Goal: Task Accomplishment & Management: Manage account settings

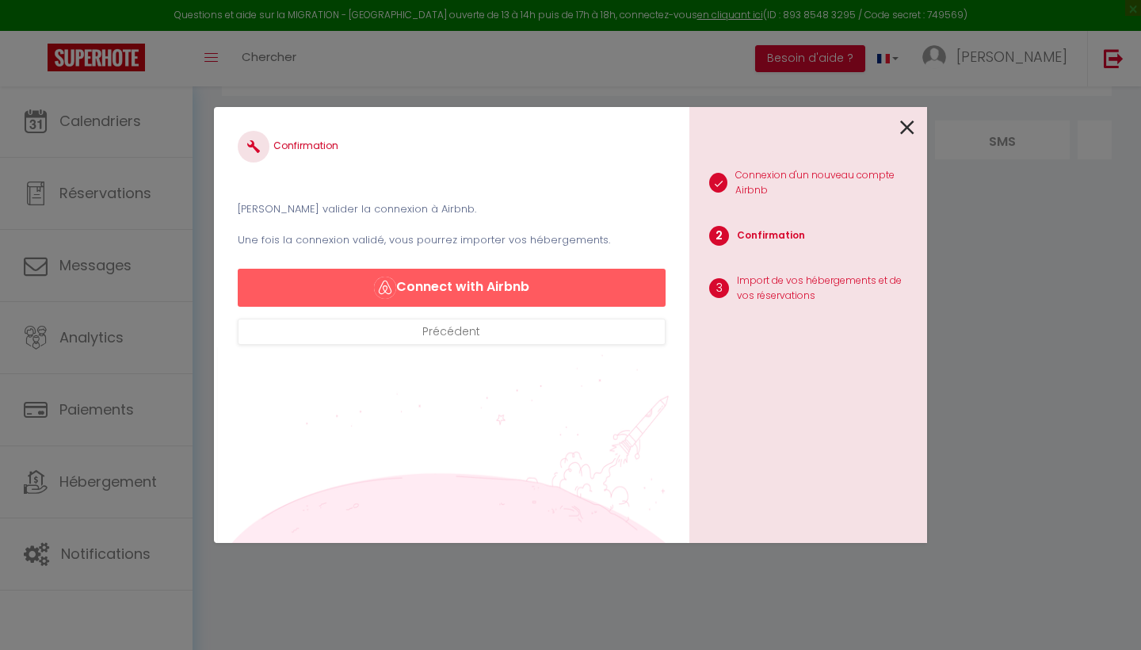
scroll to position [86, 0]
click at [1017, 392] on div "Confirmation Veuillez valider la connexion à Airbnb. Une fois la connexion vali…" at bounding box center [570, 325] width 1141 height 650
click at [908, 128] on icon at bounding box center [907, 128] width 14 height 24
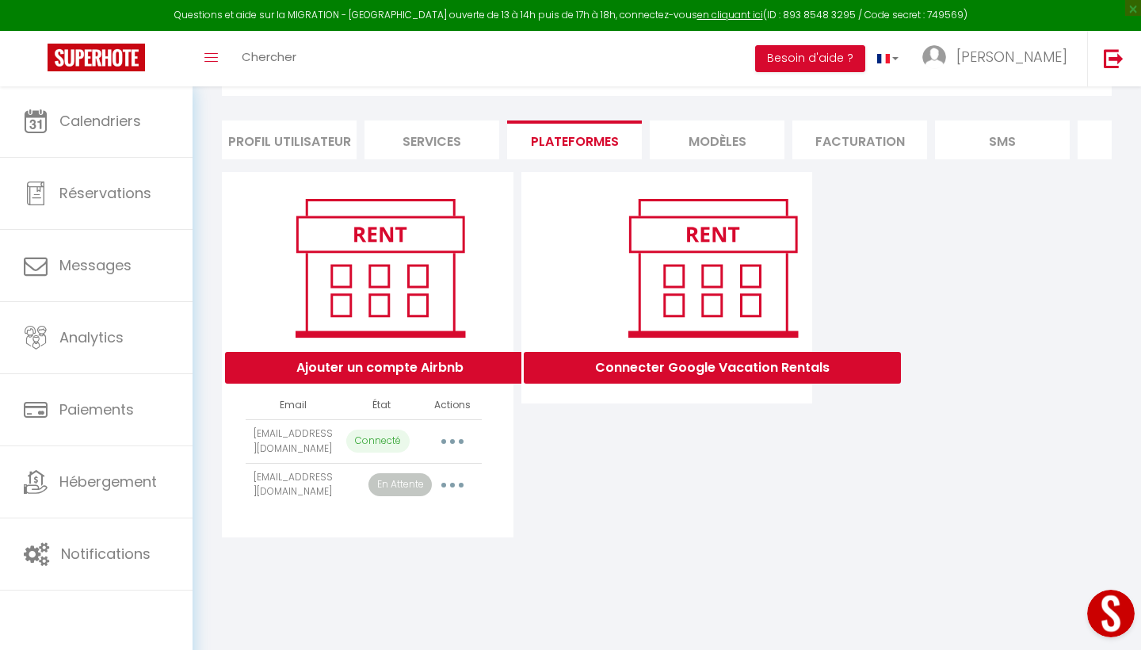
click at [281, 496] on td "appartsitting.dechamps.c@hotmail.com" at bounding box center [293, 485] width 94 height 44
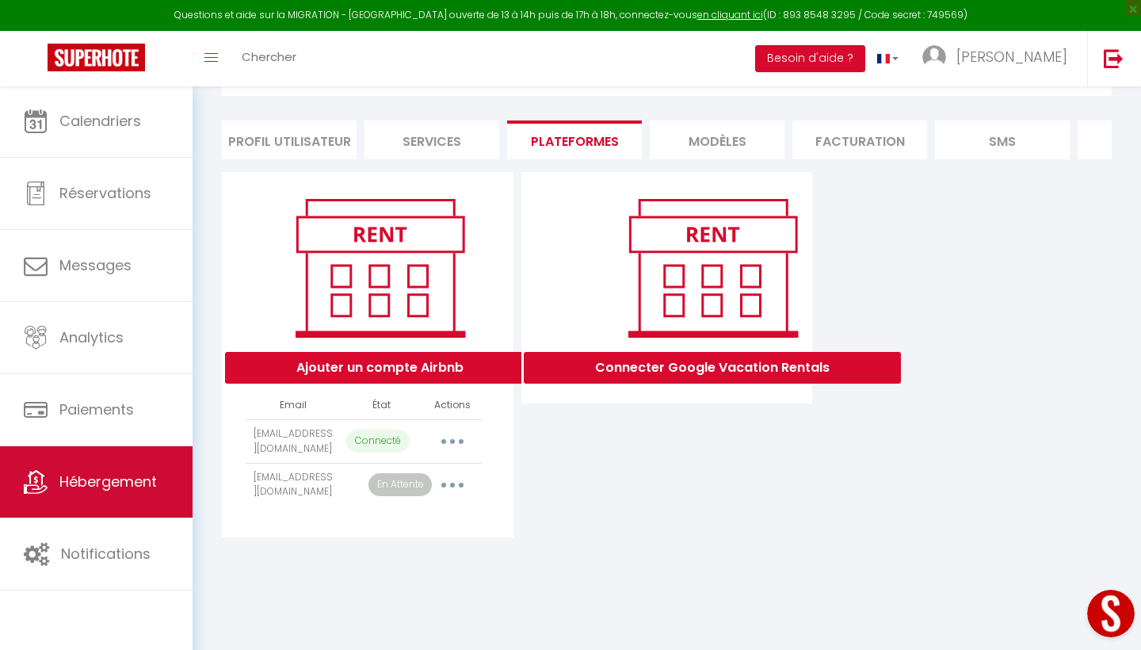
click at [98, 484] on span "Hébergement" at bounding box center [107, 482] width 97 height 20
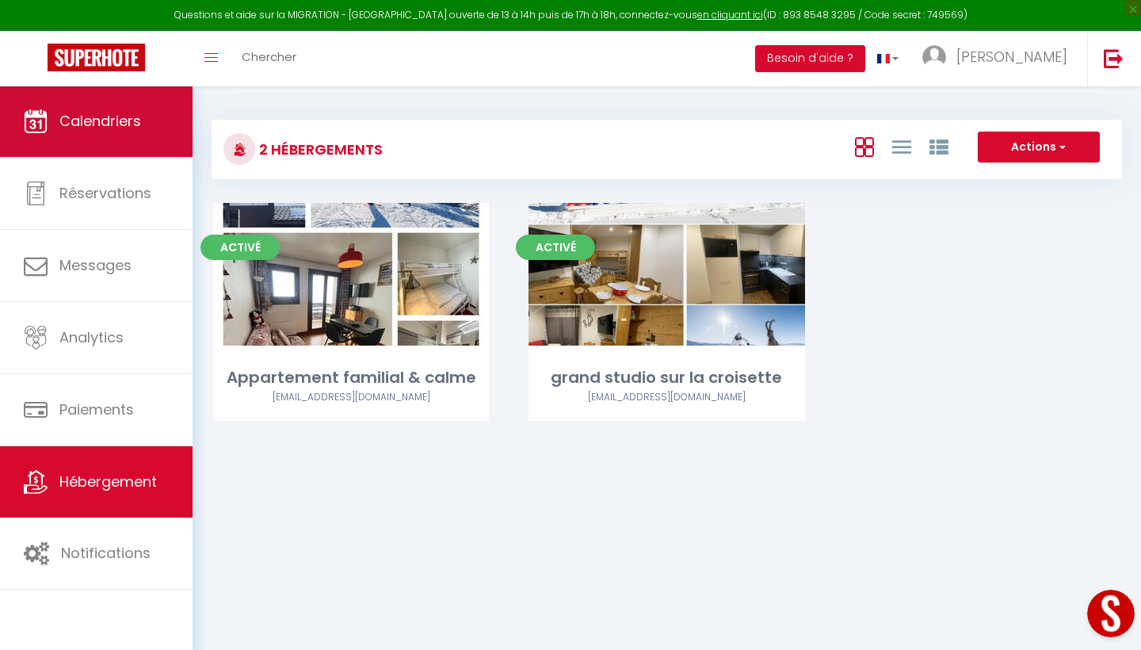
click at [82, 127] on span "Calendriers" at bounding box center [100, 121] width 82 height 20
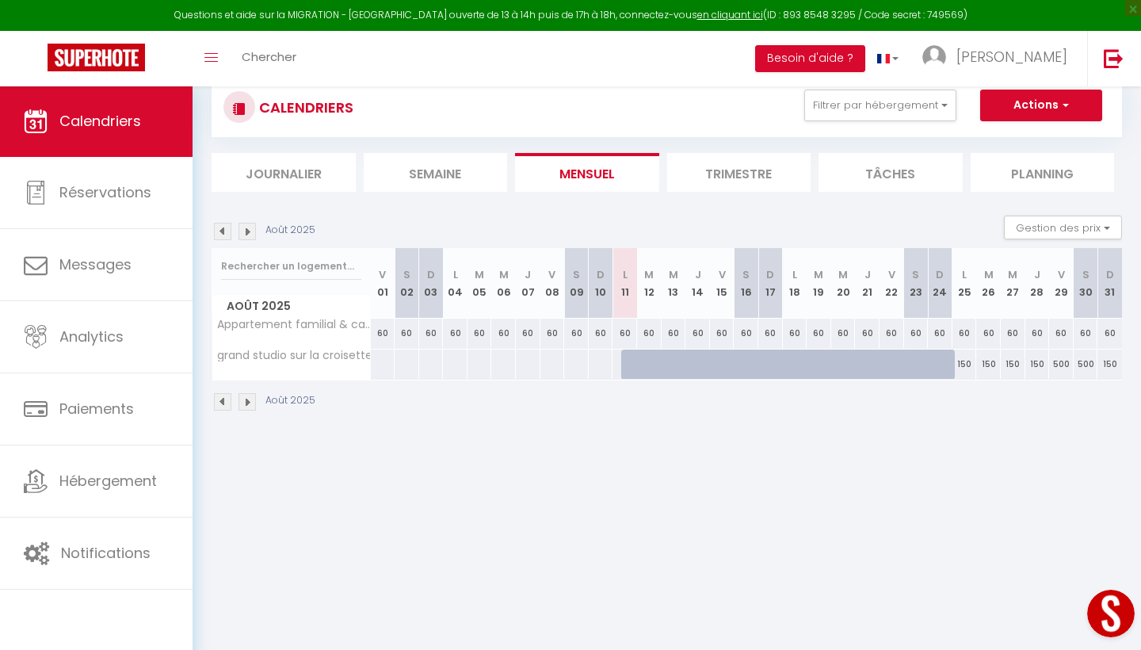
scroll to position [78, 0]
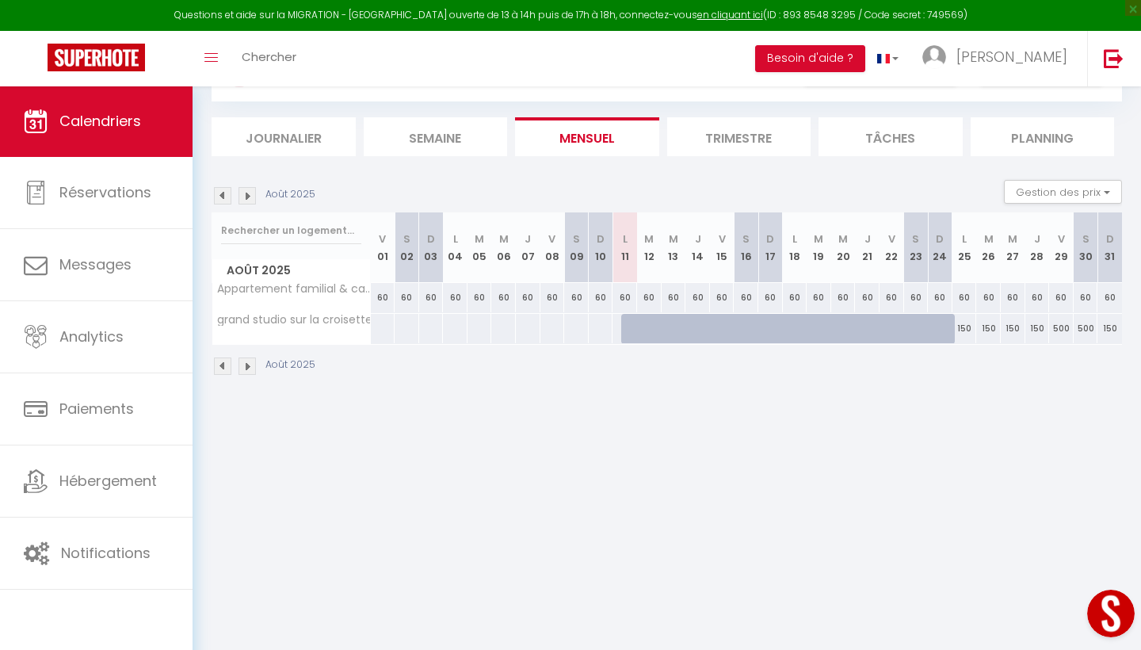
click at [288, 330] on th "grand studio sur la croisette" at bounding box center [291, 329] width 158 height 30
click at [260, 312] on th "Appartement familial & calme" at bounding box center [291, 298] width 158 height 30
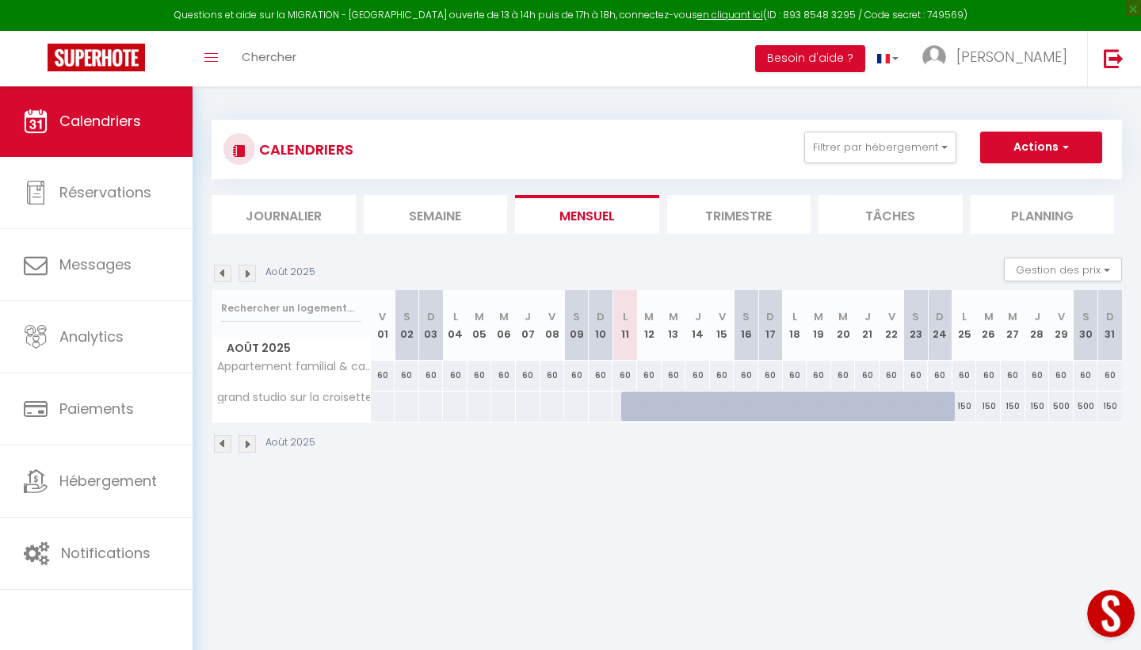
scroll to position [0, 0]
click at [246, 445] on img at bounding box center [247, 443] width 17 height 17
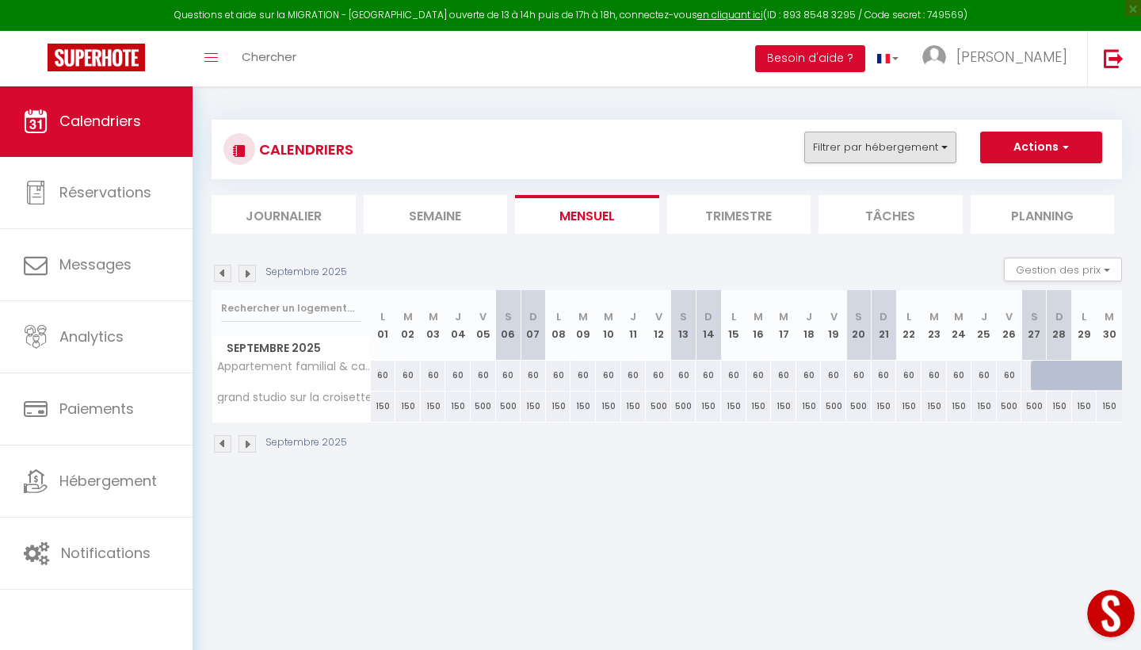
click at [938, 148] on button "Filtrer par hébergement" at bounding box center [880, 148] width 152 height 32
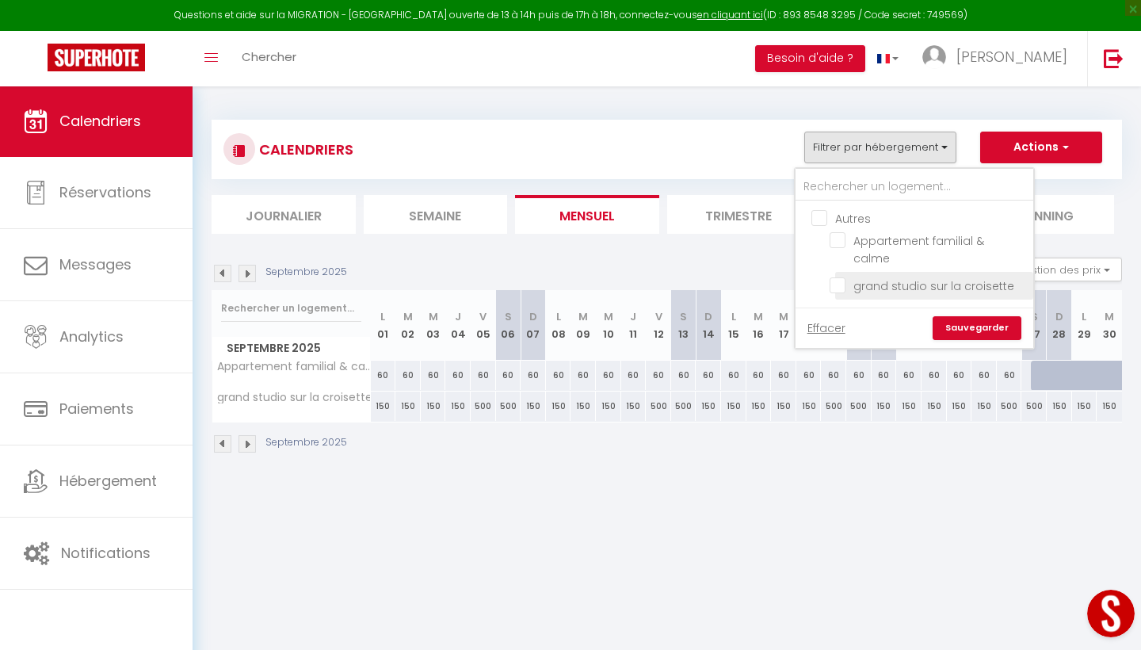
click at [842, 277] on input "grand studio sur la croisette" at bounding box center [929, 285] width 198 height 16
checkbox input "true"
checkbox input "false"
click at [721, 133] on div "CALENDRIERS Filtrer par hébergement Autres Appartement familial & calme grand s…" at bounding box center [666, 150] width 887 height 36
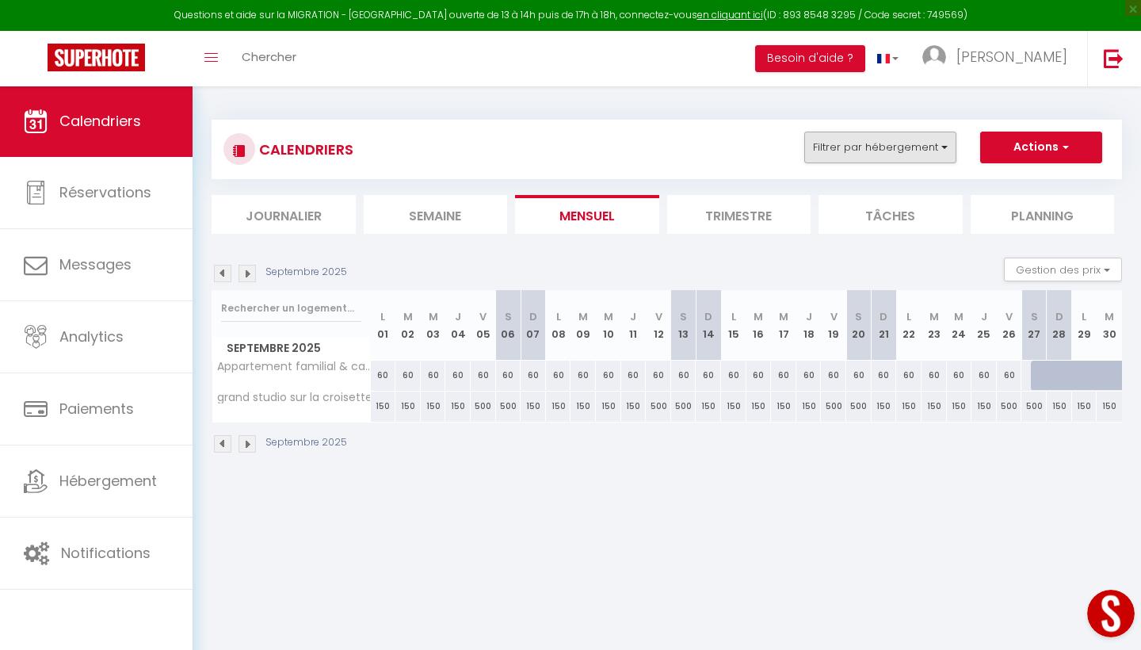
click at [939, 143] on button "Filtrer par hébergement" at bounding box center [880, 148] width 152 height 32
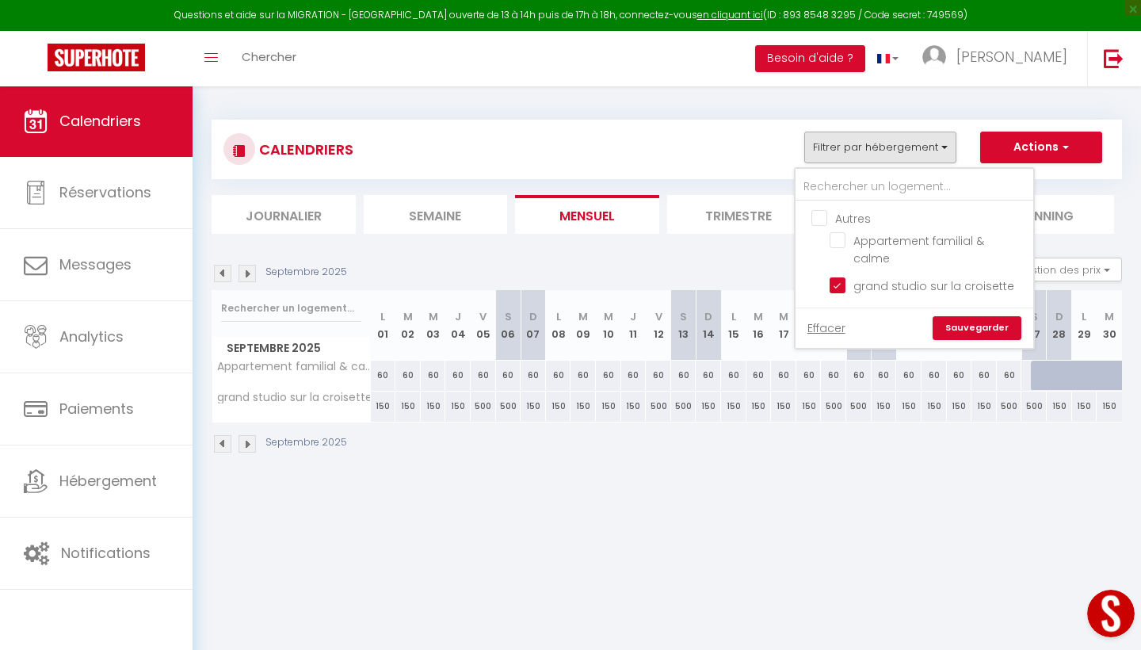
click at [969, 316] on link "Sauvegarder" at bounding box center [977, 328] width 89 height 24
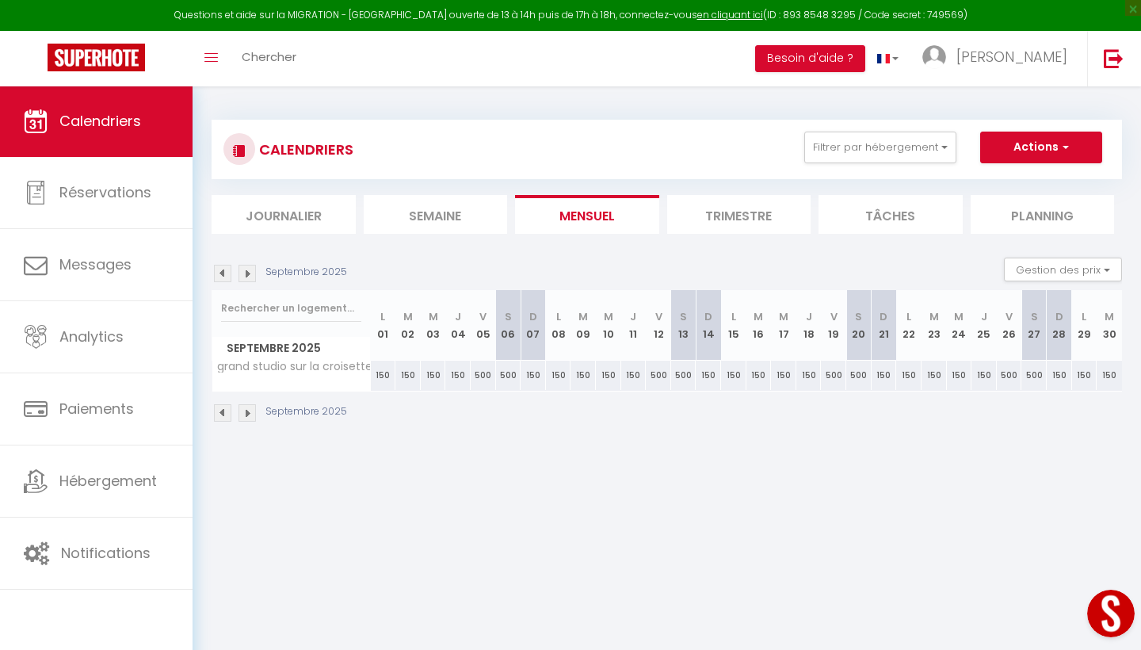
click at [1072, 149] on button "Actions" at bounding box center [1041, 148] width 122 height 32
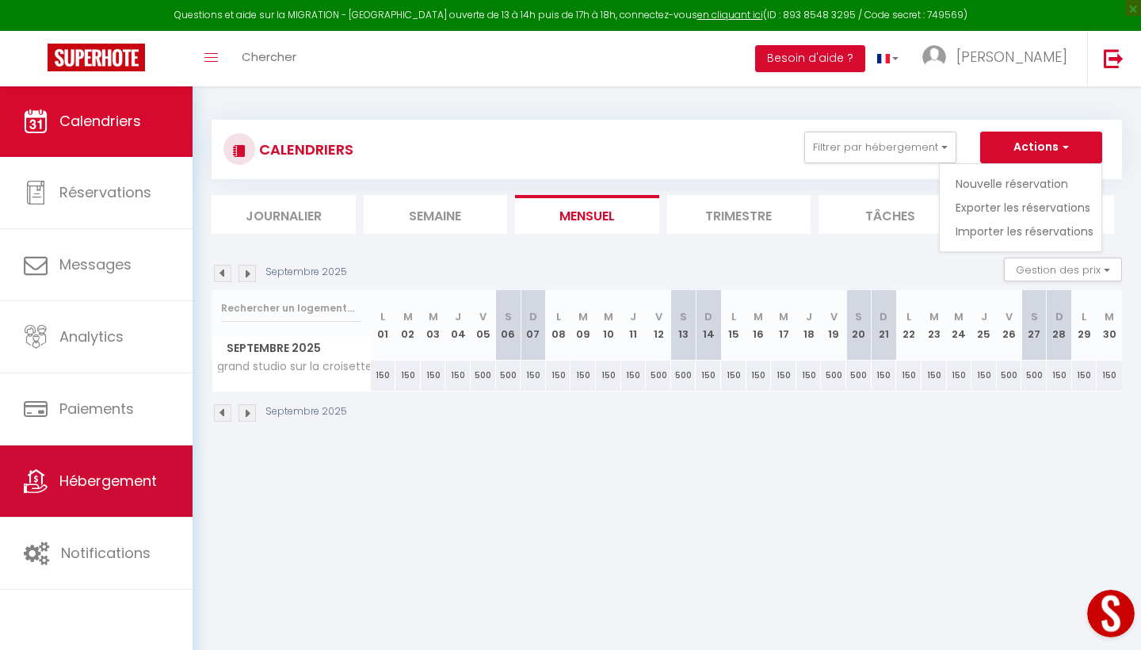
click at [76, 481] on span "Hébergement" at bounding box center [107, 481] width 97 height 20
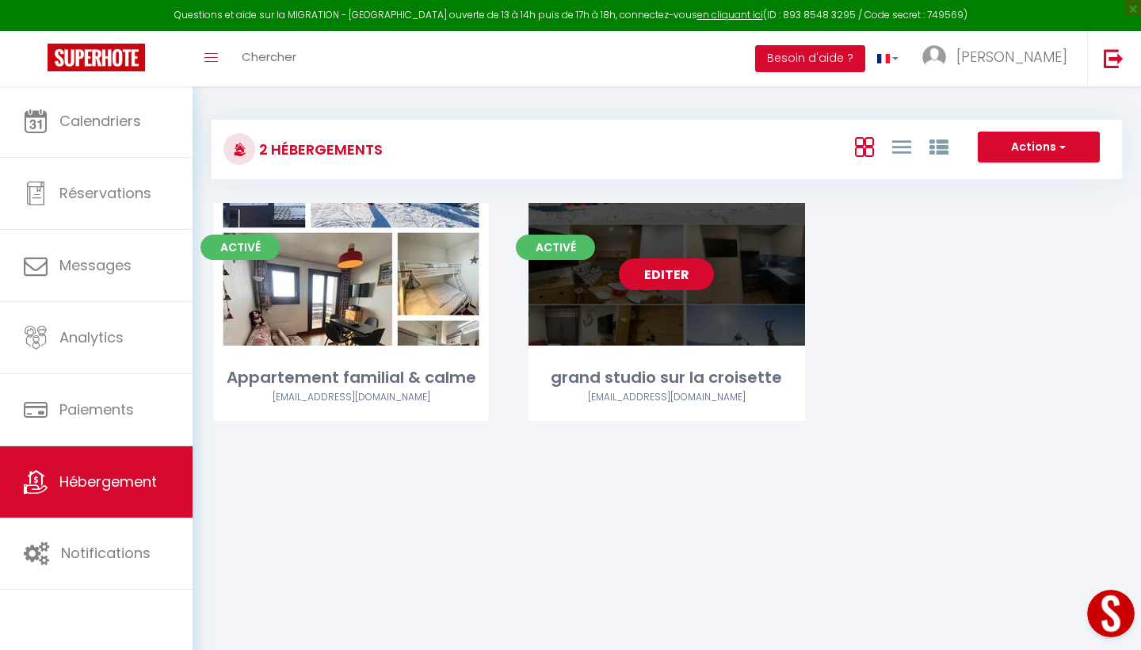
click at [725, 332] on div "Editer" at bounding box center [667, 274] width 276 height 143
select select "3"
select select "2"
select select "1"
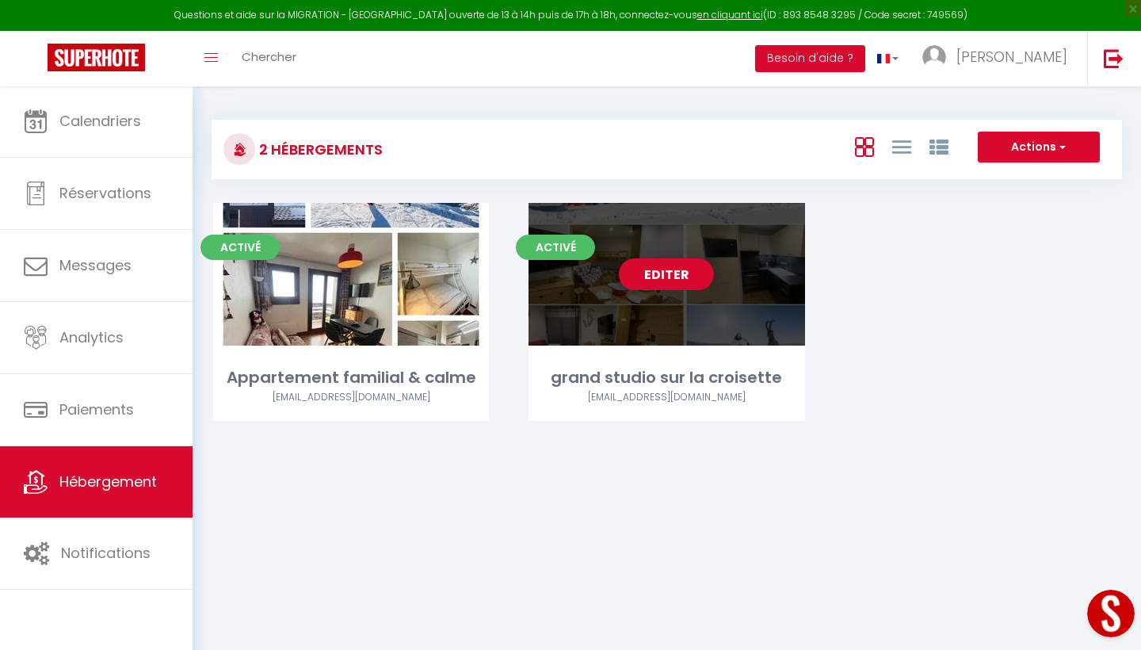
select select "28"
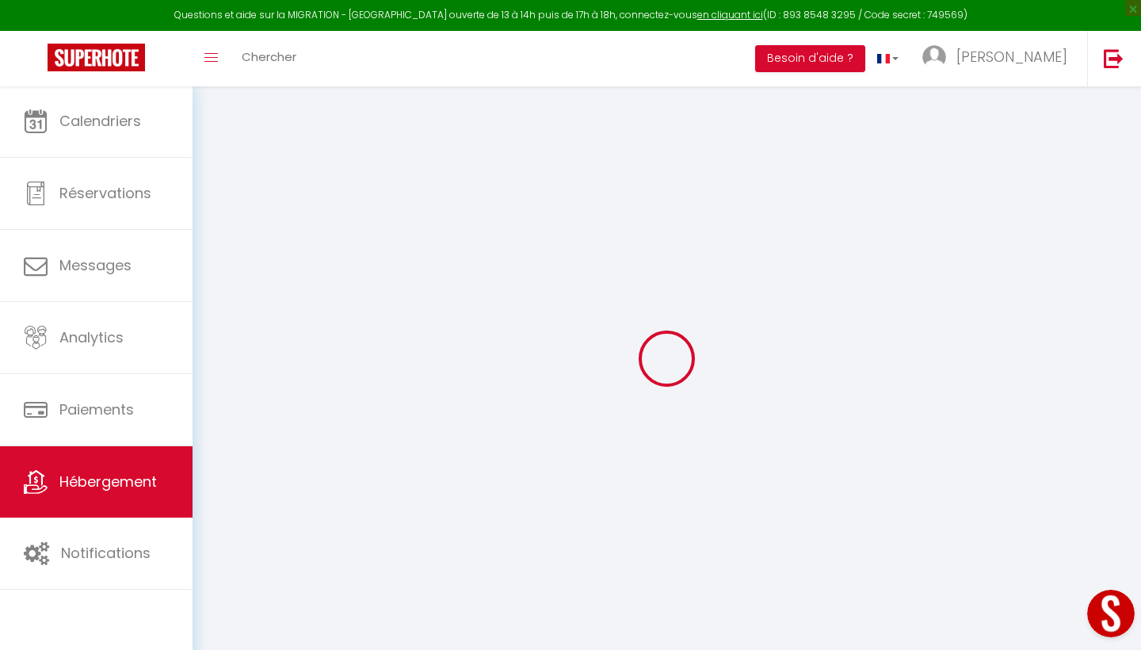
select select
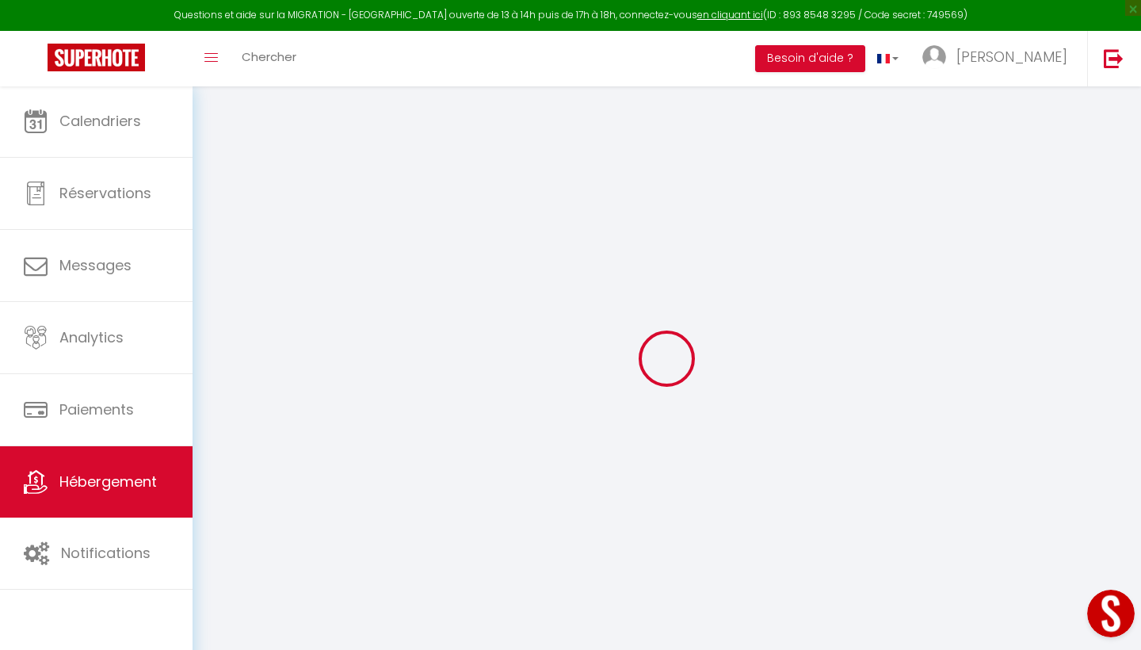
select select
checkbox input "false"
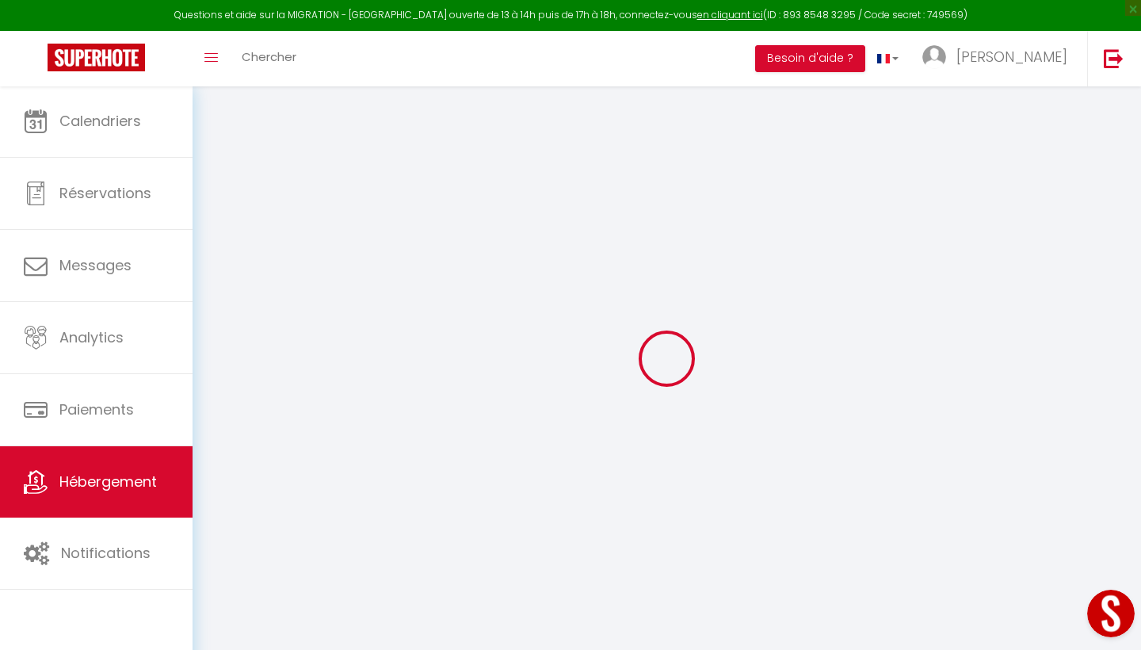
select select
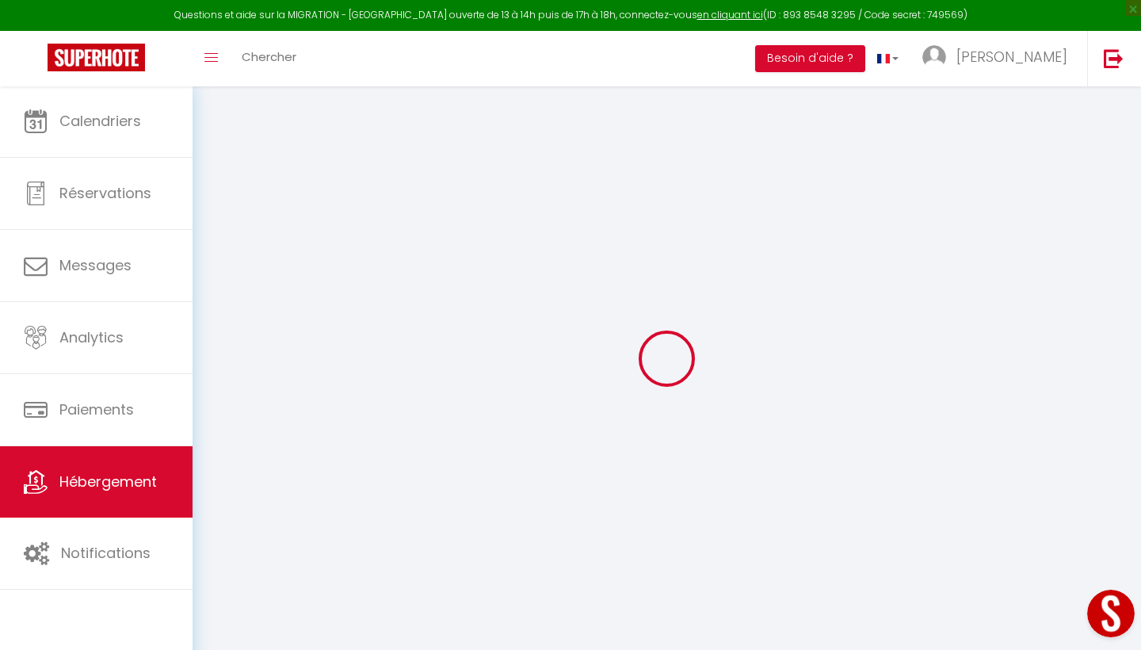
select select
checkbox input "false"
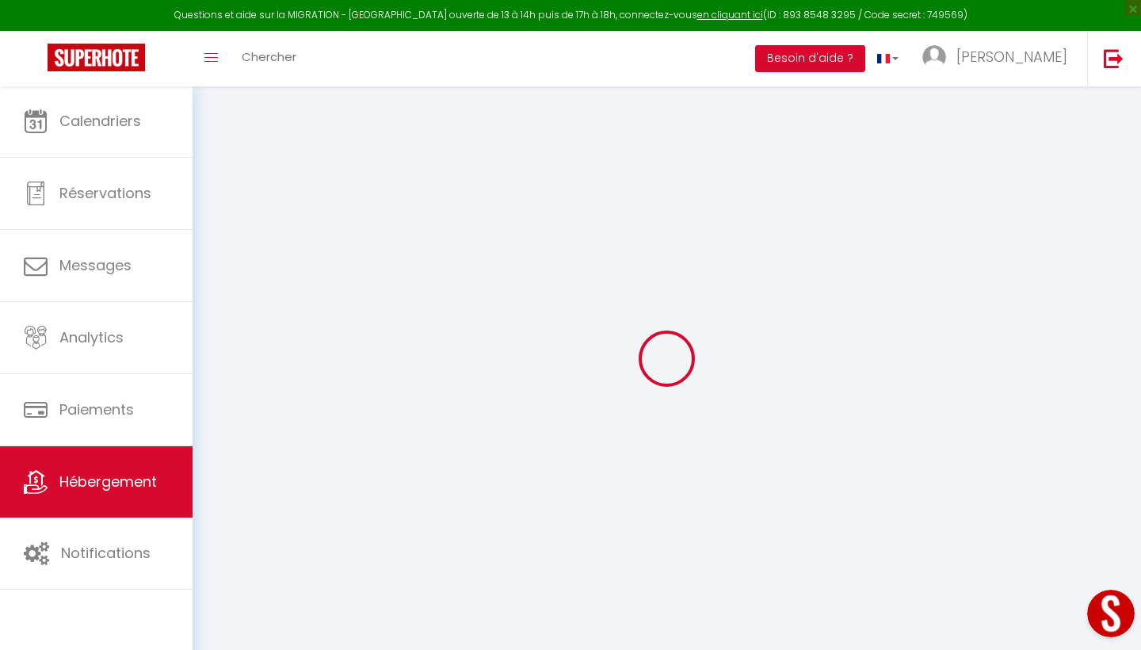
checkbox input "false"
select select
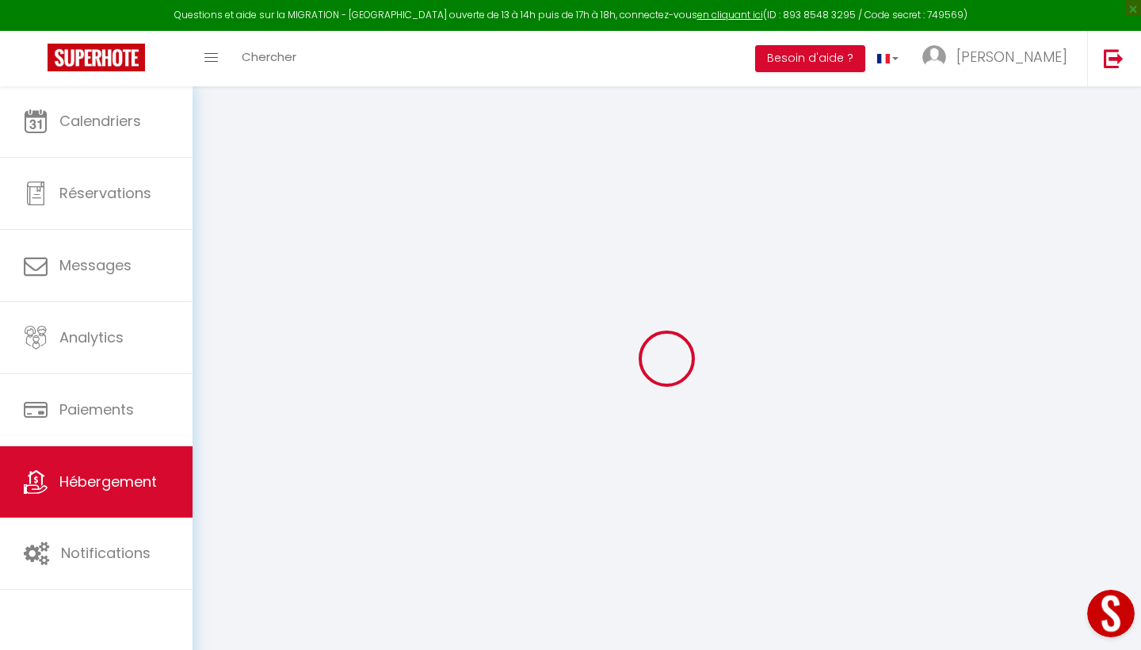
select select
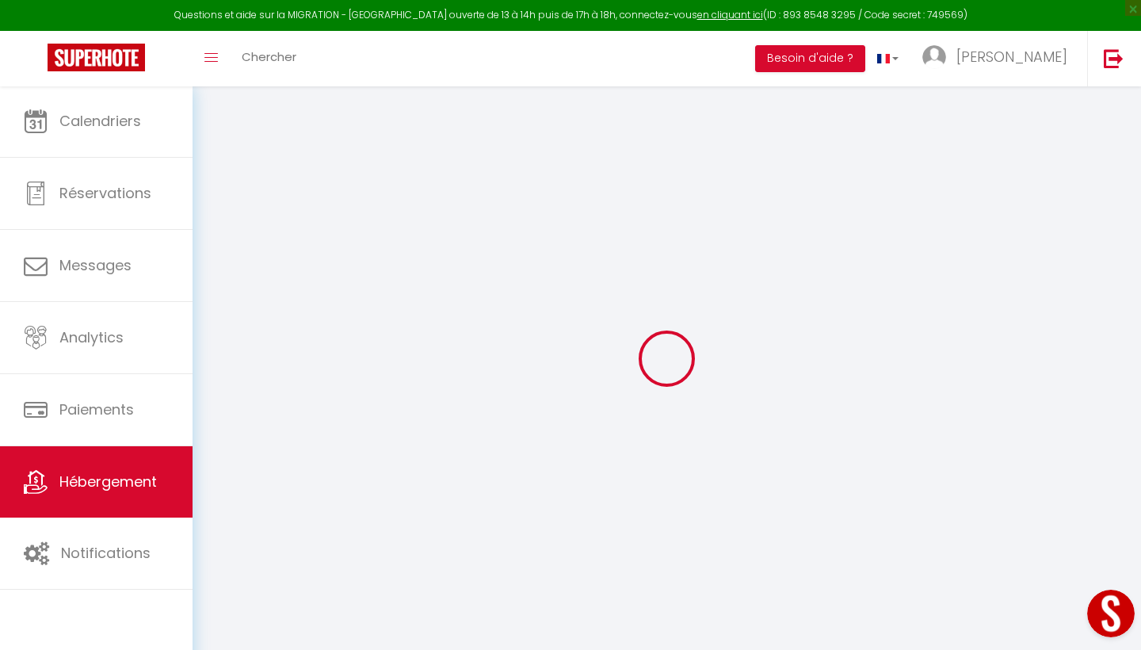
checkbox input "false"
select select
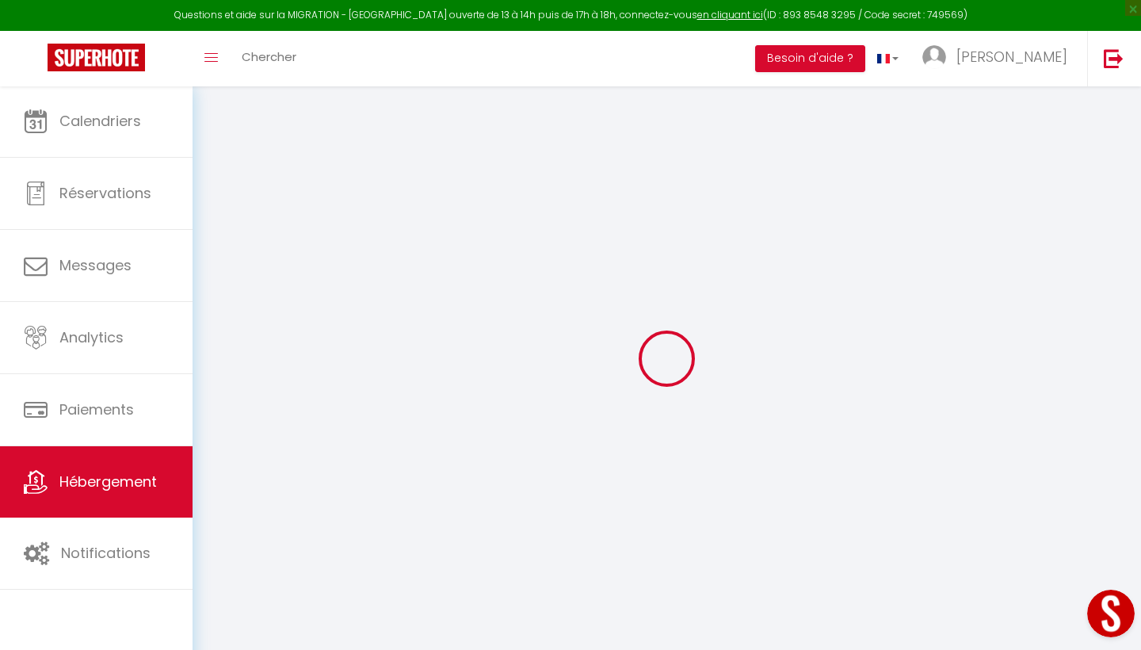
select select
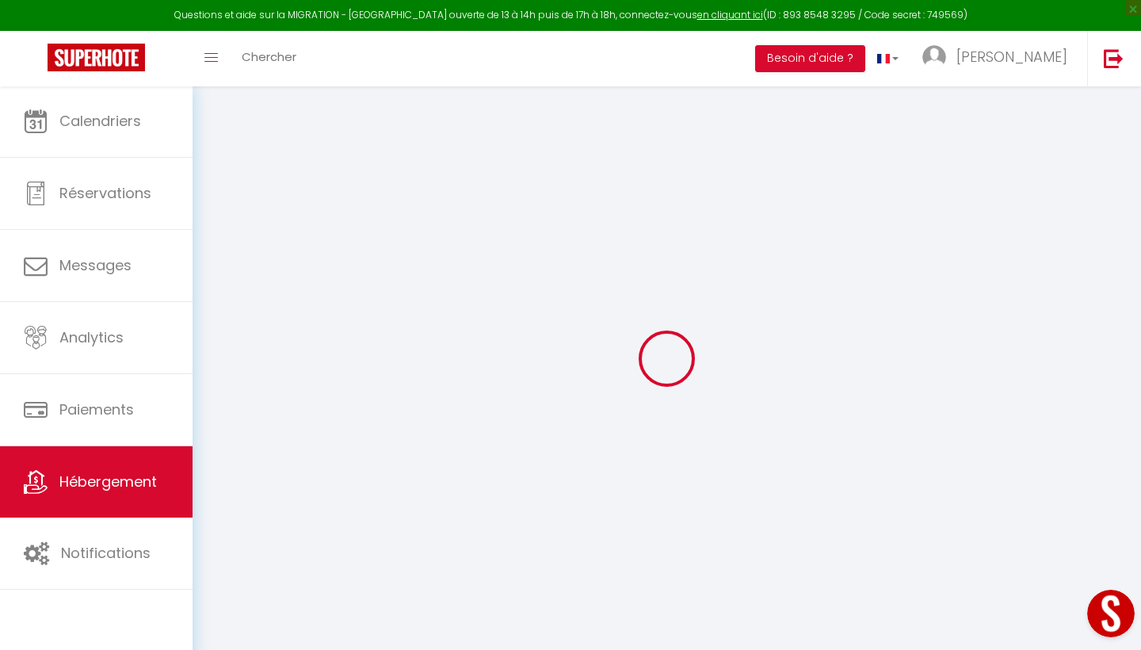
select select
checkbox input "false"
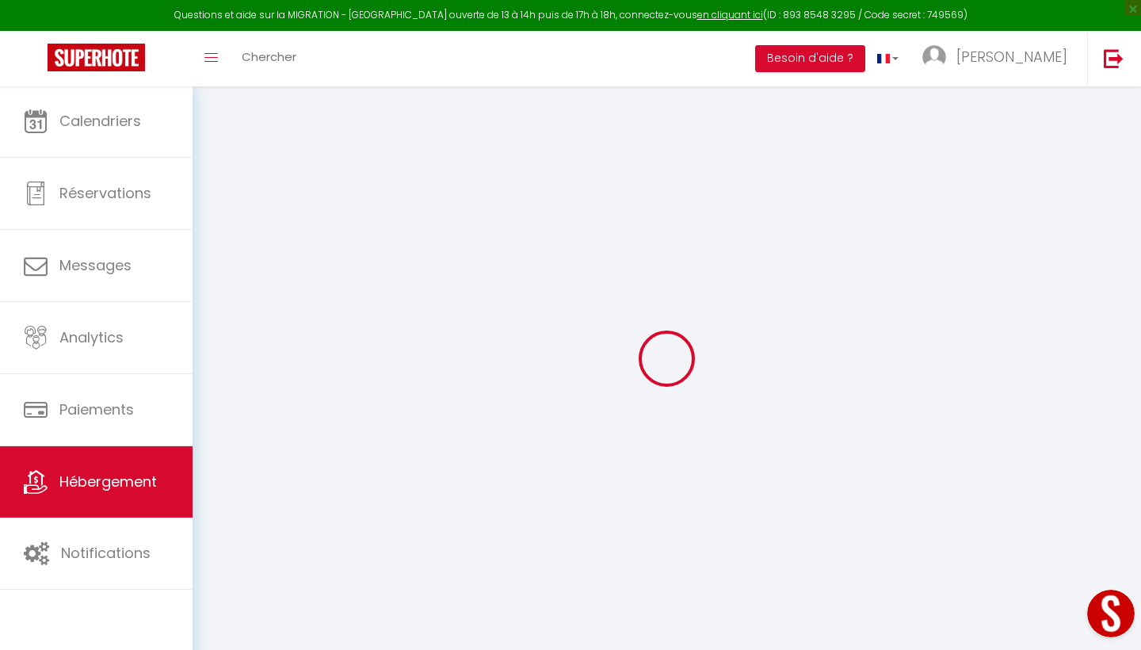
checkbox input "false"
select select
type input "grand studio sur la croisette"
select select "0"
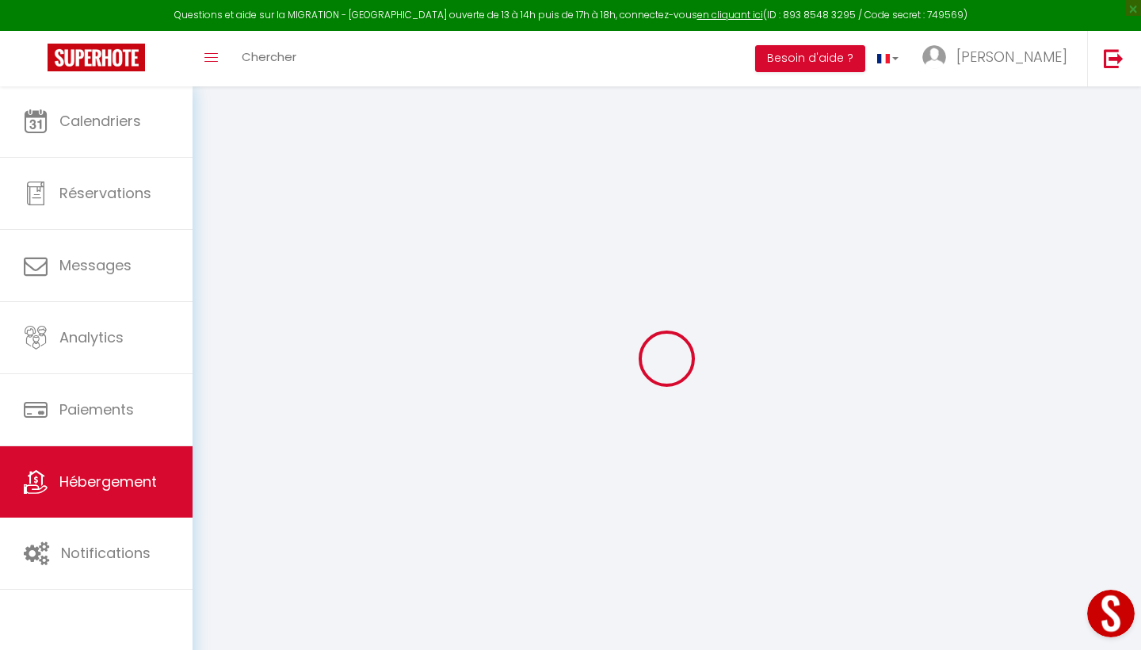
type input "150"
select select
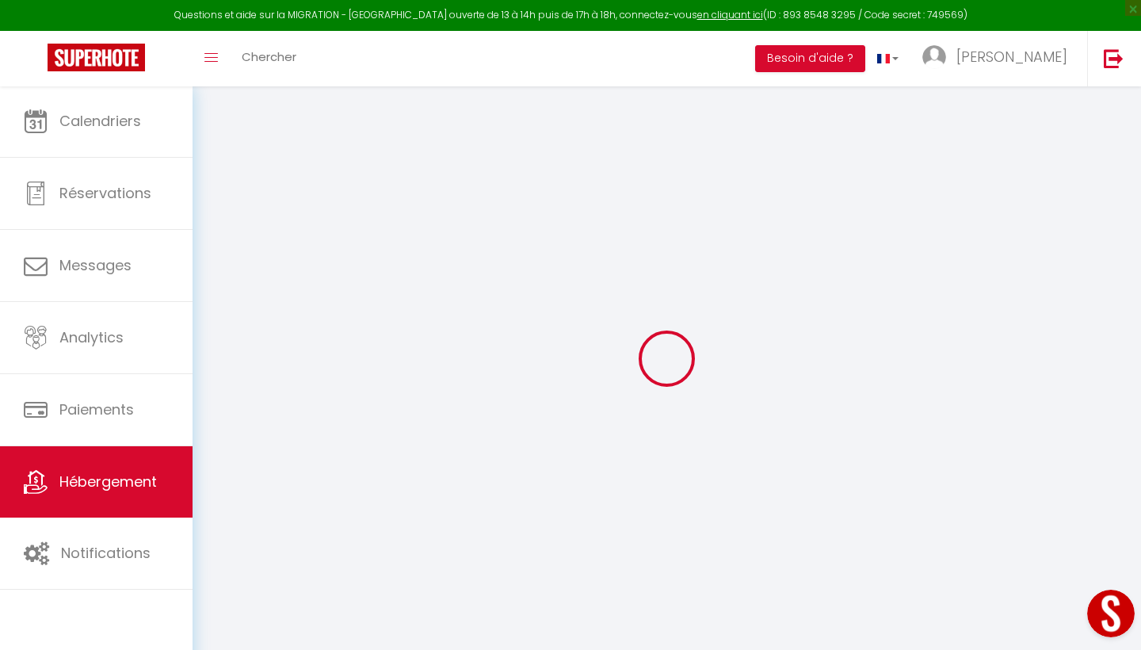
select select
type input "[GEOGRAPHIC_DATA]"
type input "73440"
type input "Les Belleville"
type input "[EMAIL_ADDRESS][DOMAIN_NAME]"
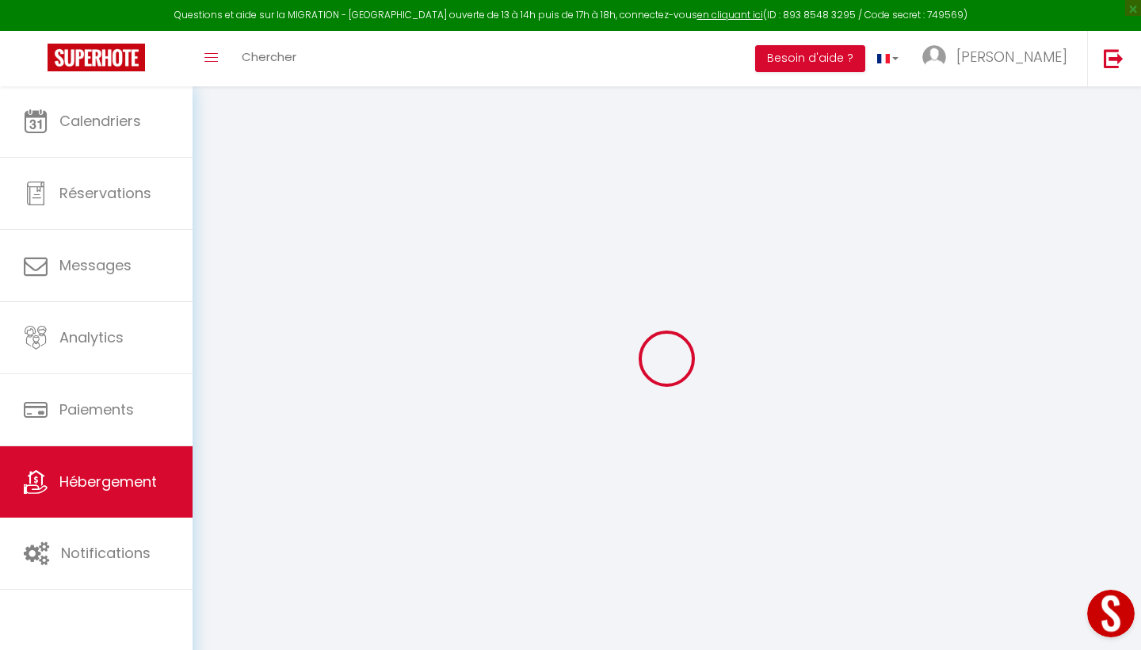
select select
checkbox input "false"
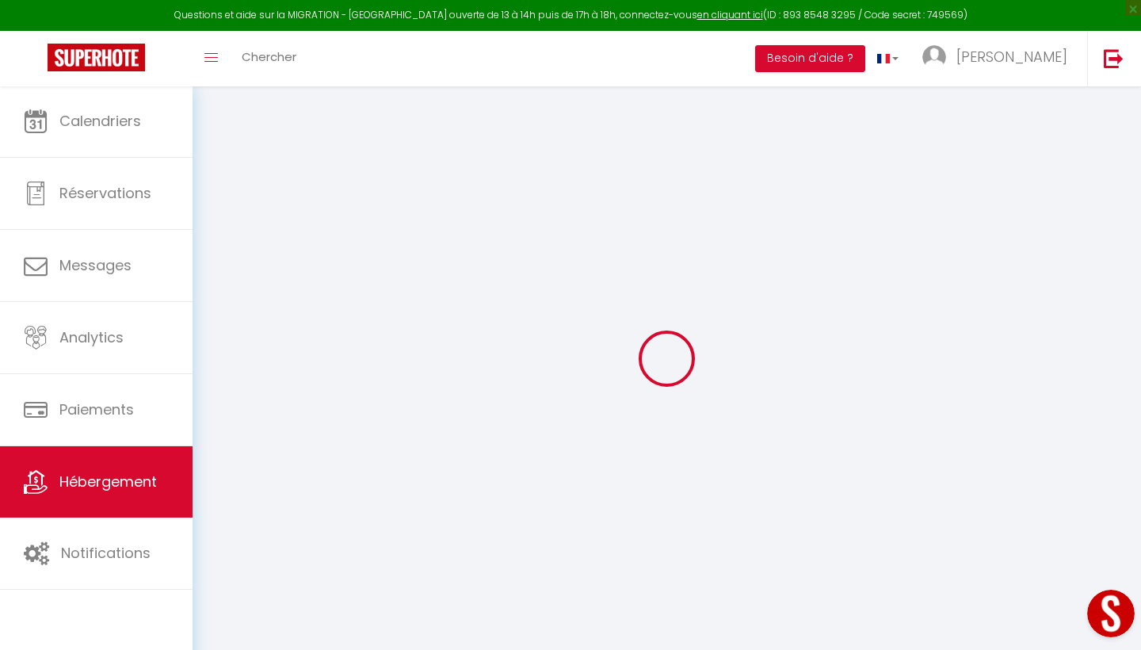
type input "0"
select select
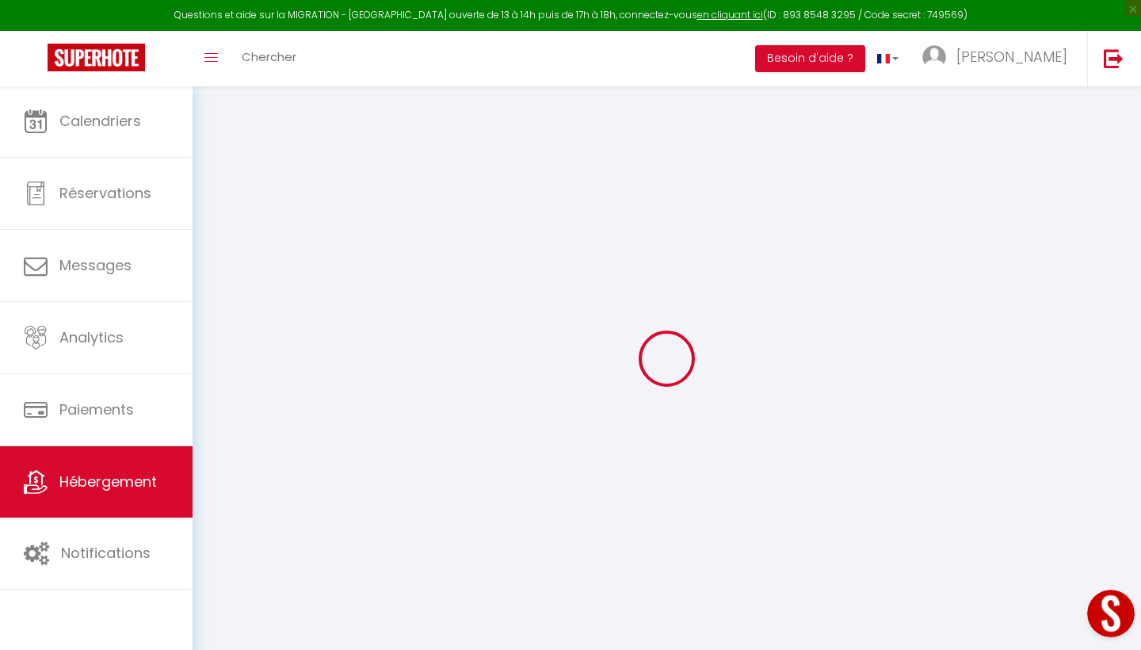
select select
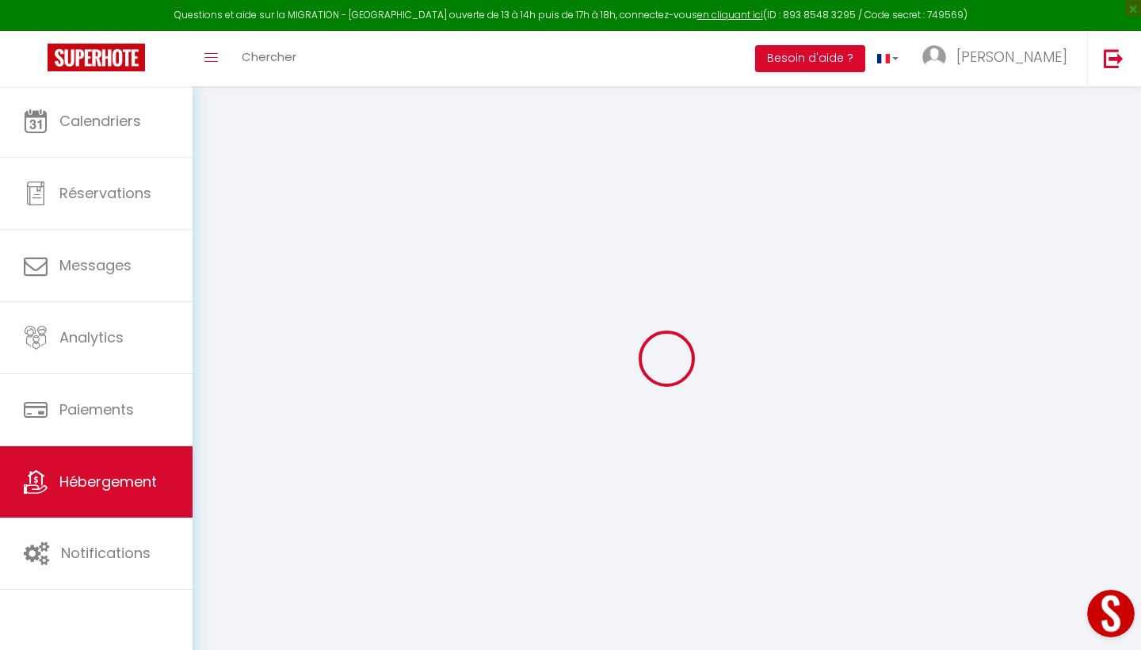
checkbox input "false"
select select
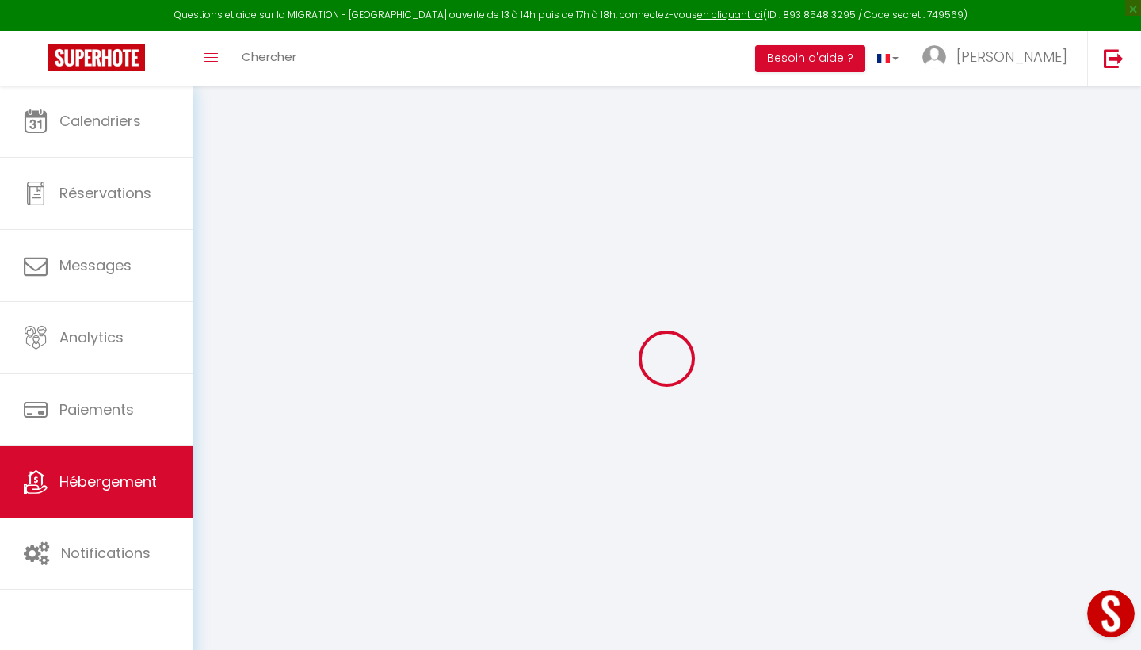
select select
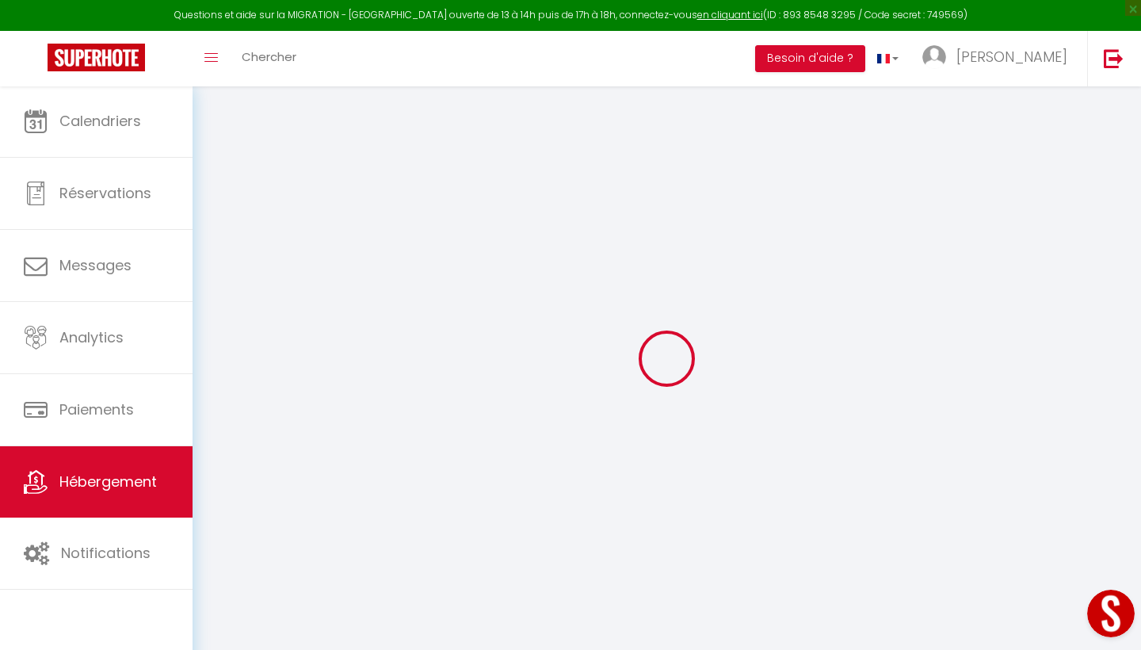
checkbox input "false"
select select
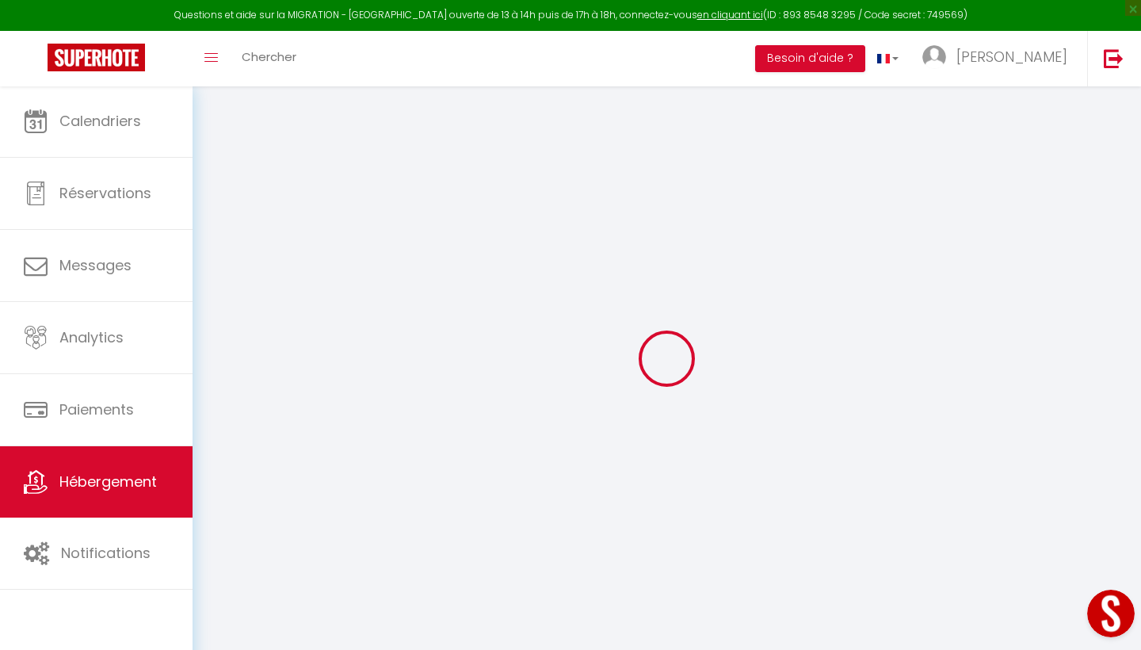
select select
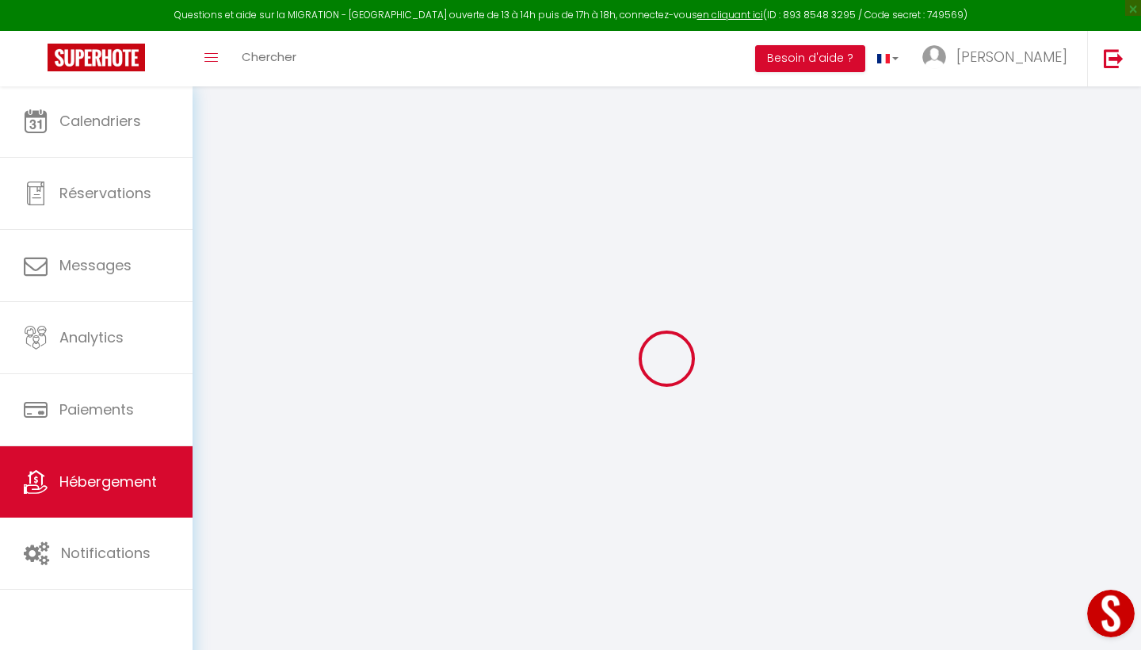
checkbox input "false"
select select
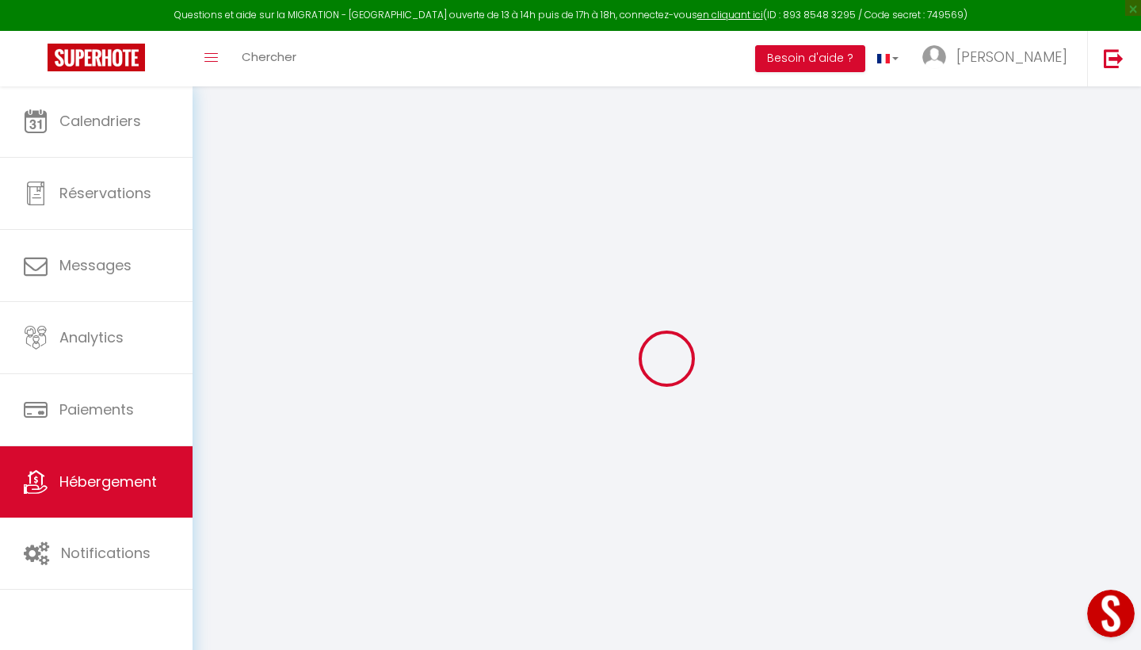
checkbox input "false"
select select
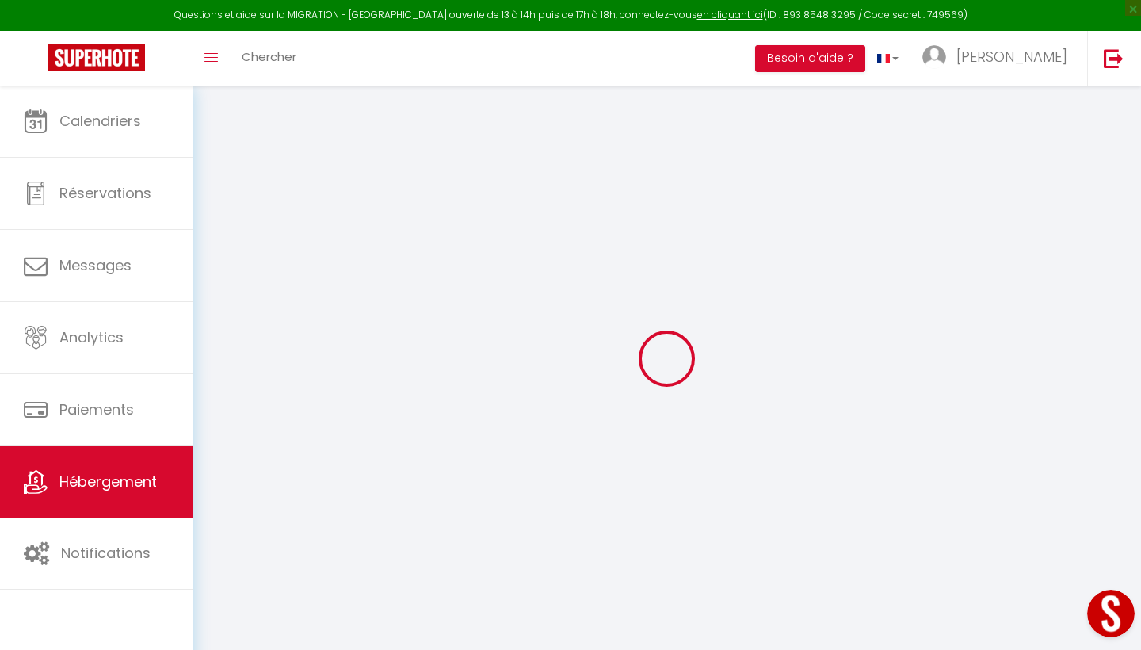
checkbox input "false"
select select "16:00"
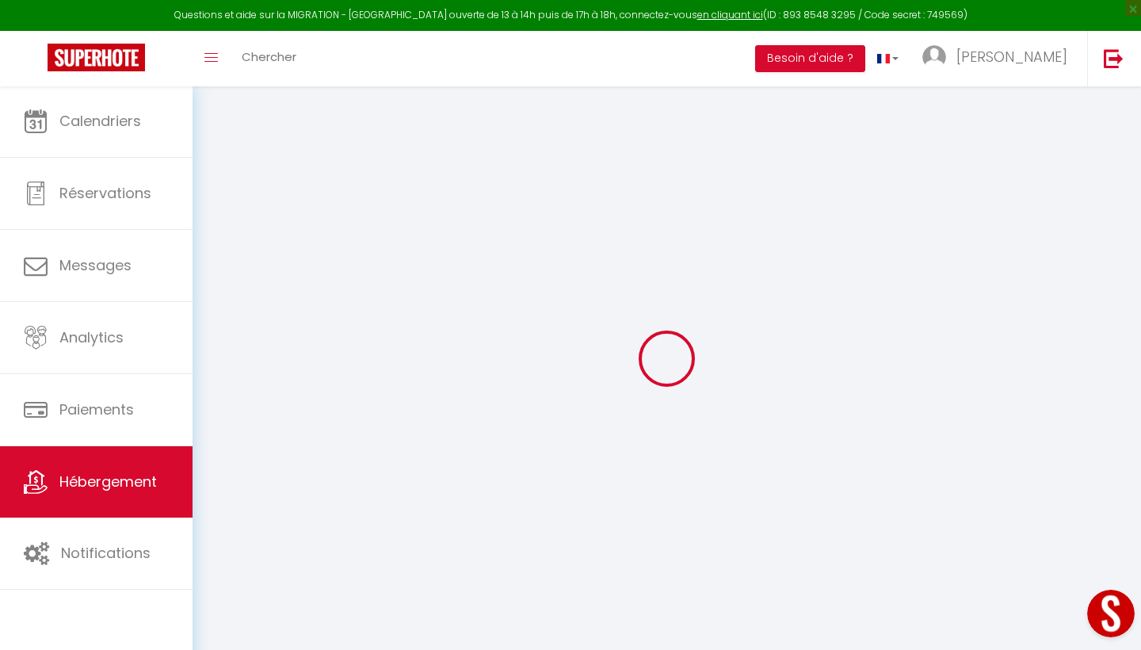
select select "23:45"
select select "11:00"
select select "30"
select select "120"
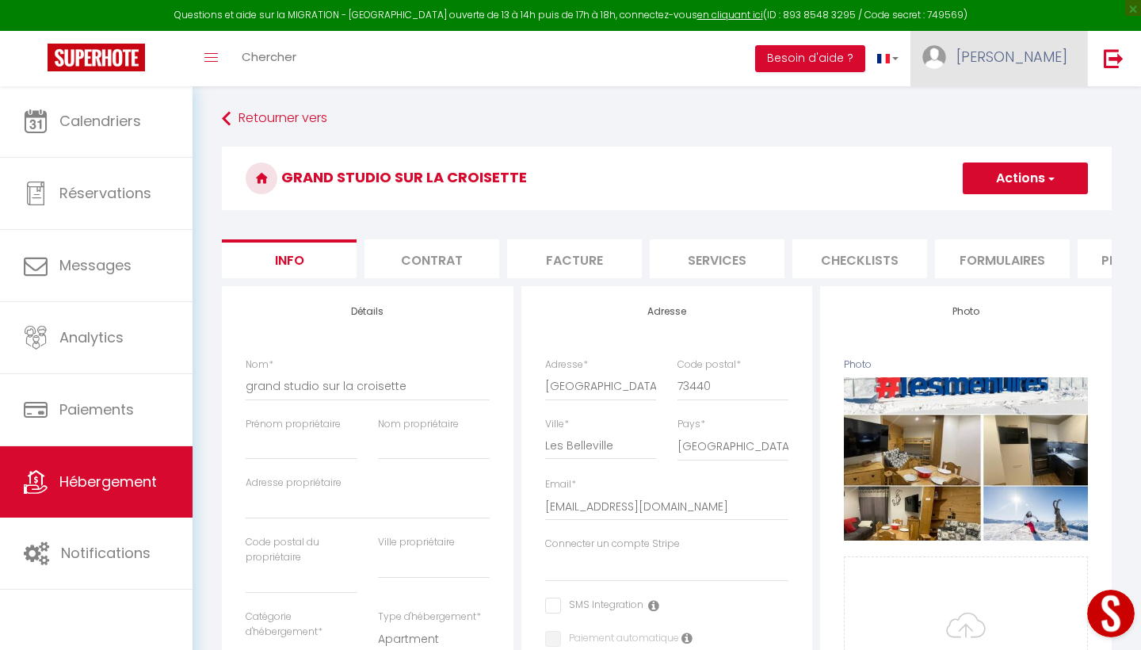
select select
checkbox input "false"
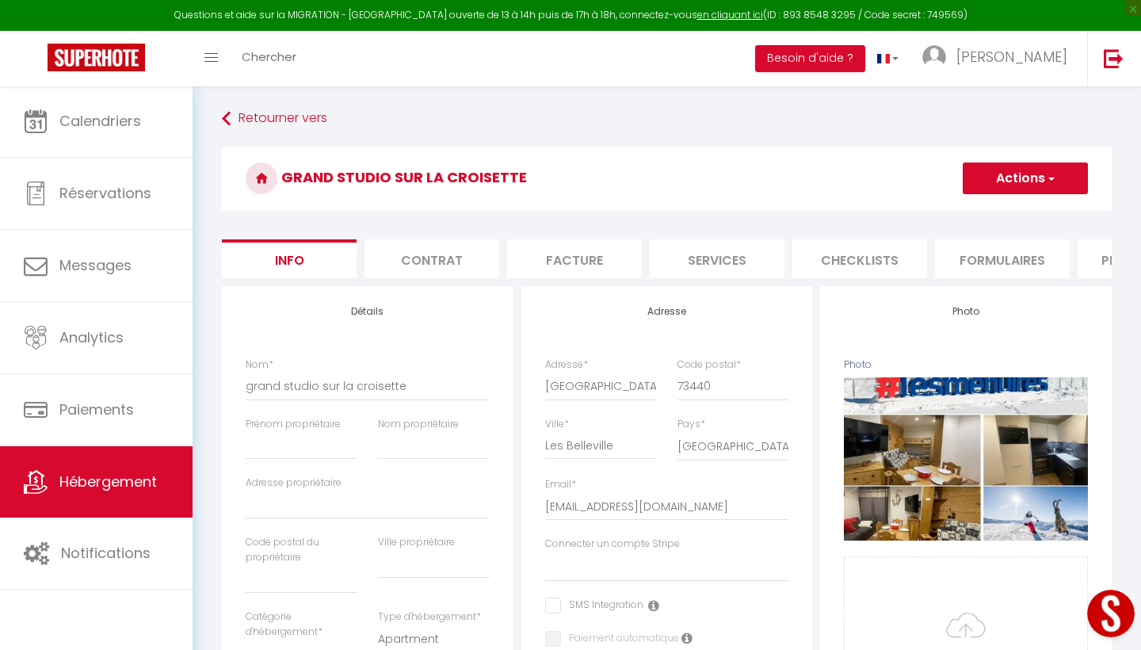
click at [1041, 178] on button "Actions" at bounding box center [1025, 178] width 125 height 32
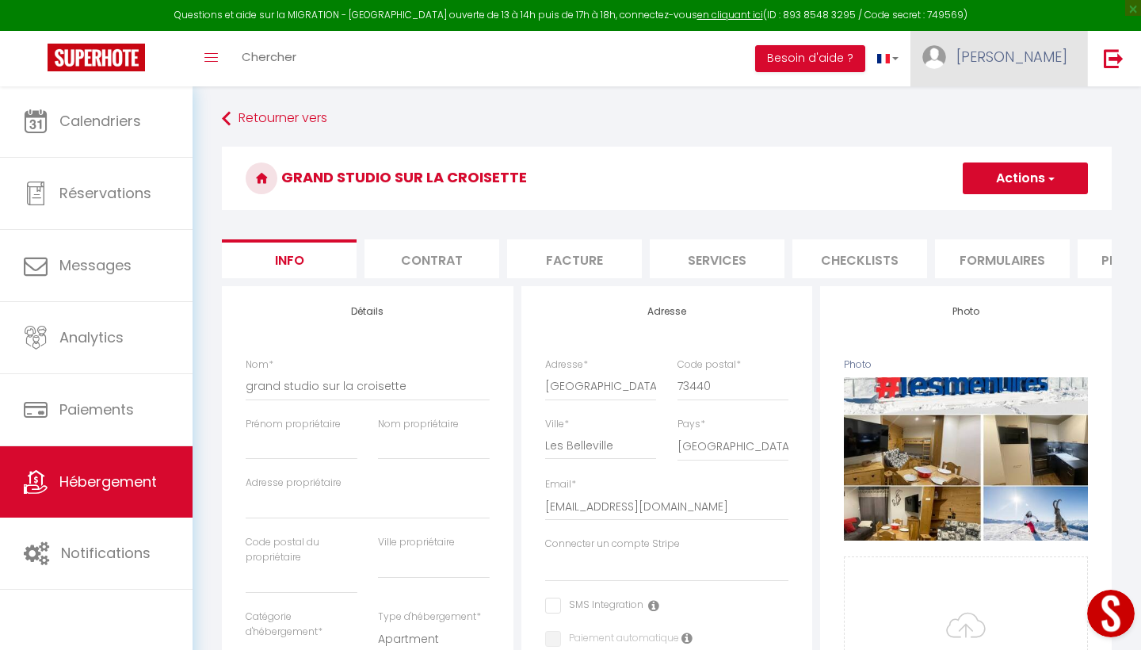
click at [1026, 68] on link "[PERSON_NAME]" at bounding box center [999, 58] width 177 height 55
click at [1011, 141] on link "Équipe" at bounding box center [1023, 138] width 117 height 27
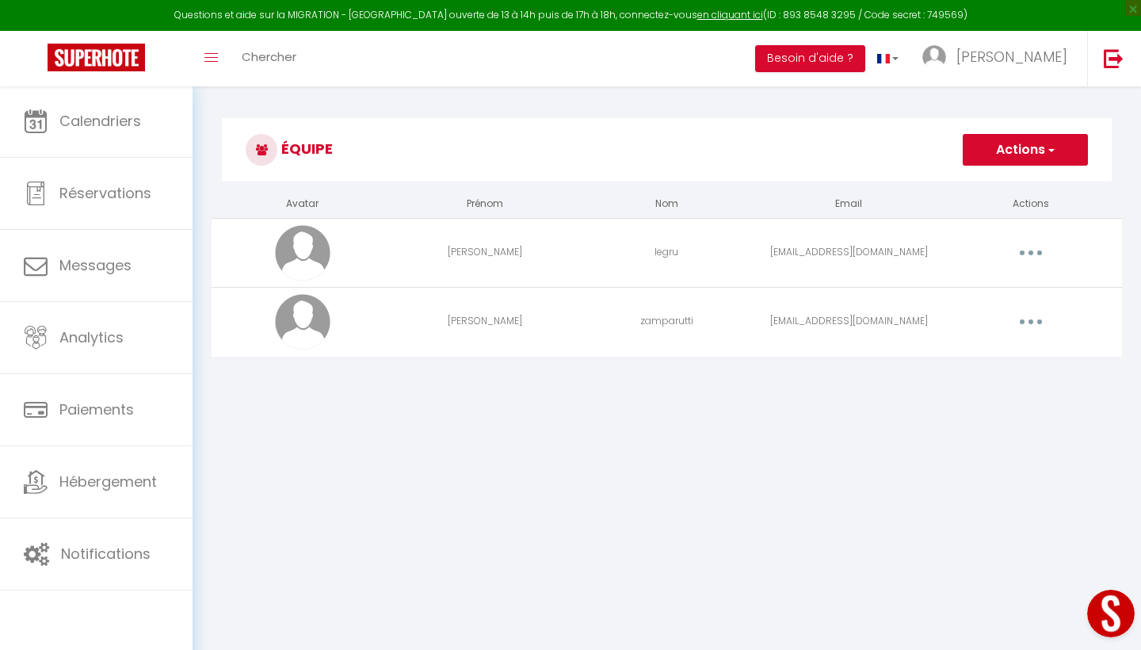
click at [1050, 155] on span "button" at bounding box center [1050, 150] width 10 height 16
click at [1020, 182] on link "Ajouter un nouvel utilisateur" at bounding box center [993, 184] width 187 height 21
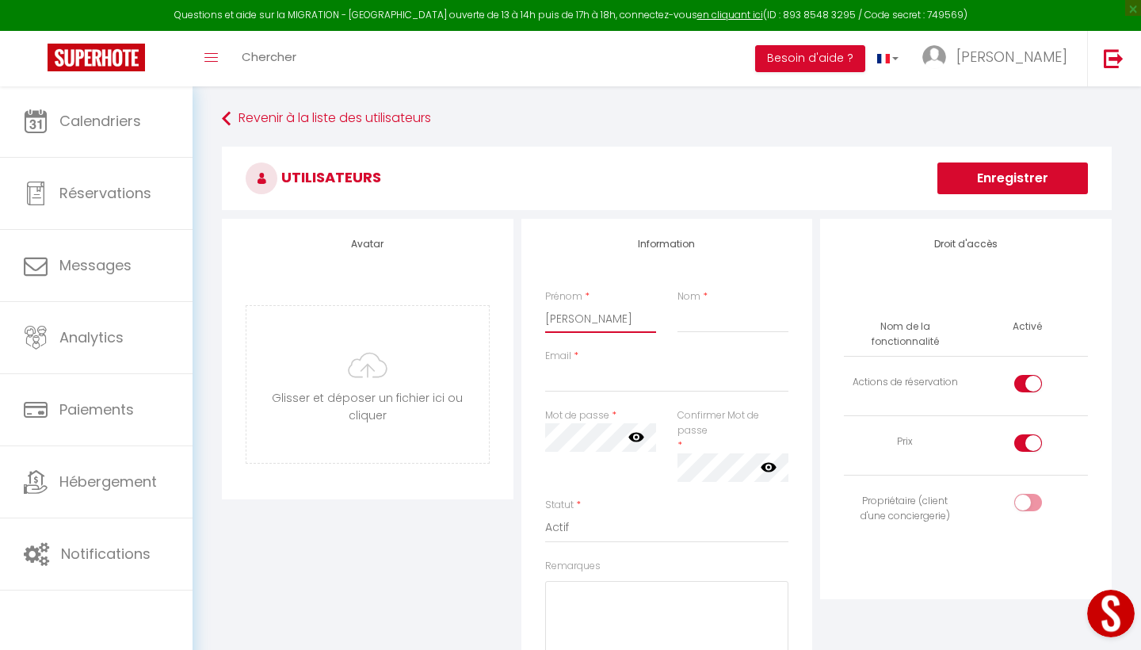
type input "[PERSON_NAME]"
type input "dechamps"
paste input "c_dechamps@hotmail.com"
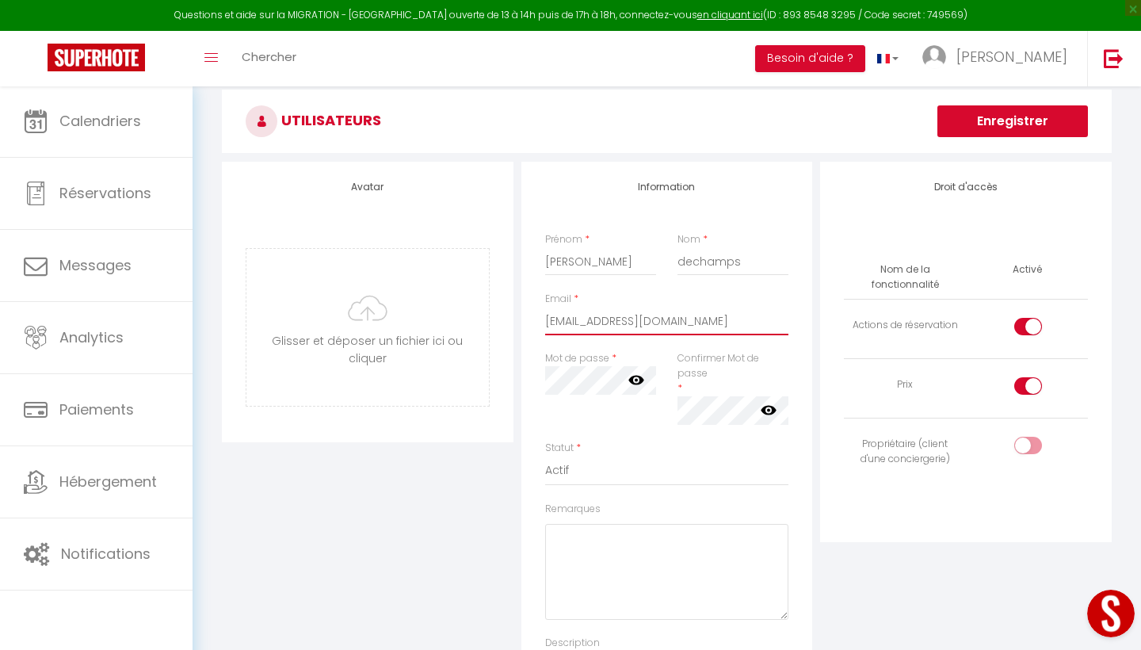
scroll to position [55, 0]
type input "c_dechamps@hotmail.com"
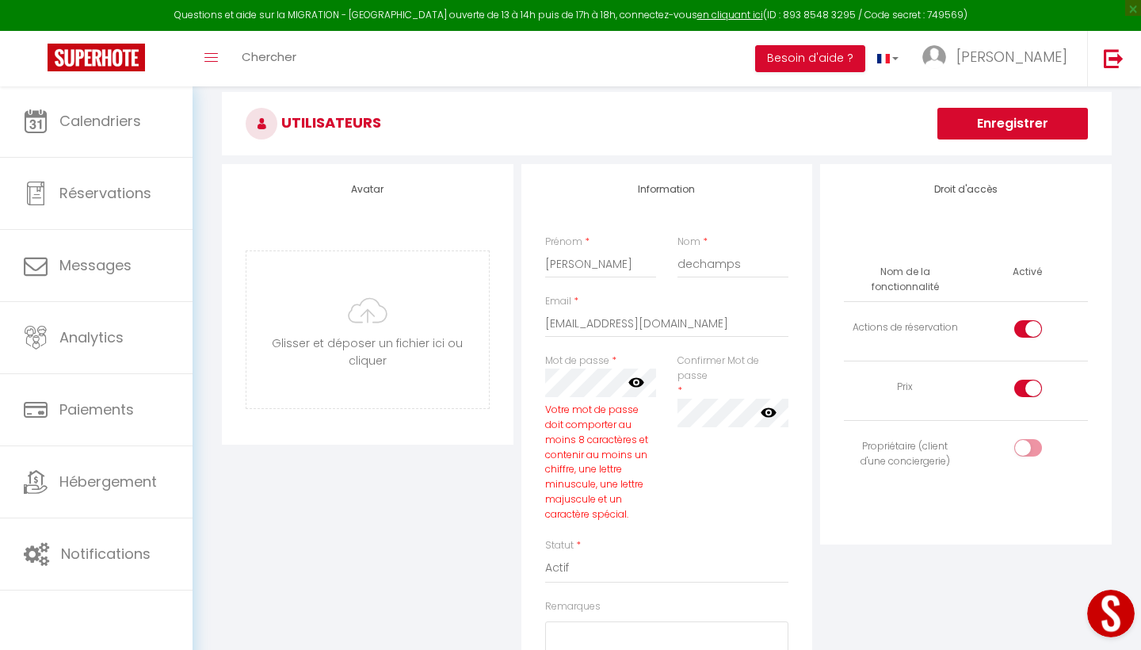
click at [637, 380] on icon at bounding box center [636, 383] width 16 height 10
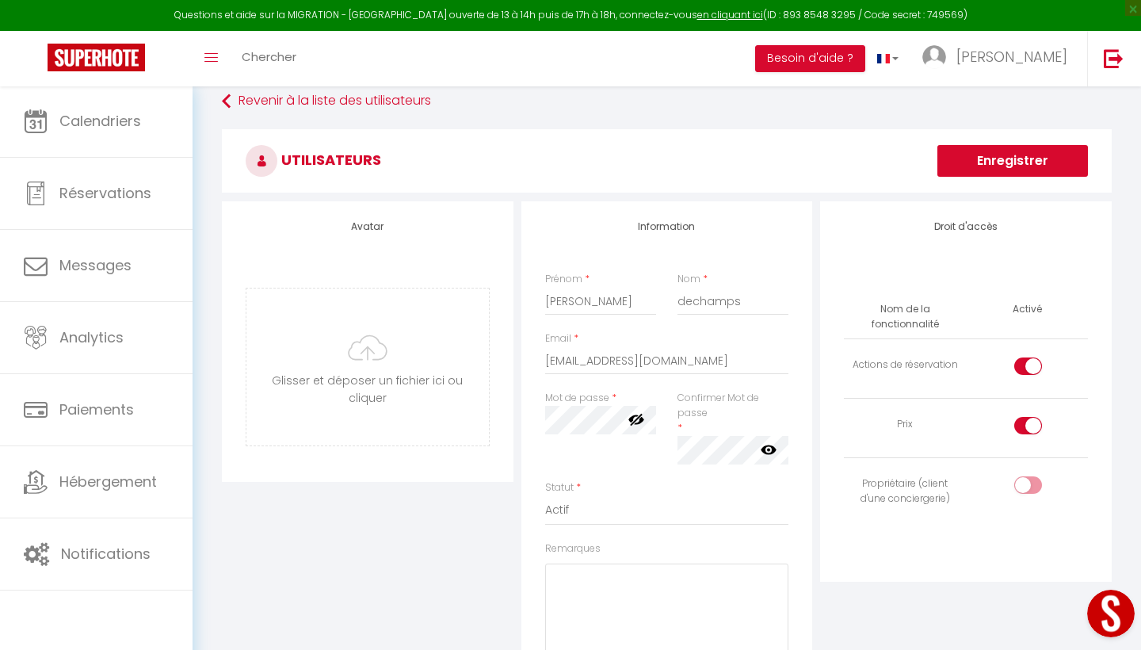
scroll to position [13, 0]
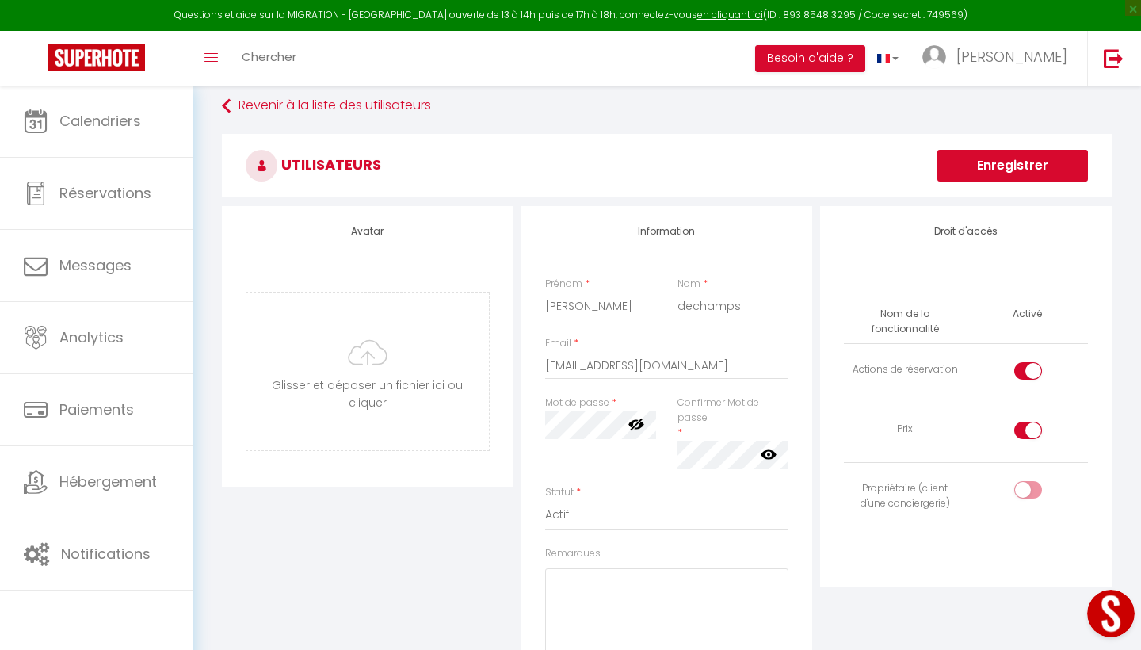
click at [1025, 426] on div at bounding box center [1028, 430] width 28 height 17
click at [1028, 426] on input "checkbox" at bounding box center [1042, 434] width 28 height 24
checkbox input "false"
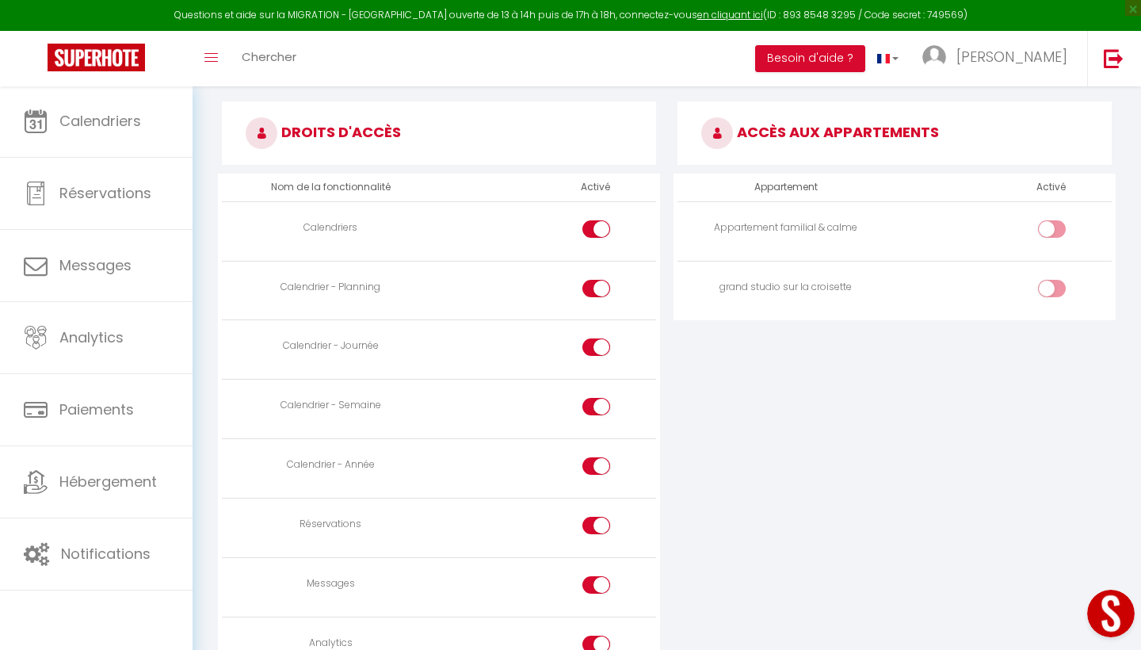
scroll to position [753, 0]
click at [600, 339] on input "checkbox" at bounding box center [611, 350] width 28 height 24
checkbox input "false"
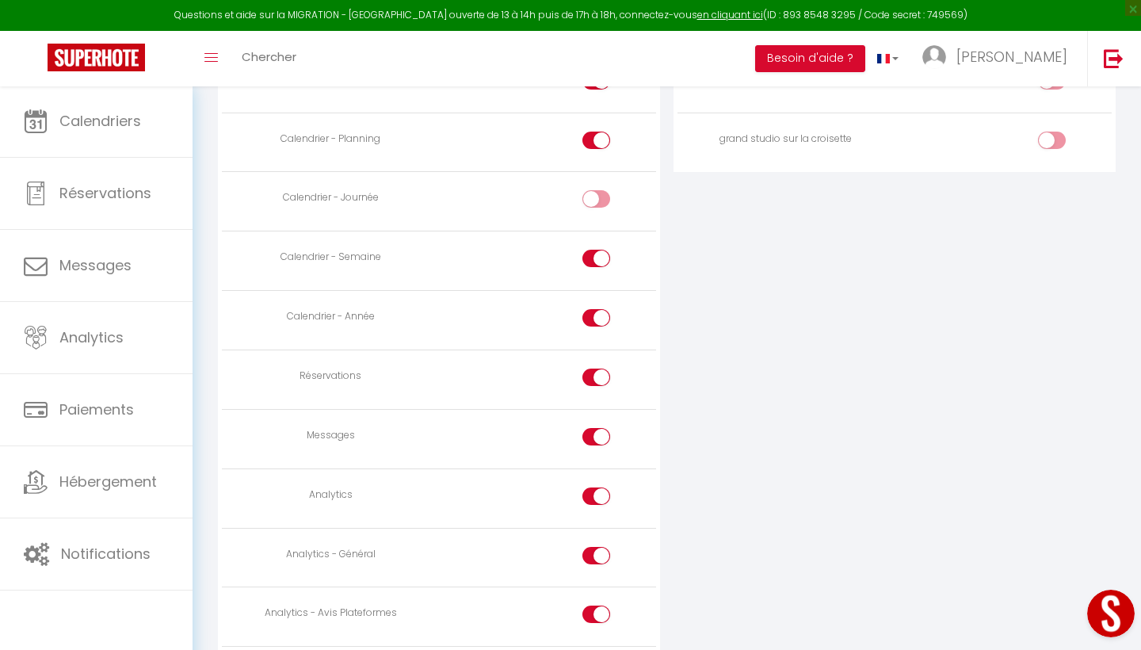
scroll to position [912, 0]
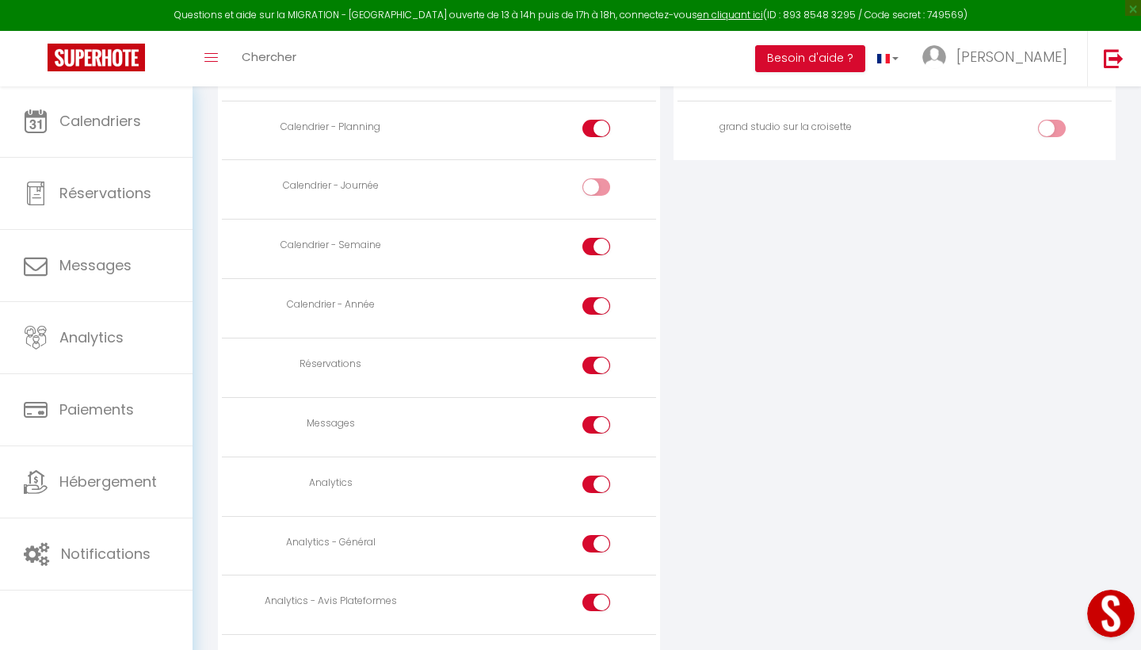
click at [597, 417] on input "checkbox" at bounding box center [611, 428] width 28 height 24
checkbox input "false"
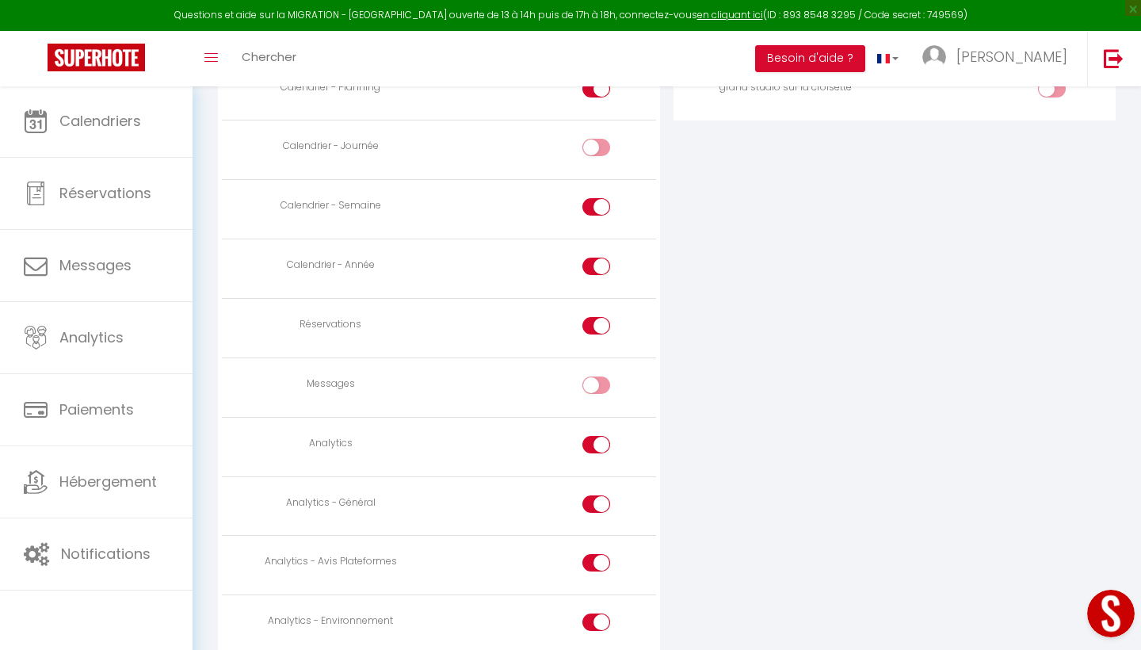
scroll to position [953, 0]
click at [593, 441] on label at bounding box center [596, 446] width 28 height 24
click at [597, 441] on input "checkbox" at bounding box center [611, 446] width 28 height 24
checkbox input "false"
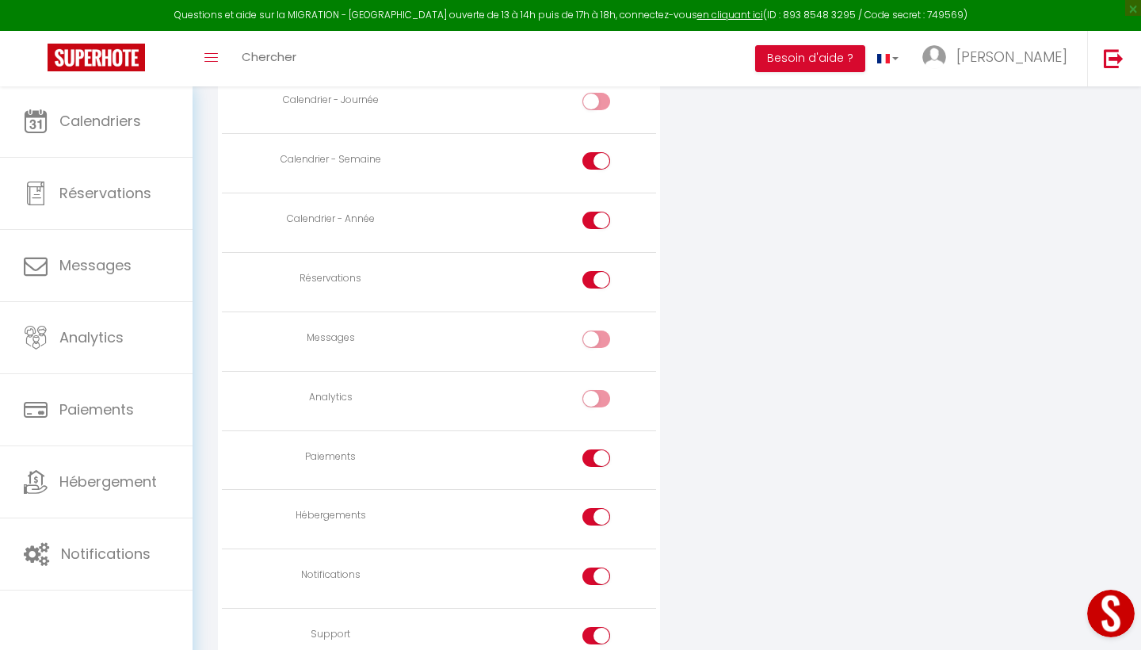
scroll to position [1013, 0]
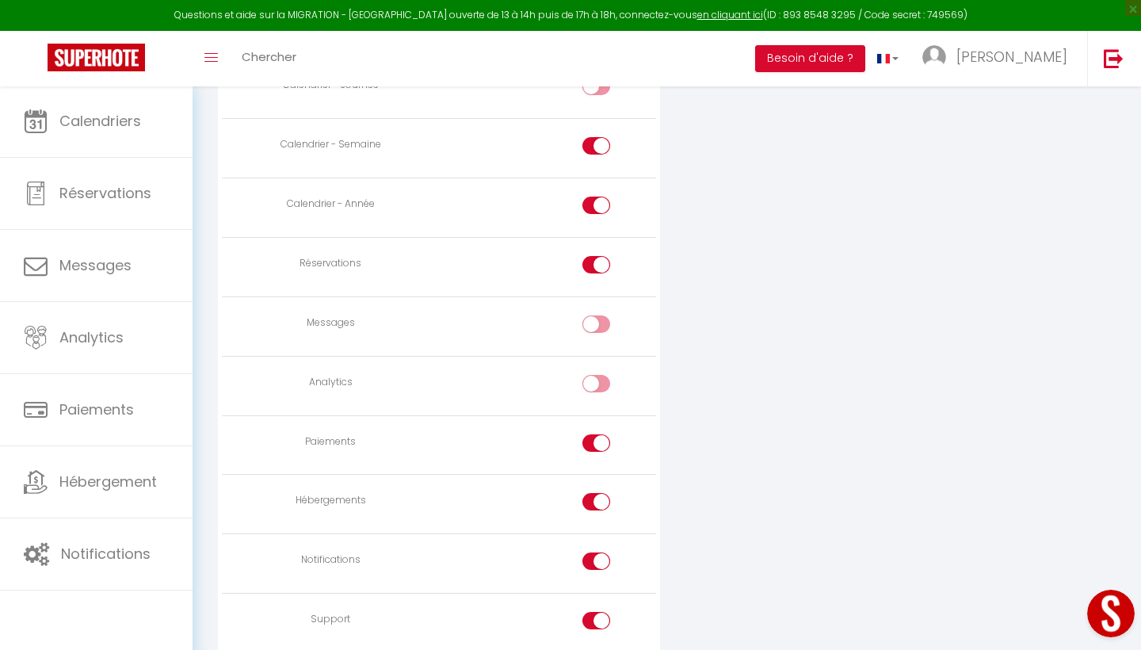
click at [598, 437] on input "checkbox" at bounding box center [611, 446] width 28 height 24
checkbox input "false"
click at [594, 493] on div at bounding box center [596, 501] width 28 height 17
click at [597, 493] on input "checkbox" at bounding box center [611, 505] width 28 height 24
checkbox input "false"
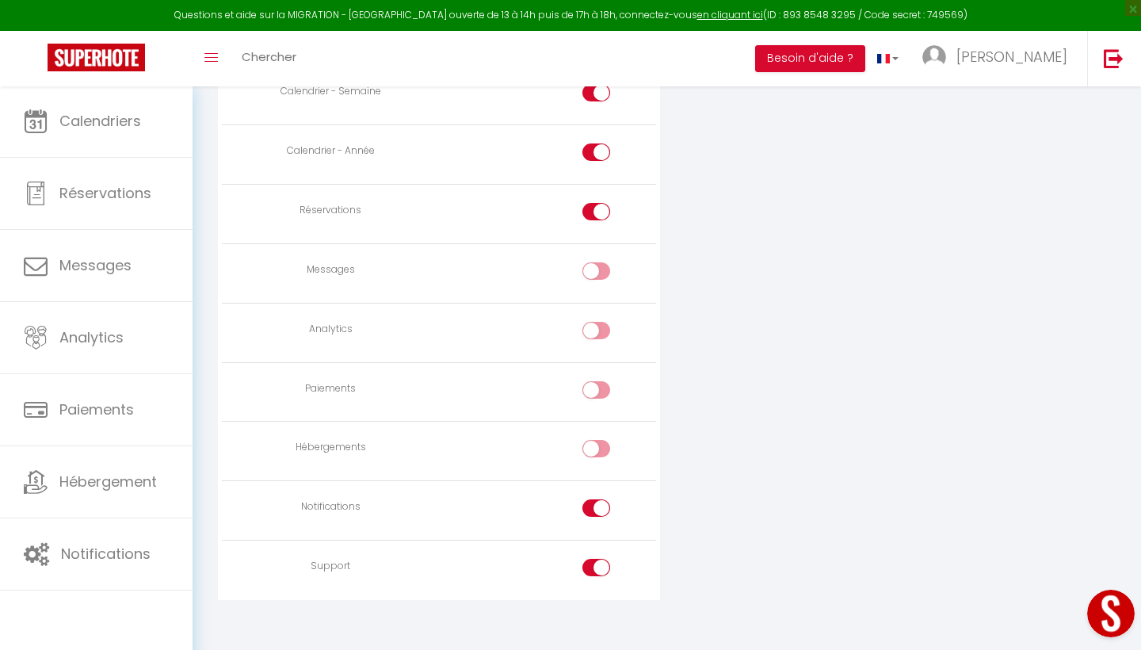
scroll to position [1065, 0]
click at [597, 500] on input "checkbox" at bounding box center [611, 512] width 28 height 24
checkbox input "false"
click at [599, 559] on input "checkbox" at bounding box center [611, 571] width 28 height 24
checkbox input "false"
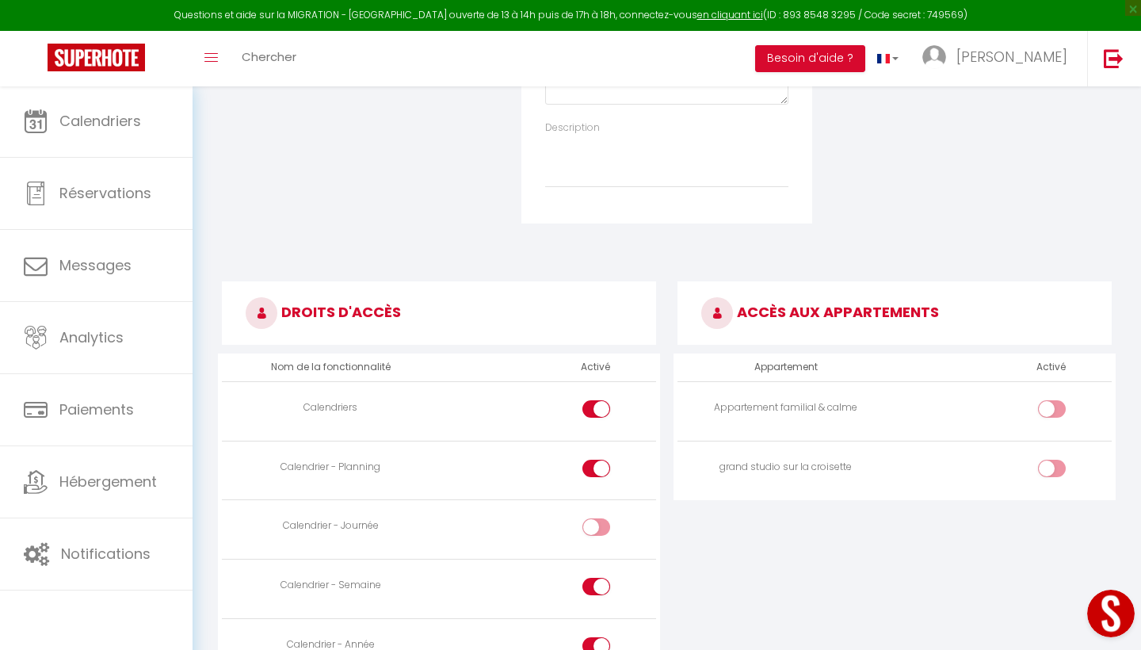
scroll to position [570, 0]
click at [1054, 464] on input "checkbox" at bounding box center [1066, 474] width 28 height 24
checkbox input "true"
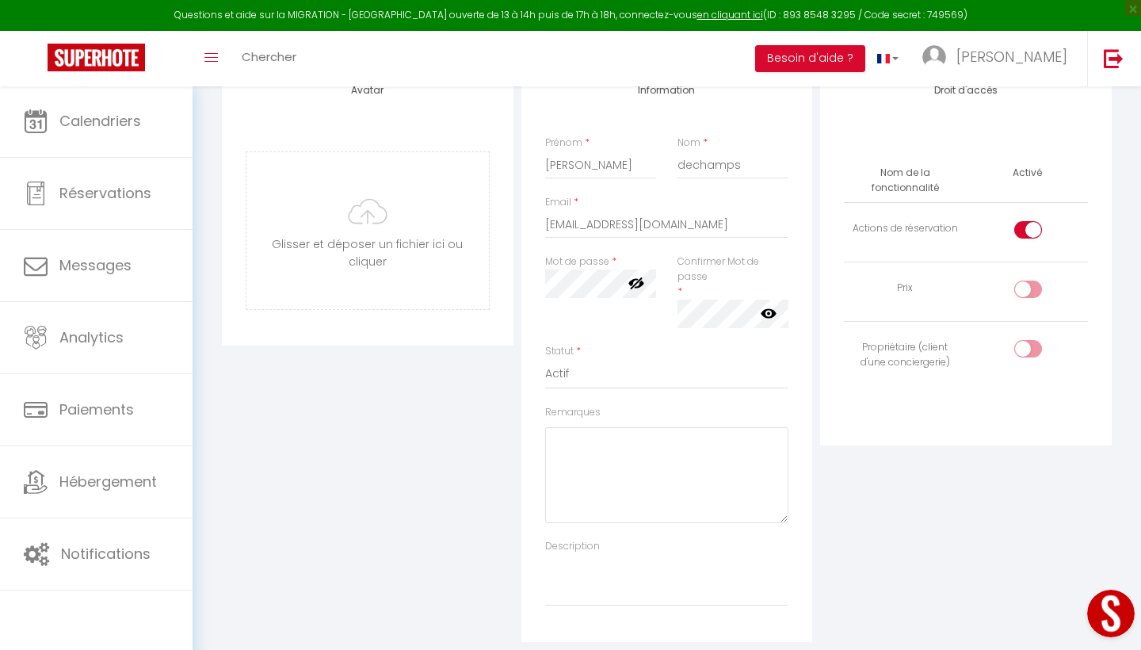
scroll to position [151, 0]
click at [1027, 346] on div at bounding box center [1028, 350] width 28 height 17
click at [1028, 346] on input "checkbox" at bounding box center [1042, 354] width 28 height 24
checkbox input "true"
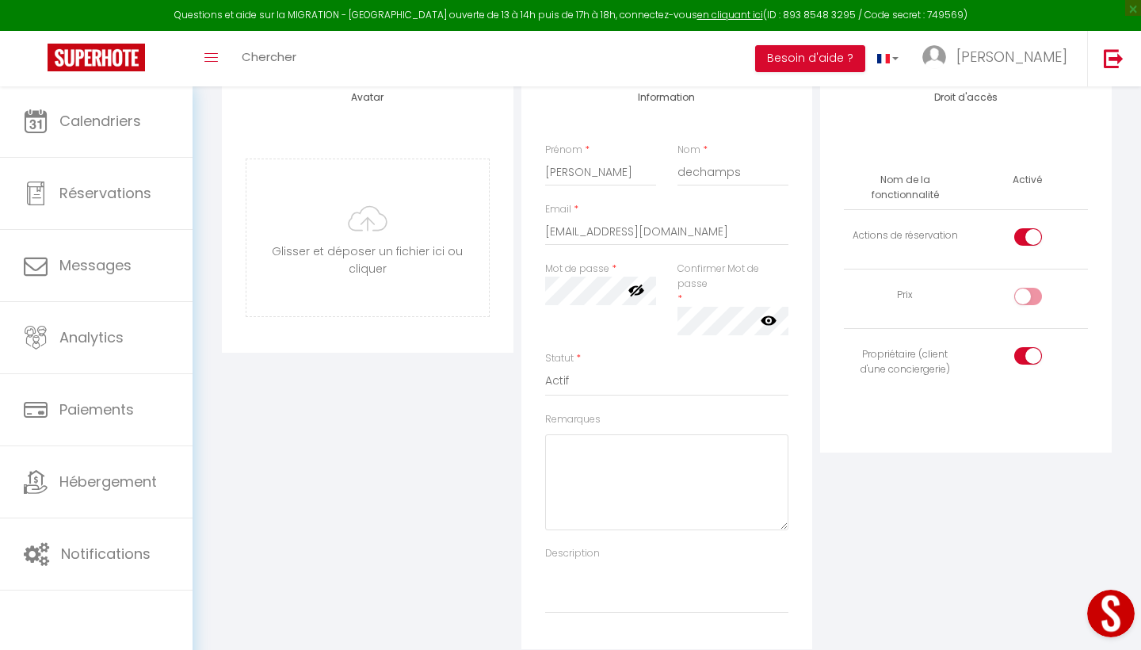
scroll to position [97, 0]
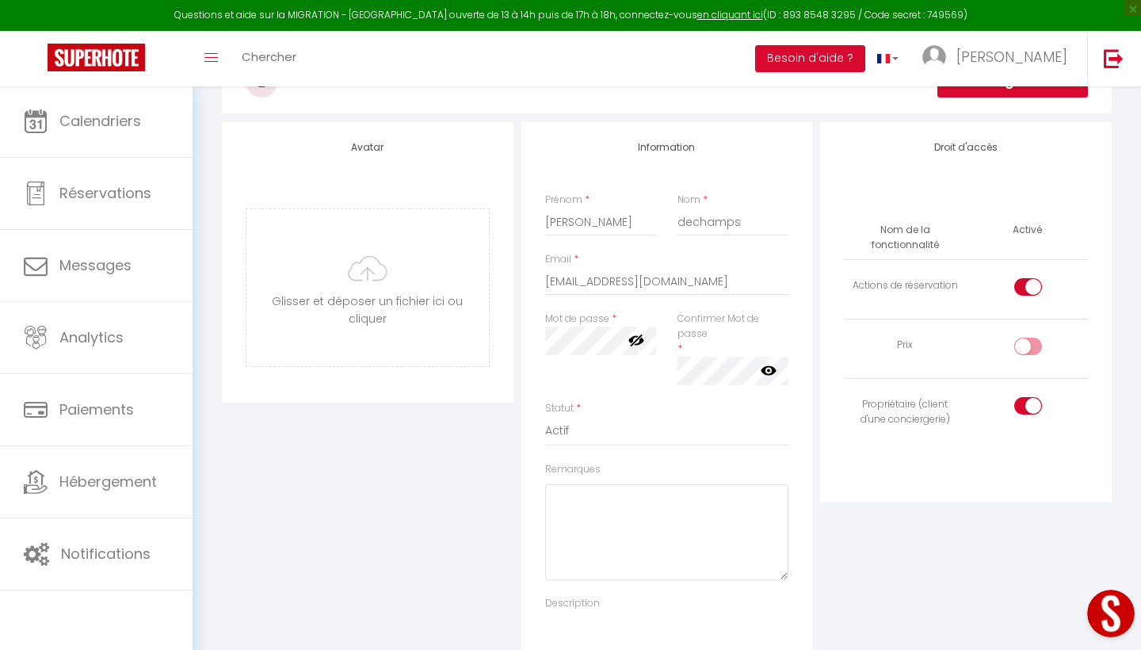
click at [770, 366] on icon at bounding box center [769, 370] width 16 height 16
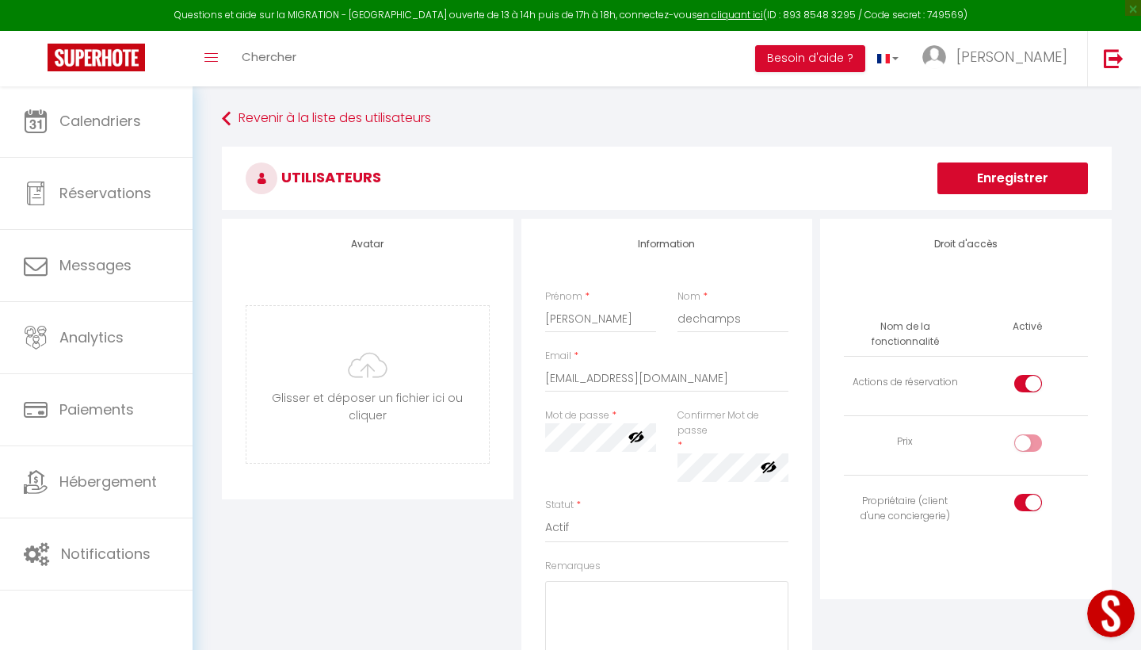
scroll to position [0, 0]
click at [983, 181] on button "Enregistrer" at bounding box center [1012, 178] width 151 height 32
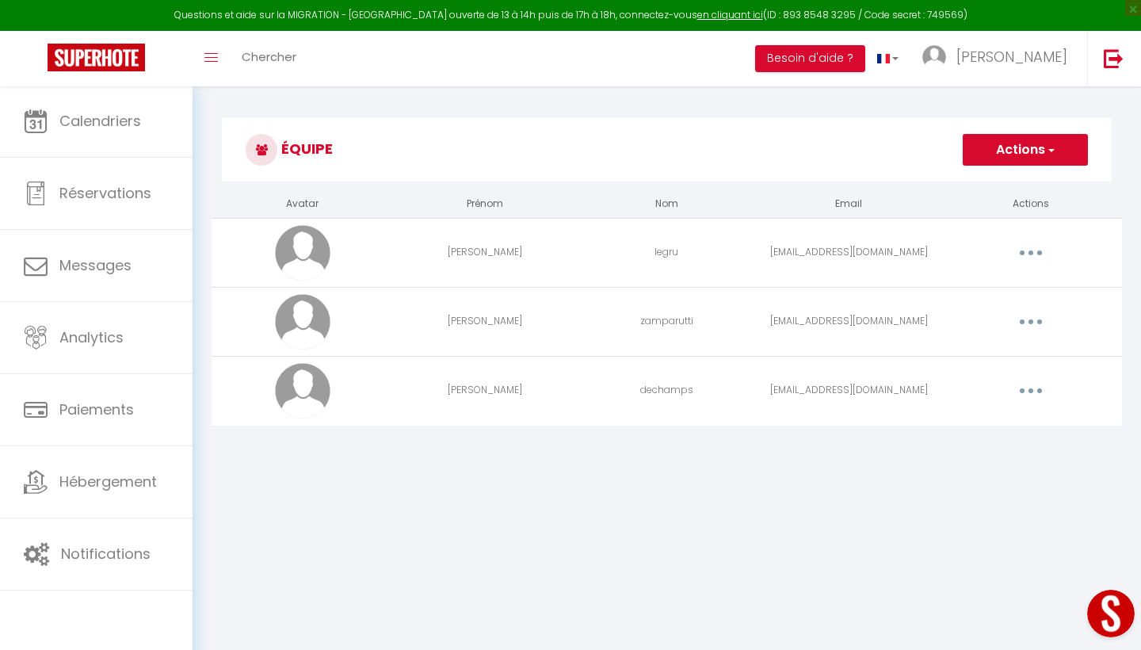
click at [305, 392] on img at bounding box center [302, 390] width 55 height 55
click at [1037, 397] on button "button" at bounding box center [1031, 390] width 44 height 25
click at [954, 427] on link "Editer" at bounding box center [989, 427] width 117 height 27
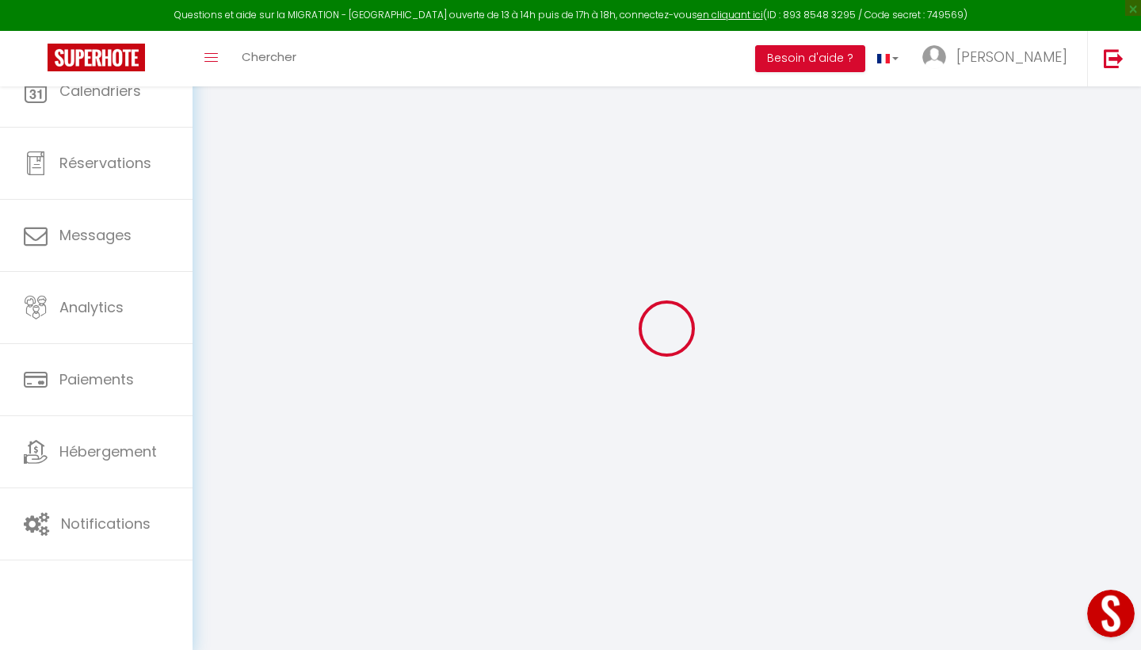
type input "[PERSON_NAME]"
type input "dechamps"
type input "c_dechamps@hotmail.com"
type textarea "https://app.superhote.com/#/connect/ZHEHDPUO76"
checkbox input "true"
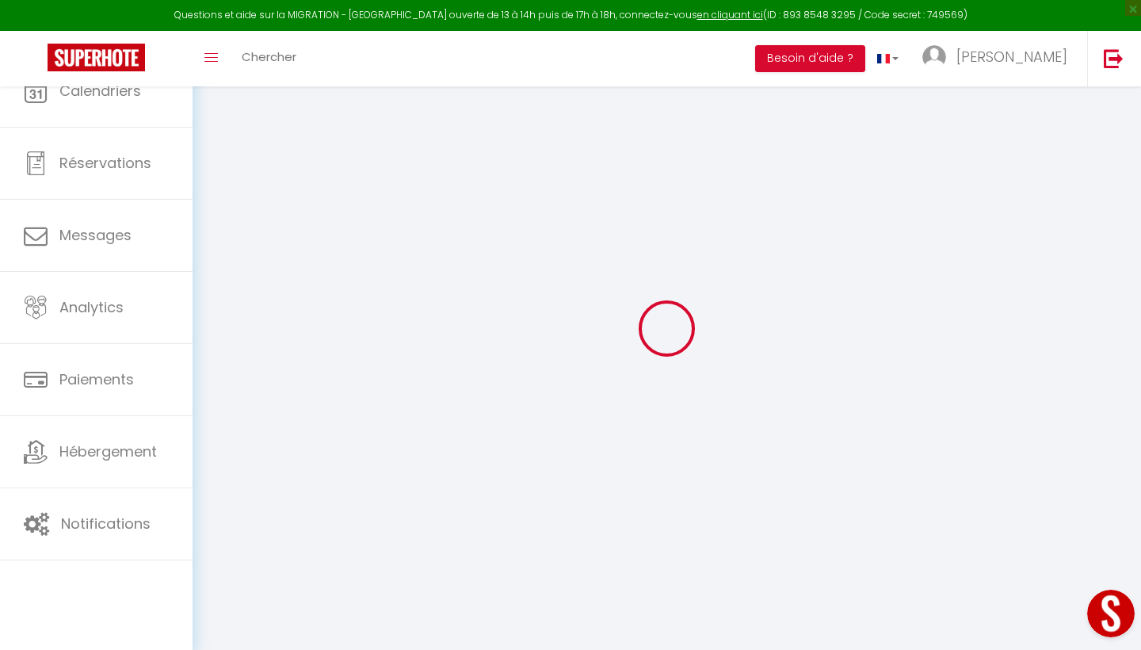
checkbox input "false"
checkbox input "true"
checkbox input "false"
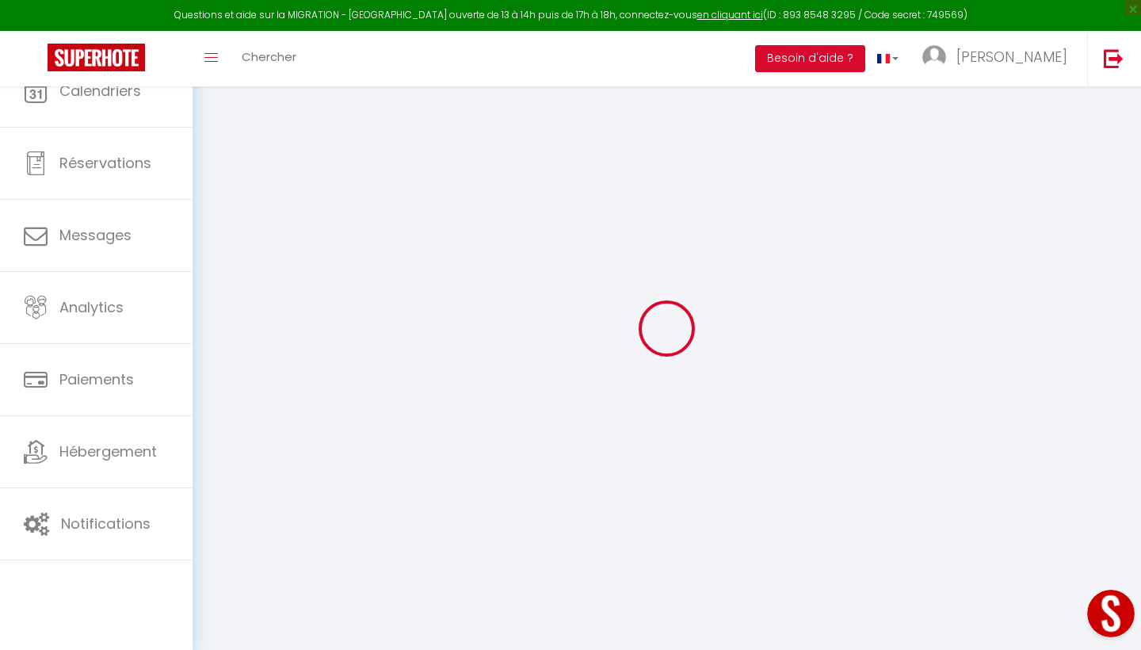
checkbox input "true"
checkbox input "false"
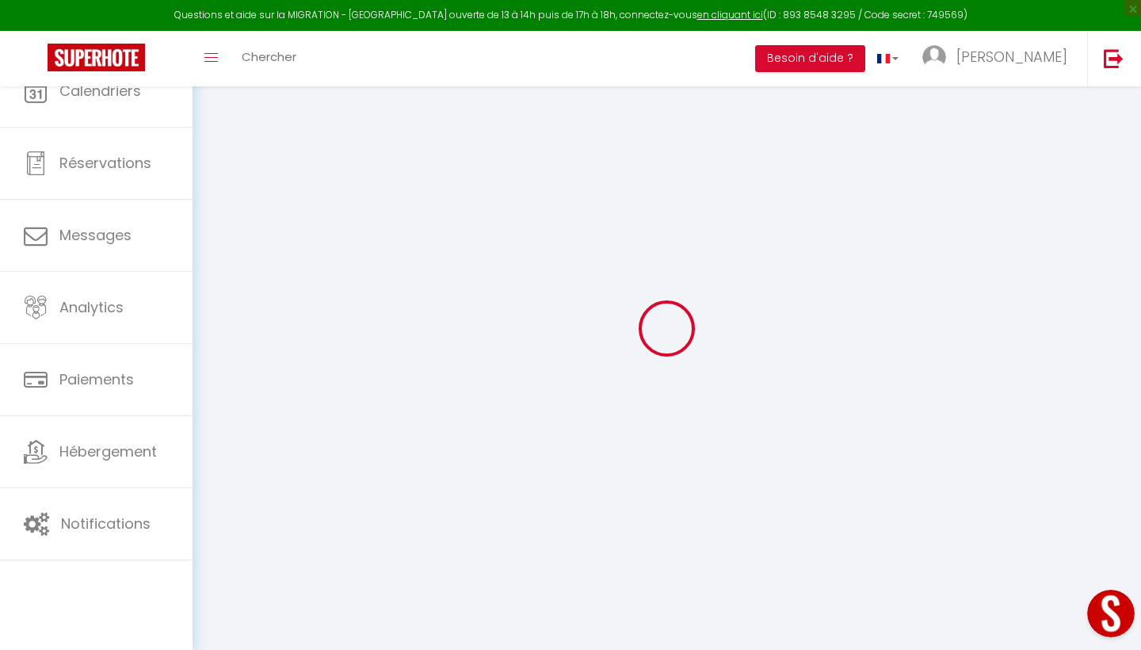
checkbox input "false"
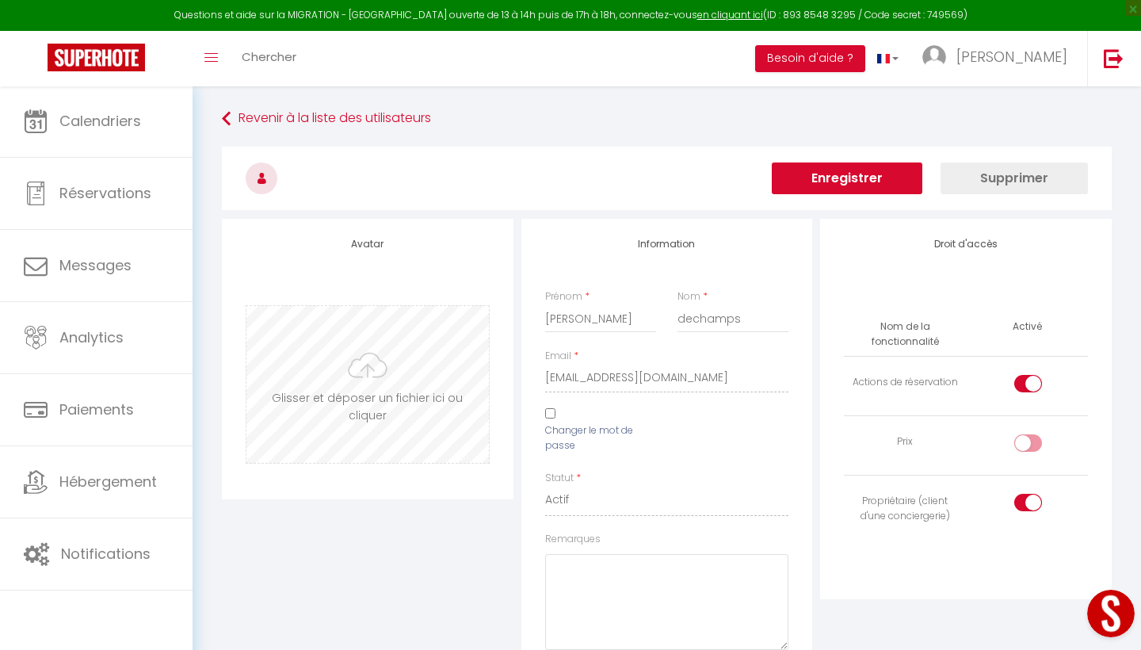
click at [370, 369] on input "file" at bounding box center [367, 384] width 242 height 157
type input "C:\fakepath\photo profil dechamps 2.JPG"
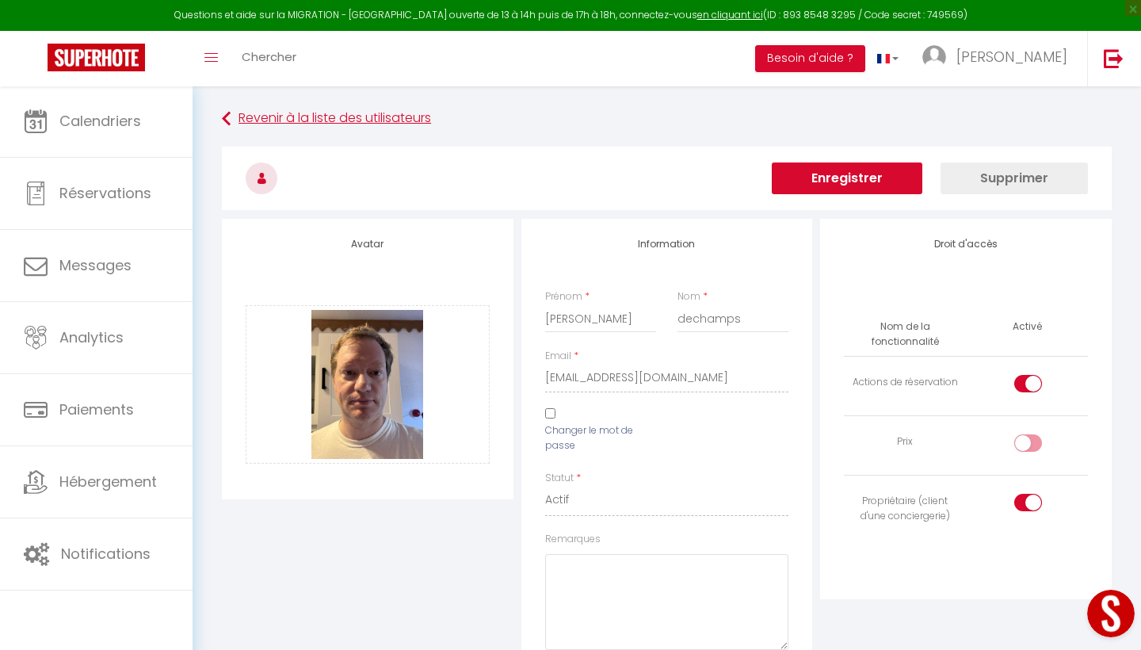
click at [653, 112] on link "Revenir à la liste des utilisateurs" at bounding box center [667, 119] width 890 height 29
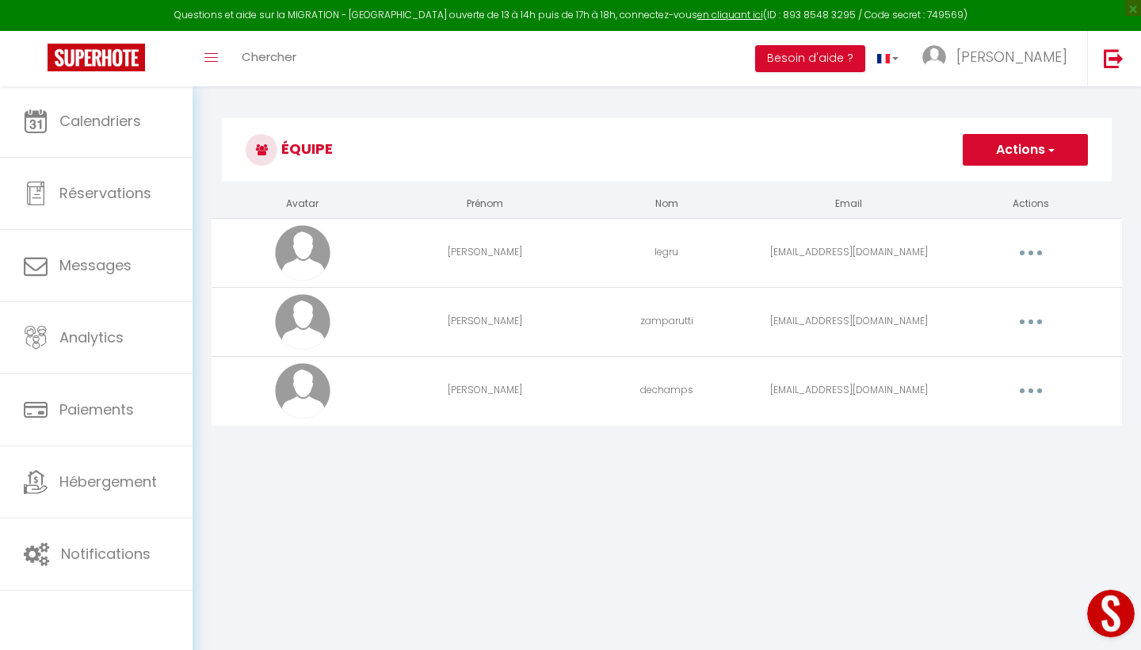
click at [1033, 391] on icon "button" at bounding box center [1031, 390] width 5 height 5
click at [968, 422] on link "Editer" at bounding box center [989, 427] width 117 height 27
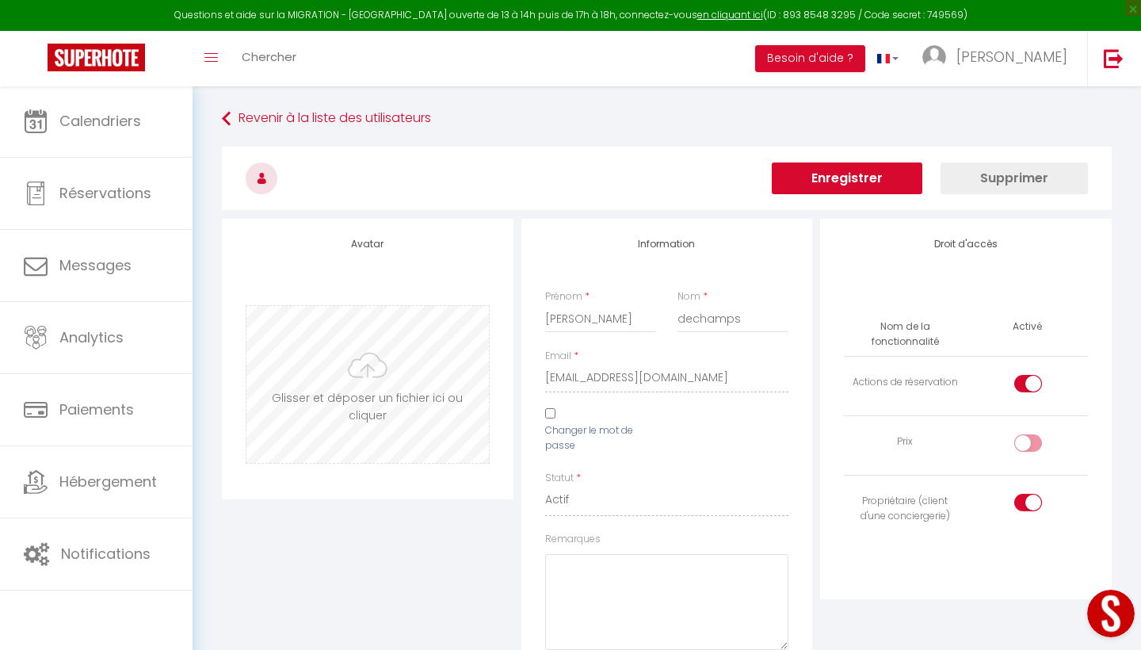
click at [394, 379] on input "file" at bounding box center [367, 384] width 242 height 157
type input "C:\fakepath\photo profil dechamps 2.JPG"
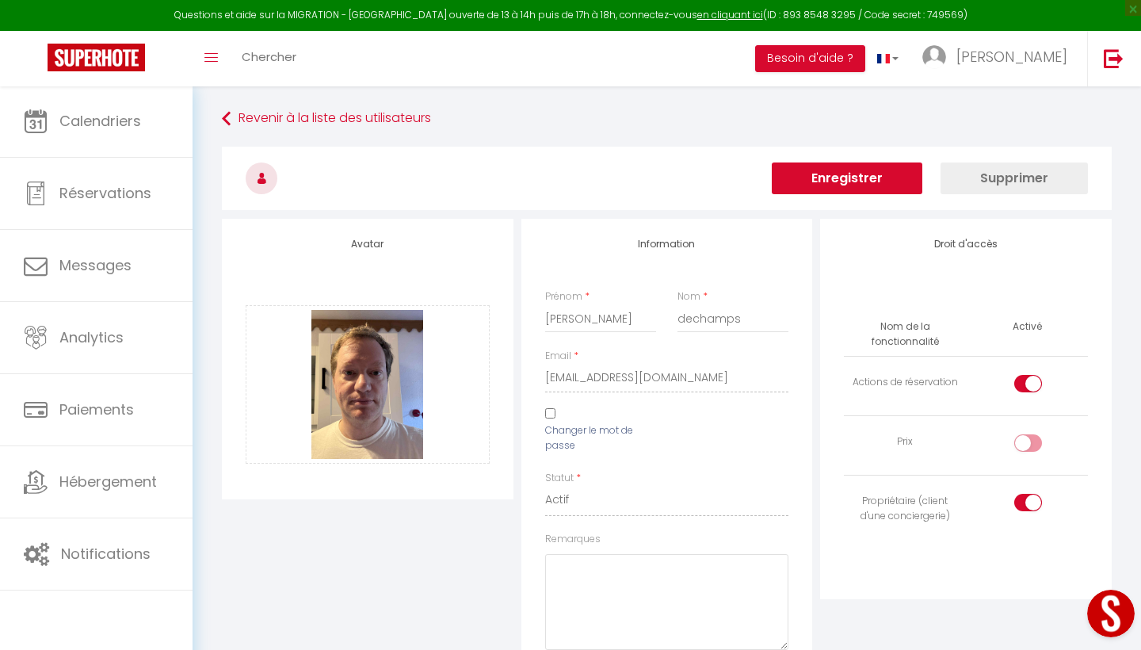
click at [846, 181] on button "Enregistrer" at bounding box center [847, 178] width 151 height 32
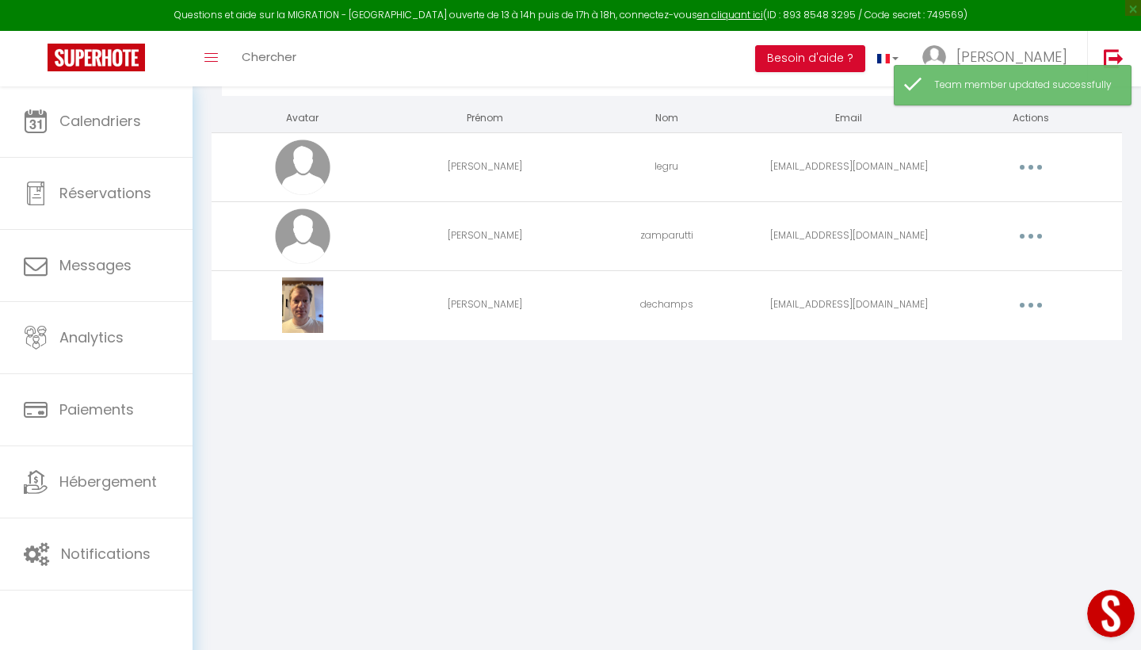
scroll to position [86, 0]
click at [1030, 304] on icon "button" at bounding box center [1031, 305] width 5 height 5
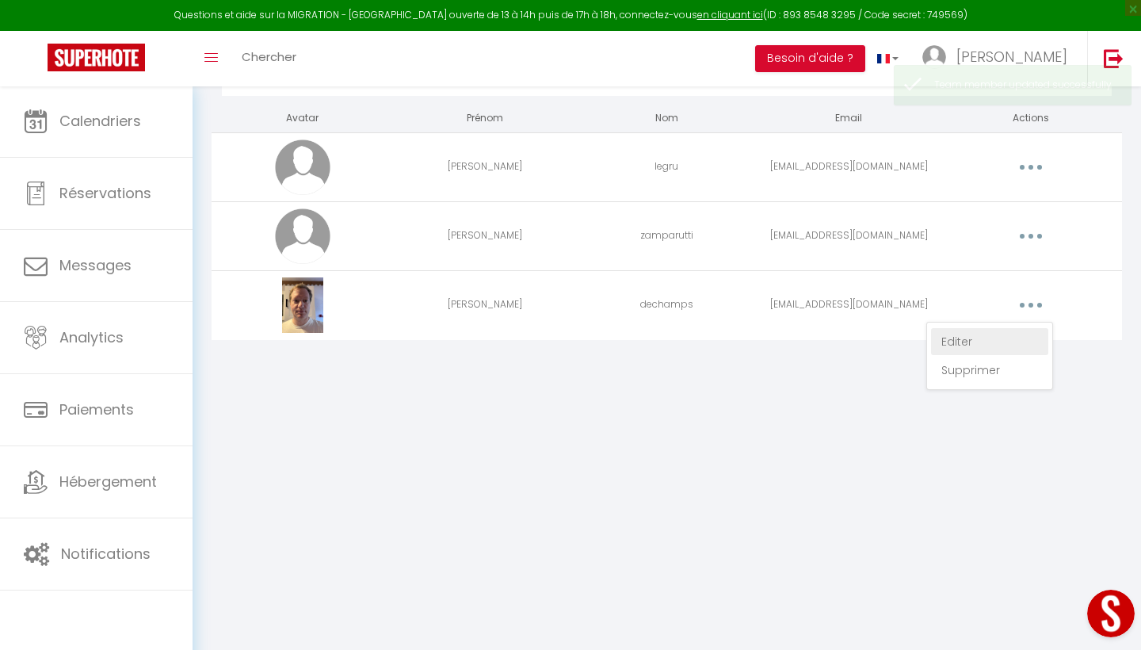
click at [957, 343] on link "Editer" at bounding box center [989, 341] width 117 height 27
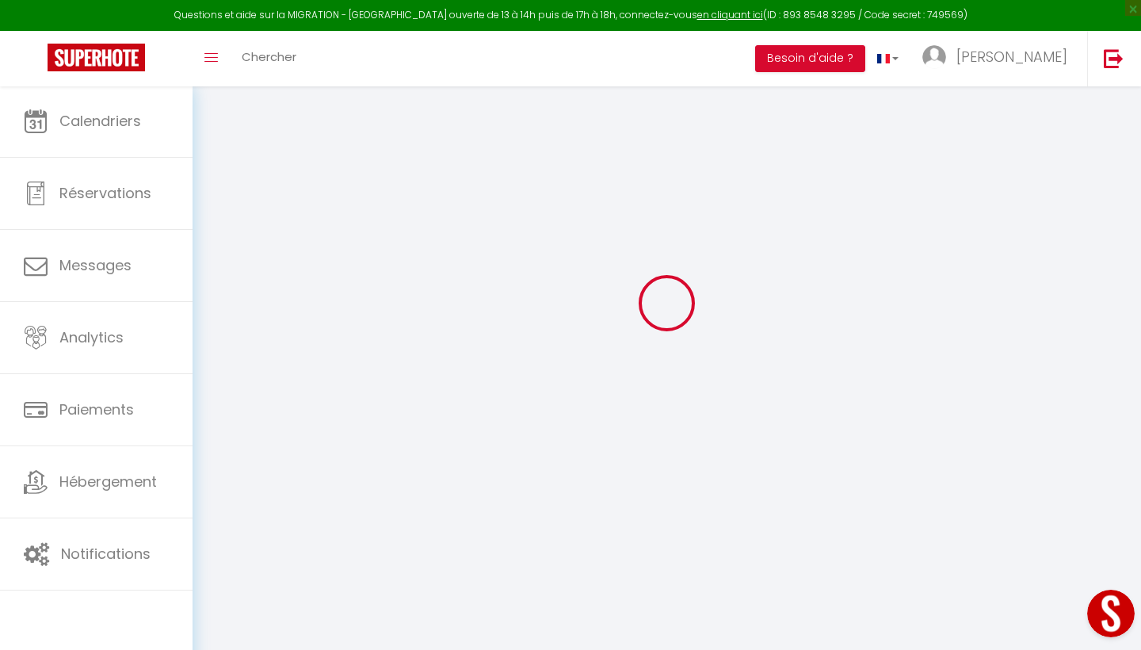
type input "[PERSON_NAME]"
type input "dechamps"
type input "c_dechamps@hotmail.com"
type textarea "https://app.superhote.com/#/connect/ZHEHDPUO76"
checkbox input "true"
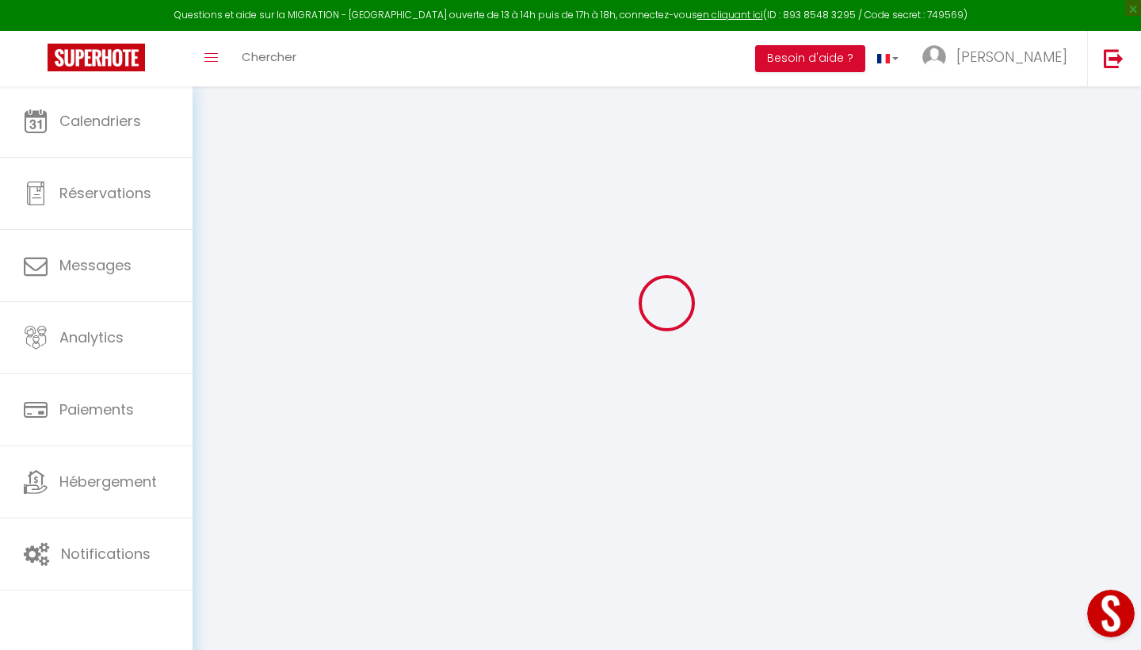
checkbox input "false"
checkbox input "true"
checkbox input "false"
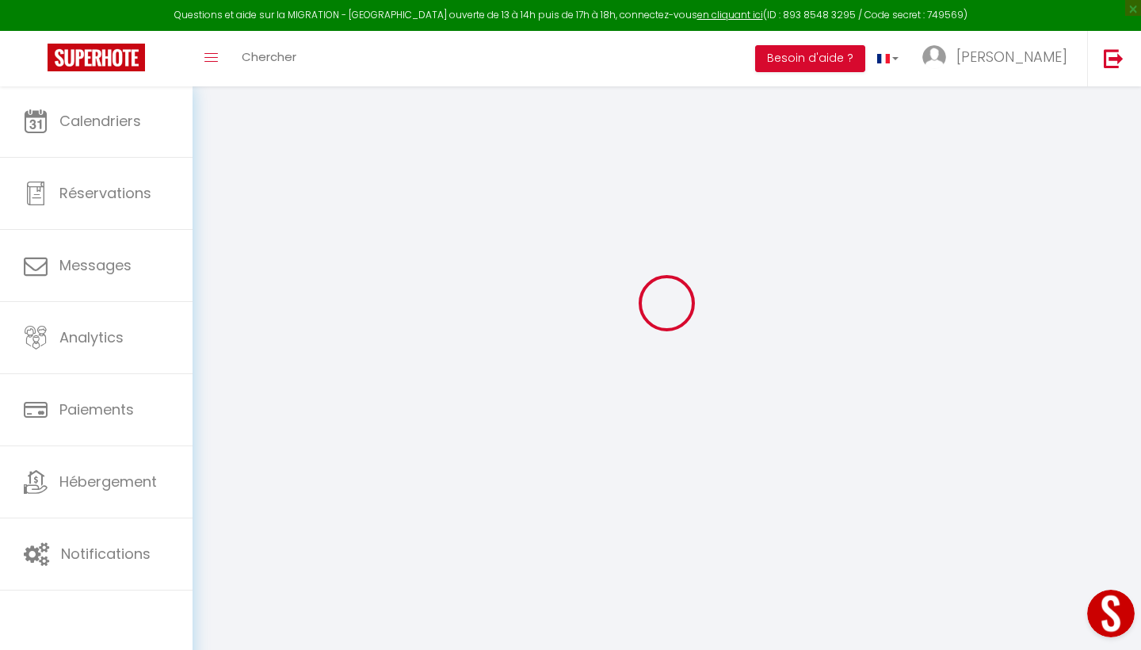
checkbox input "true"
checkbox input "false"
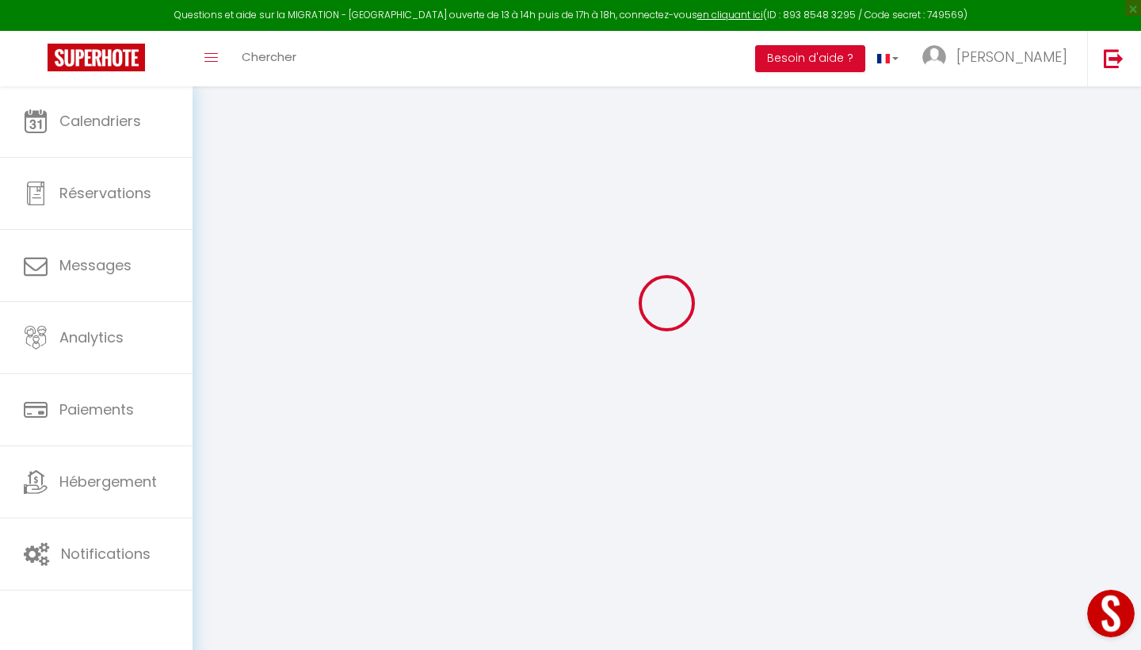
checkbox input "false"
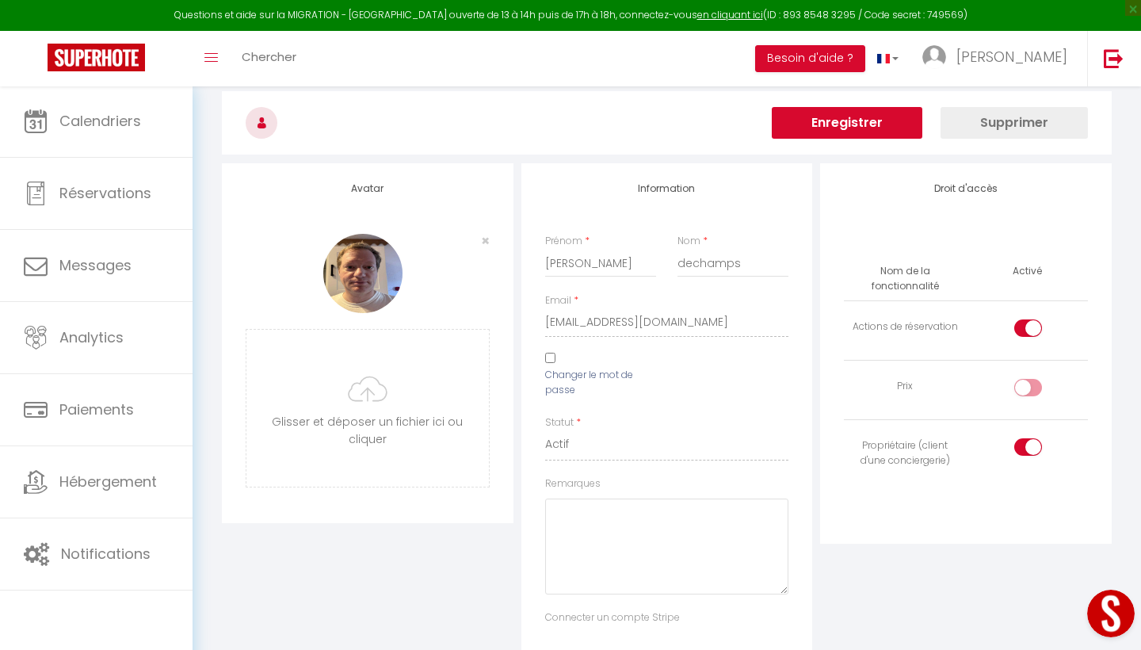
click at [819, 120] on button "Enregistrer" at bounding box center [847, 123] width 151 height 32
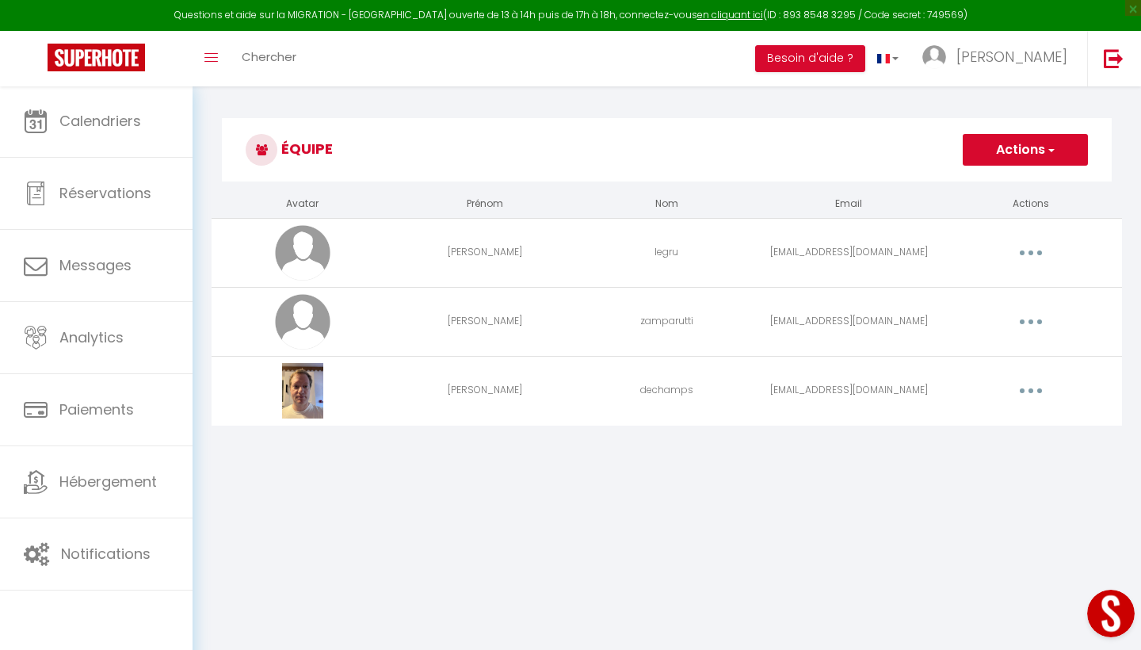
click at [637, 102] on div "Équipe Actions Ajouter un nouvel utilisateur Avatar Prénom Nom Email Actions la…" at bounding box center [667, 281] width 949 height 391
click at [850, 56] on button "Besoin d'aide ?" at bounding box center [810, 58] width 110 height 27
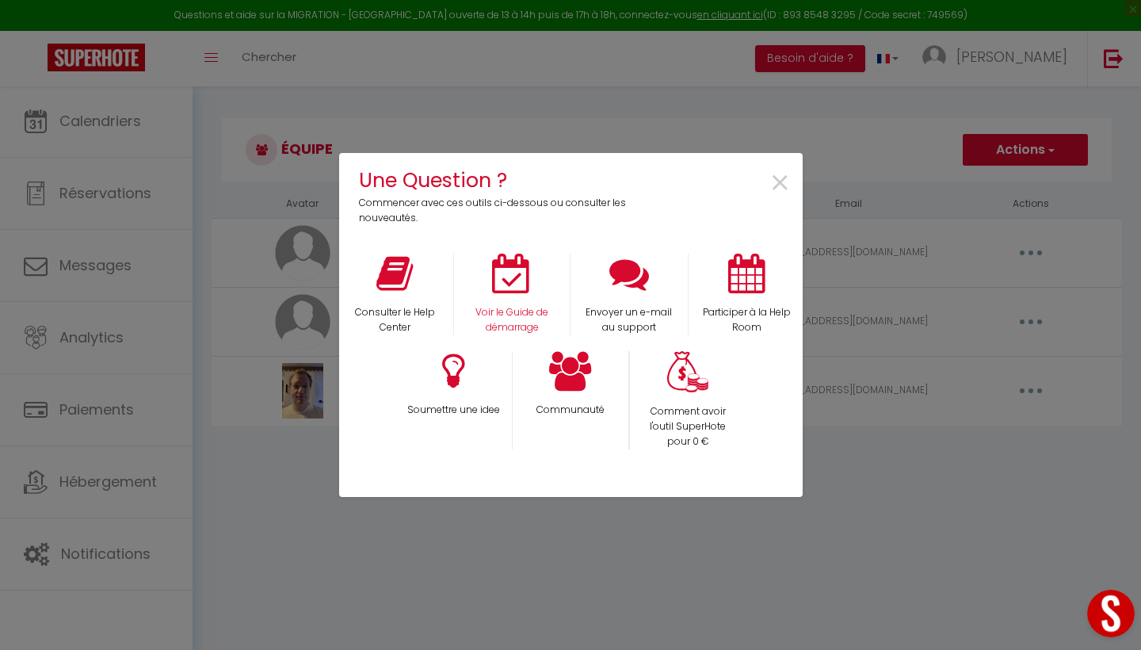
click at [502, 297] on div "Voir le Guide de démarrage" at bounding box center [511, 295] width 117 height 82
click at [511, 281] on icon at bounding box center [512, 274] width 40 height 40
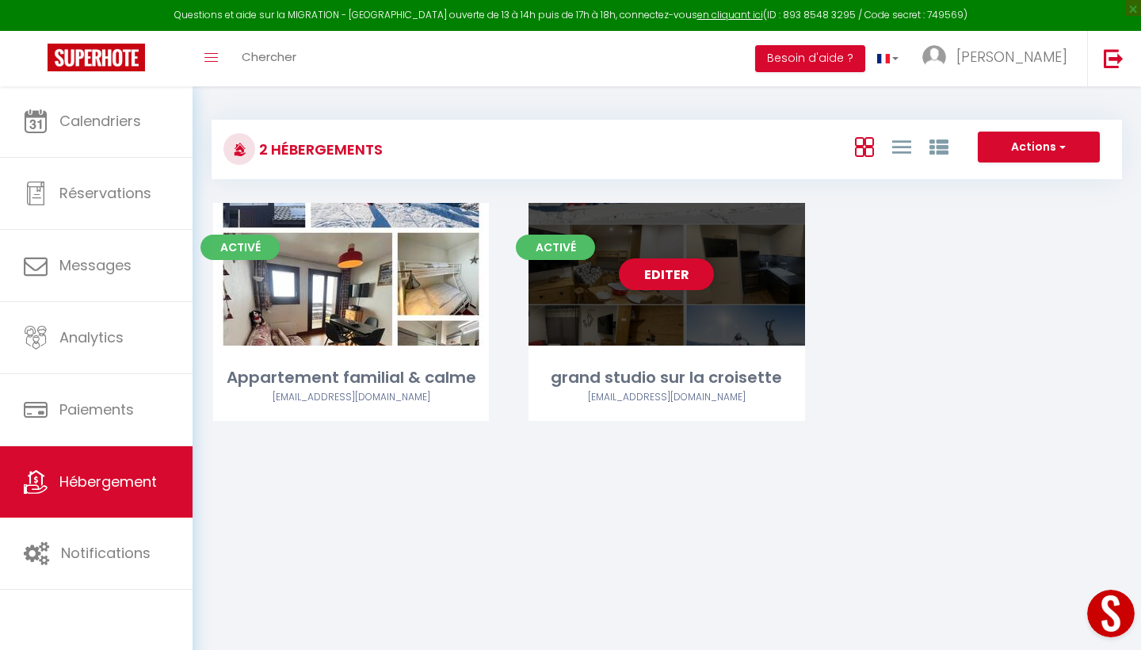
click at [625, 339] on div "Editer" at bounding box center [667, 274] width 276 height 143
select select "3"
select select "2"
select select "1"
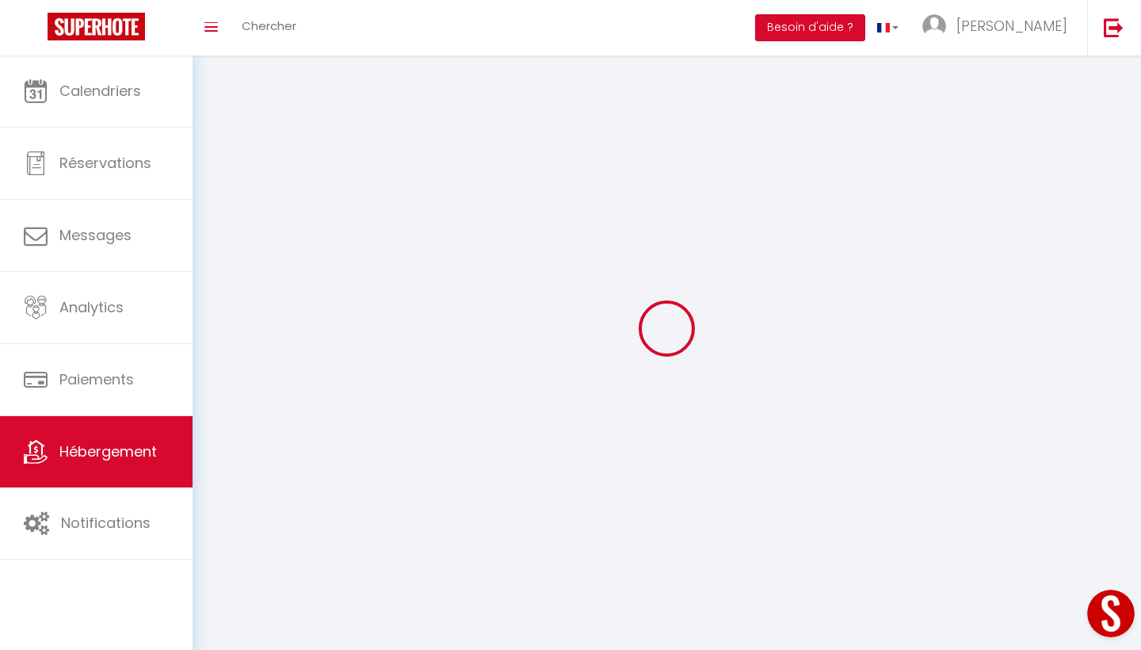
select select
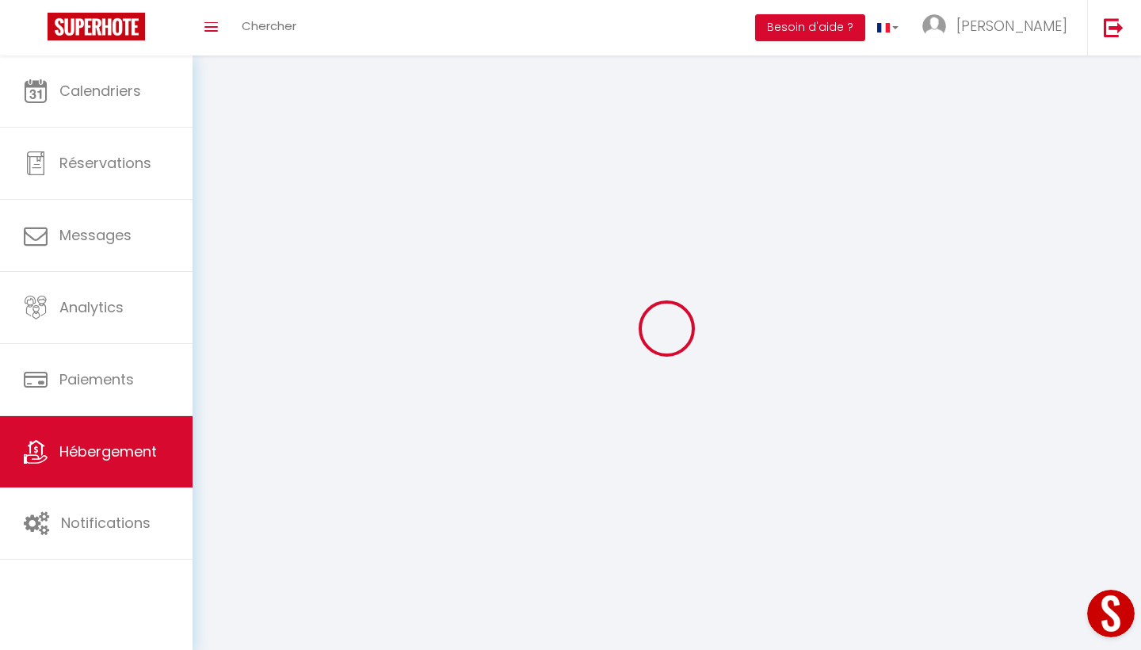
select select
checkbox input "false"
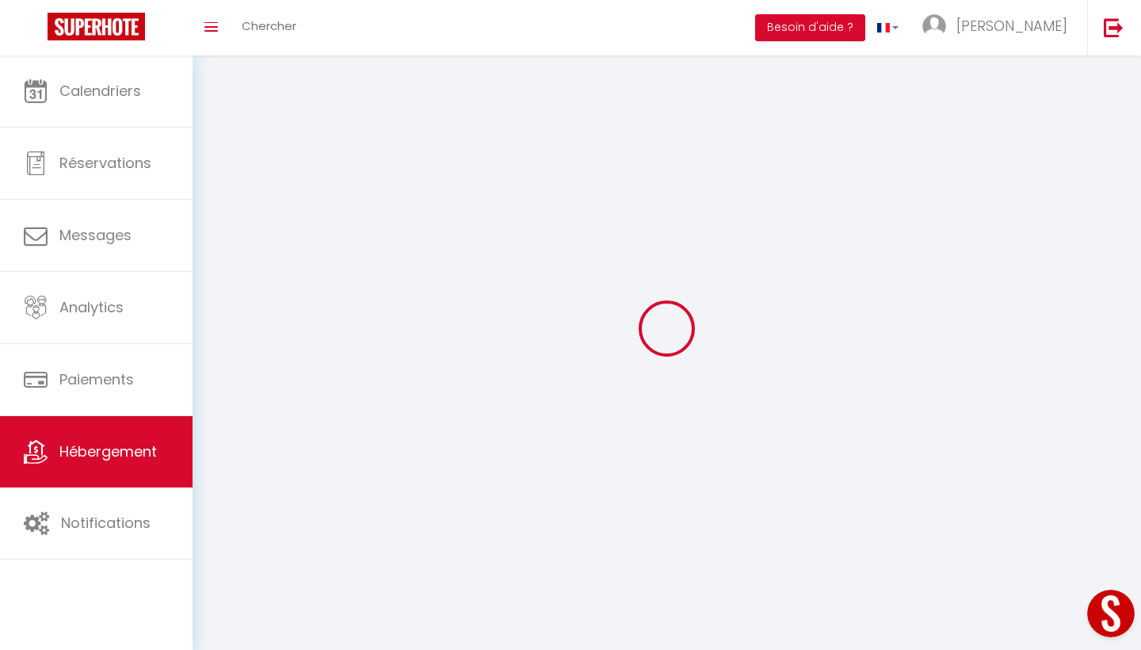
checkbox input "false"
select select
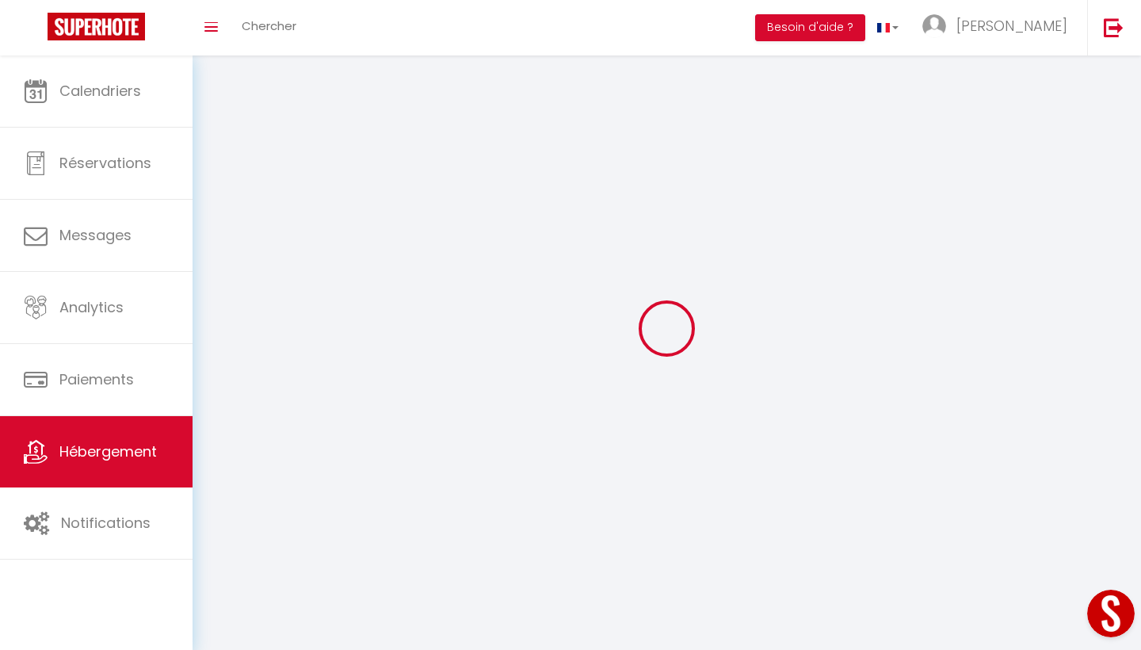
select select
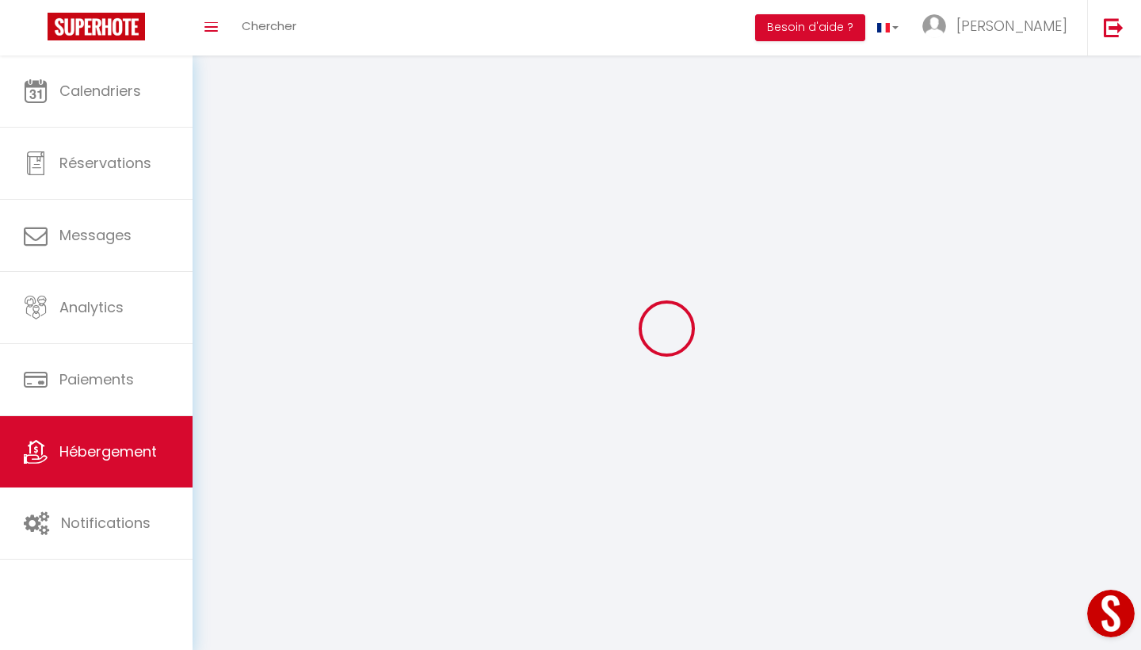
checkbox input "false"
select select
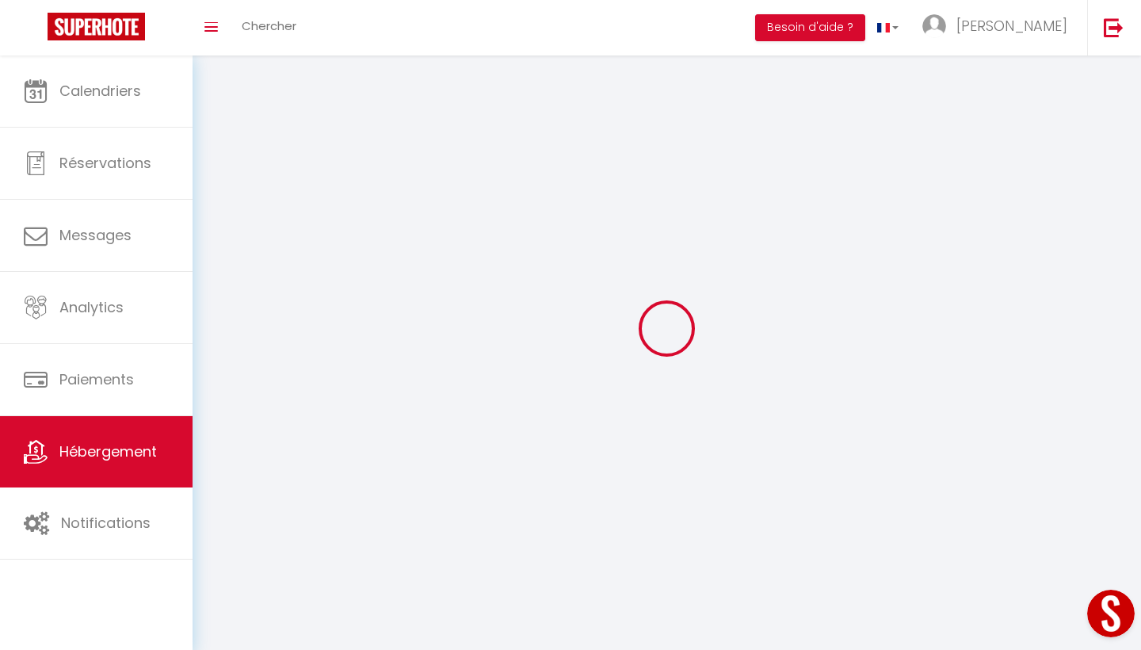
select select
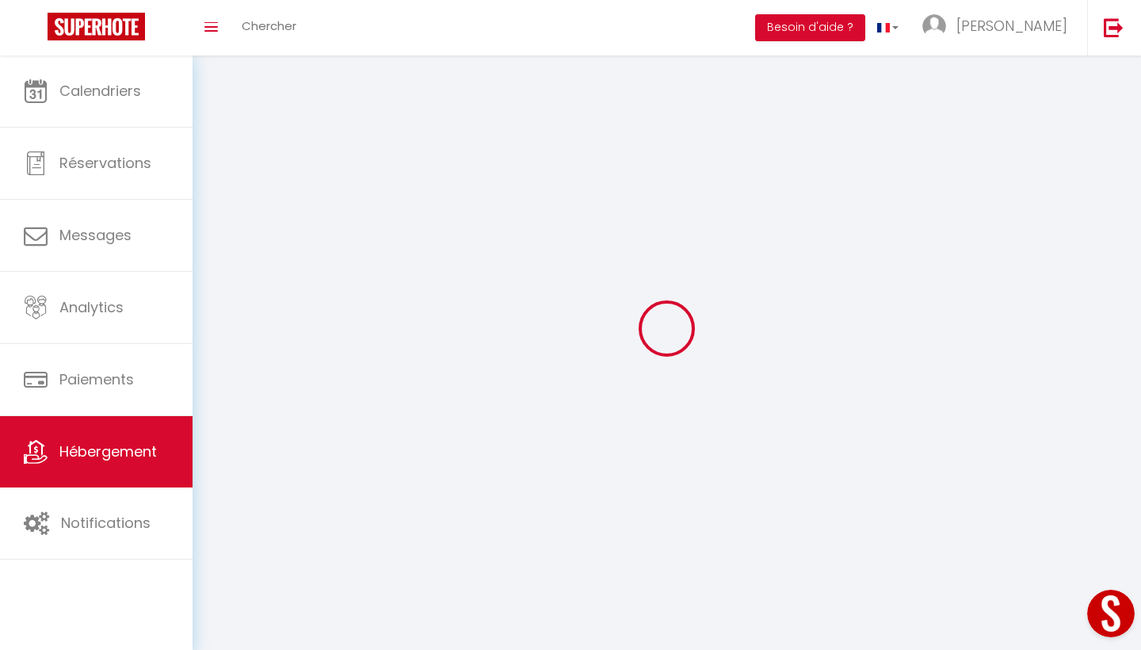
select select
checkbox input "false"
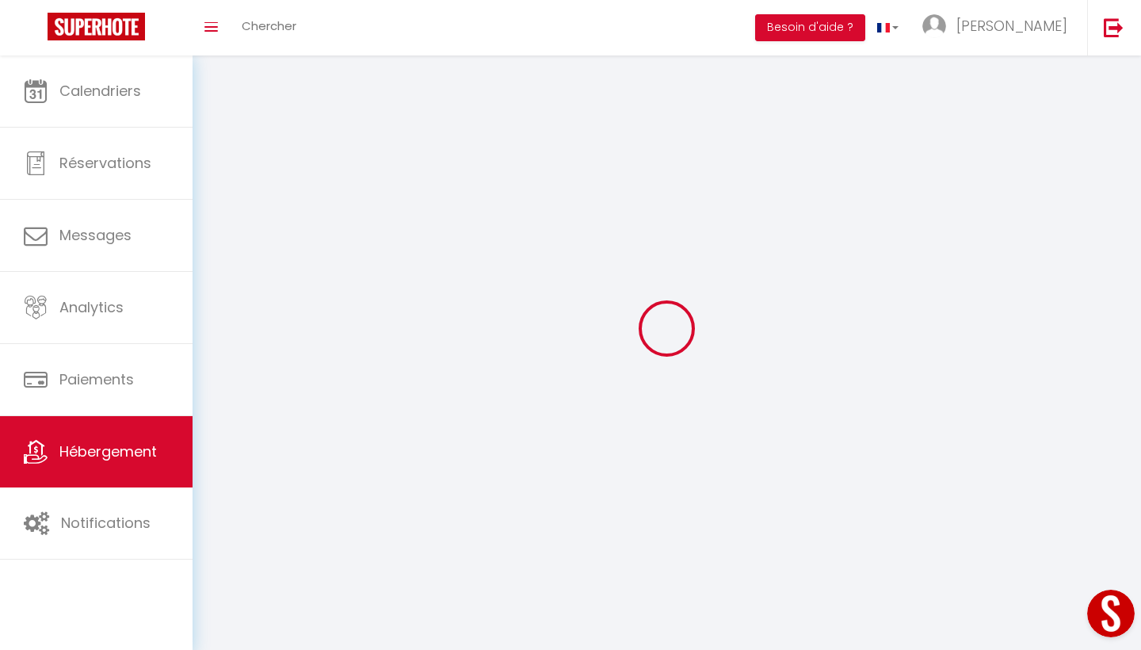
checkbox input "false"
select select
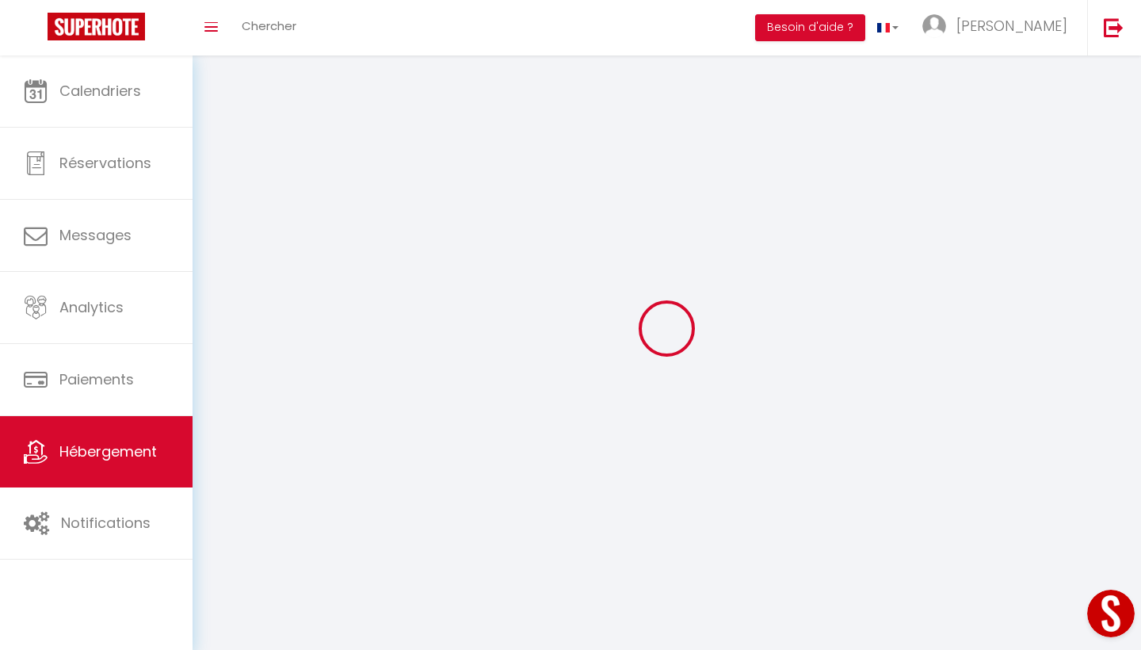
select select
checkbox input "false"
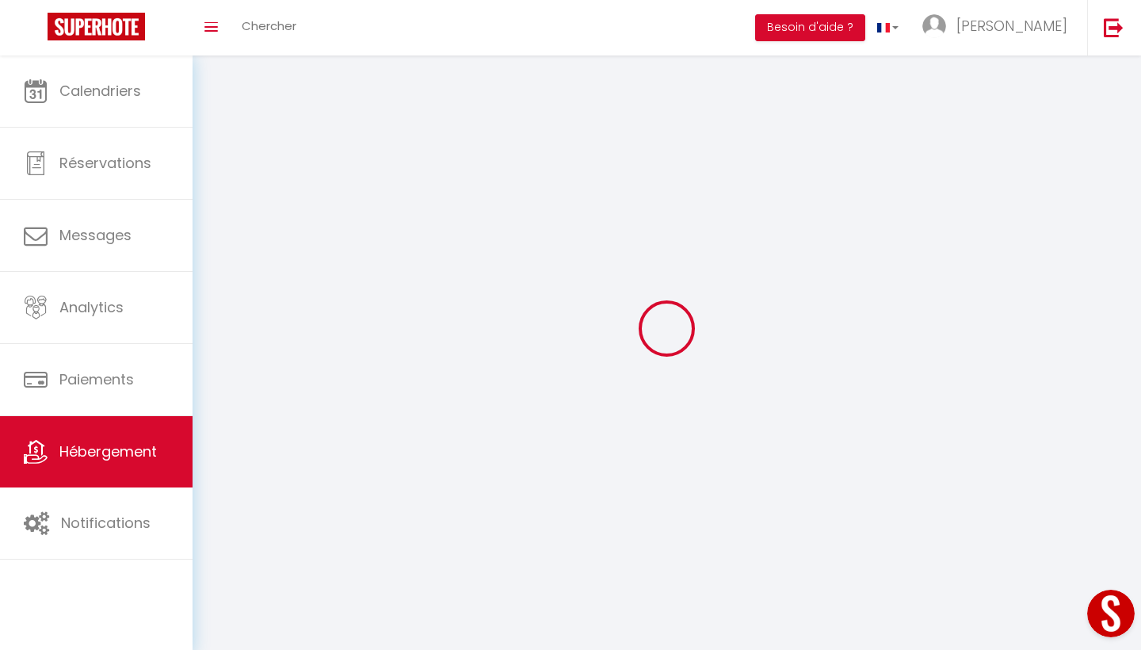
checkbox input "false"
select select
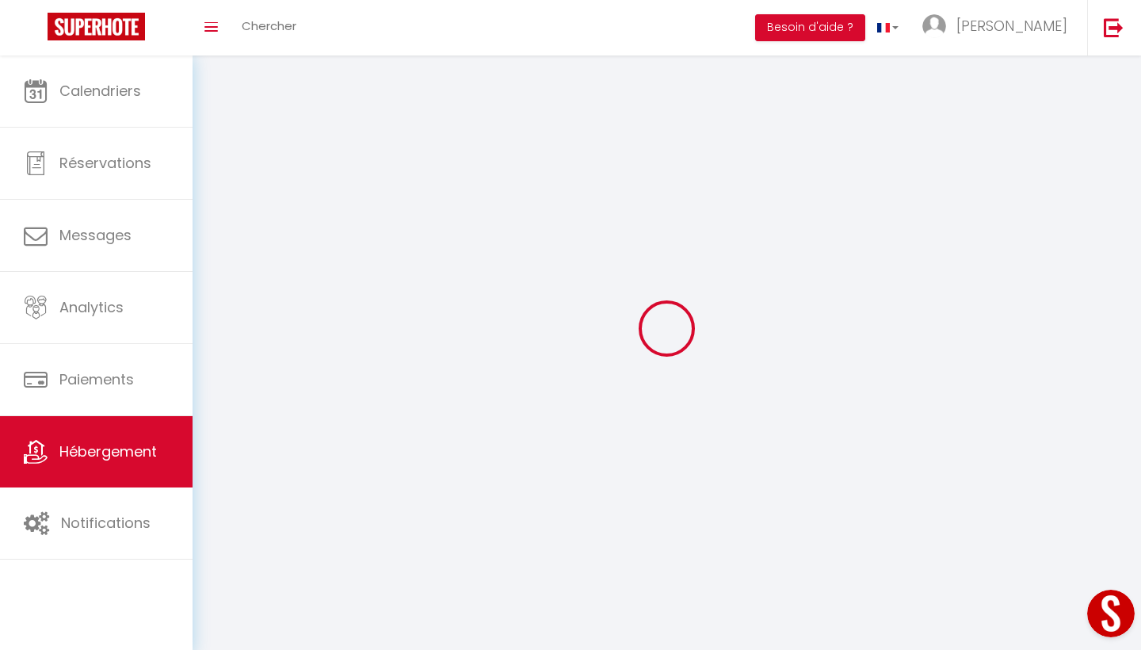
select select
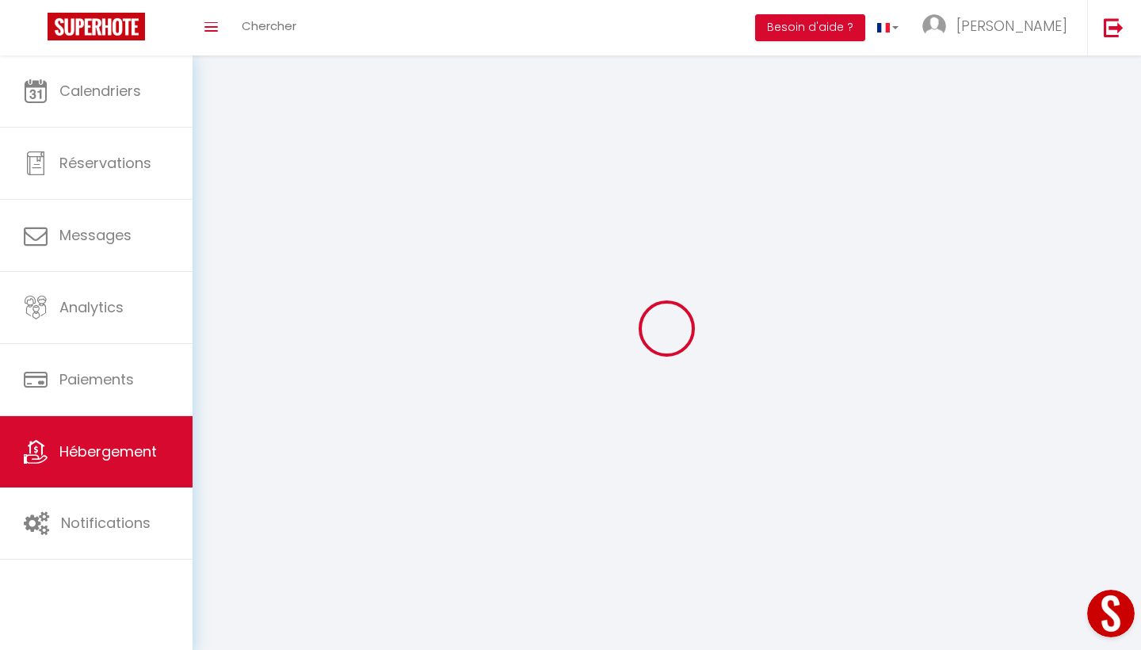
select select
checkbox input "false"
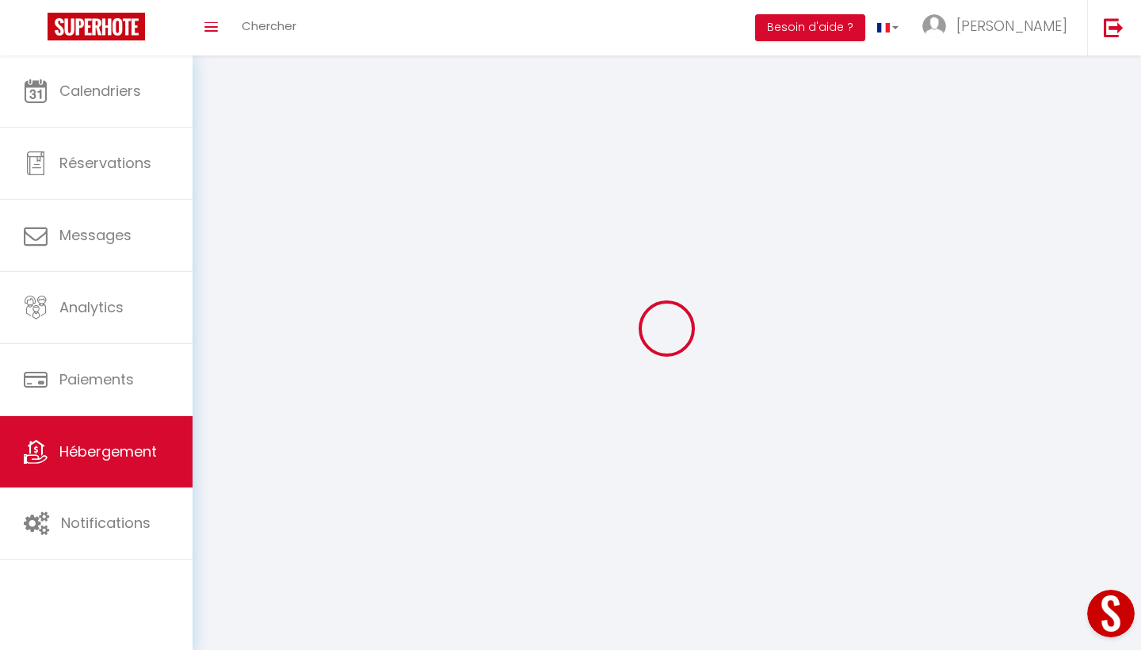
select select
select select "28"
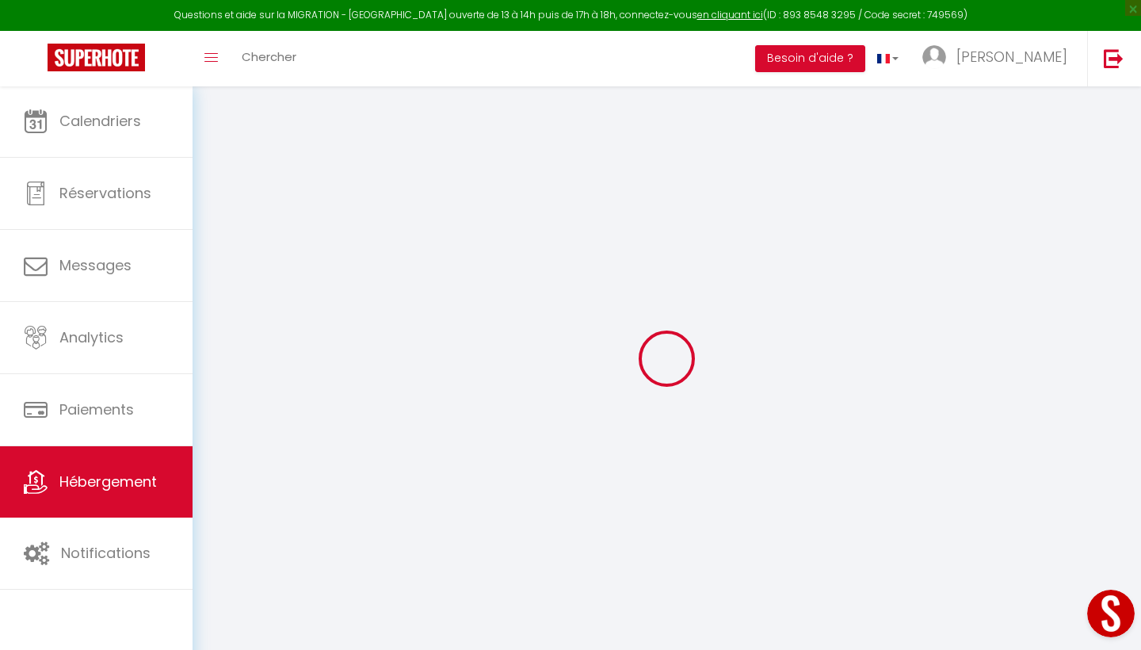
select select
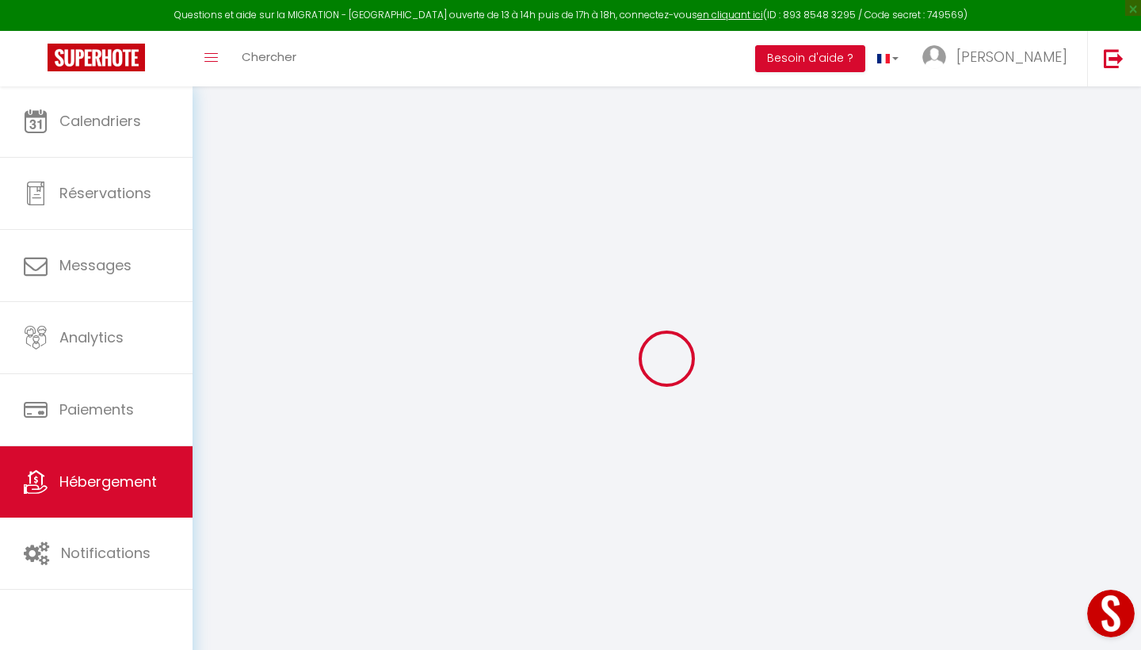
select select
checkbox input "false"
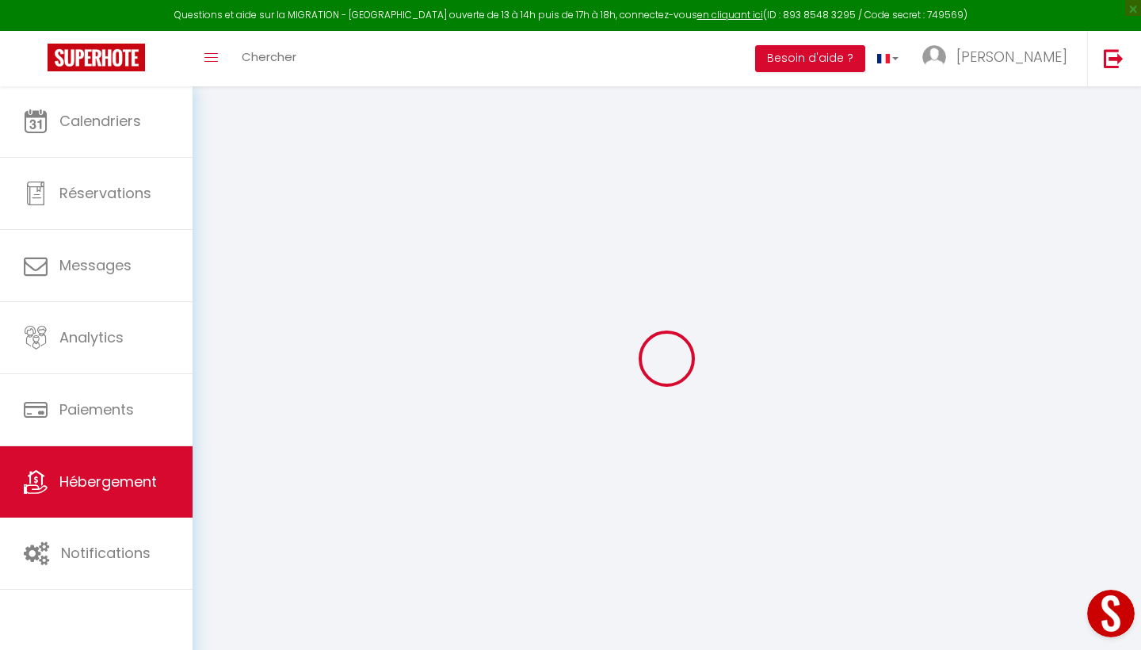
select select
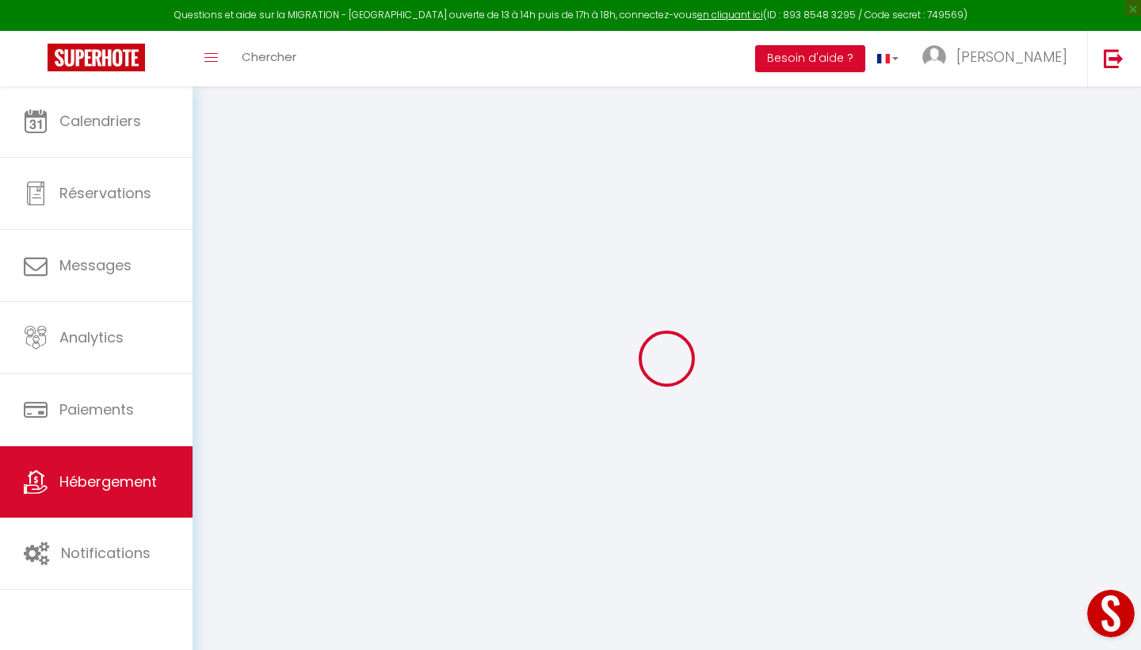
select select
checkbox input "false"
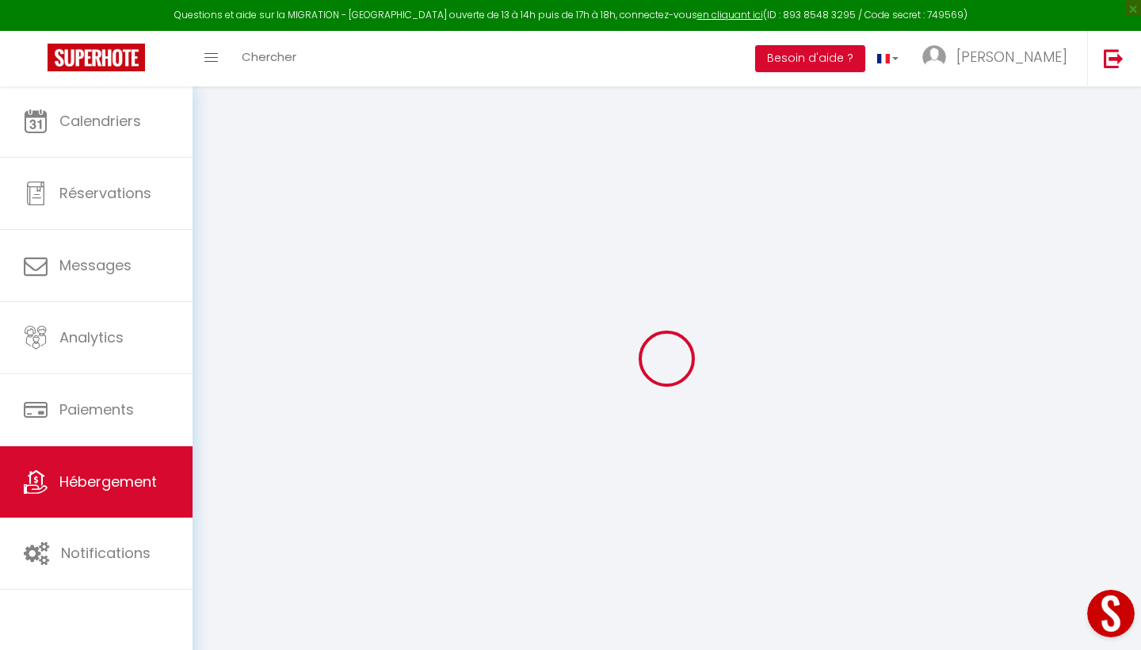
checkbox input "false"
select select
type input "grand studio sur la croisette"
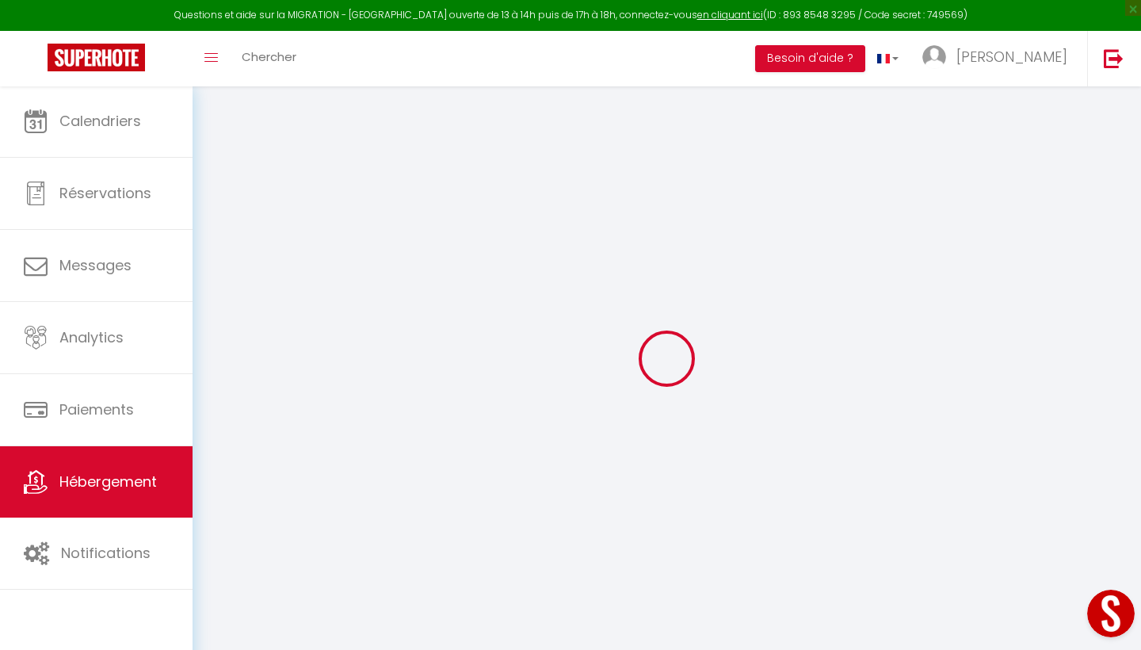
select select "0"
type input "150"
select select
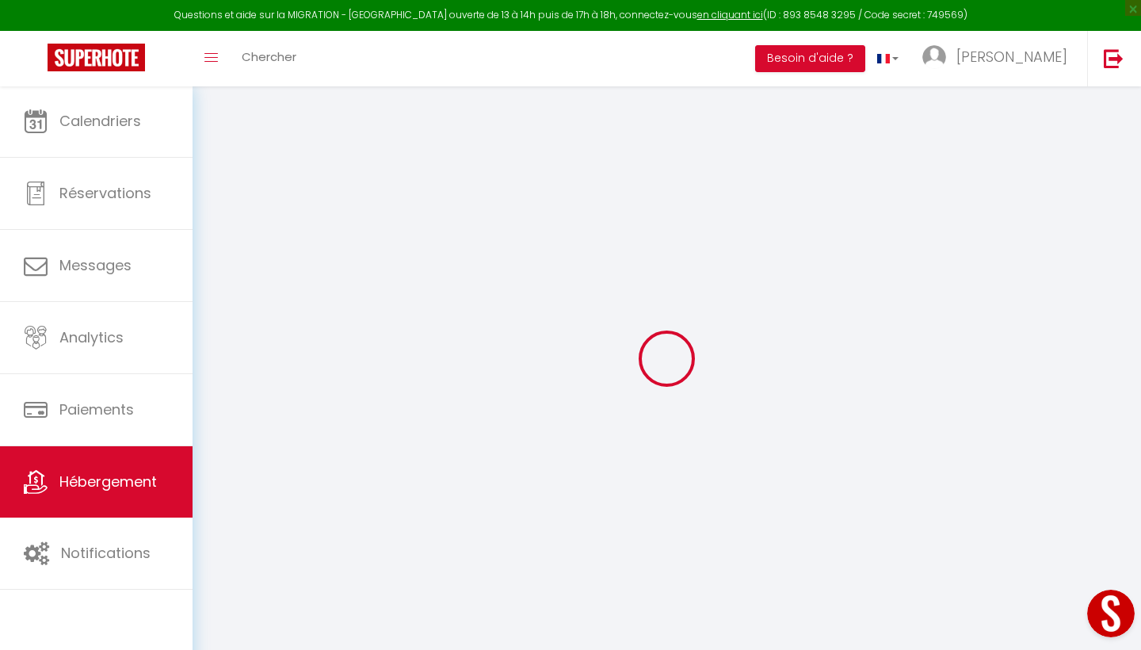
select select
type input "[GEOGRAPHIC_DATA]"
type input "73440"
type input "Les Belleville"
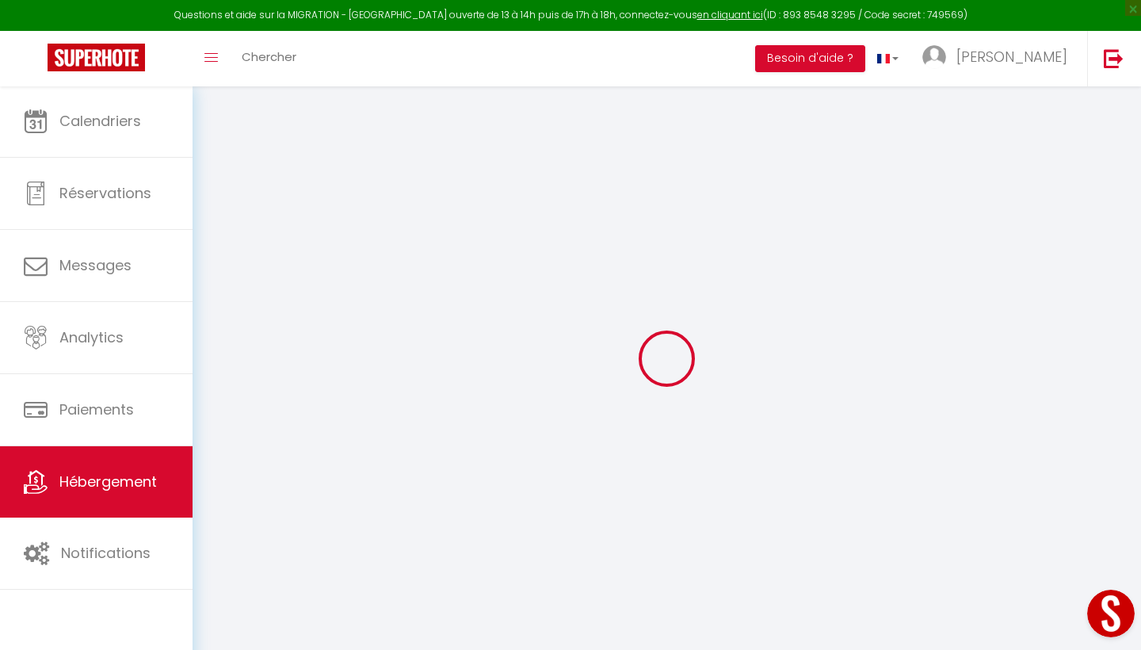
type input "[EMAIL_ADDRESS][DOMAIN_NAME]"
select select
checkbox input "false"
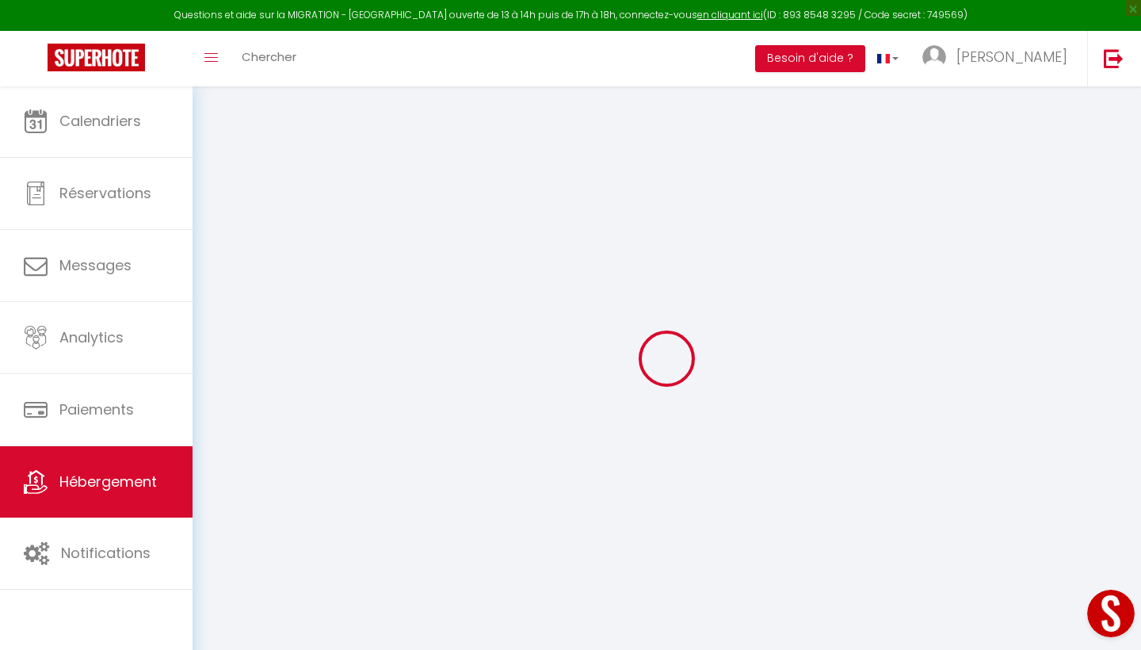
checkbox input "false"
type input "0"
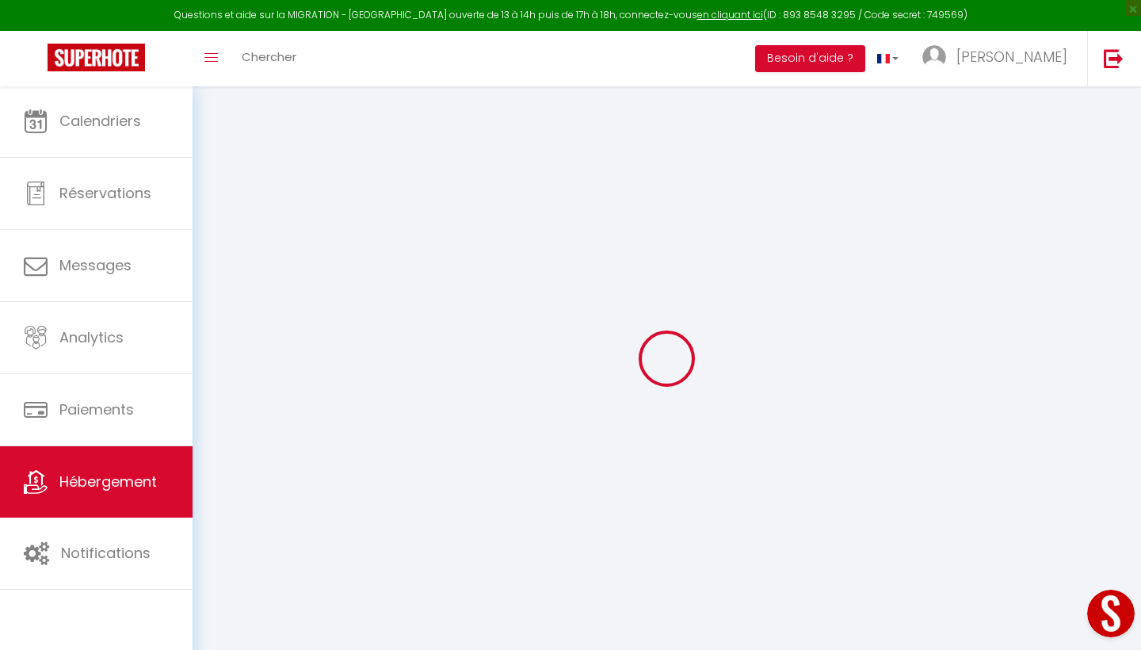
select select
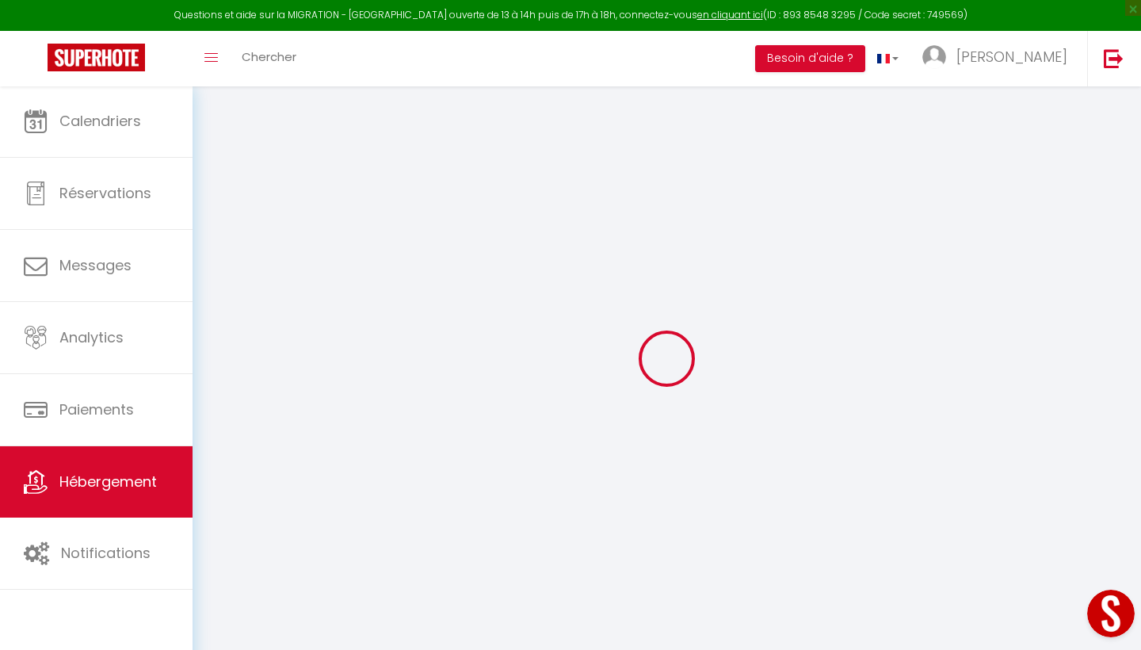
select select
checkbox input "false"
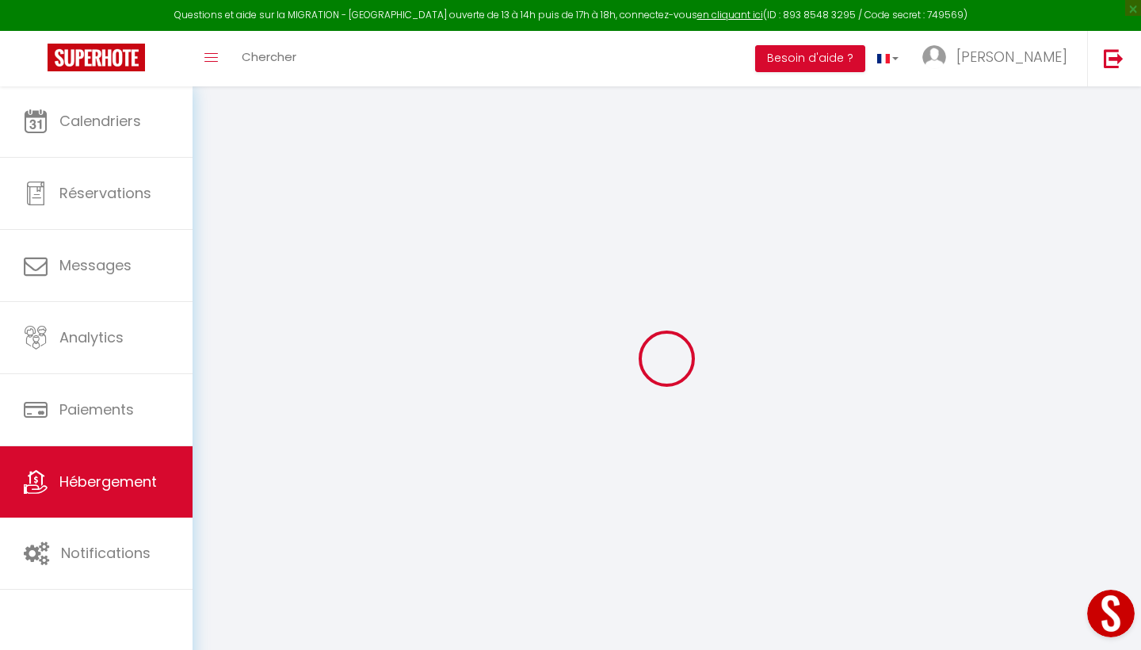
select select
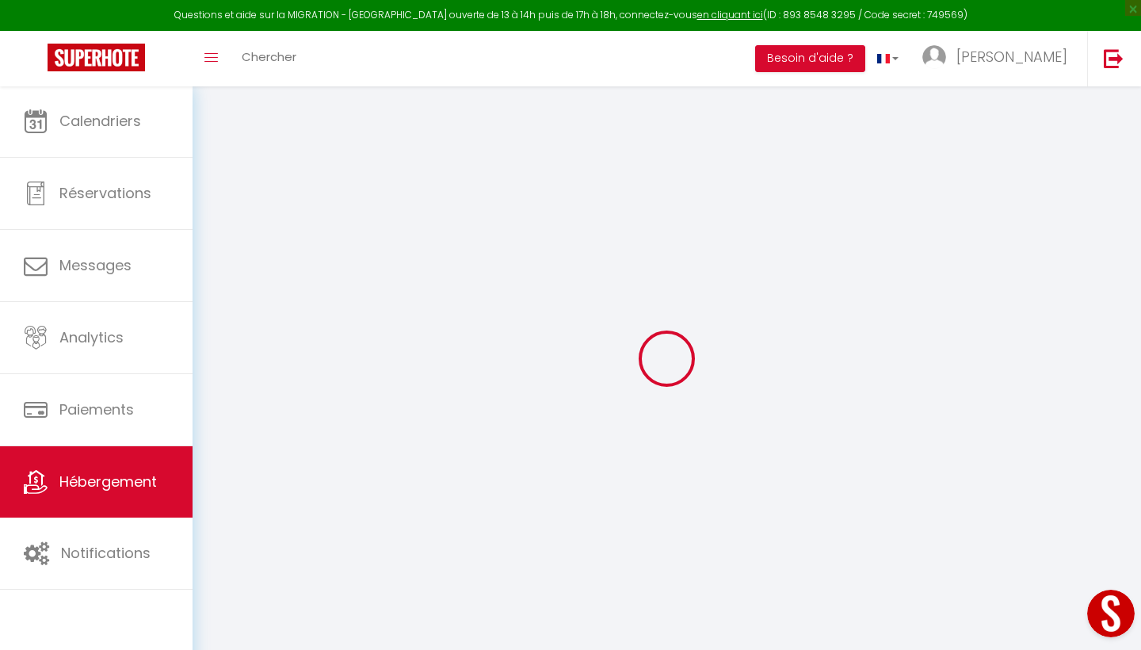
select select
checkbox input "false"
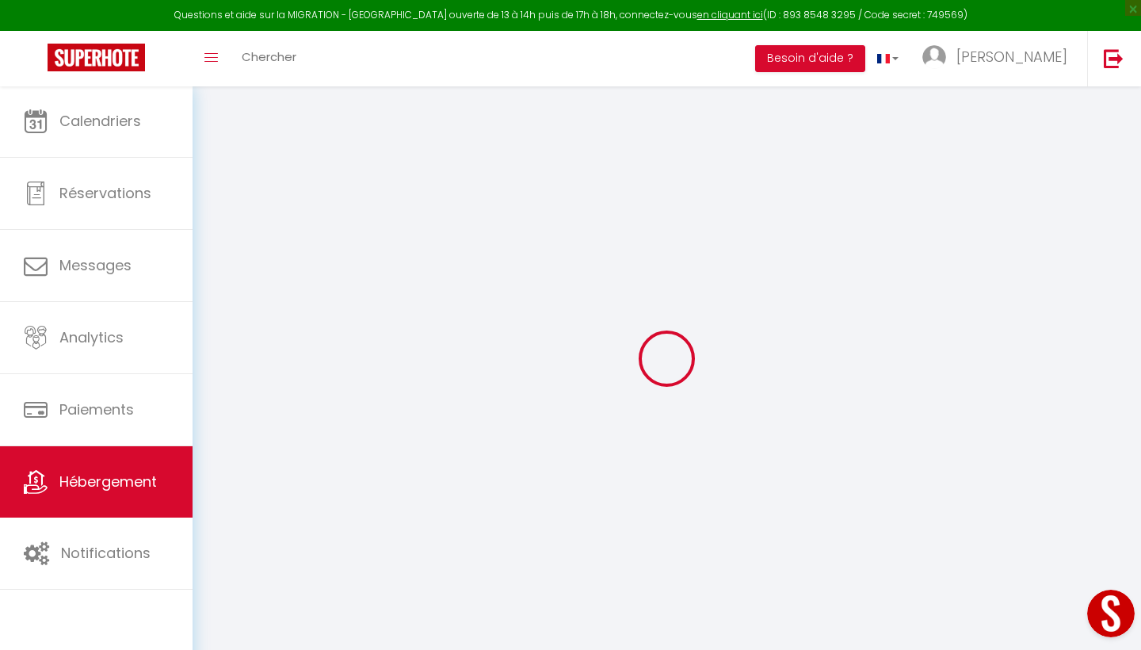
select select
checkbox input "false"
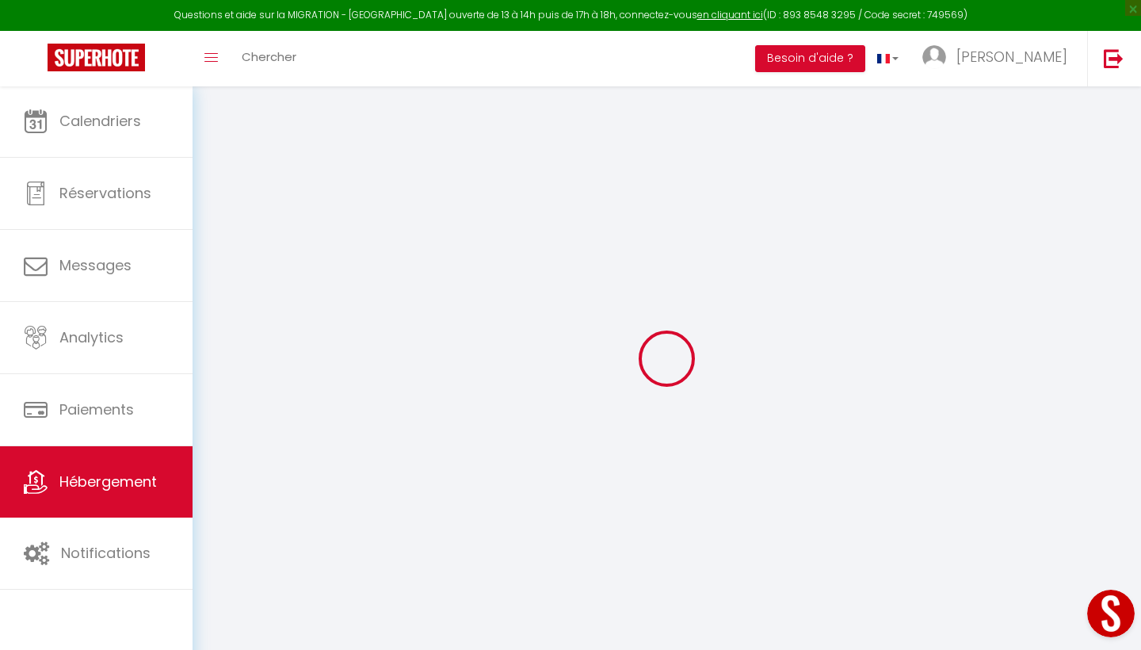
select select
checkbox input "false"
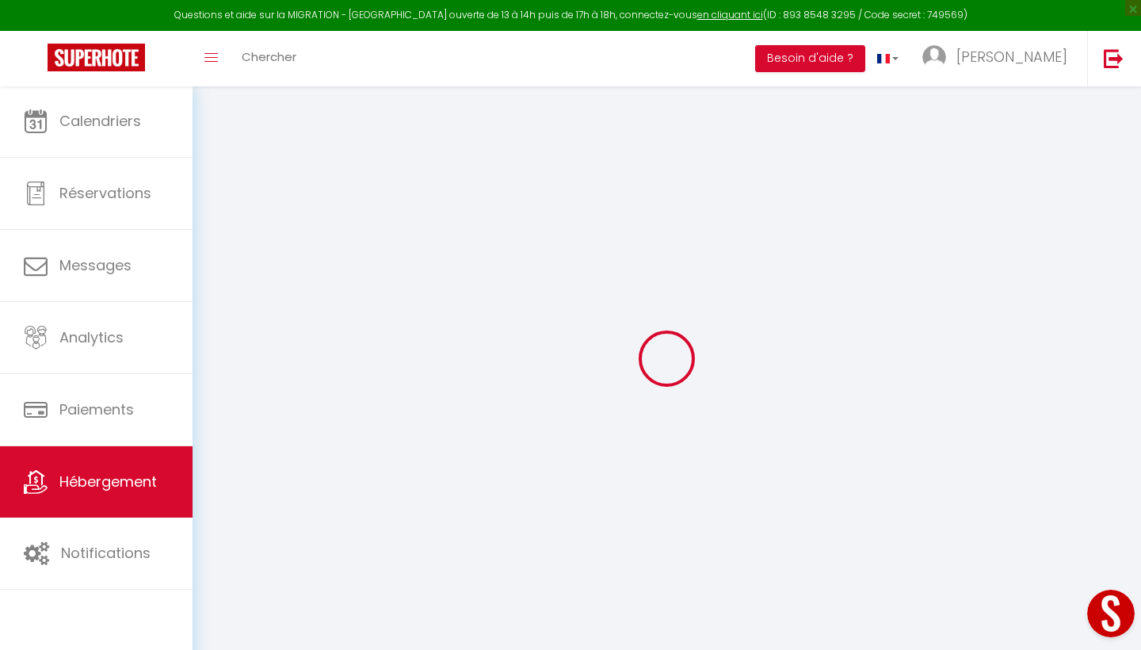
select select "16:00"
select select "23:45"
select select "11:00"
select select "30"
select select "120"
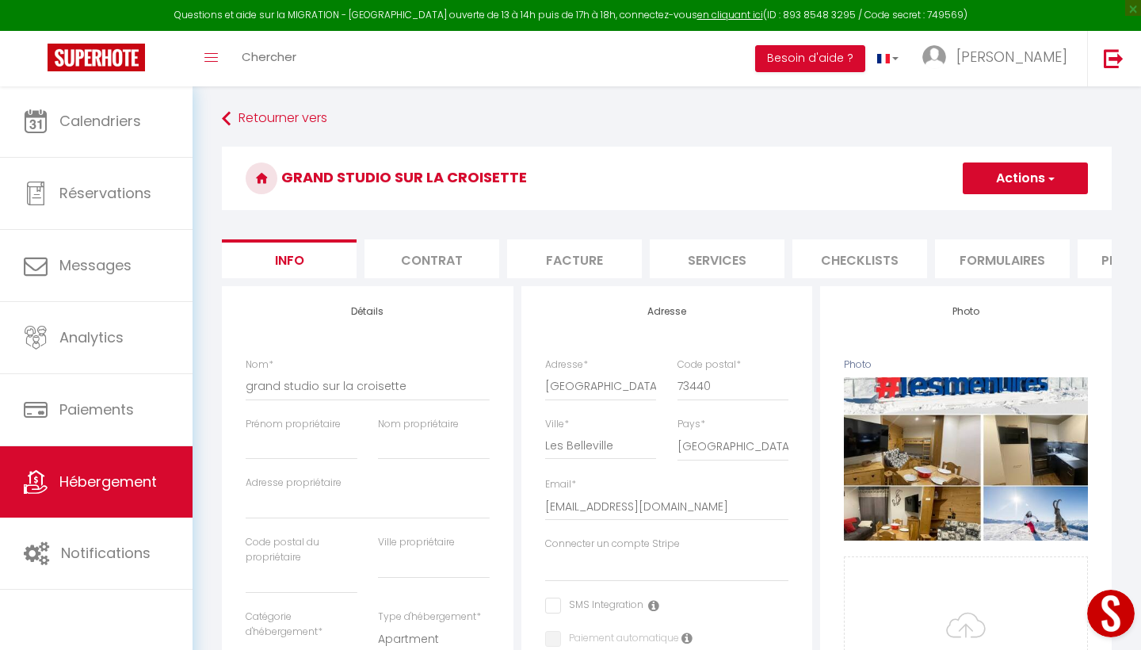
select select
checkbox input "false"
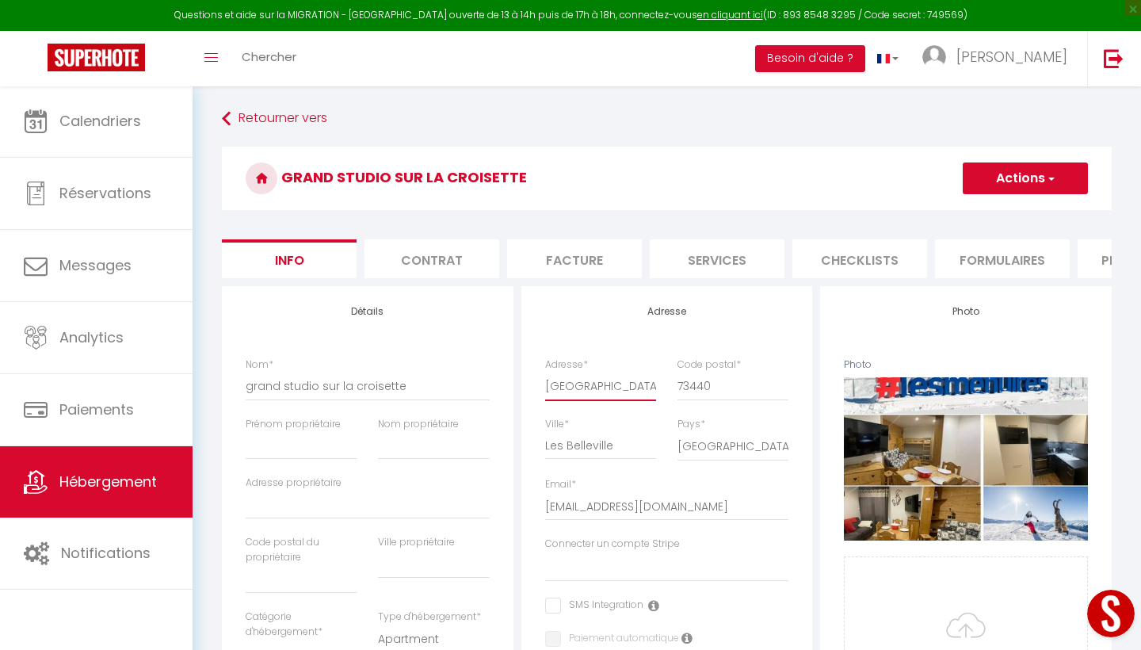
type input "avenue de la croisette"
select select
checkbox input "false"
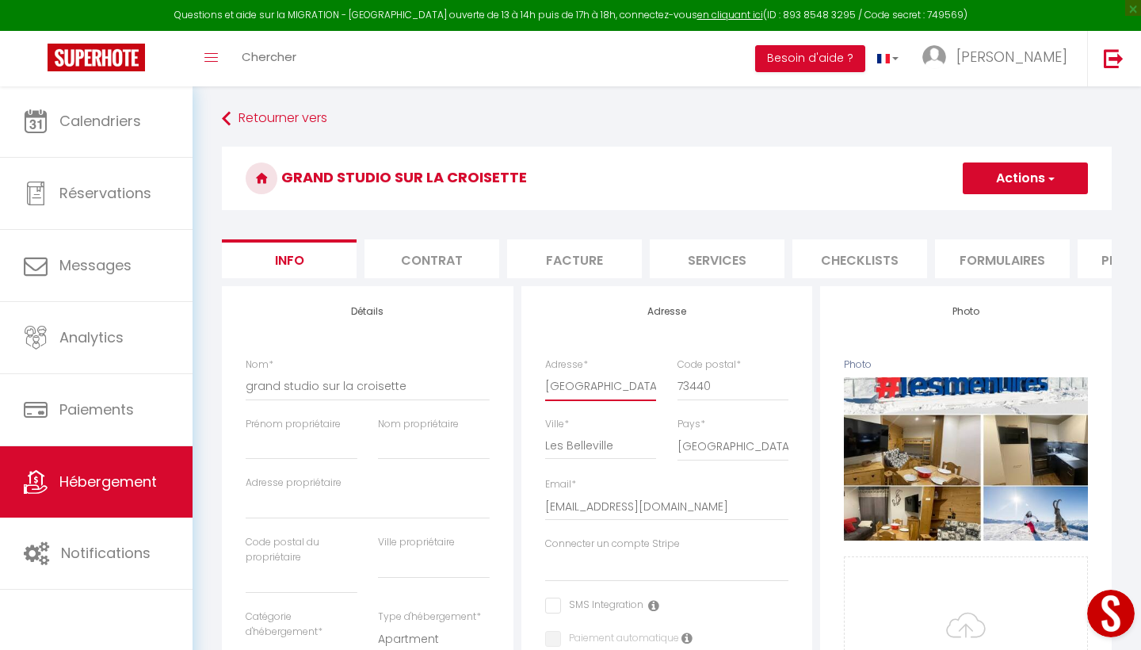
checkbox input "false"
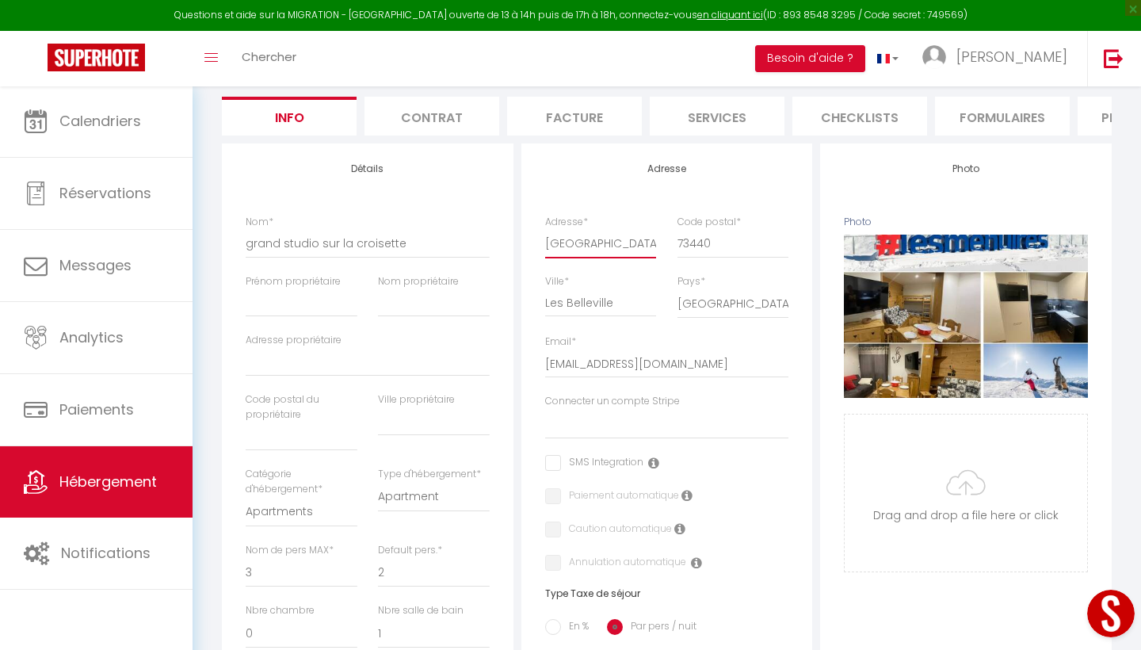
scroll to position [147, 0]
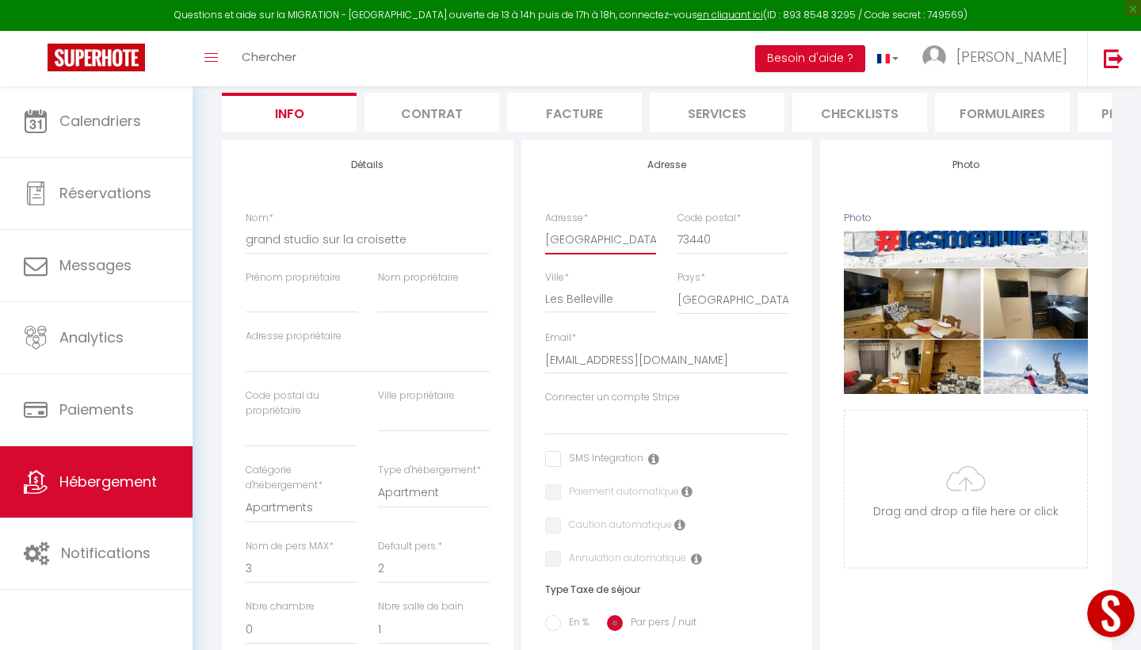
type input "avenue de la croisette"
click at [601, 359] on input "[EMAIL_ADDRESS][DOMAIN_NAME]" at bounding box center [667, 360] width 244 height 29
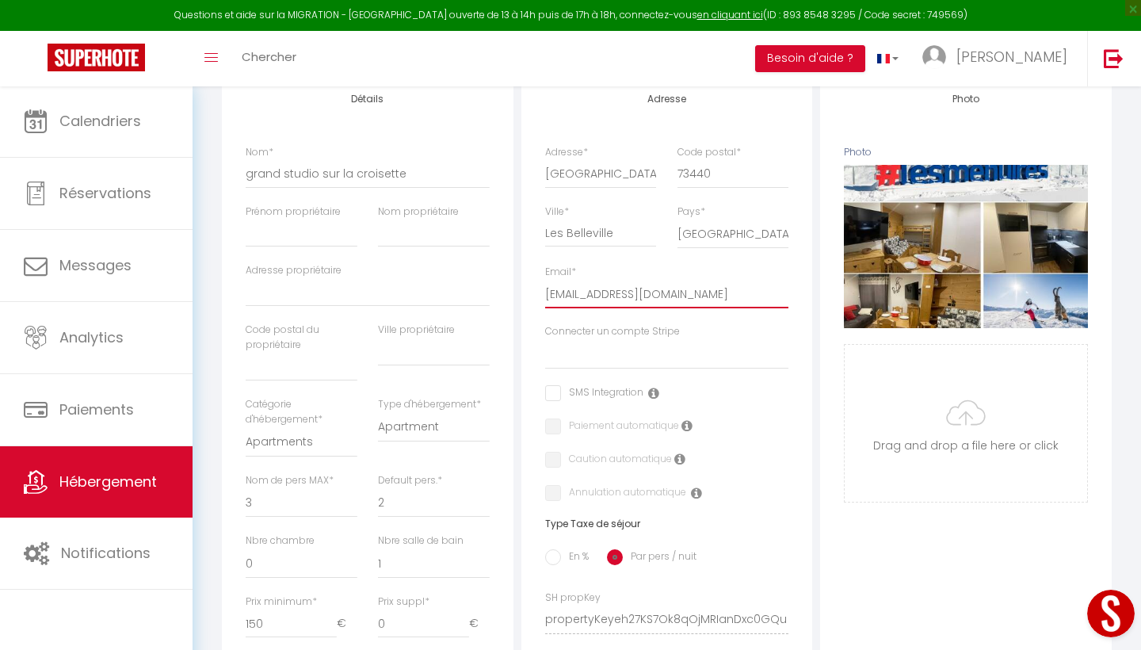
scroll to position [213, 0]
type input "gappartsitting@gmail.com"
select select
checkbox input "false"
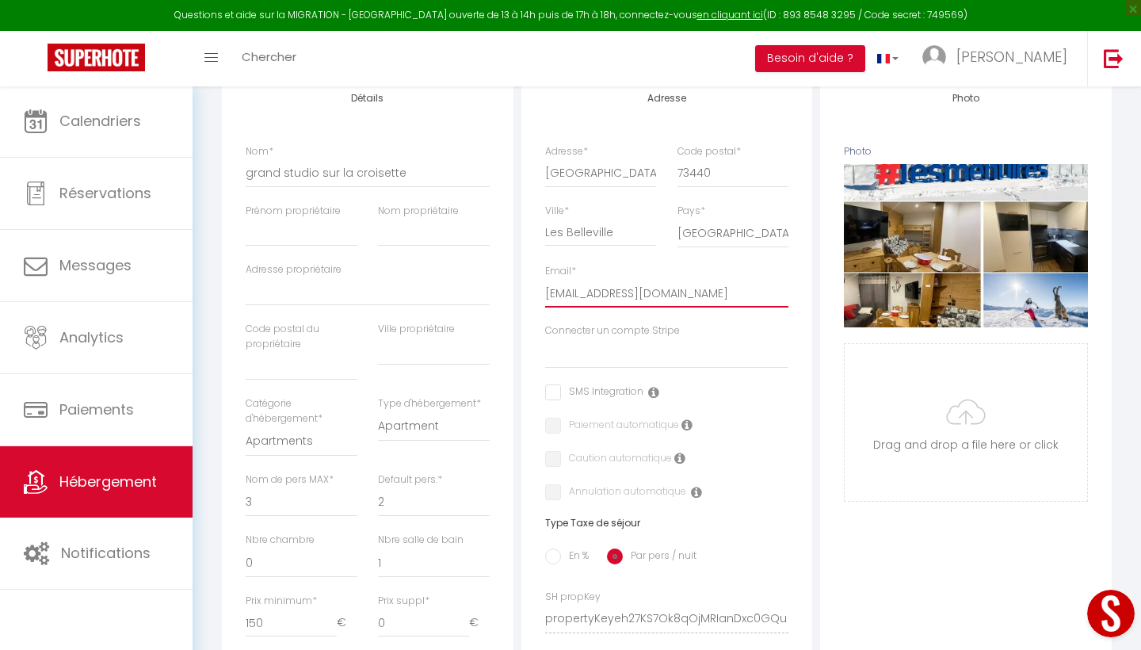
checkbox input "false"
type input "geappartsitting@gmail.com"
select select
checkbox input "false"
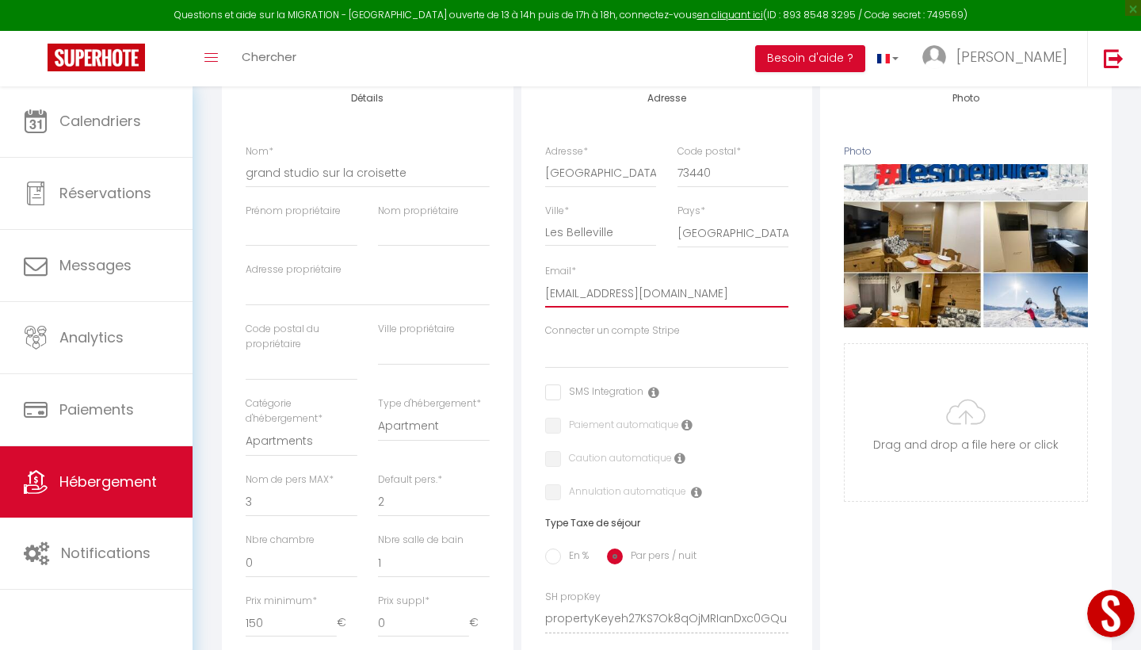
checkbox input "false"
type input "gesappartsitting@gmail.com"
select select
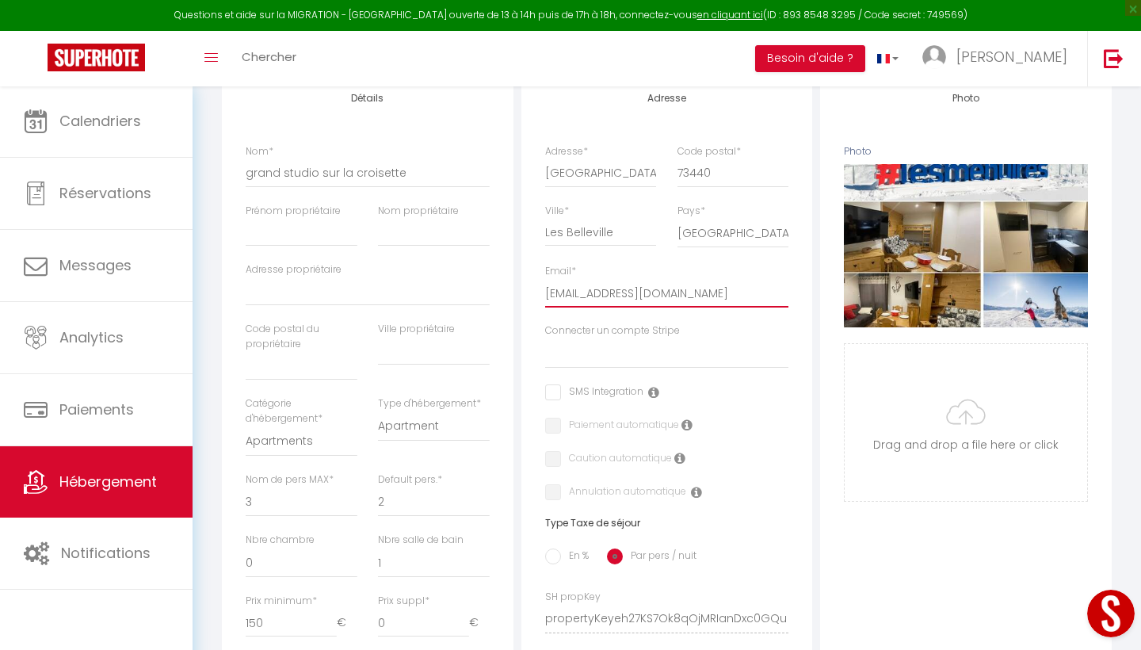
checkbox input "false"
type input "gestappartsitting@gmail.com"
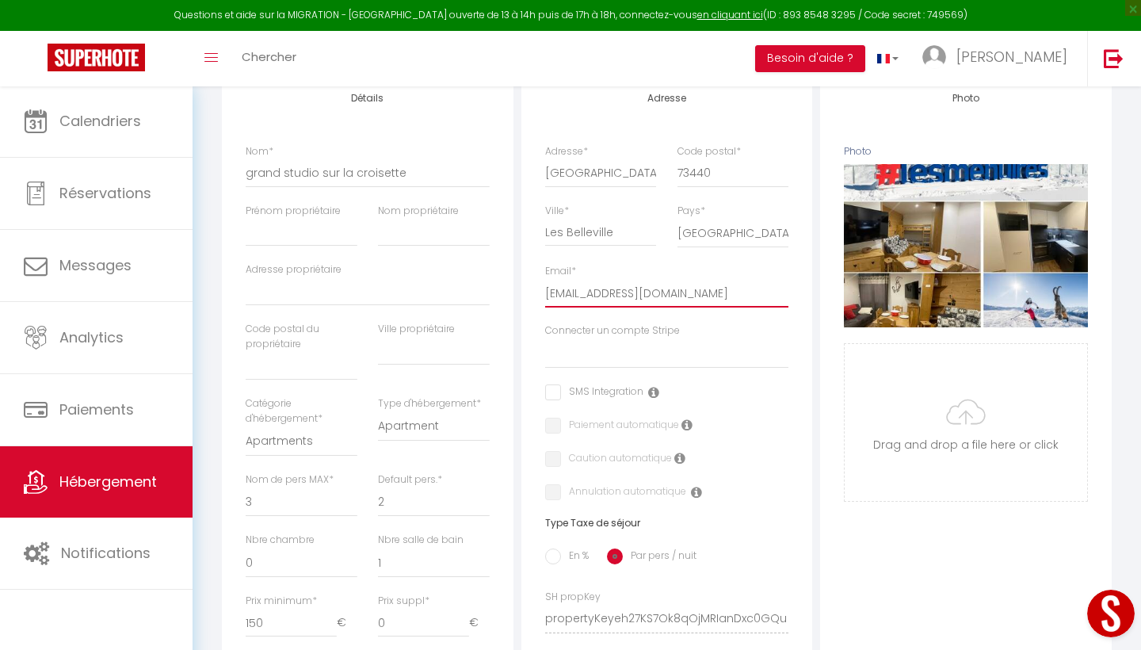
select select
checkbox input "false"
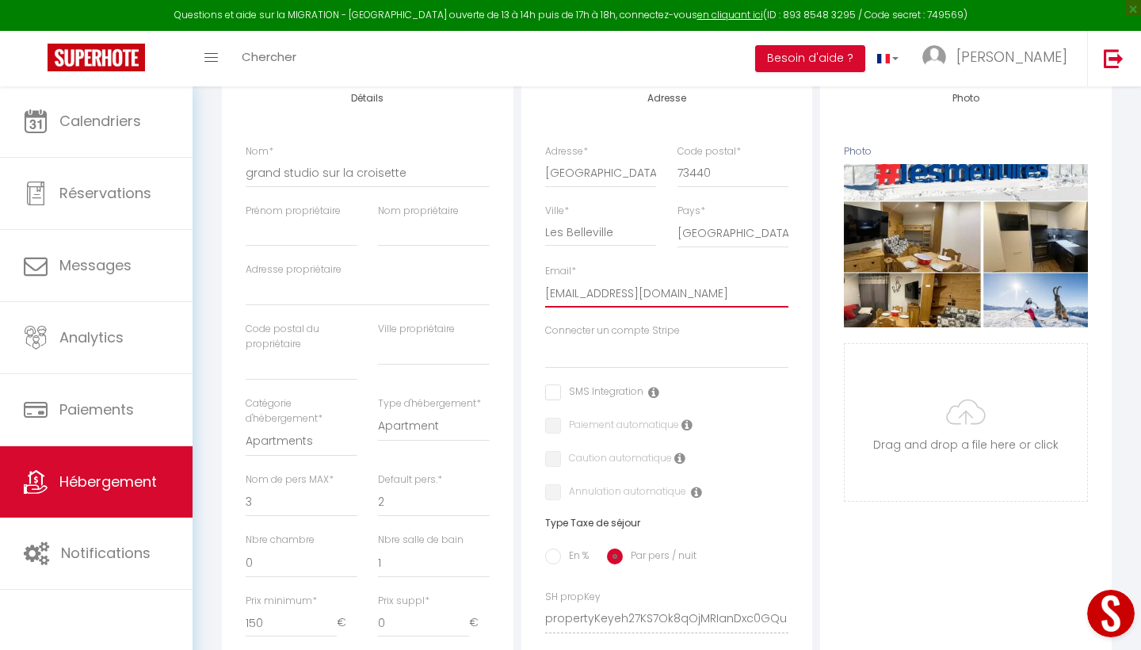
type input "gestiappartsitting@gmail.com"
select select
checkbox input "false"
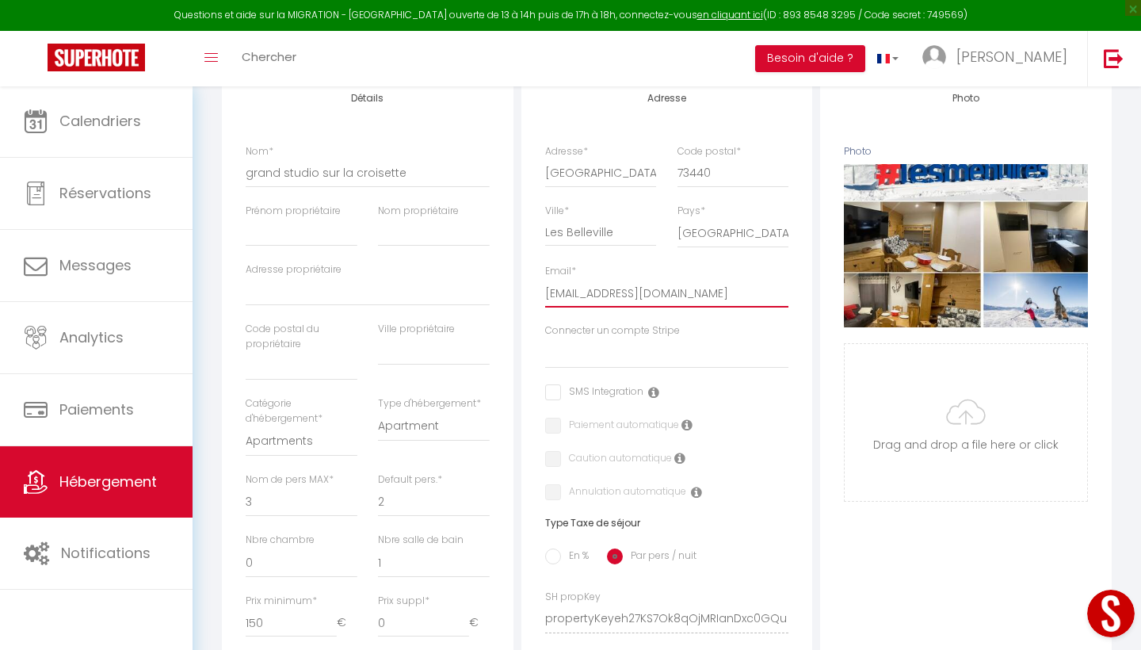
checkbox input "false"
type input "gestioappartsitting@gmail.com"
select select
checkbox input "false"
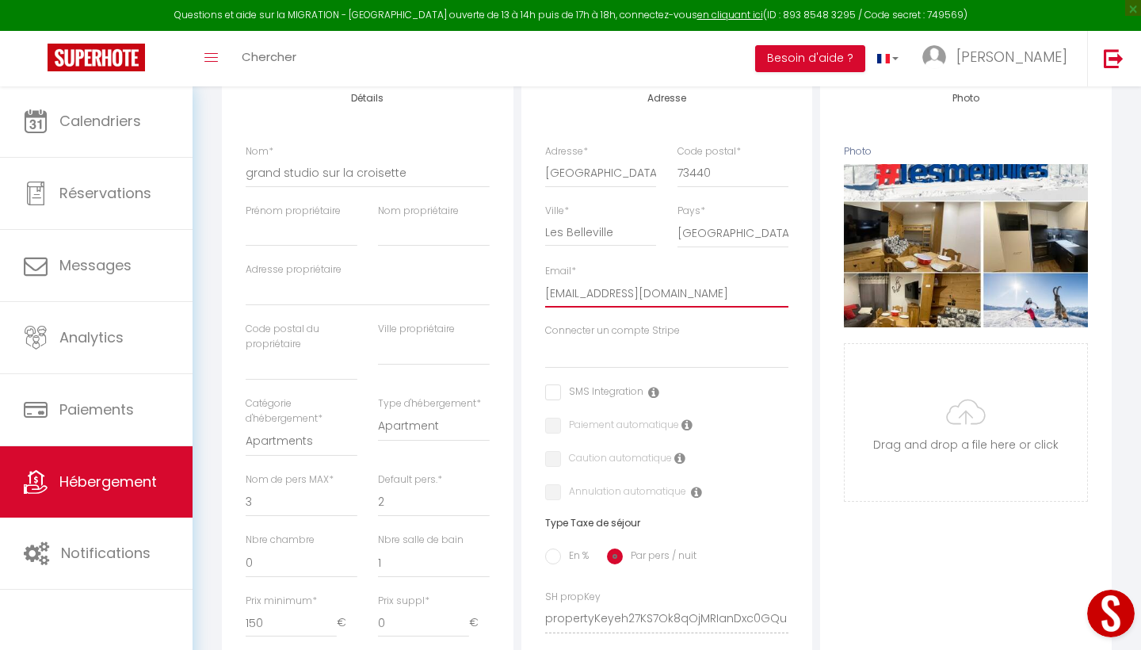
checkbox input "false"
type input "gestionappartsitting@gmail.com"
select select
checkbox input "false"
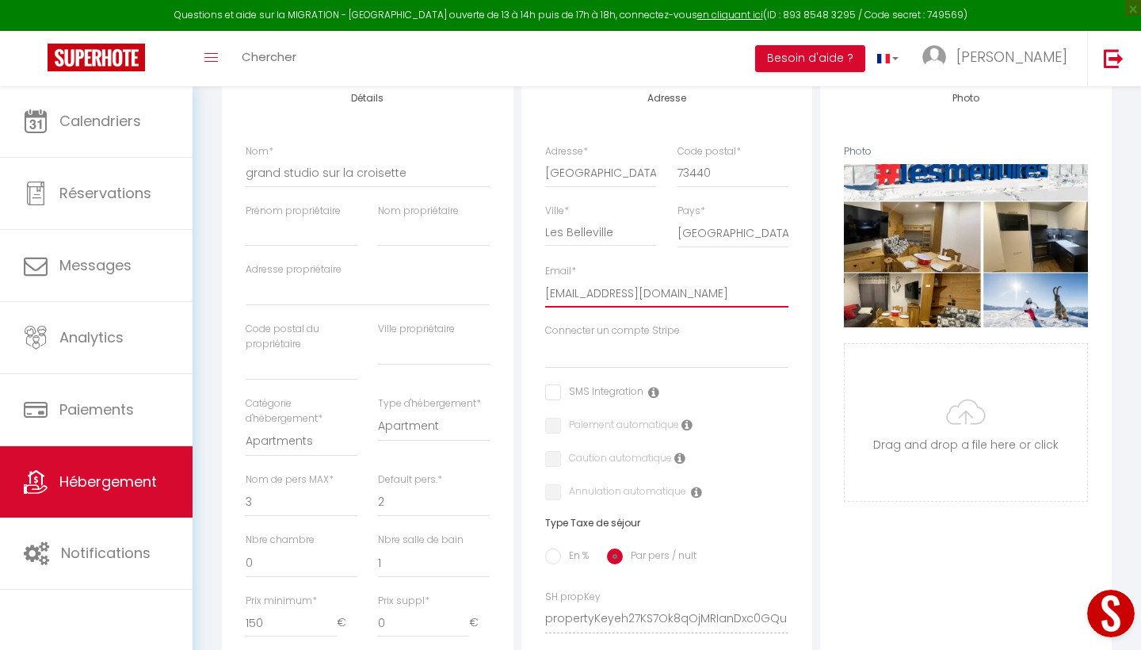
checkbox input "false"
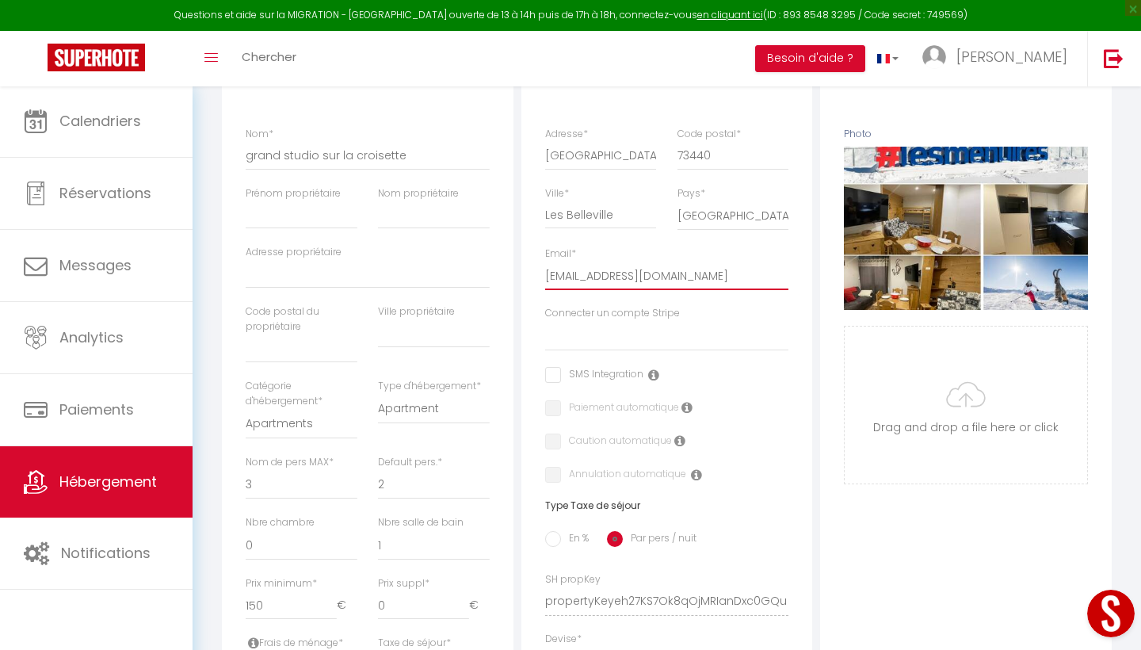
scroll to position [235, 0]
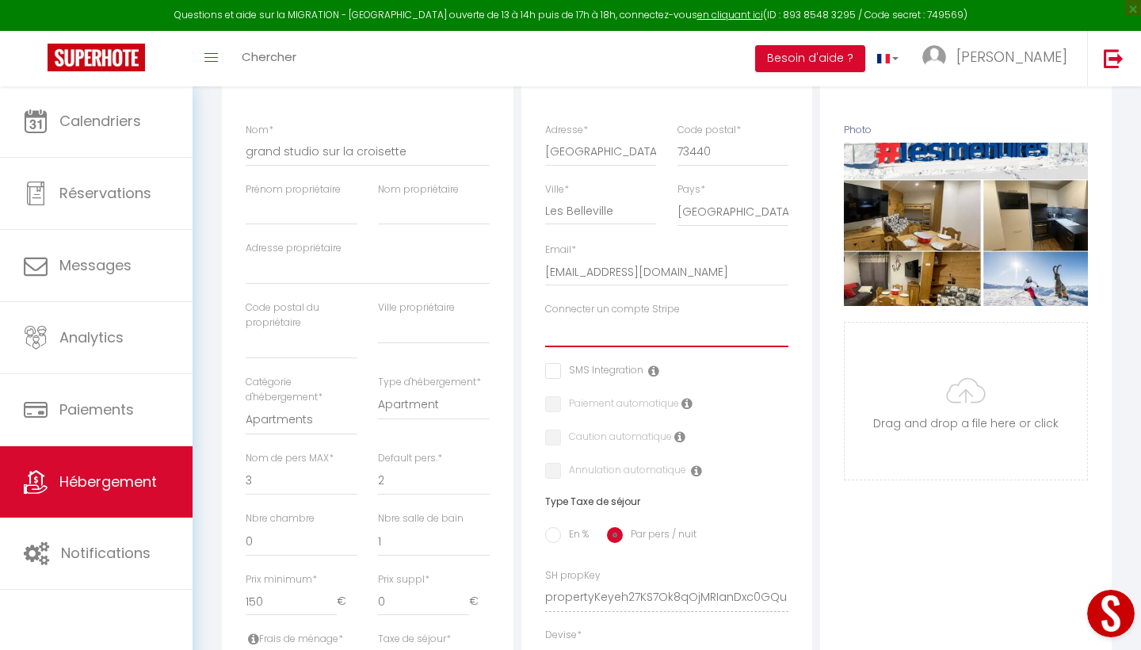
click at [618, 323] on select "Connecter un compte Stripe" at bounding box center [667, 332] width 244 height 30
click at [699, 376] on div "SMS Integration" at bounding box center [667, 371] width 244 height 17
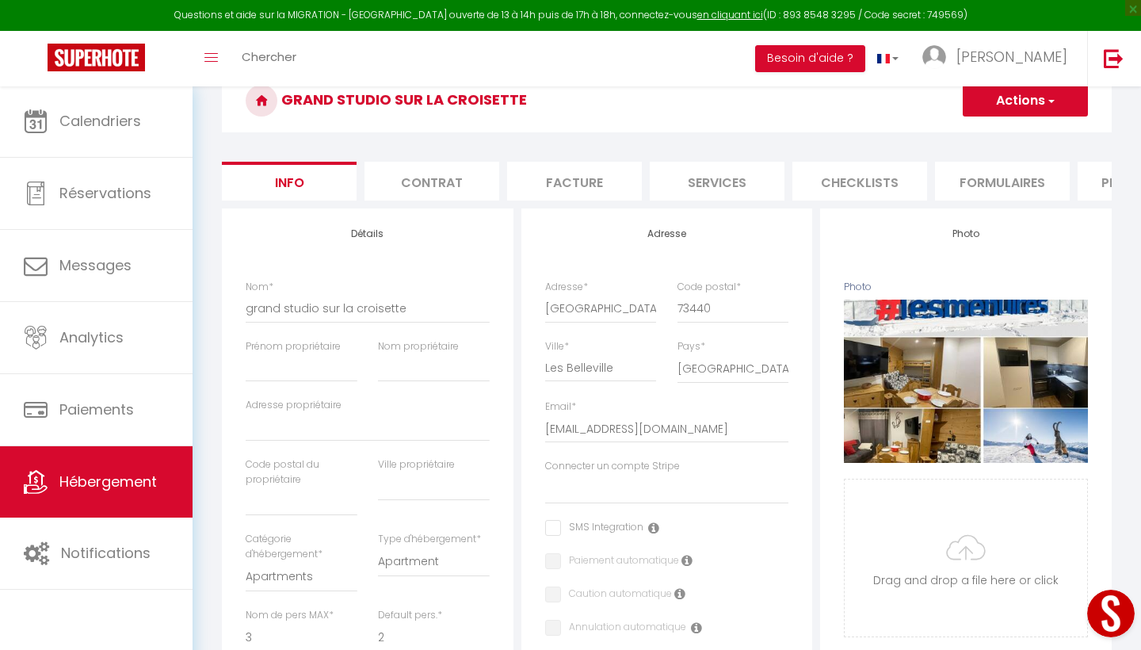
scroll to position [84, 0]
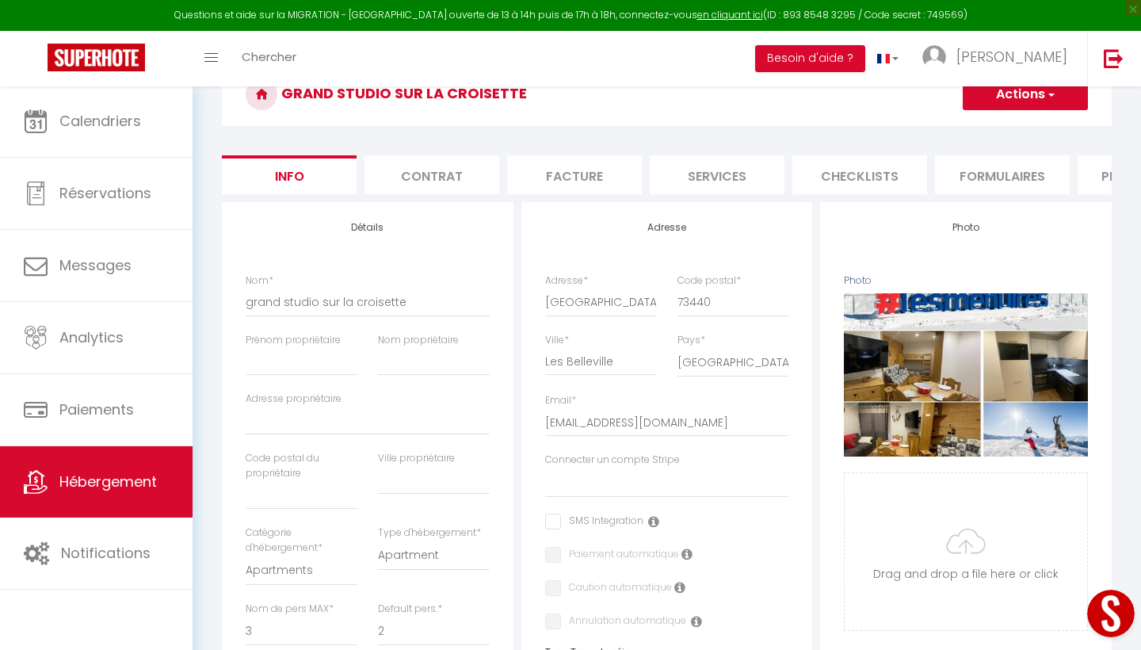
click at [654, 459] on label "Connecter un compte Stripe" at bounding box center [612, 460] width 135 height 15
click at [654, 468] on select "Connecter un compte Stripe" at bounding box center [667, 483] width 244 height 30
click at [556, 521] on input "checkbox" at bounding box center [594, 522] width 98 height 16
click at [550, 517] on input "checkbox" at bounding box center [594, 522] width 98 height 16
paste input "19, puttestraat 3090 overijse"
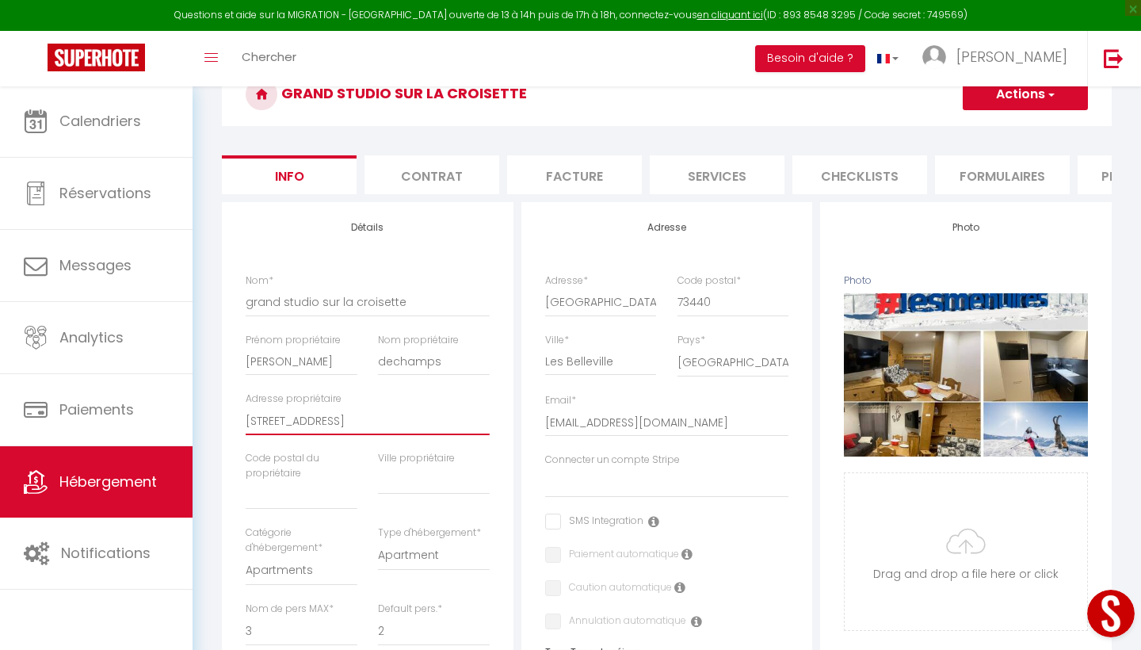
drag, startPoint x: 399, startPoint y: 421, endPoint x: 361, endPoint y: 419, distance: 38.1
click at [361, 419] on input "19, puttestraat 3090 overijse" at bounding box center [368, 421] width 244 height 29
drag, startPoint x: 399, startPoint y: 416, endPoint x: 360, endPoint y: 416, distance: 39.6
click at [360, 416] on input "19, puttestraat 3090 overijse" at bounding box center [368, 421] width 244 height 29
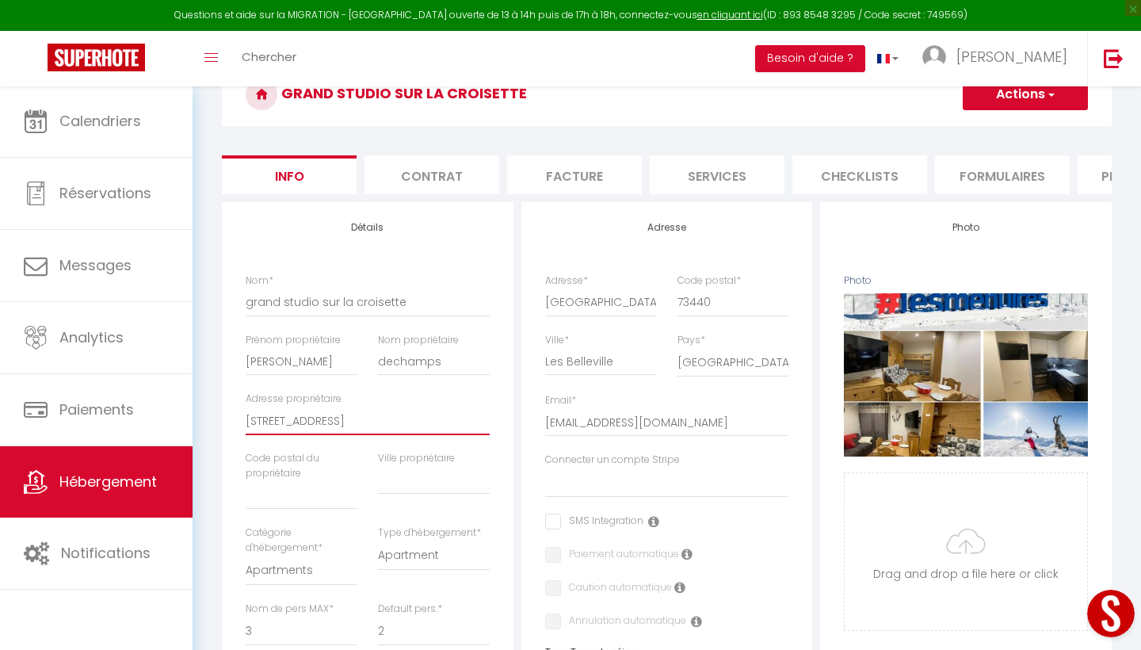
drag, startPoint x: 360, startPoint y: 416, endPoint x: 386, endPoint y: 416, distance: 26.2
click at [386, 416] on input "19, puttestraat 3090 overijse" at bounding box center [368, 421] width 244 height 29
paste input "19, puttestraat 3090 overijse"
click at [426, 477] on input "19, puttestraat 3090 overijse" at bounding box center [434, 480] width 112 height 29
paste input "19, puttestraat 3090 overijse"
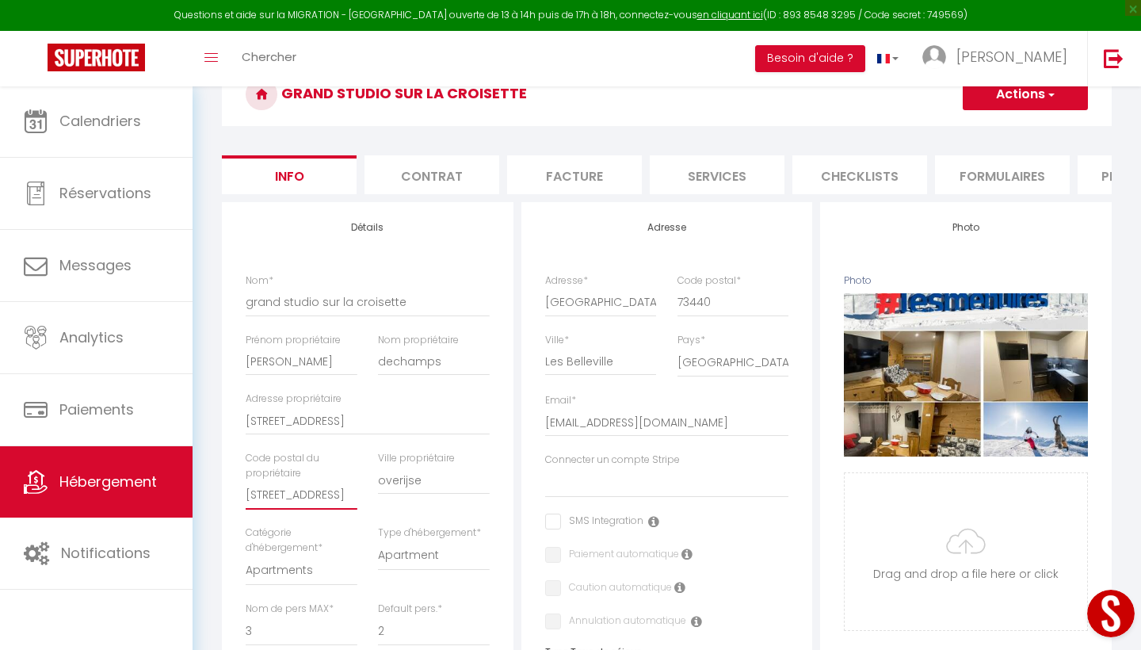
click at [299, 491] on input "19, puttestraat 3090" at bounding box center [302, 495] width 112 height 29
click at [401, 419] on input "19, puttestraat 3090 overijse" at bounding box center [368, 421] width 244 height 29
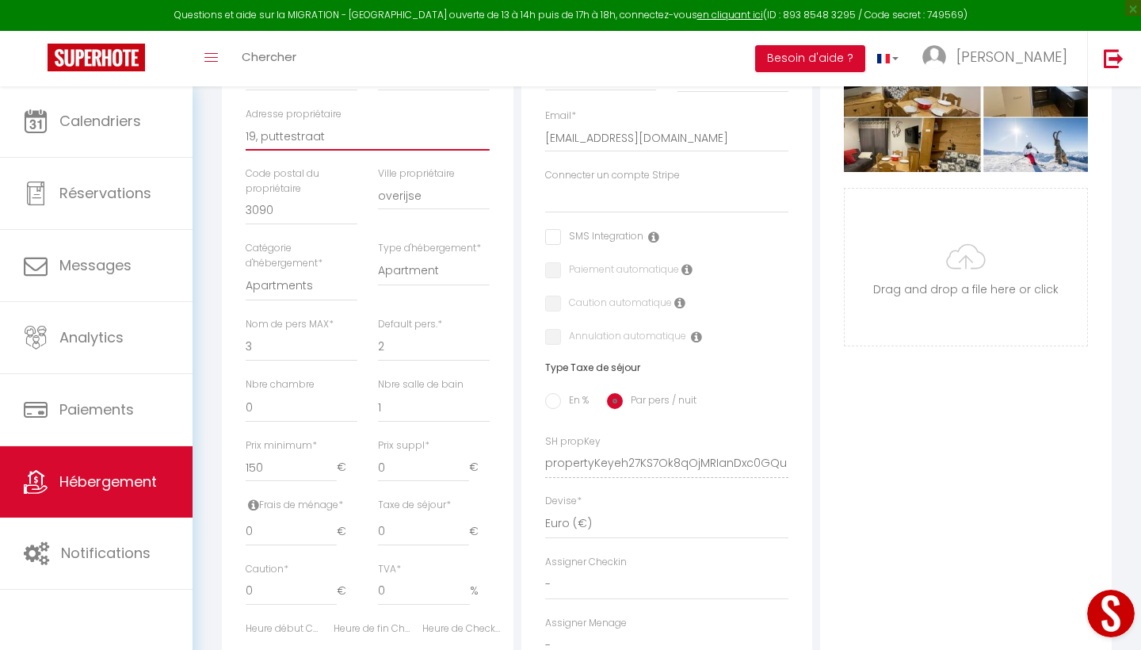
scroll to position [370, 0]
click at [262, 402] on select "0 1 2 3 4 5 6 7 8 9 10 11 12 13" at bounding box center [302, 406] width 112 height 30
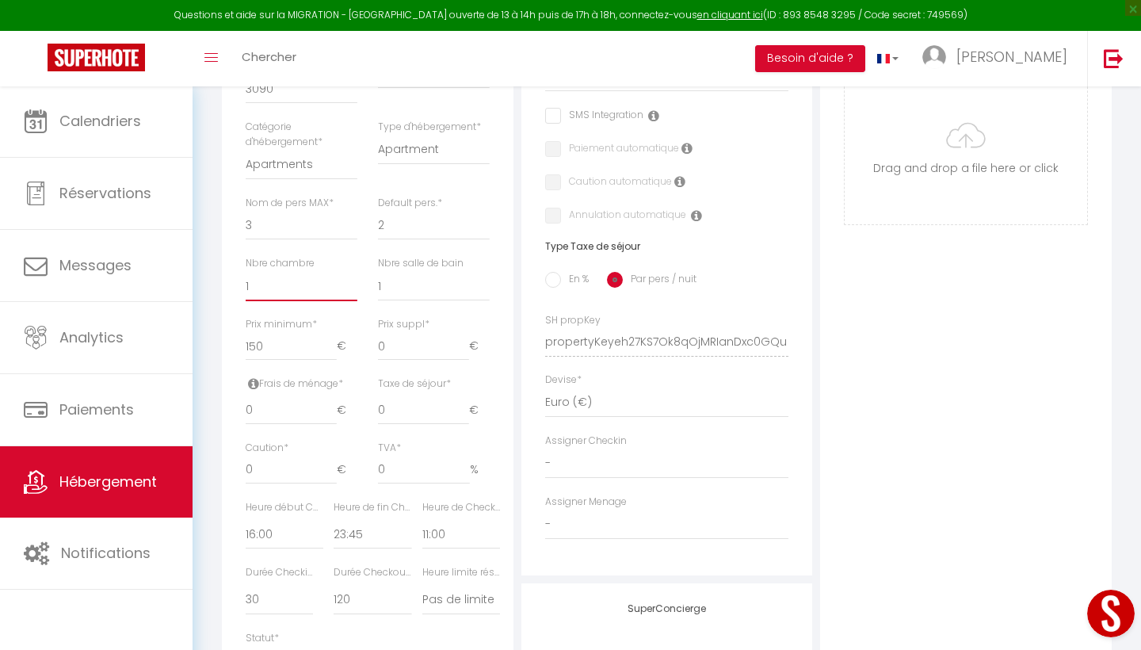
scroll to position [500, 0]
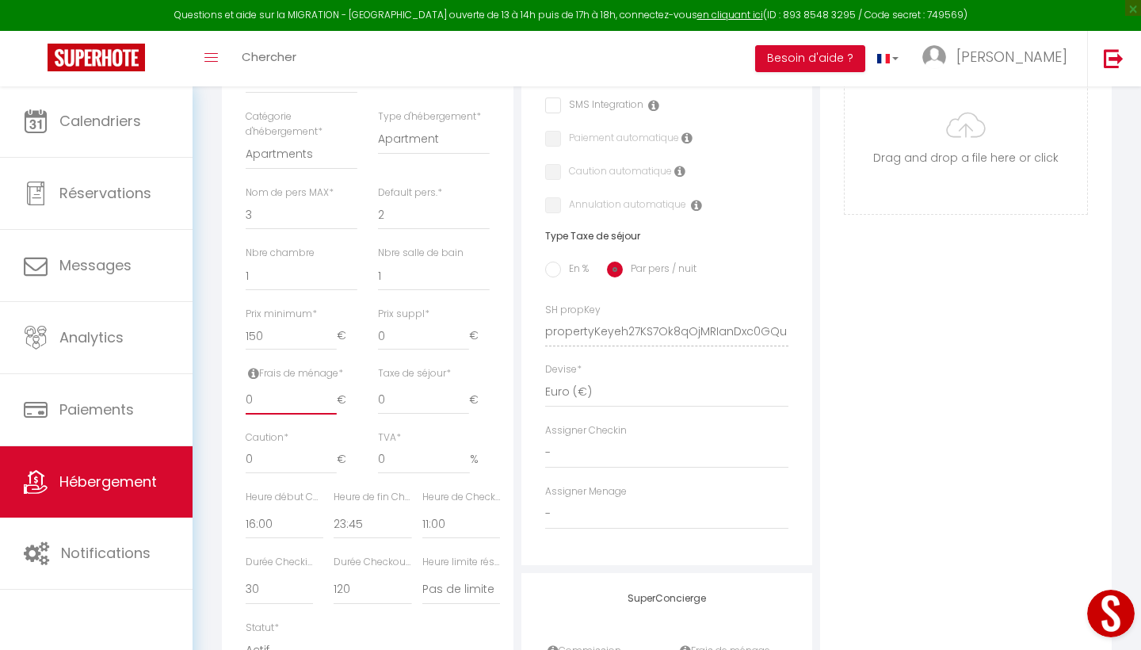
click at [289, 395] on input "0" at bounding box center [291, 400] width 91 height 29
click at [301, 395] on input "50" at bounding box center [291, 400] width 91 height 29
click at [273, 453] on input "0" at bounding box center [291, 459] width 91 height 29
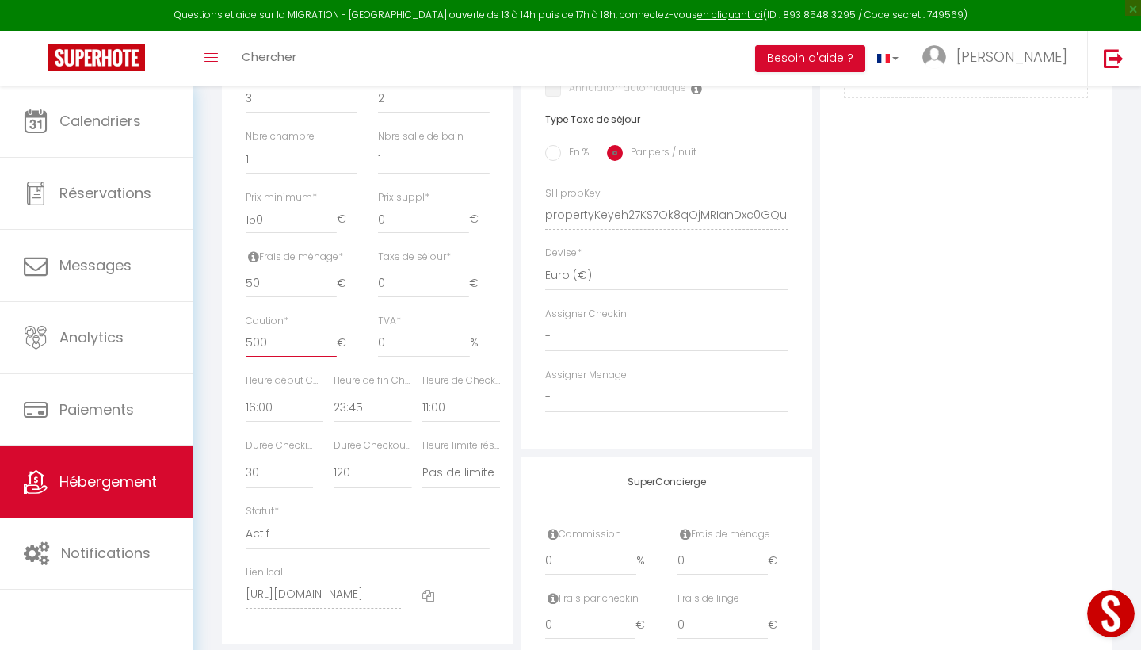
scroll to position [619, 0]
click at [372, 394] on select "00:00 00:15 00:30 00:45 01:00 01:15 01:30 01:45 02:00 02:15 02:30 02:45 03:00" at bounding box center [373, 405] width 78 height 30
click at [488, 456] on select "Pas de limite 01:00 02:00 03:00 04:00 05:00 06:00 07:00 08:00 09:00 10:00 11:00…" at bounding box center [461, 471] width 78 height 30
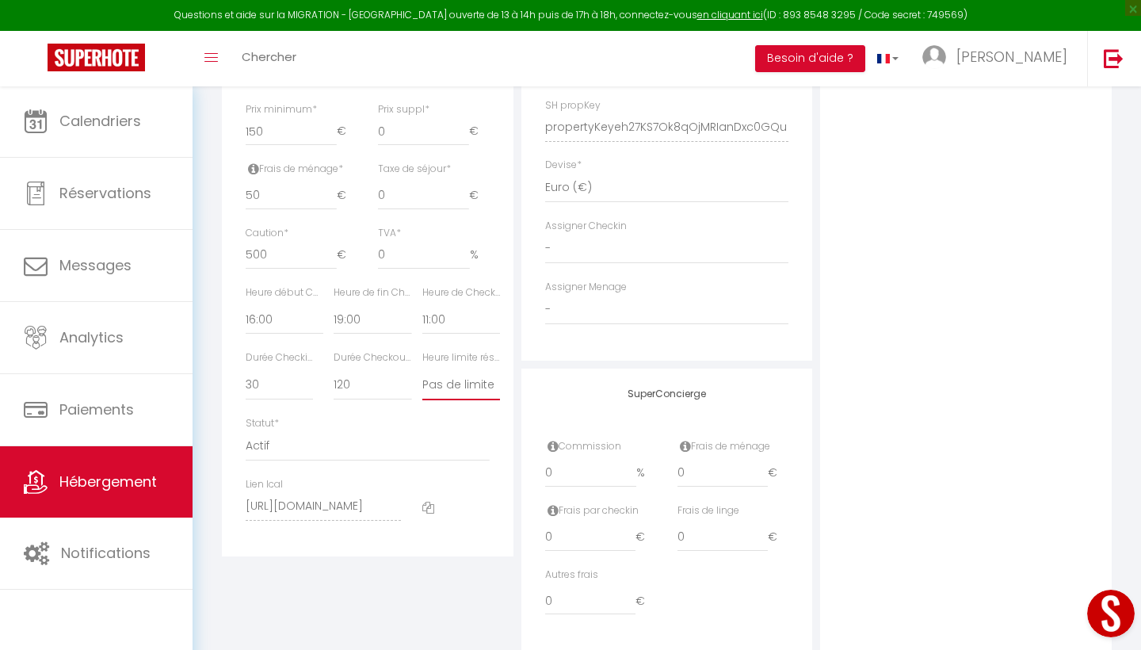
scroll to position [705, 0]
click at [431, 501] on icon at bounding box center [428, 507] width 12 height 12
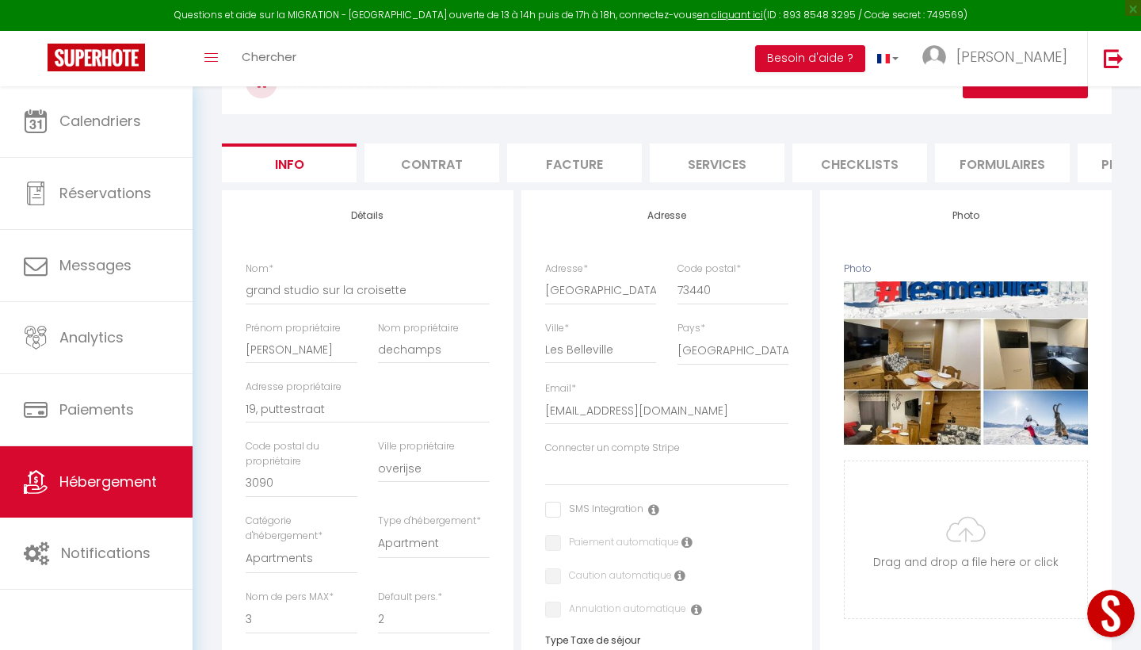
scroll to position [97, 0]
click at [605, 181] on li "Facture" at bounding box center [574, 162] width 135 height 39
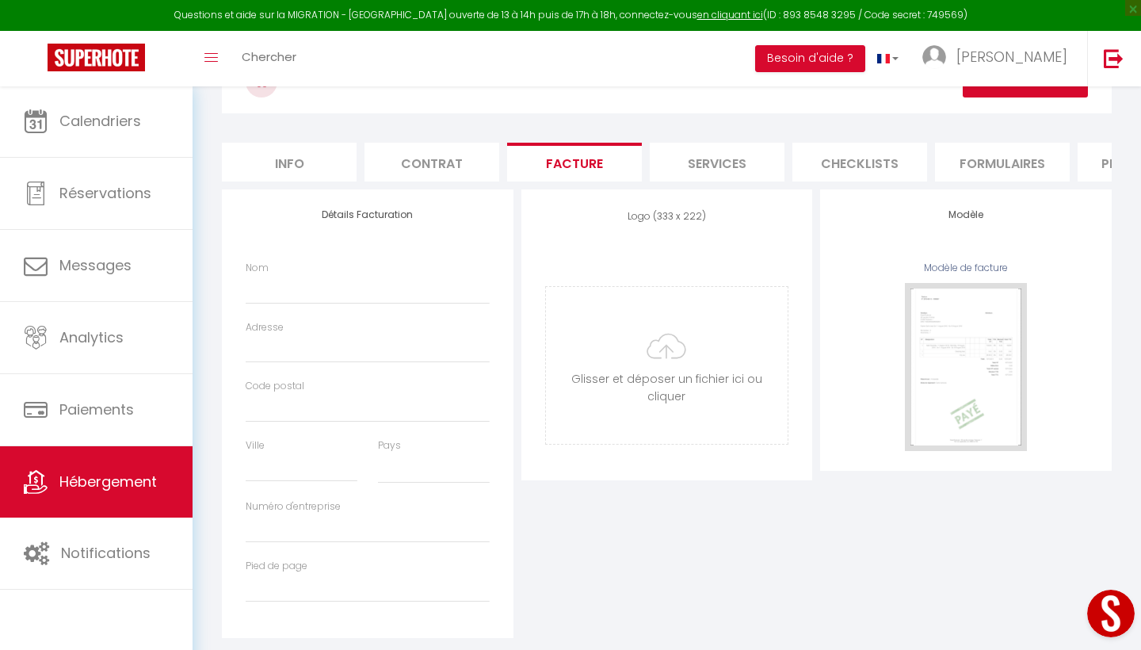
click at [328, 156] on li "Info" at bounding box center [289, 162] width 135 height 39
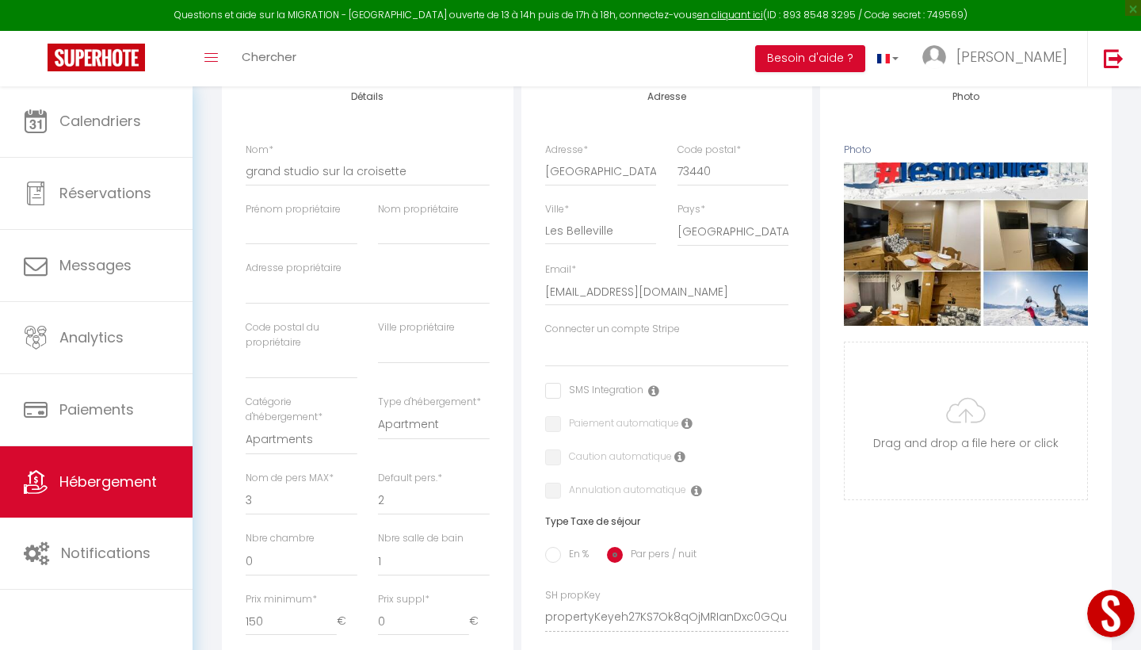
scroll to position [212, 0]
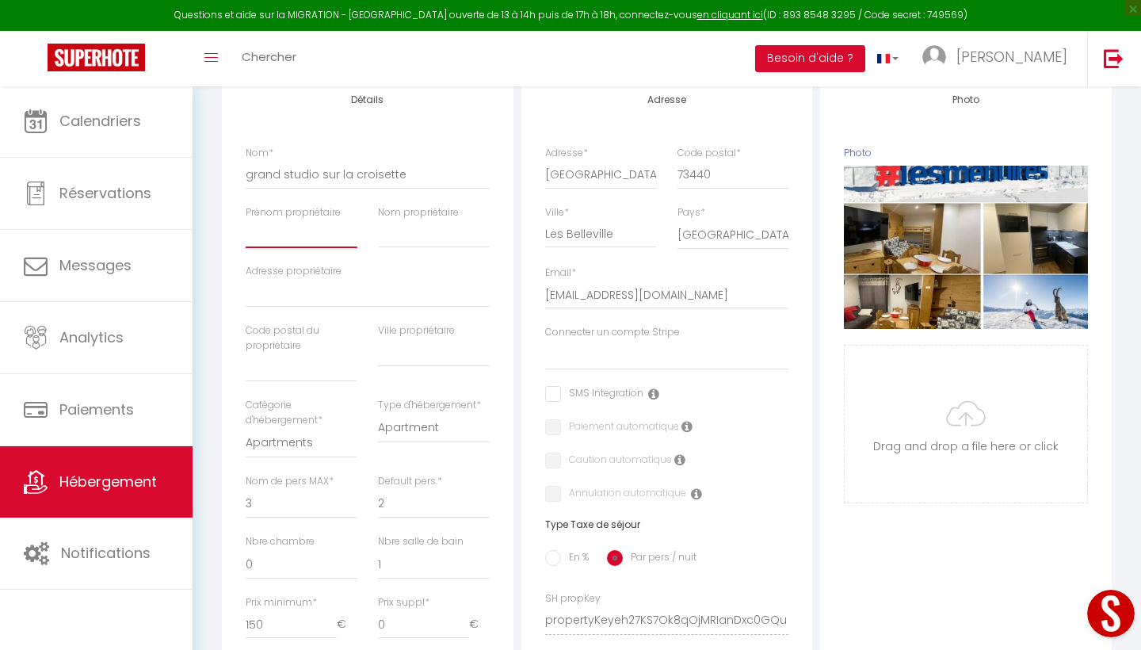
click at [320, 235] on input "Prénom propriétaire" at bounding box center [302, 234] width 112 height 29
click at [399, 237] on input "Nom propriétaire" at bounding box center [434, 234] width 112 height 29
click at [320, 297] on input "Adresse propriétaire" at bounding box center [368, 293] width 244 height 29
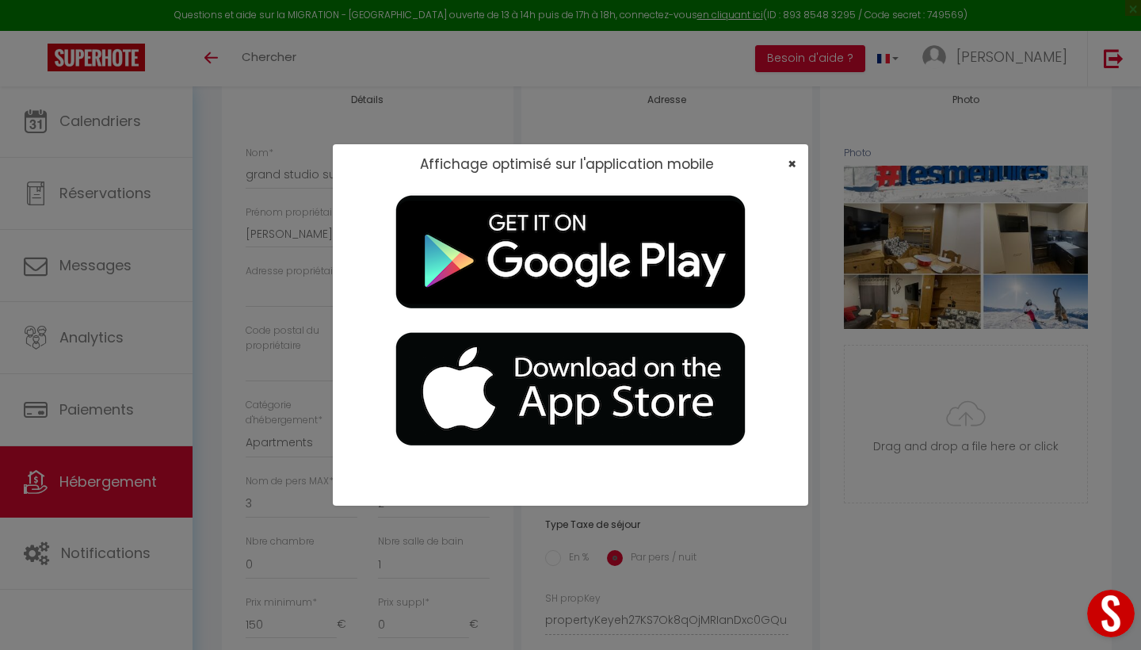
click at [790, 162] on span "×" at bounding box center [792, 164] width 9 height 20
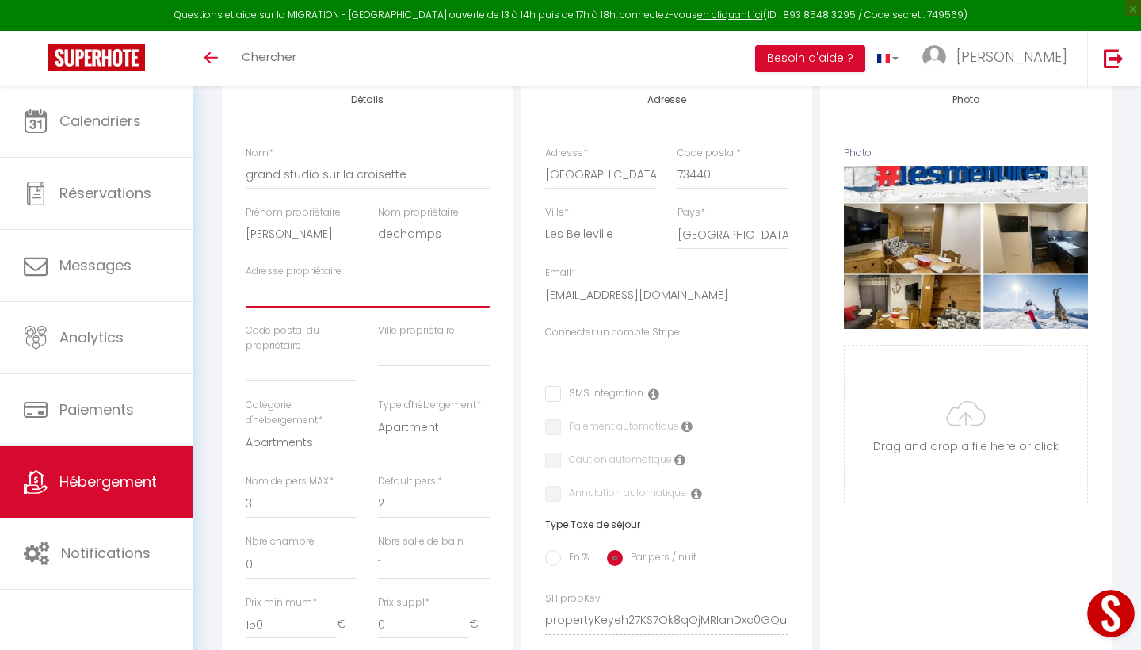
click at [324, 295] on input "Adresse propriétaire" at bounding box center [368, 293] width 244 height 29
paste input "19, puttestraat"
click at [403, 353] on input "text" at bounding box center [434, 352] width 112 height 29
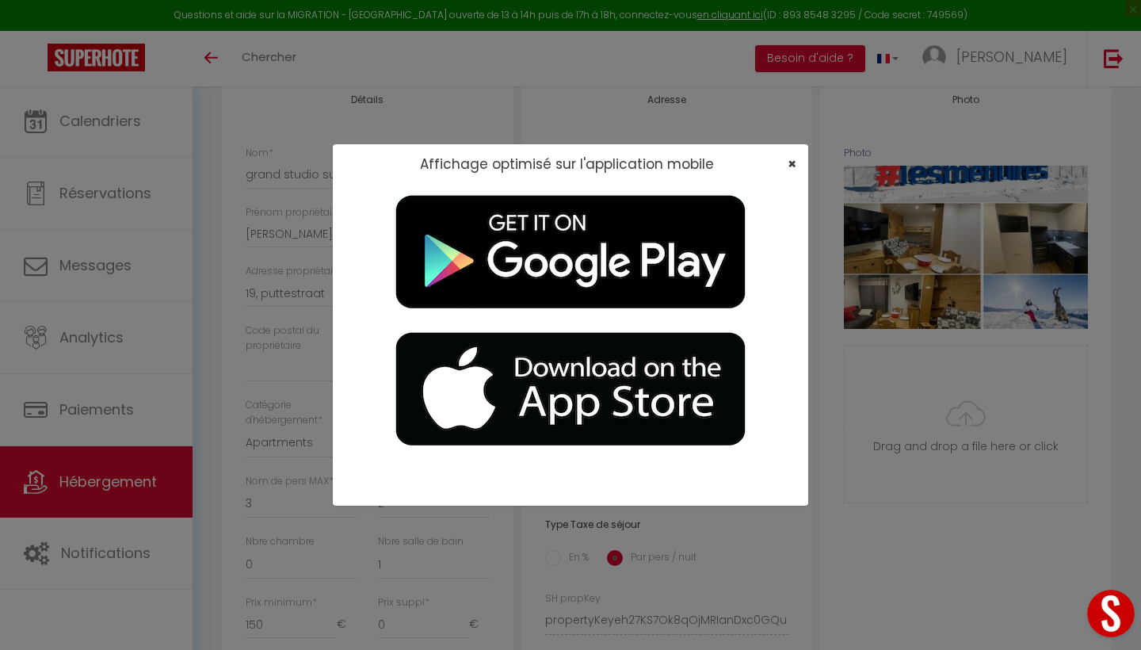
click at [789, 166] on span "×" at bounding box center [792, 164] width 9 height 20
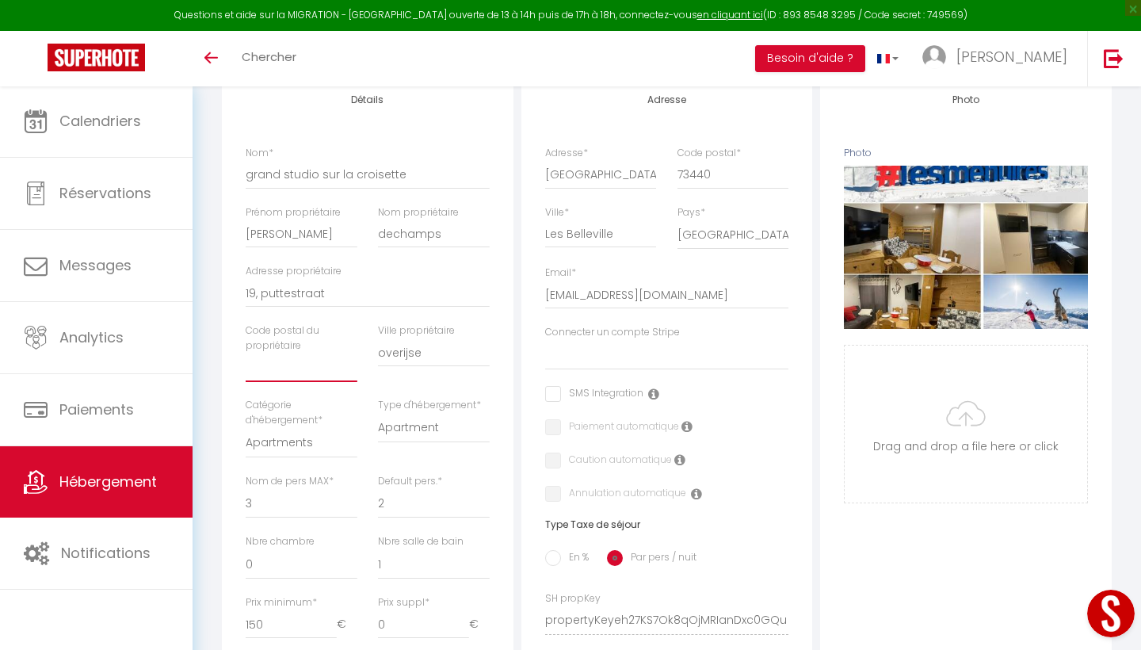
click at [283, 371] on input "text" at bounding box center [302, 367] width 112 height 29
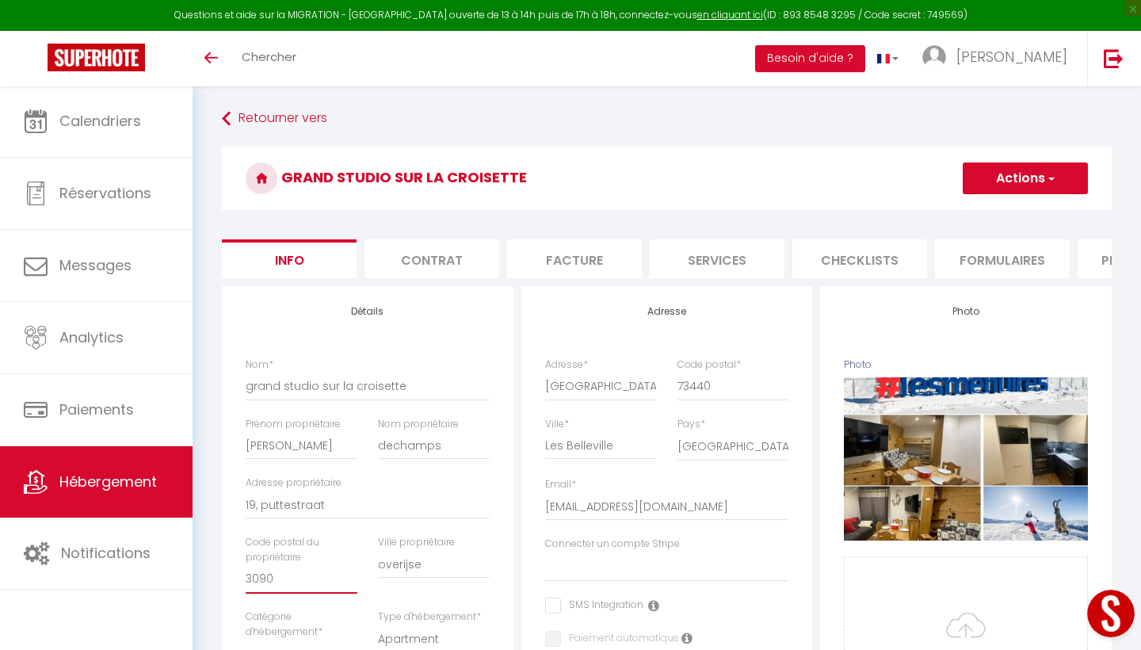
scroll to position [0, 0]
click at [1022, 175] on button "Actions" at bounding box center [1025, 178] width 125 height 32
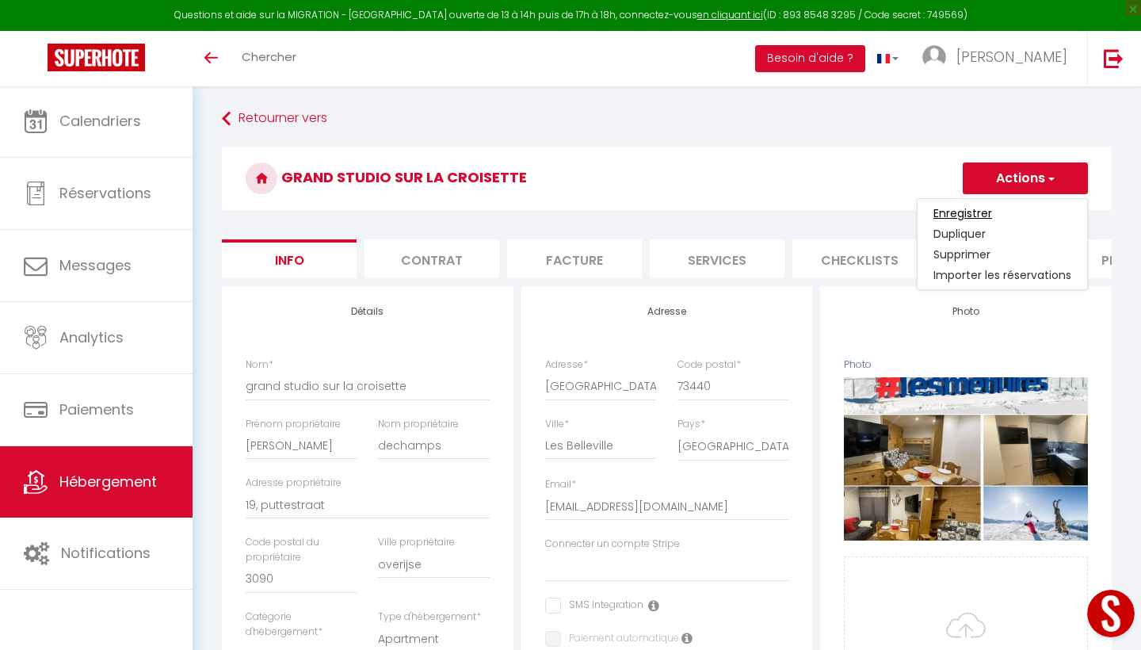
click at [991, 213] on input "Enregistrer" at bounding box center [963, 213] width 59 height 16
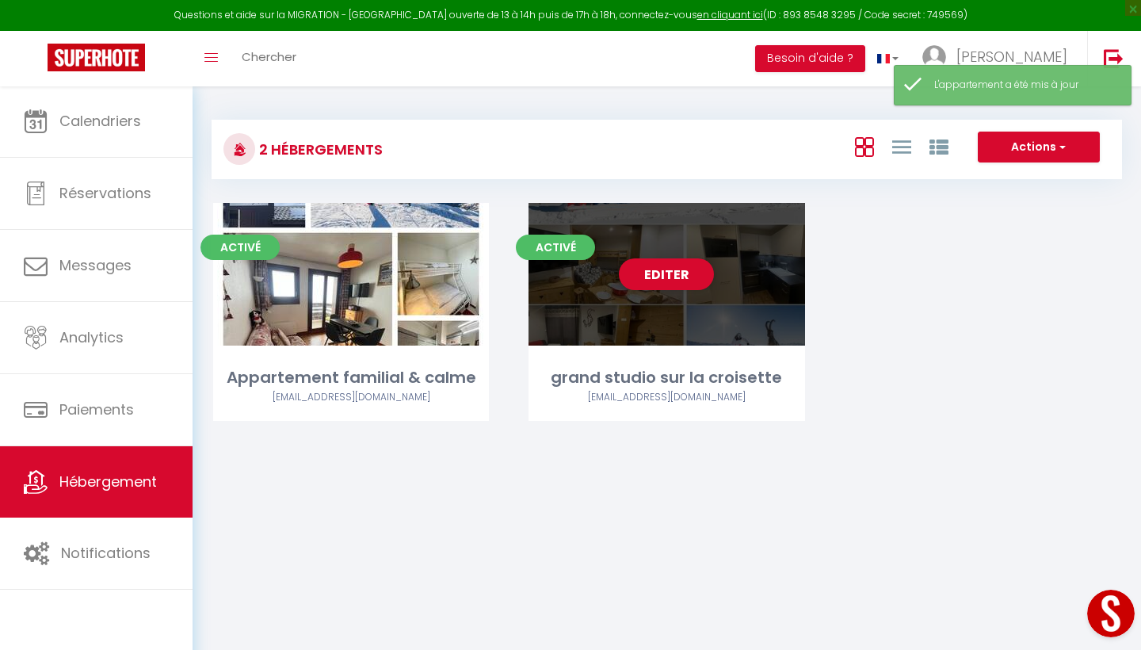
click at [758, 276] on div "Editer" at bounding box center [667, 274] width 276 height 143
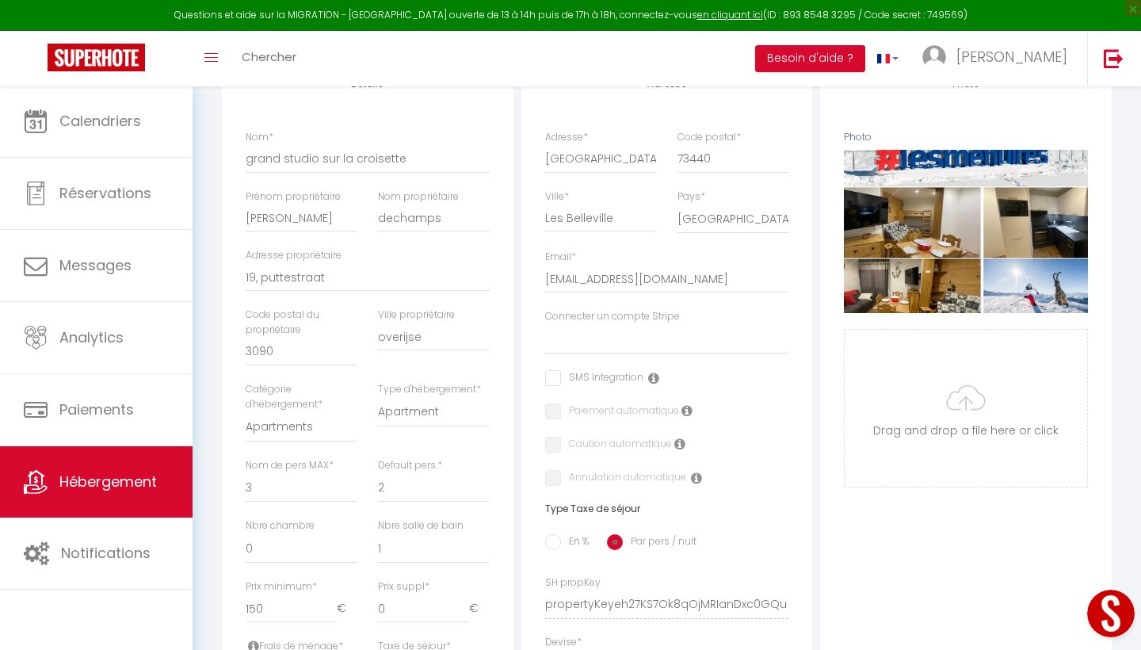
scroll to position [243, 0]
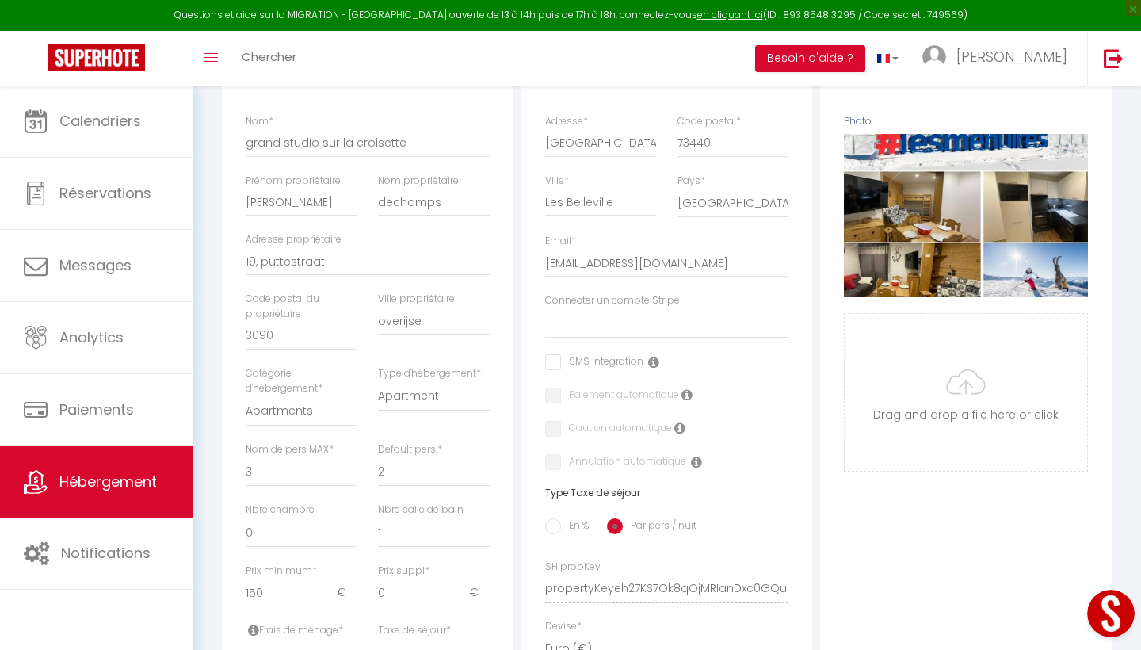
click at [602, 297] on label "Connecter un compte Stripe" at bounding box center [612, 300] width 135 height 15
click at [602, 308] on select "Connecter un compte Stripe" at bounding box center [667, 323] width 244 height 30
click at [602, 297] on label "Connecter un compte Stripe" at bounding box center [612, 300] width 135 height 15
click at [602, 308] on select "Connecter un compte Stripe" at bounding box center [667, 323] width 244 height 30
click at [602, 297] on label "Connecter un compte Stripe" at bounding box center [612, 300] width 135 height 15
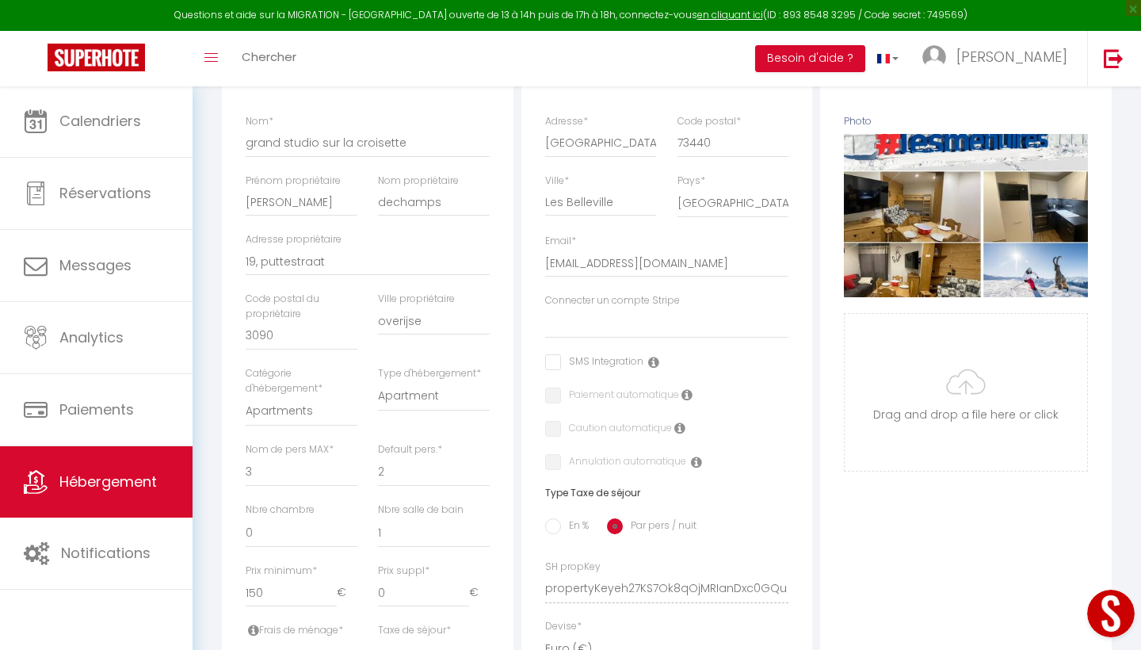
click at [602, 308] on select "Connecter un compte Stripe" at bounding box center [667, 323] width 244 height 30
click at [601, 326] on select "Connecter un compte Stripe" at bounding box center [667, 323] width 244 height 30
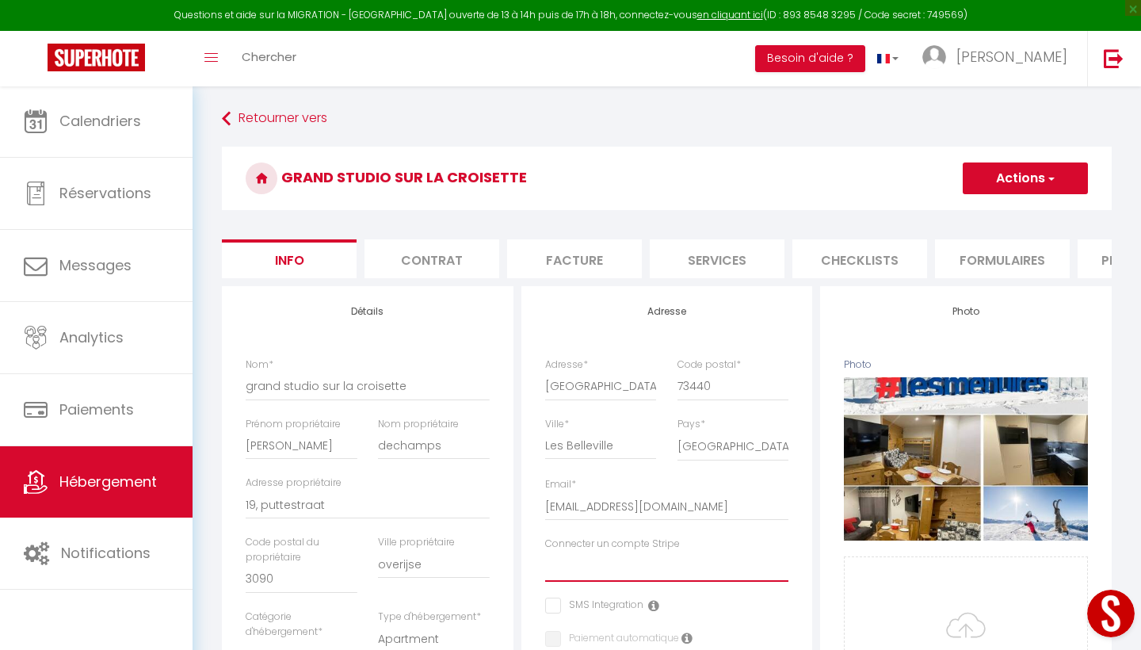
scroll to position [0, 0]
click at [445, 258] on li "Contrat" at bounding box center [432, 258] width 135 height 39
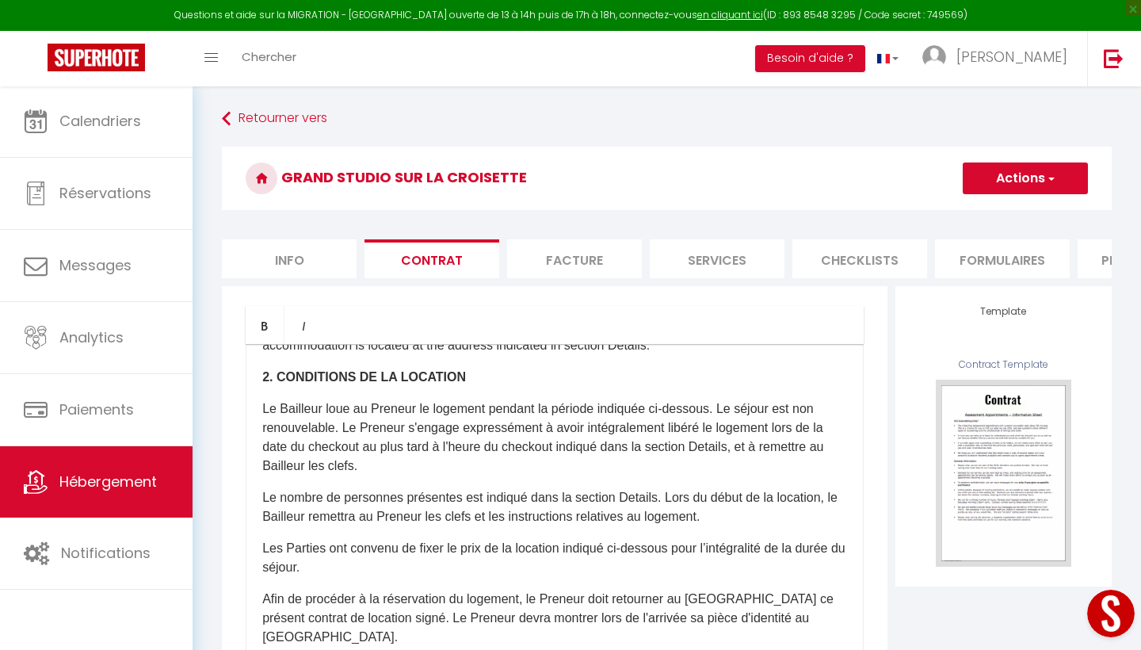
scroll to position [271, 0]
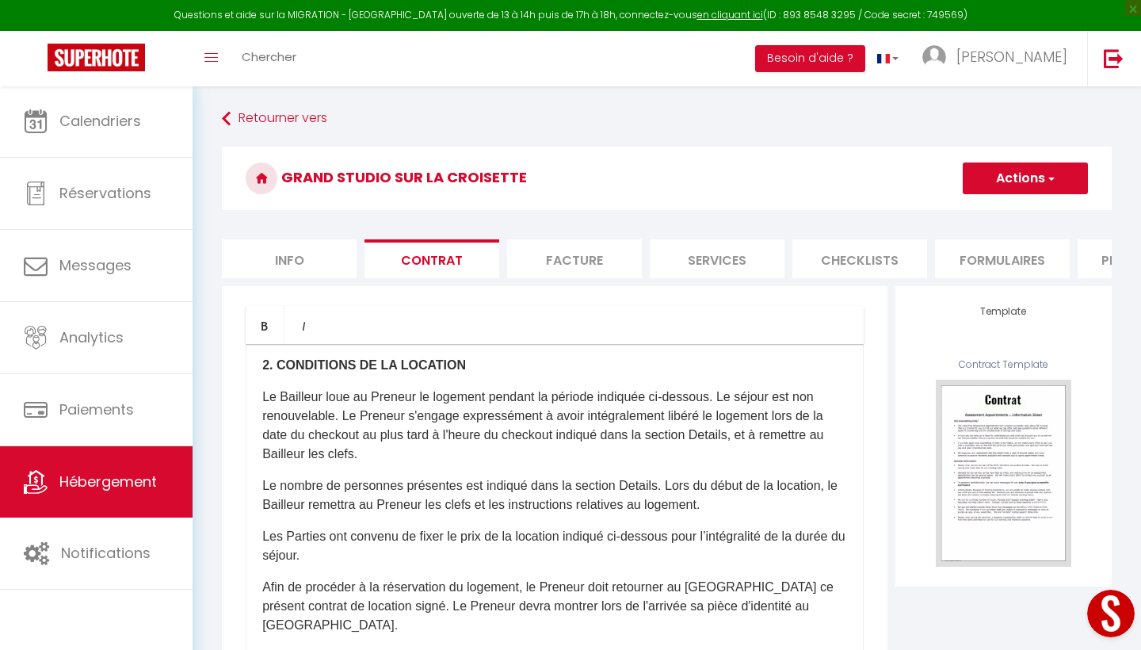
click at [735, 437] on p "Le Bailleur loue au Preneur le logement pendant la période indiquée ci-dessous.…" at bounding box center [554, 426] width 585 height 76
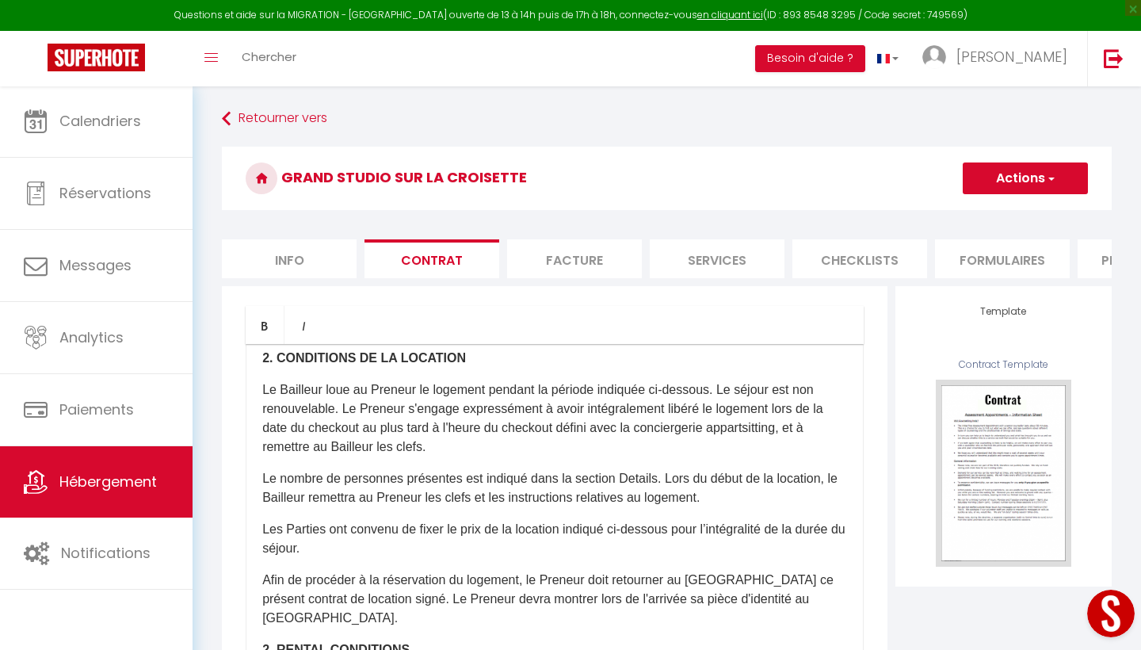
scroll to position [280, 0]
click at [378, 448] on p "Le Bailleur loue au Preneur le logement pendant la période indiquée ci-dessous.…" at bounding box center [554, 417] width 585 height 76
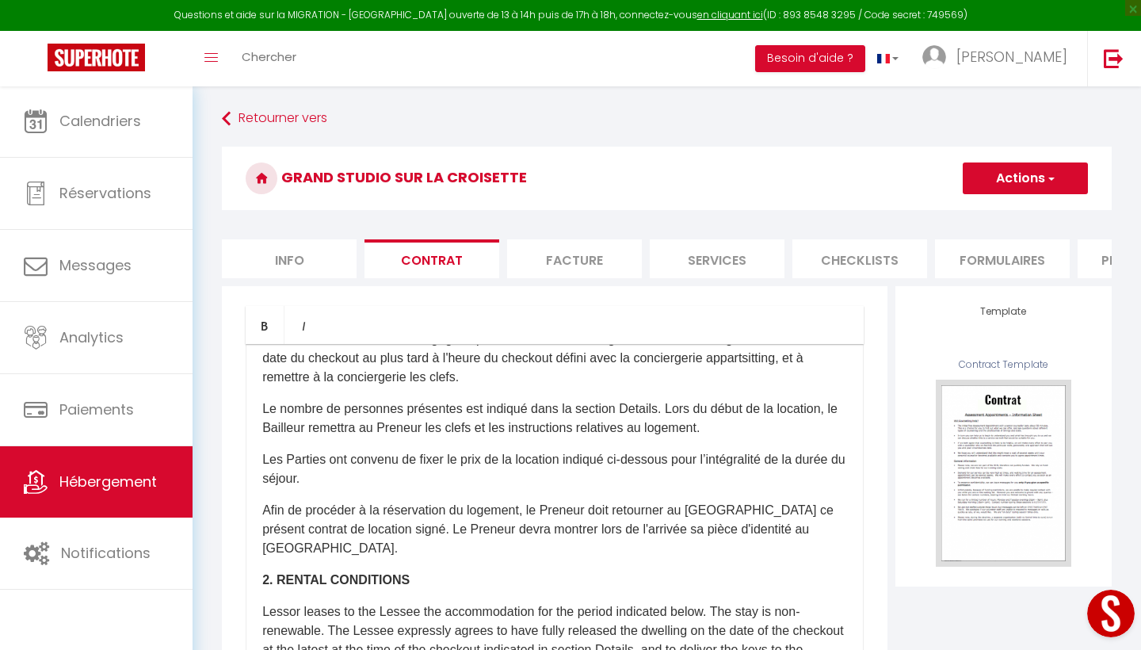
scroll to position [353, 0]
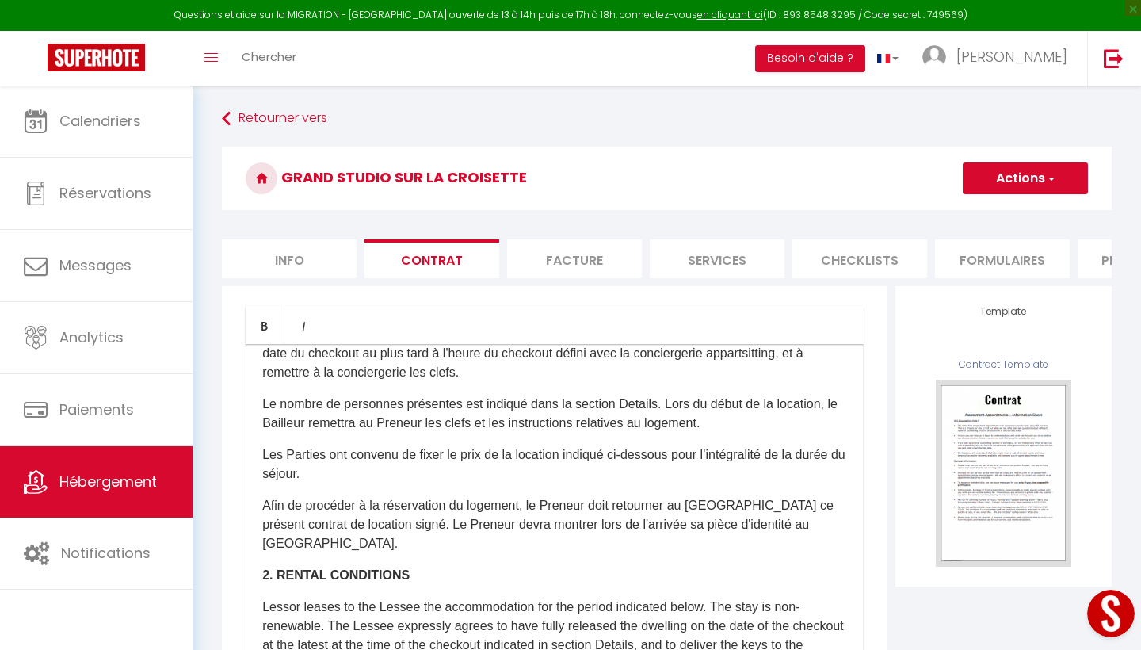
click at [305, 427] on p "Le nombre de personnes présentes est indiqué dans la section Details. Lors du d…" at bounding box center [554, 414] width 585 height 38
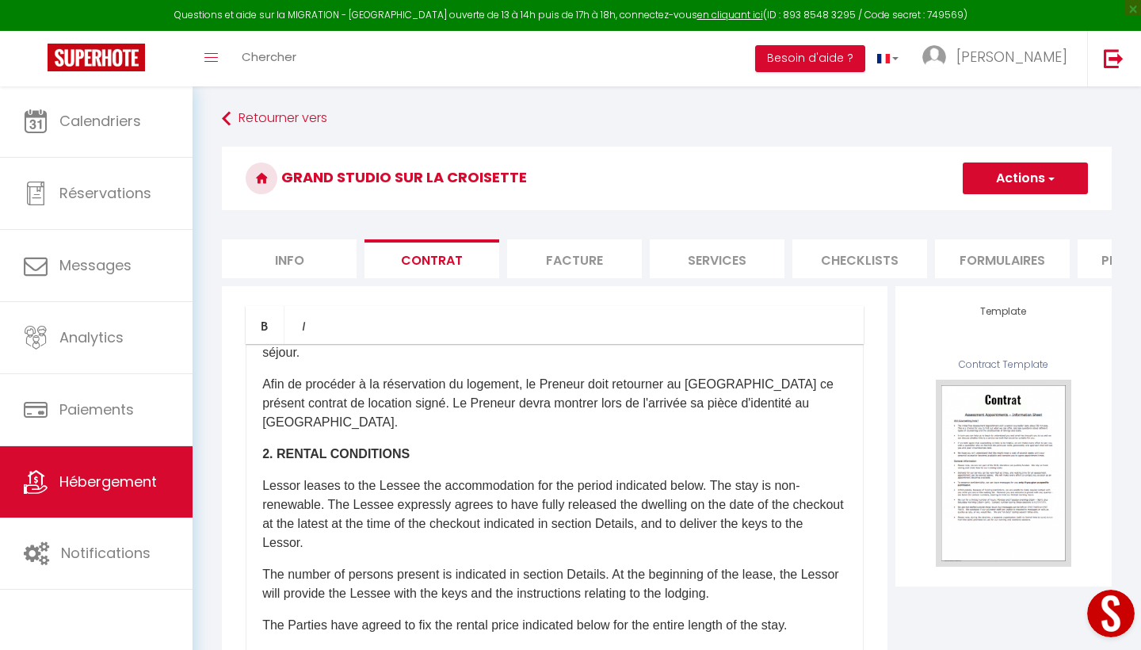
scroll to position [476, 0]
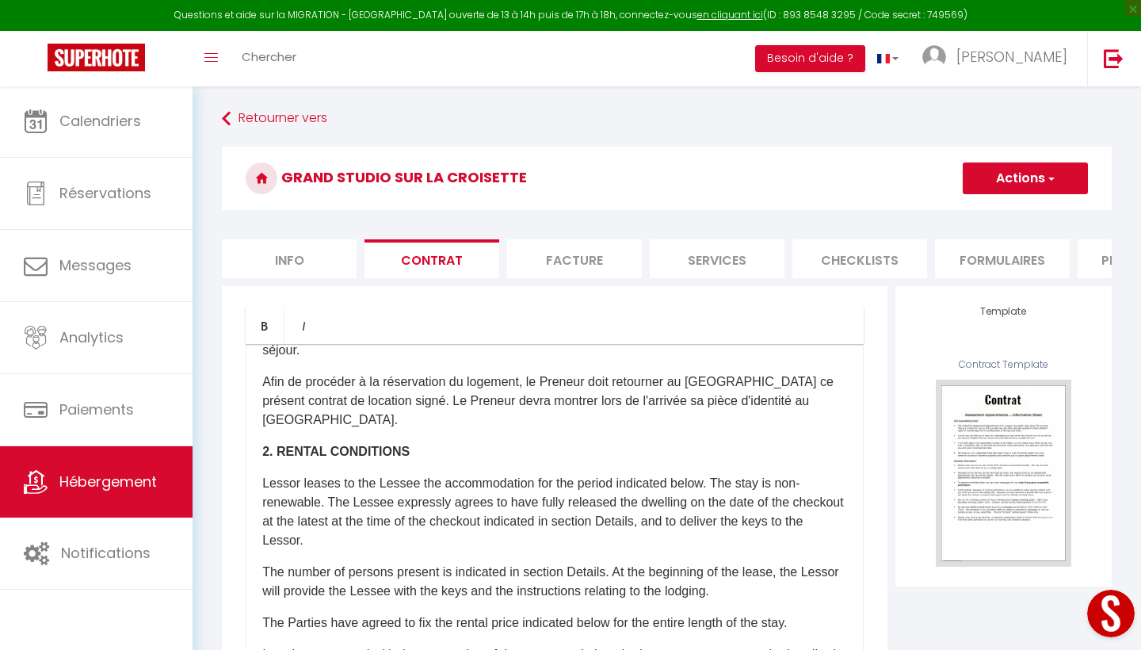
click at [825, 403] on p "Afin de procéder à la réservation du logement, le Preneur doit retourner au Bai…" at bounding box center [554, 400] width 585 height 57
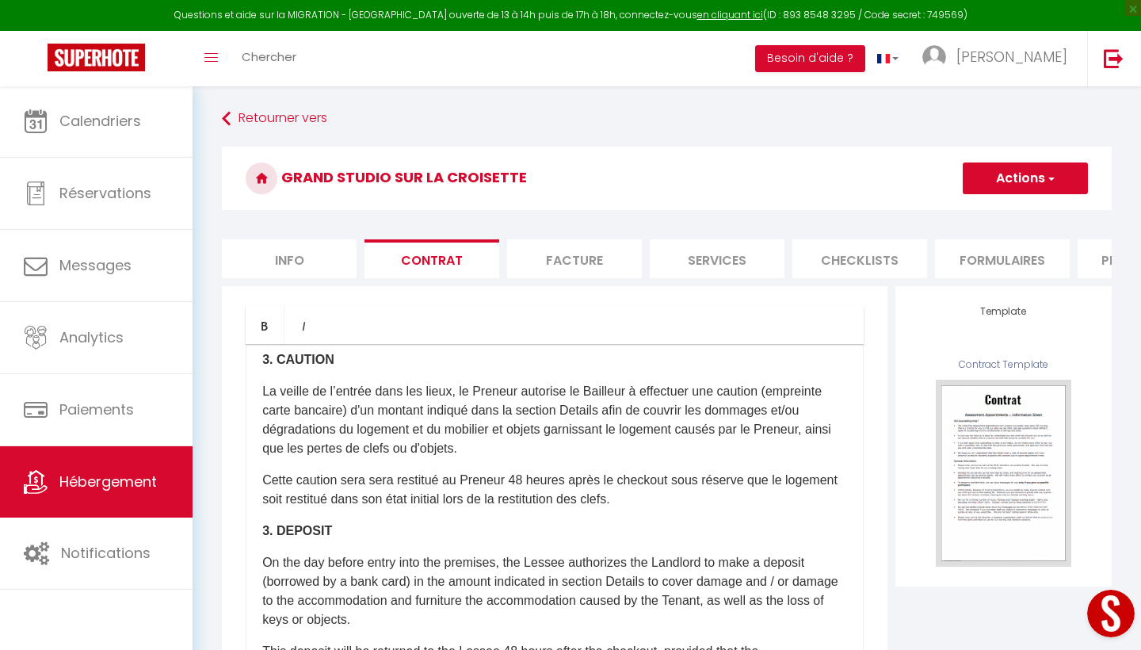
scroll to position [819, 0]
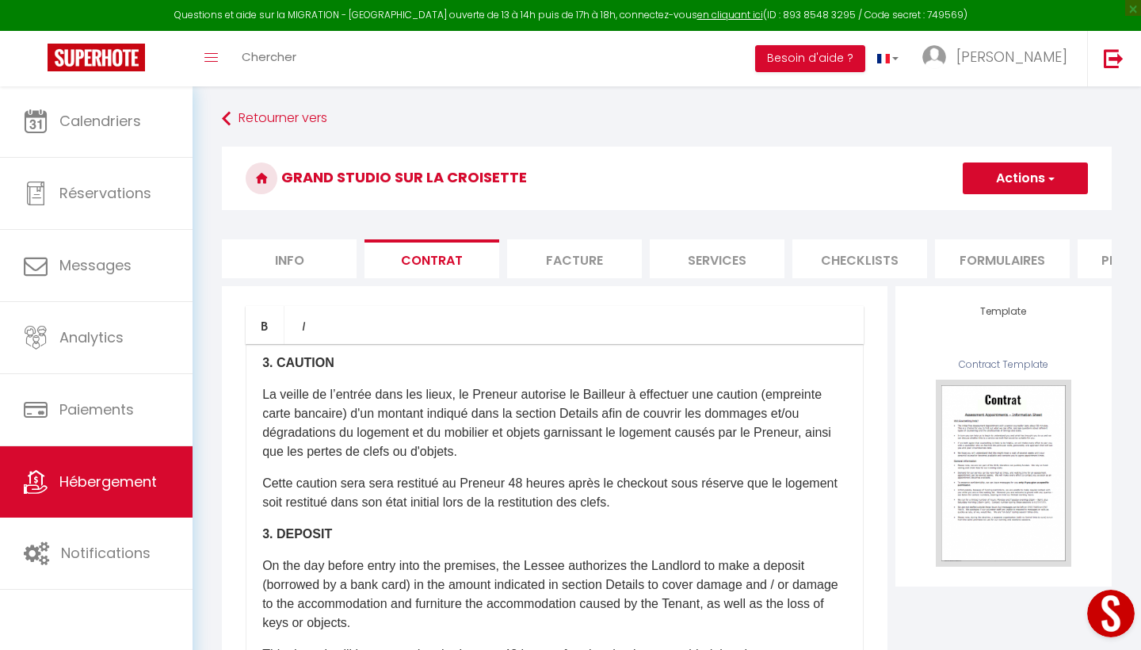
click at [777, 414] on p "La veille de l’entrée dans les lieux, le Preneur autorise le Bailleur à effectu…" at bounding box center [554, 423] width 585 height 76
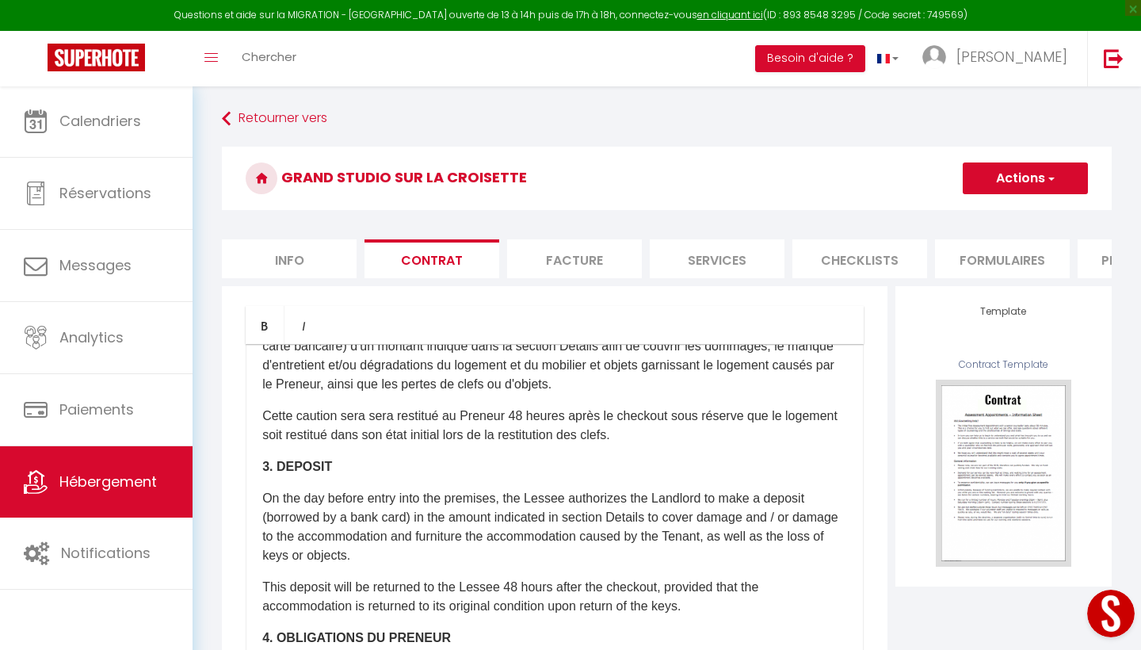
scroll to position [892, 0]
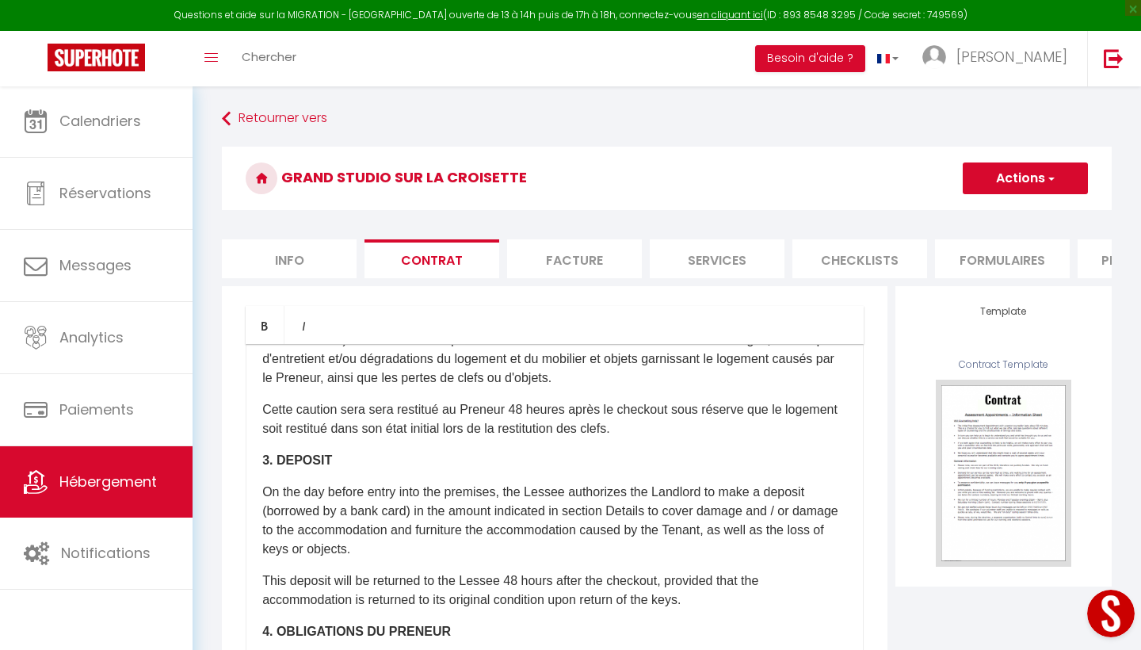
click at [753, 514] on p "On the day before entry into the premises, the Lessee authorizes the Landlord t…" at bounding box center [554, 521] width 585 height 76
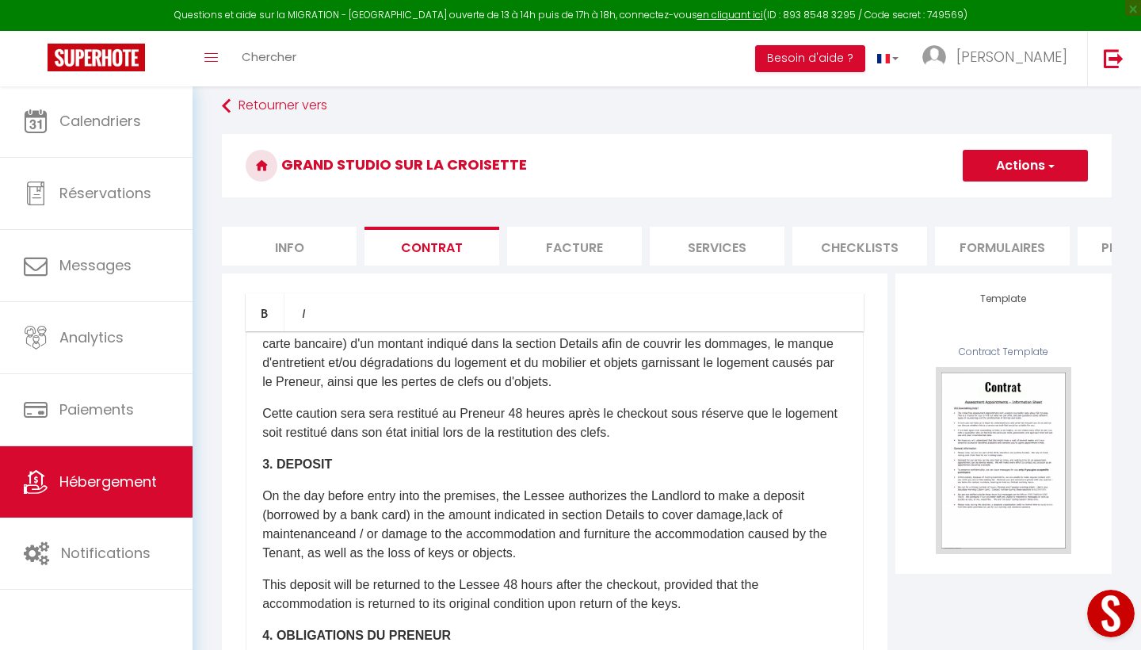
scroll to position [876, 0]
click at [526, 411] on p "Cette caution sera sera restitué au Preneur 48 heures après le checkout sous ré…" at bounding box center [554, 422] width 585 height 38
click at [560, 413] on p "Cette caution sera sera restitué au Preneur 4 heures après le checkout sous rés…" at bounding box center [554, 422] width 585 height 38
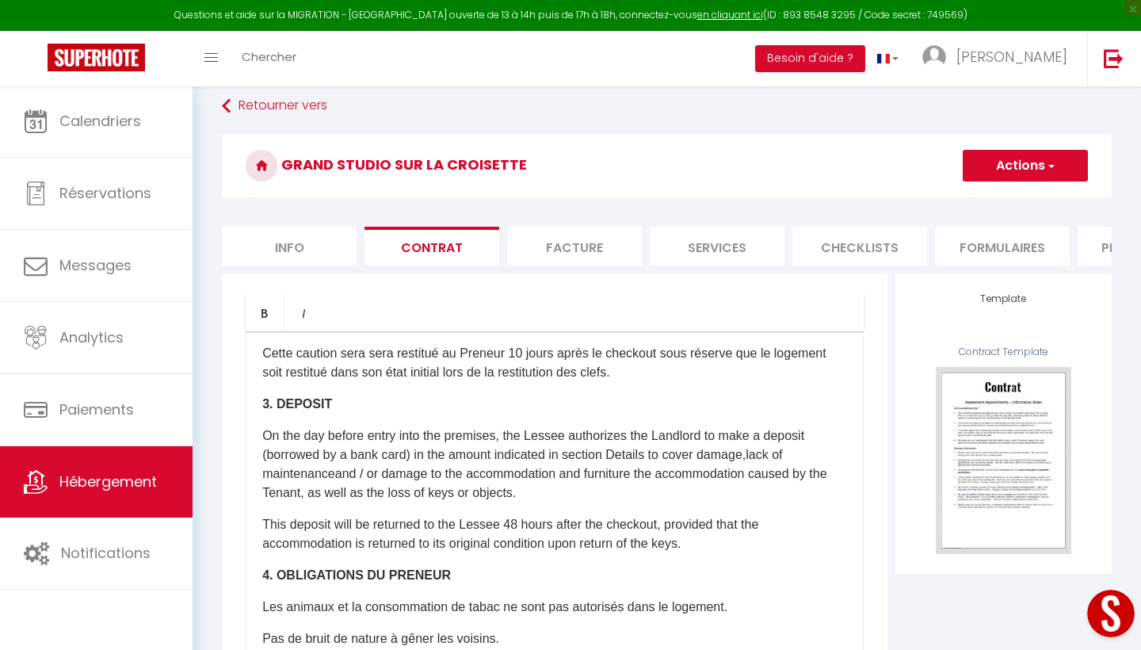
scroll to position [948, 0]
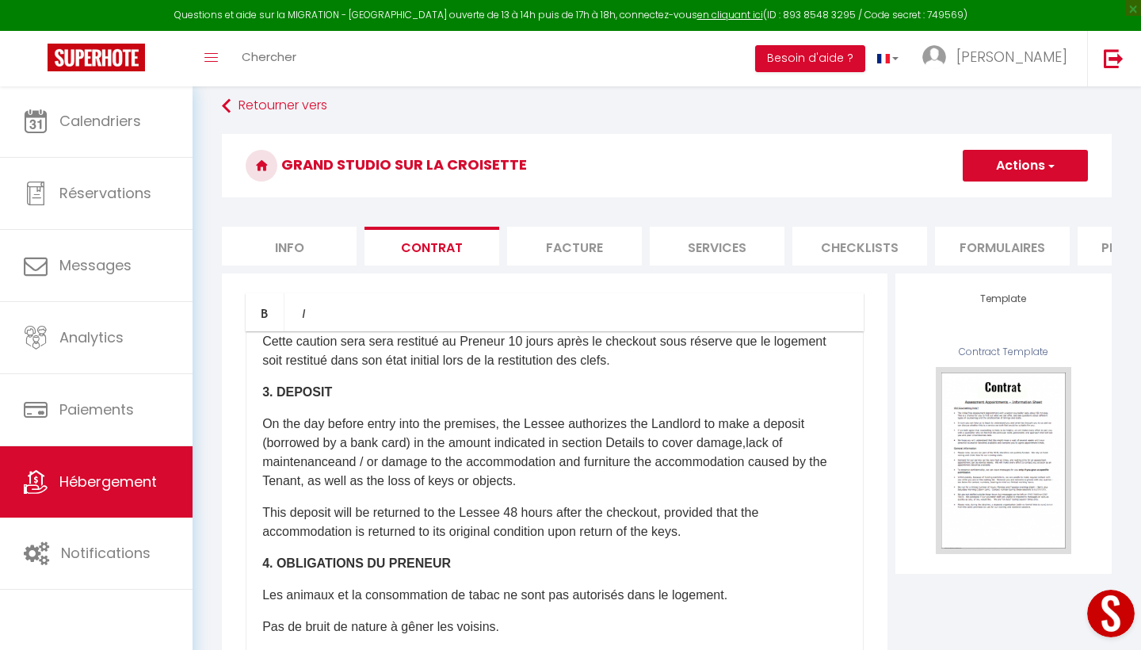
click at [559, 511] on p "This deposit will be returned to the Lessee 48 hours after the checkout, provid…" at bounding box center [554, 522] width 585 height 38
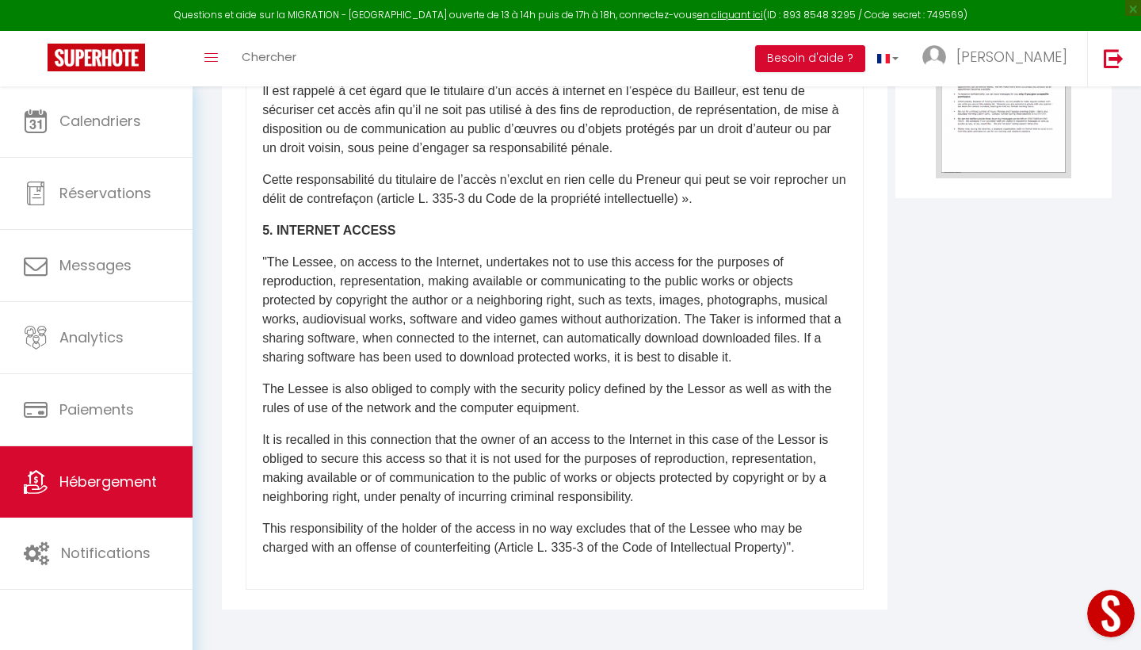
scroll to position [1628, 0]
click at [831, 552] on p "This responsibility of the holder of the access in no way excludes that of the …" at bounding box center [554, 538] width 585 height 38
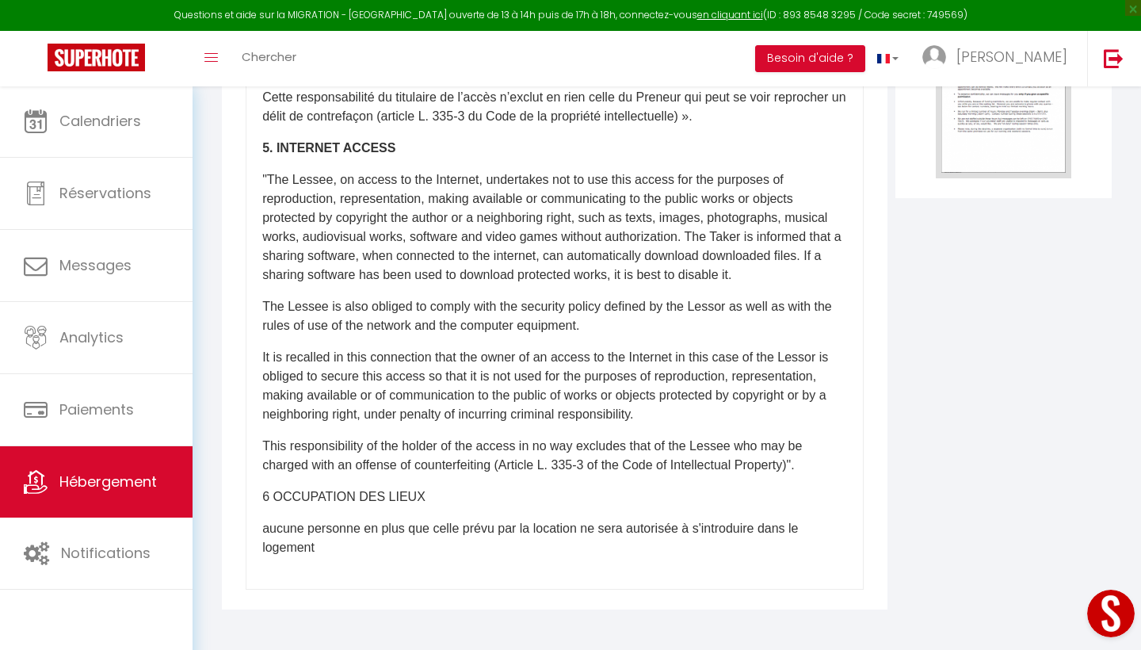
scroll to position [1710, 0]
click at [268, 529] on p "aucune personne en plus que celle prévu par la location ne sera autorisée à s'i…" at bounding box center [554, 538] width 585 height 38
click at [368, 548] on p "Aucune personne en plus que celle prévu par la location ne sera autorisée à s'i…" at bounding box center [554, 538] width 585 height 38
drag, startPoint x: 719, startPoint y: 548, endPoint x: 250, endPoint y: 516, distance: 469.4
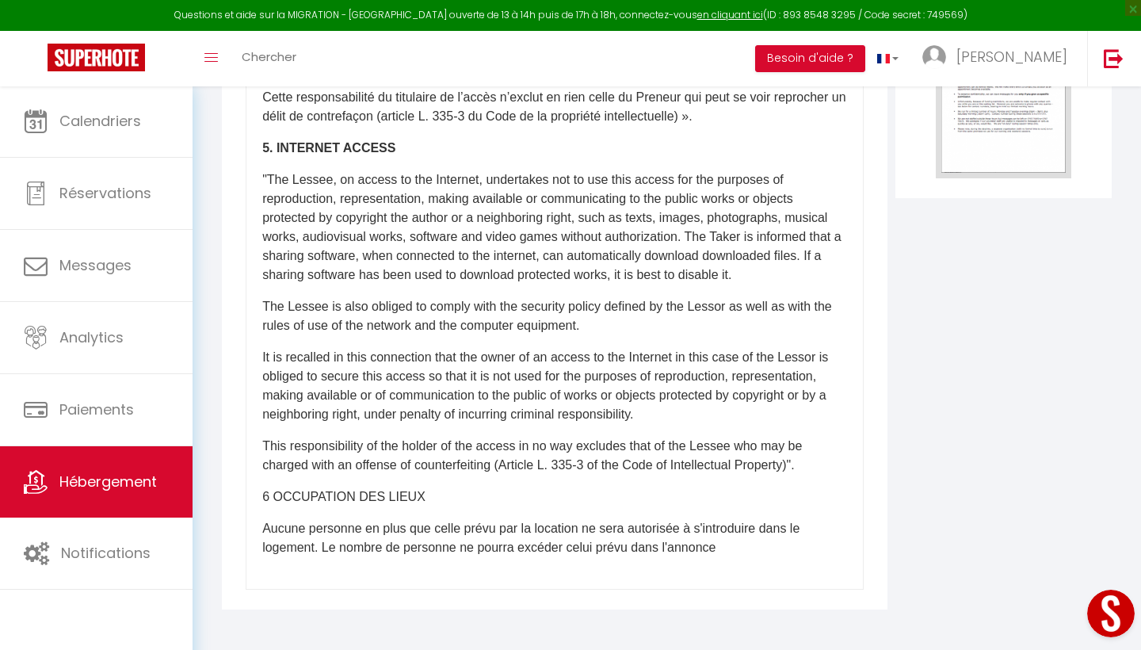
click at [250, 515] on div "​Il a été convenu entre les parties que le Bailleur louera au Locataire le loge…" at bounding box center [555, 273] width 618 height 634
drag, startPoint x: 261, startPoint y: 494, endPoint x: 337, endPoint y: 540, distance: 88.9
click at [338, 540] on div "​Il a été convenu entre les parties que le Bailleur louera au Locataire le loge…" at bounding box center [555, 273] width 618 height 634
drag, startPoint x: 258, startPoint y: 493, endPoint x: 429, endPoint y: 510, distance: 172.1
click at [429, 510] on div "​Il a été convenu entre les parties que le Bailleur louera au Locataire le loge…" at bounding box center [555, 273] width 618 height 634
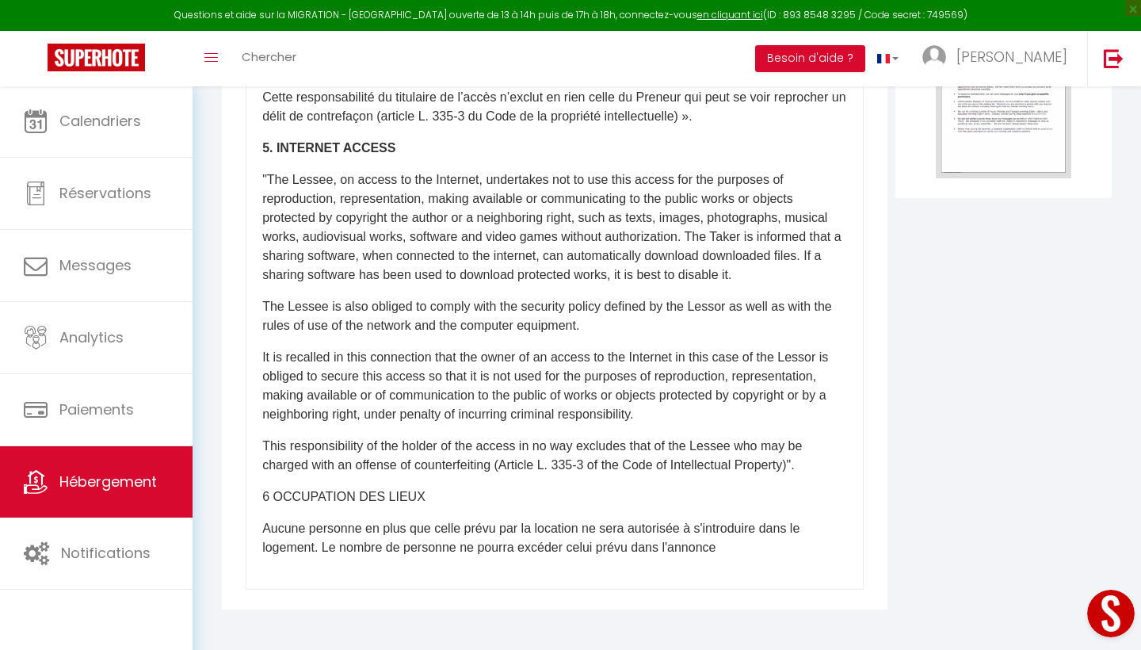
drag, startPoint x: 720, startPoint y: 545, endPoint x: 361, endPoint y: 516, distance: 360.2
click at [361, 516] on div "​Il a été convenu entre les parties que le Bailleur louera au Locataire le loge…" at bounding box center [555, 273] width 618 height 634
drag, startPoint x: 724, startPoint y: 549, endPoint x: 281, endPoint y: 544, distance: 443.8
click at [281, 544] on p "Aucune personne en plus que celle prévu par la location ne sera autorisée à s'i…" at bounding box center [554, 538] width 585 height 38
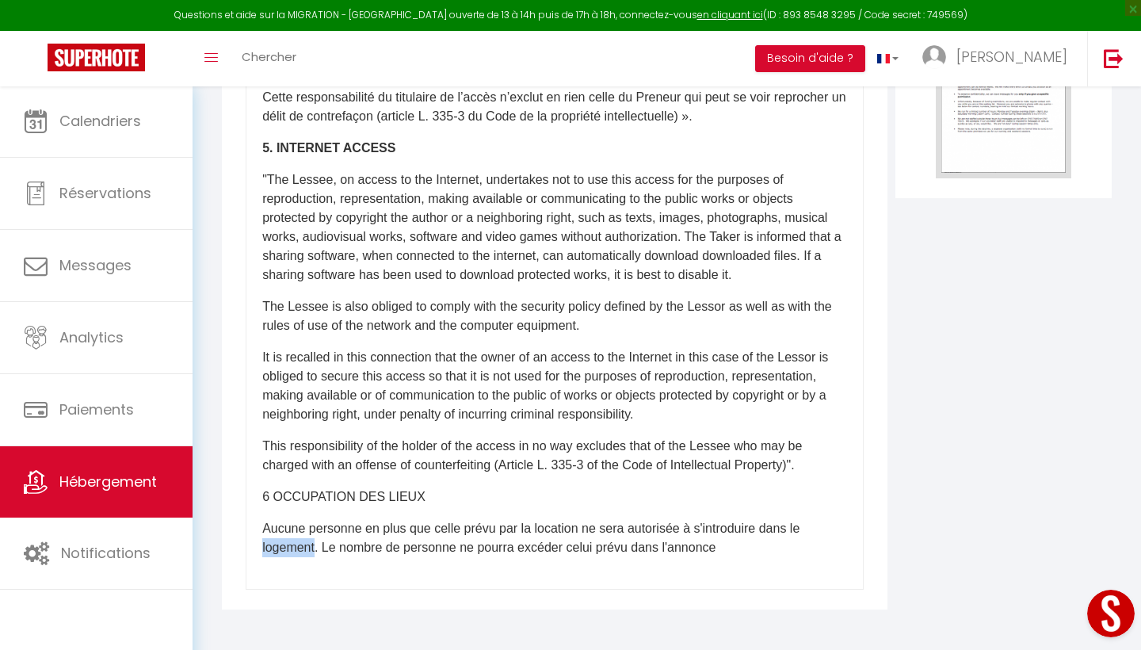
drag, startPoint x: 281, startPoint y: 544, endPoint x: 315, endPoint y: 544, distance: 34.1
click at [315, 544] on p "Aucune personne en plus que celle prévu par la location ne sera autorisée à s'i…" at bounding box center [554, 538] width 585 height 38
drag, startPoint x: 311, startPoint y: 544, endPoint x: 349, endPoint y: 543, distance: 38.1
click at [346, 544] on p "Aucune personne en plus que celle prévu par la location ne sera autorisée à s'i…" at bounding box center [554, 538] width 585 height 38
click at [727, 545] on p "Aucune personne en plus que celle prévu par la location ne sera autorisée à s'i…" at bounding box center [554, 538] width 585 height 38
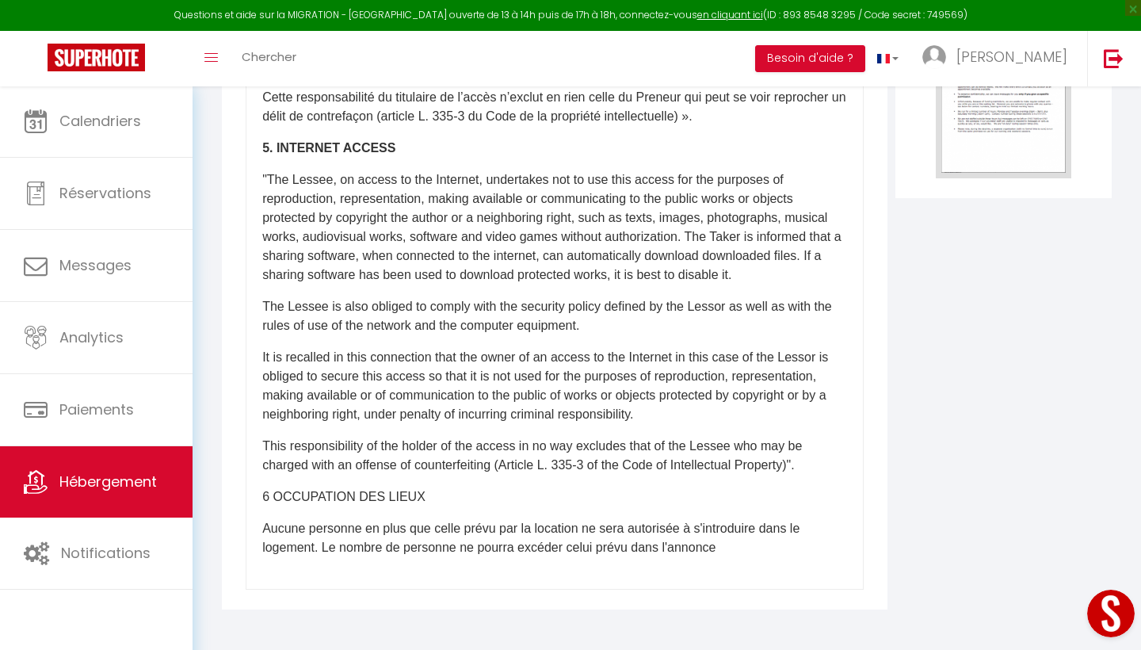
drag, startPoint x: 727, startPoint y: 545, endPoint x: 601, endPoint y: 513, distance: 130.1
click at [600, 512] on div "​Il a été convenu entre les parties que le Bailleur louera au Locataire le loge…" at bounding box center [555, 273] width 618 height 634
click at [720, 549] on p "Aucune personne en plus que celle prévu par la location ne sera autorisée à s'i…" at bounding box center [554, 538] width 585 height 38
drag, startPoint x: 720, startPoint y: 549, endPoint x: 328, endPoint y: 517, distance: 393.6
click at [328, 517] on div "​Il a été convenu entre les parties que le Bailleur louera au Locataire le loge…" at bounding box center [555, 273] width 618 height 634
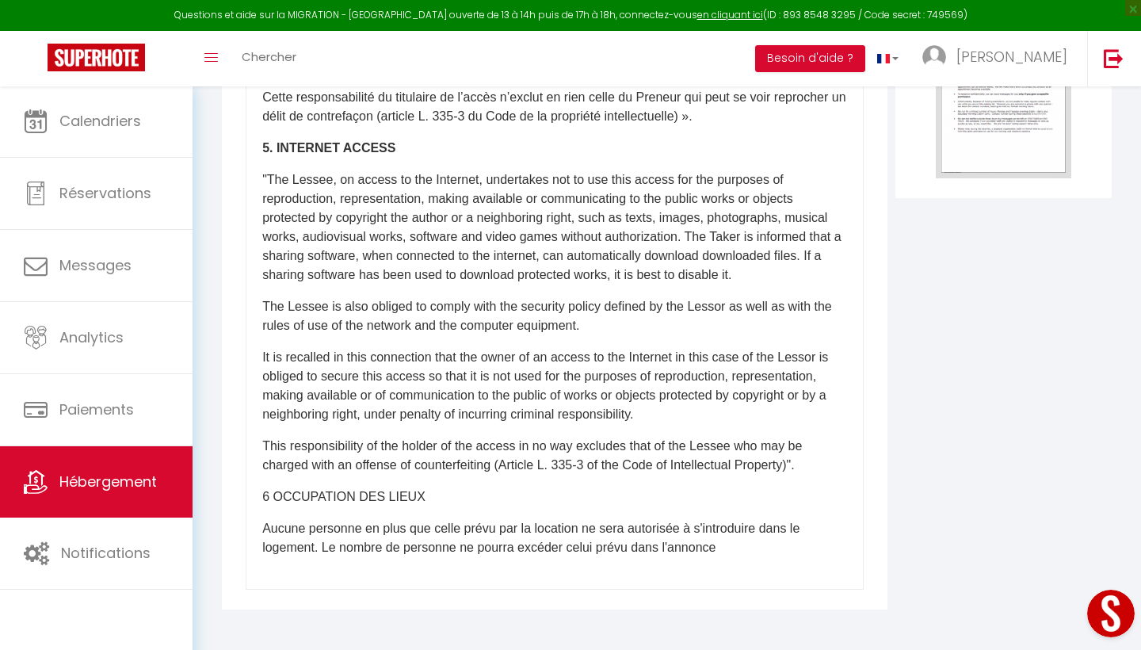
drag, startPoint x: 266, startPoint y: 493, endPoint x: 410, endPoint y: 493, distance: 144.2
click at [410, 493] on p "6 OCCUPATION DES LIEUX" at bounding box center [554, 496] width 585 height 19
click at [460, 529] on p "Aucune personne en plus que celle prévu par la location ne sera autorisée à s'i…" at bounding box center [554, 538] width 585 height 38
click at [501, 530] on p "Aucune personne en plus que celles prévu par la location ne sera autorisée à s'…" at bounding box center [554, 538] width 585 height 38
click at [731, 541] on p "Aucune personne en plus que celles prévus par la location ne sera autorisée à s…" at bounding box center [554, 538] width 585 height 38
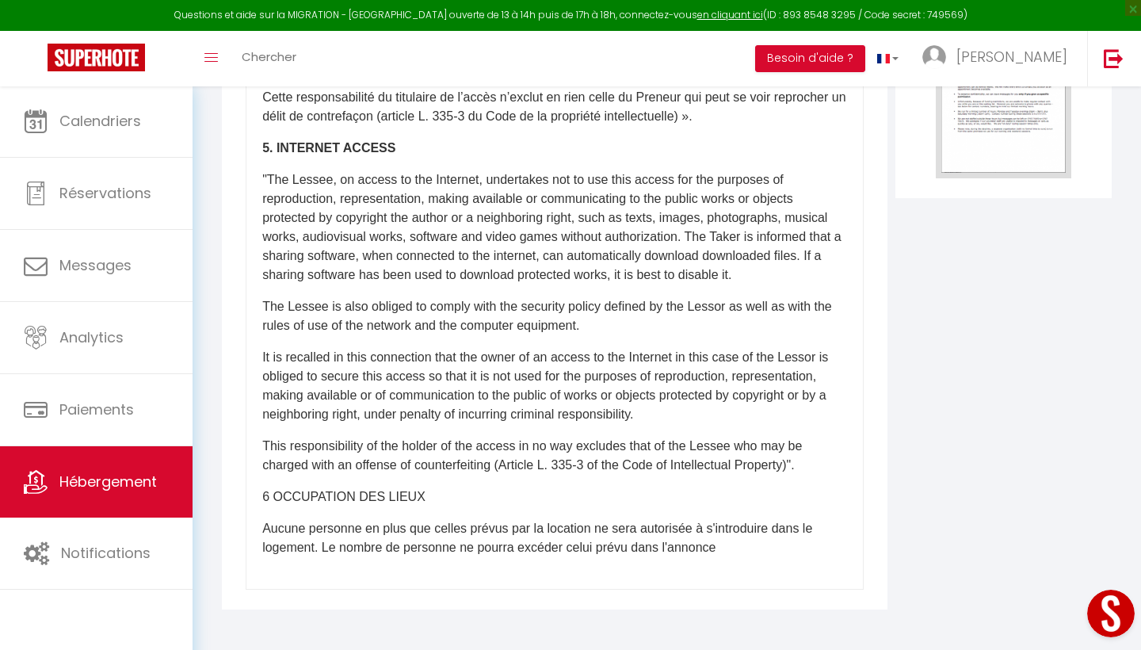
scroll to position [1774, 0]
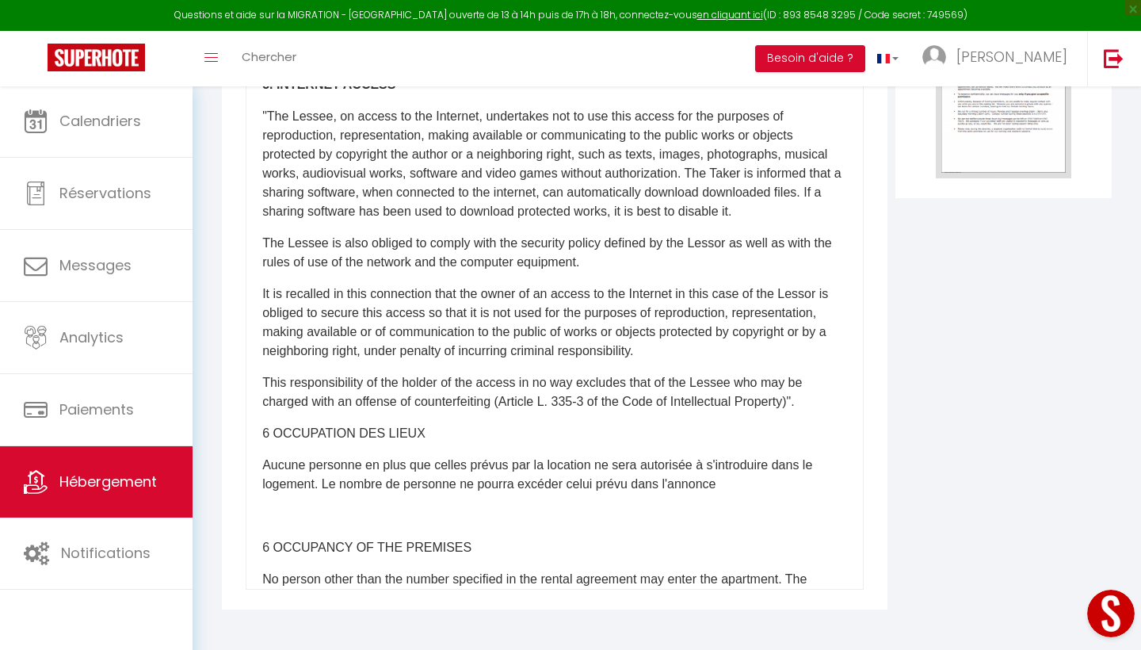
click at [728, 485] on p "Aucune personne en plus que celles prévus par la location ne sera autorisée à s…" at bounding box center [554, 475] width 585 height 38
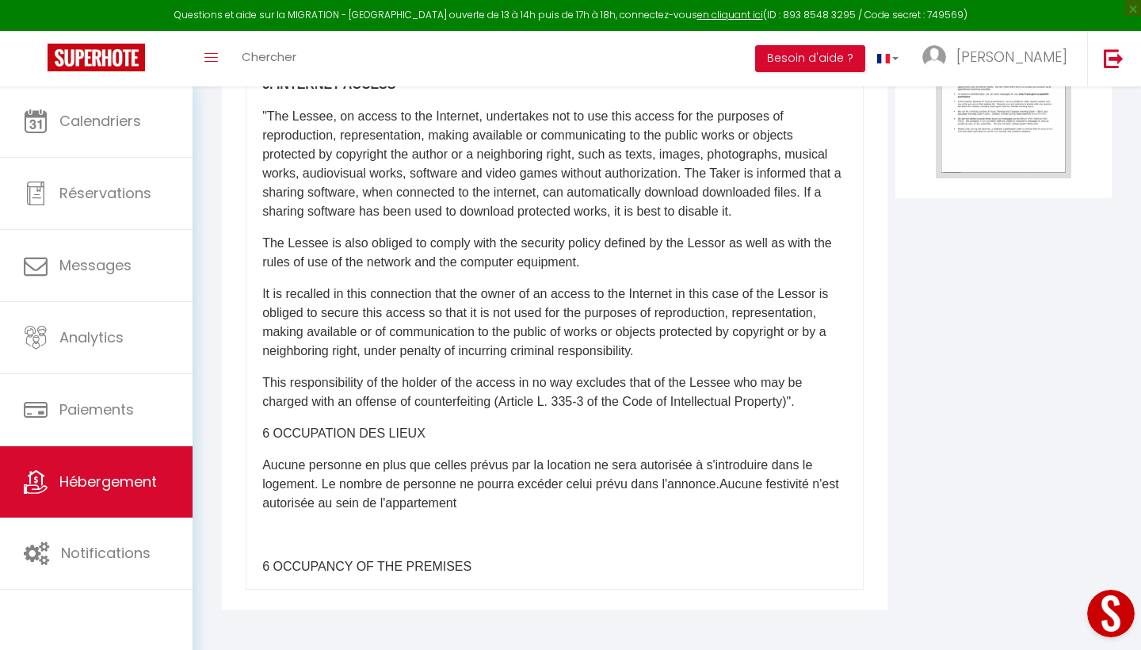
click at [284, 548] on div "​Il a été convenu entre les parties que le Bailleur louera au Locataire le loge…" at bounding box center [555, 273] width 618 height 634
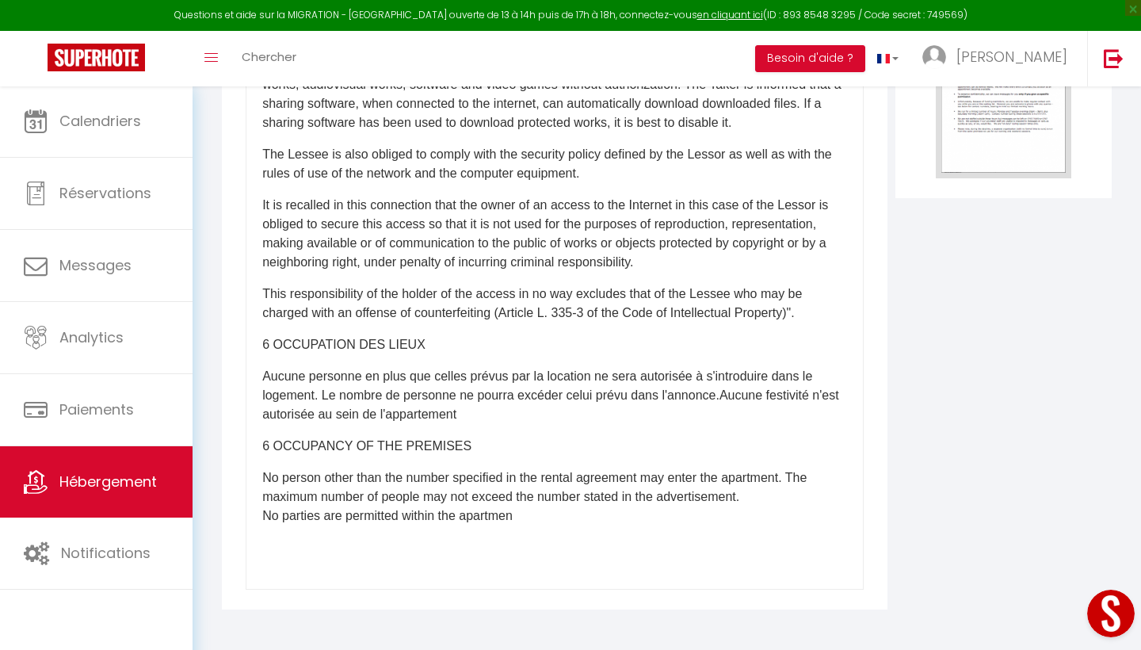
scroll to position [1862, 0]
click at [277, 543] on p at bounding box center [554, 547] width 585 height 19
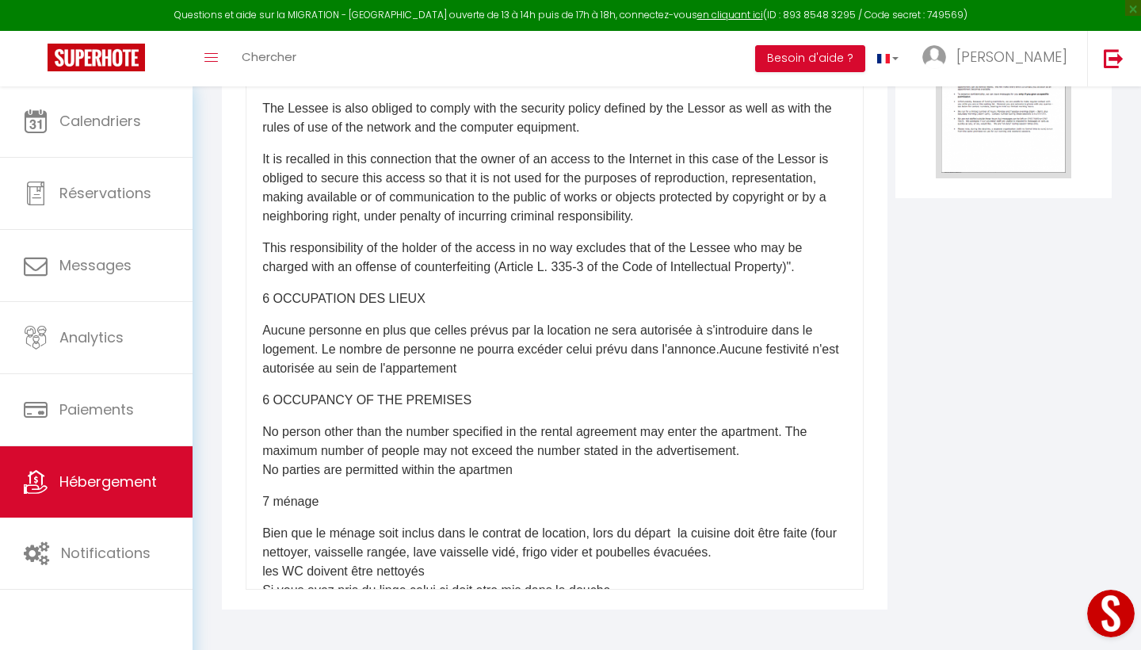
scroll to position [1931, 0]
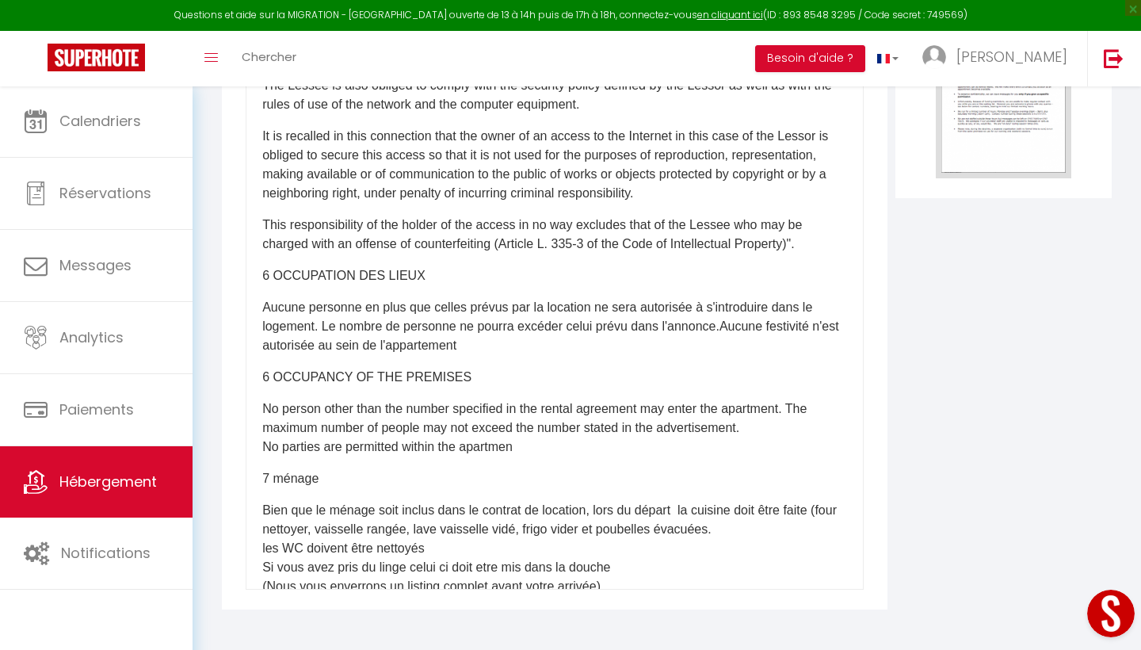
click at [322, 483] on p "7 ménage" at bounding box center [554, 478] width 585 height 19
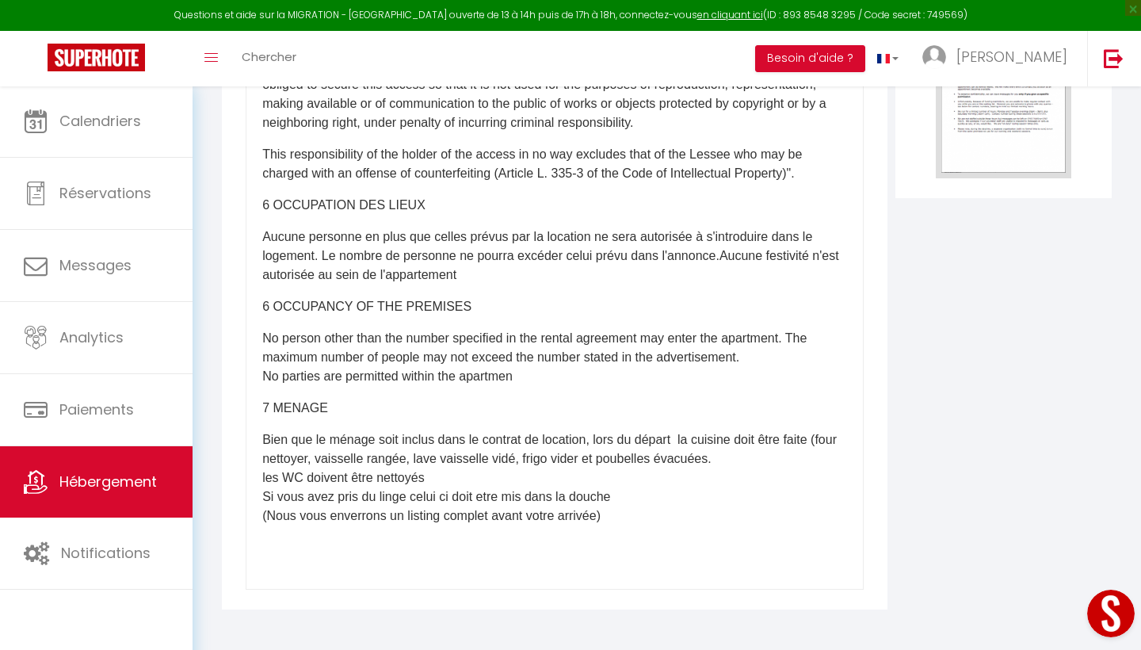
scroll to position [2002, 0]
click at [624, 524] on p "Bien que le ménage soit inclus dans le contrat de location, lors du départ la c…" at bounding box center [554, 477] width 585 height 95
click at [628, 521] on p "Bien que le ménage soit inclus dans le contrat de location, lors du départ la c…" at bounding box center [554, 477] width 585 height 95
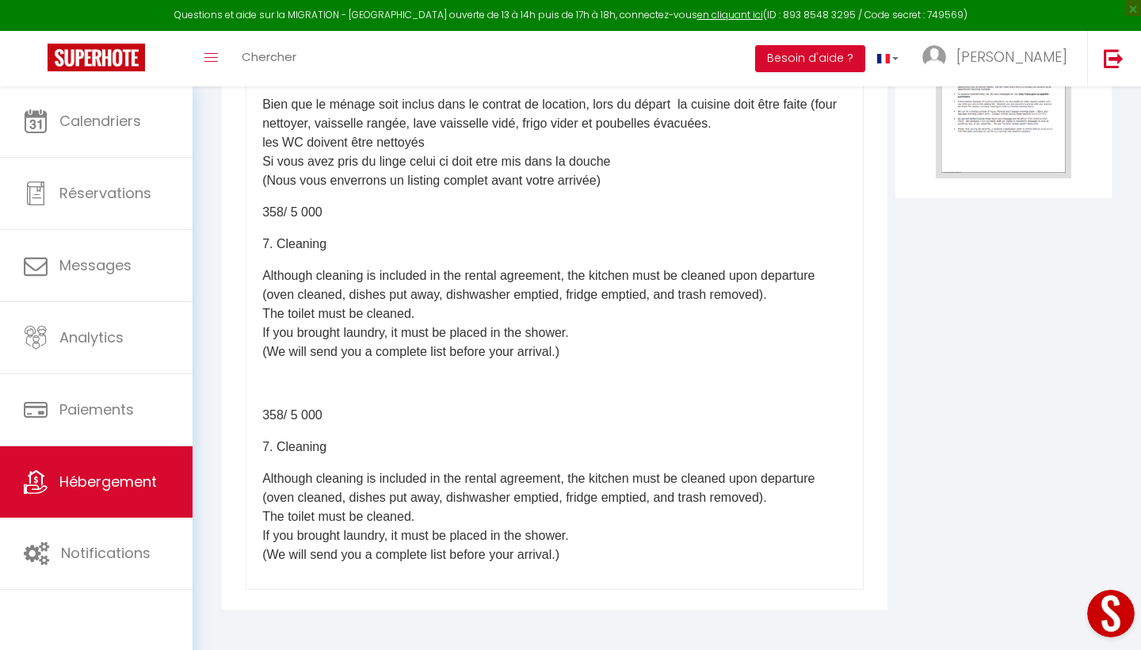
scroll to position [2334, 0]
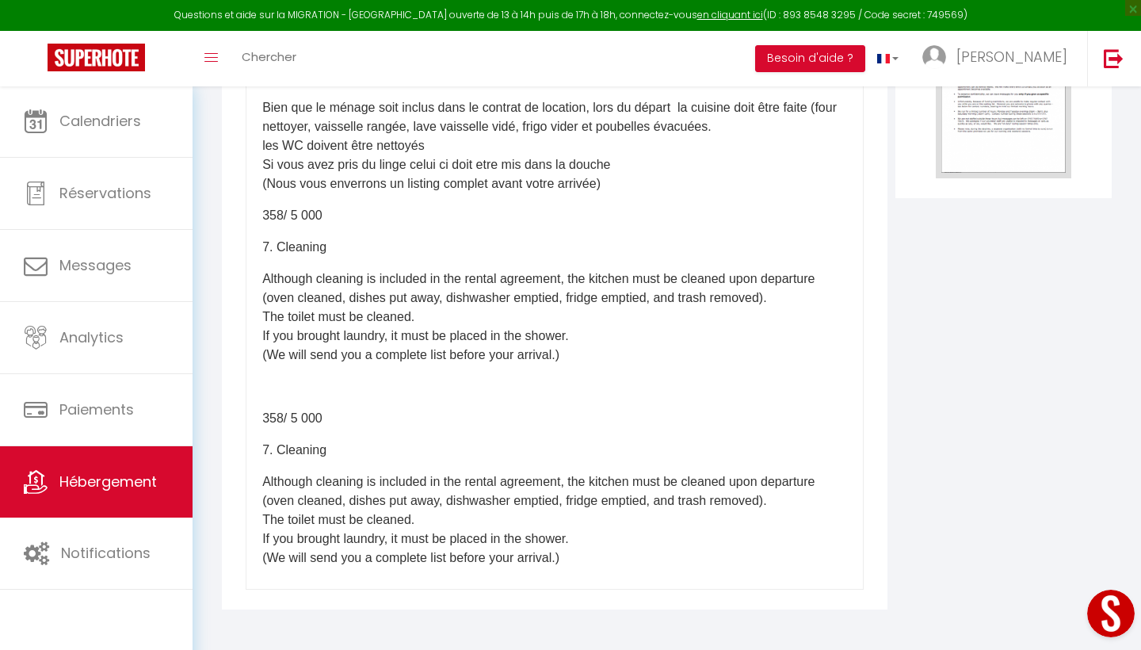
drag, startPoint x: 540, startPoint y: 557, endPoint x: 249, endPoint y: 410, distance: 325.7
click at [247, 410] on div "​Il a été convenu entre les parties que le Bailleur louera au Locataire le loge…" at bounding box center [555, 273] width 618 height 634
drag, startPoint x: 261, startPoint y: 417, endPoint x: 473, endPoint y: 559, distance: 255.4
click at [473, 559] on div "​Il a été convenu entre les parties que le Bailleur louera au Locataire le loge…" at bounding box center [555, 273] width 618 height 634
click at [571, 559] on p "Although cleaning is included in the rental agreement, the kitchen must be clea…" at bounding box center [554, 519] width 585 height 95
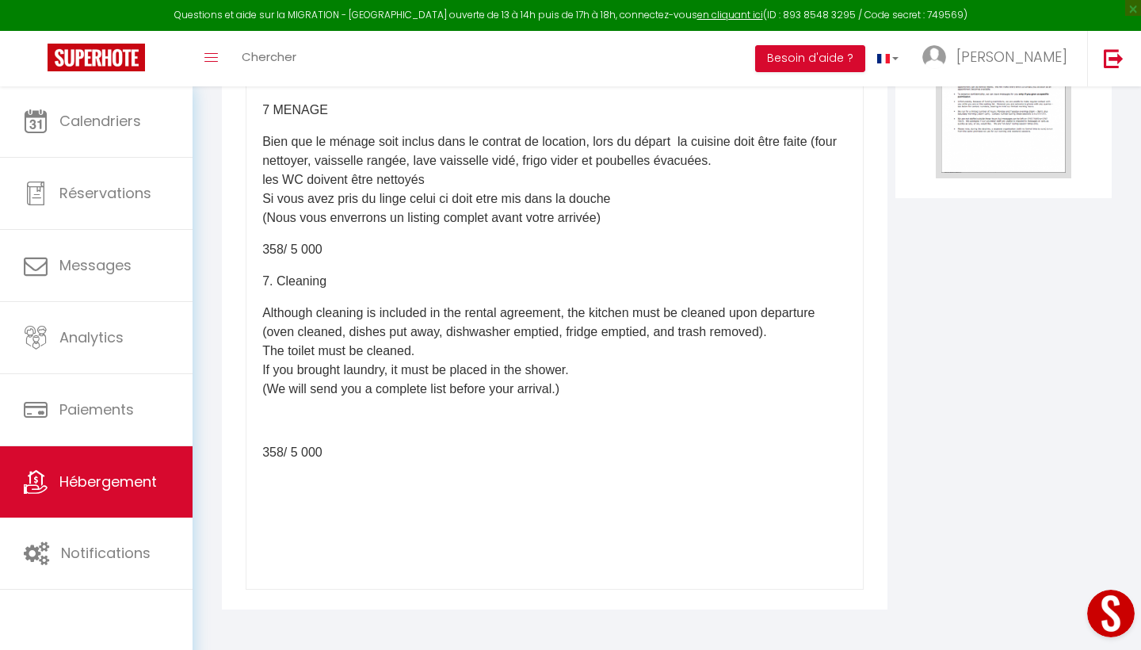
scroll to position [2268, 0]
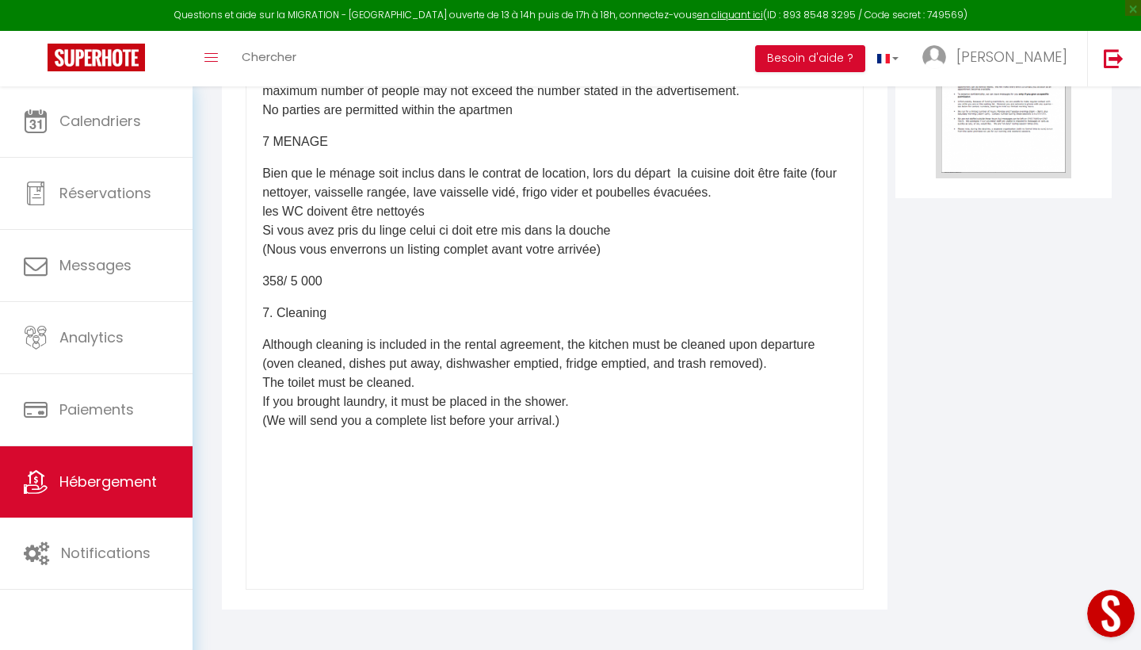
click at [336, 281] on p "358 / 5 000" at bounding box center [554, 281] width 585 height 19
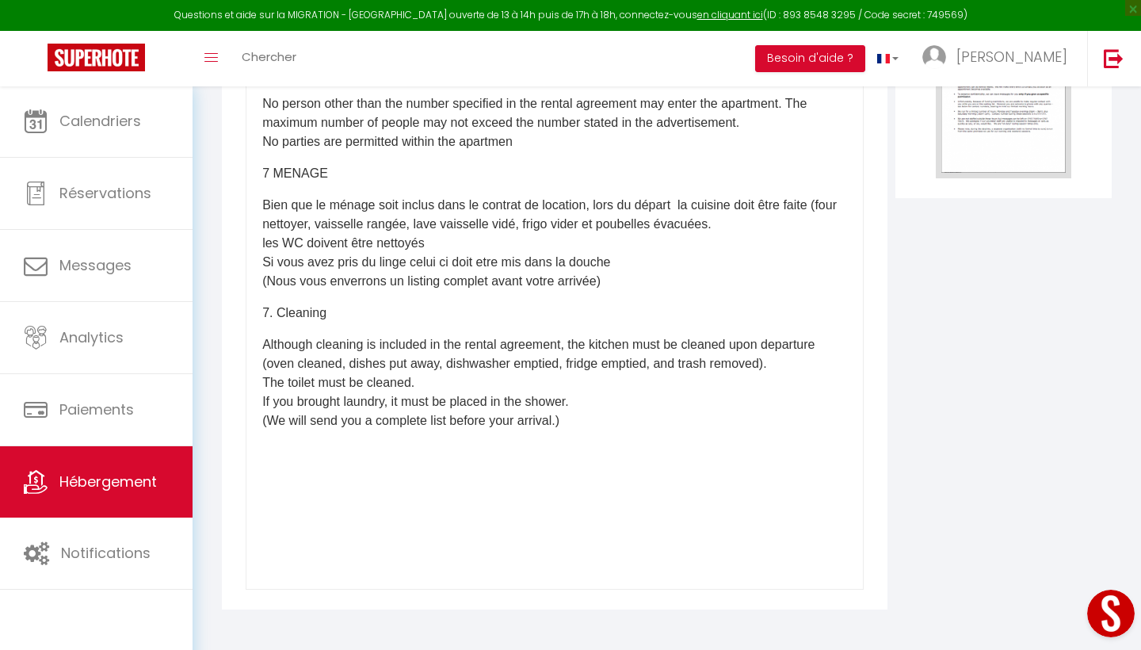
click at [343, 315] on p "7. Cleaning" at bounding box center [554, 313] width 585 height 19
click at [482, 454] on p at bounding box center [554, 452] width 585 height 19
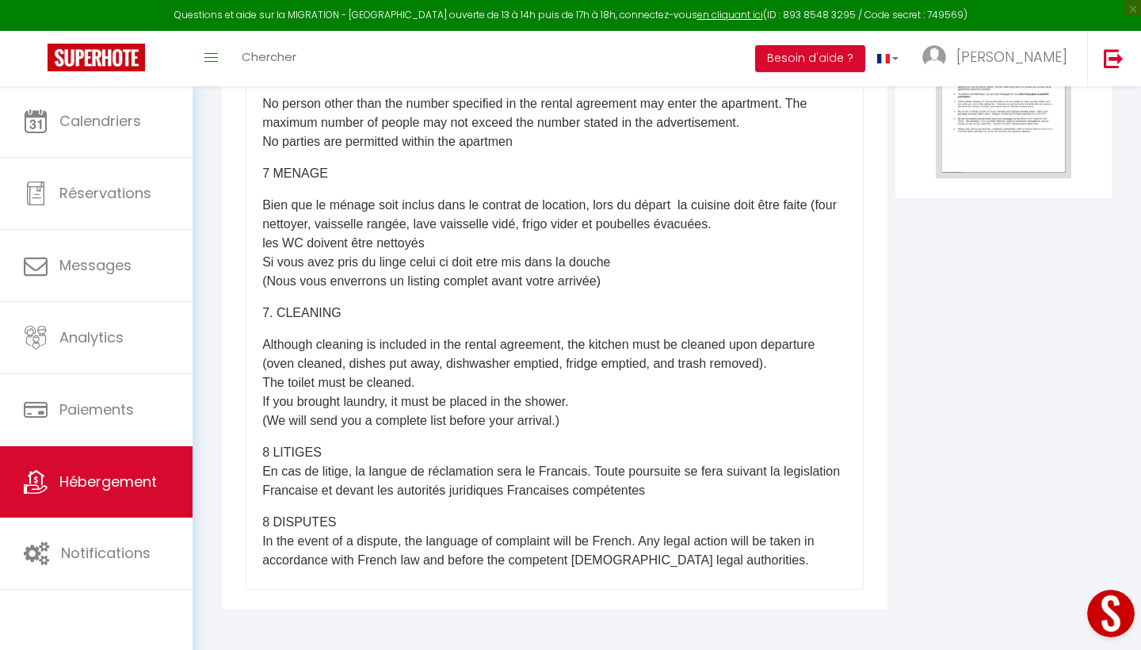
click at [273, 488] on p "8 LITIGES En cas de litige, la langue de réclamation sera le Francais. Toute po…" at bounding box center [554, 471] width 585 height 57
click at [607, 491] on p "8 LITIGES En cas de litige, la langue de réclamation sera le Francais. Toute po…" at bounding box center [554, 471] width 585 height 57
click at [356, 495] on p "8 LITIGES En cas de litige, la langue de réclamation sera le Francais. Toute po…" at bounding box center [554, 471] width 585 height 57
click at [597, 422] on p "Although cleaning is included in the rental agreement, the kitchen must be clea…" at bounding box center [554, 382] width 585 height 95
click at [262, 469] on p "8 LITIGES En cas de litige, la langue de réclamation sera le Francais. Toute po…" at bounding box center [554, 471] width 585 height 57
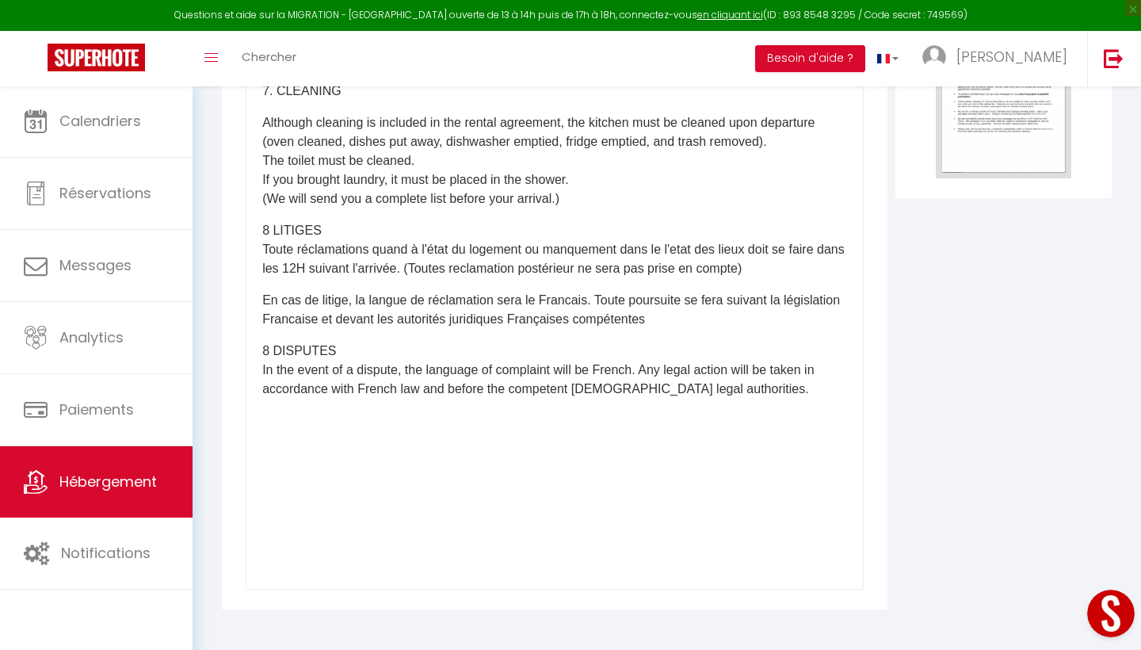
scroll to position [2458, 0]
click at [262, 372] on div "​Il a été convenu entre les parties que le Bailleur louera au Locataire le loge…" at bounding box center [555, 273] width 618 height 634
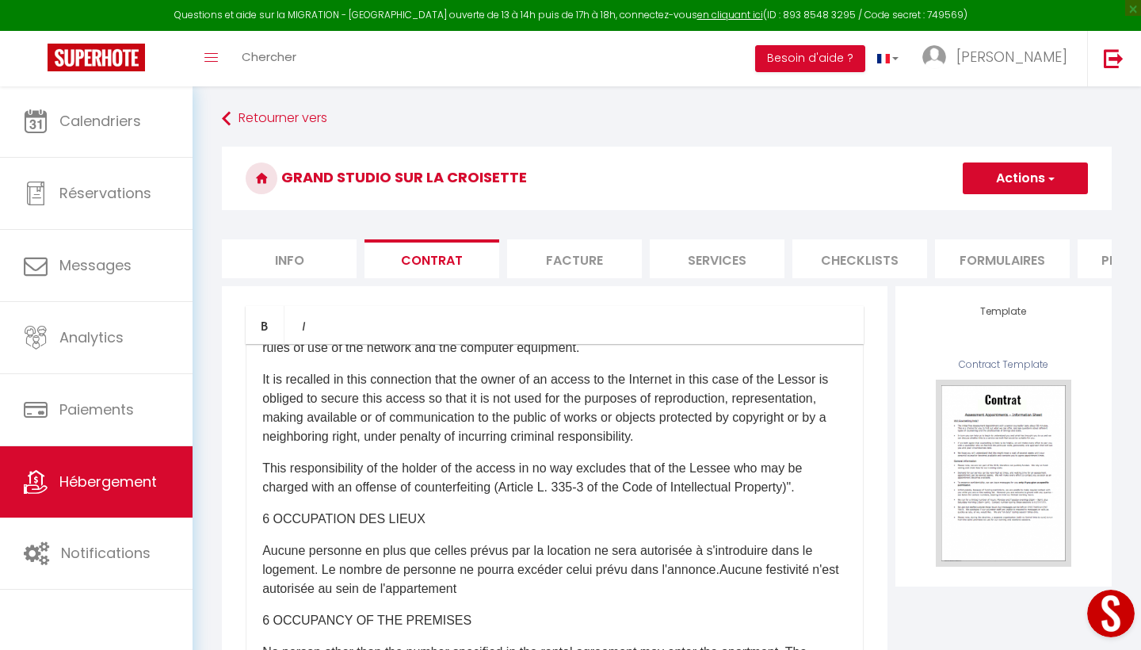
scroll to position [0, 0]
click at [1028, 178] on button "Actions" at bounding box center [1025, 178] width 125 height 32
click at [942, 209] on link "Enregistrer" at bounding box center [978, 213] width 217 height 21
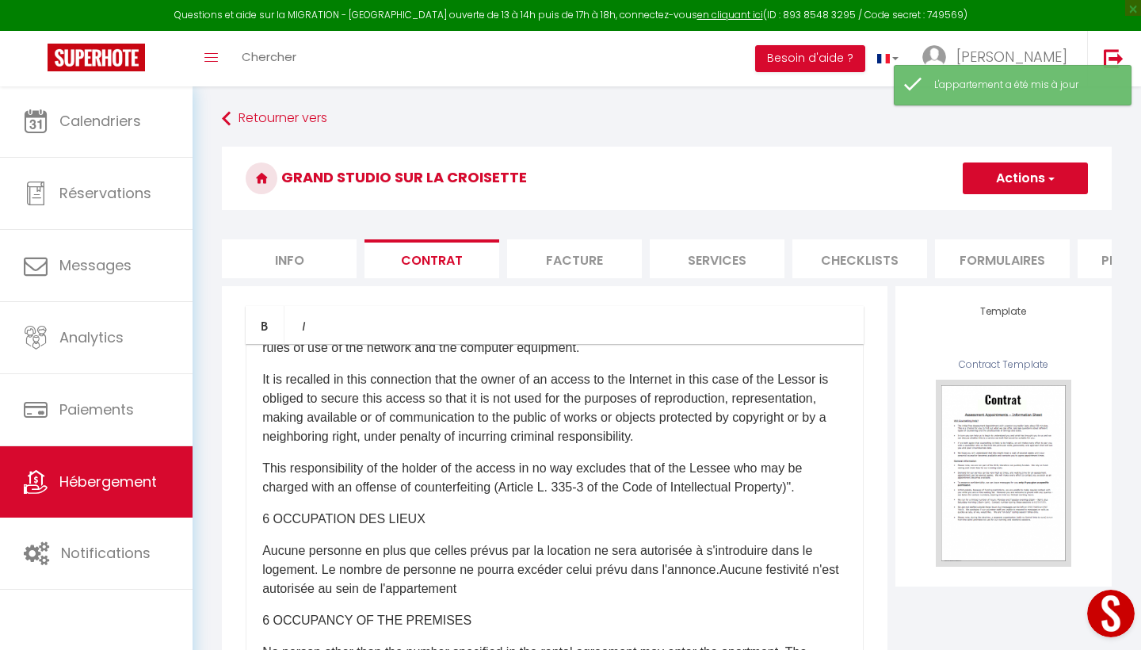
click at [556, 258] on li "Facture" at bounding box center [574, 258] width 135 height 39
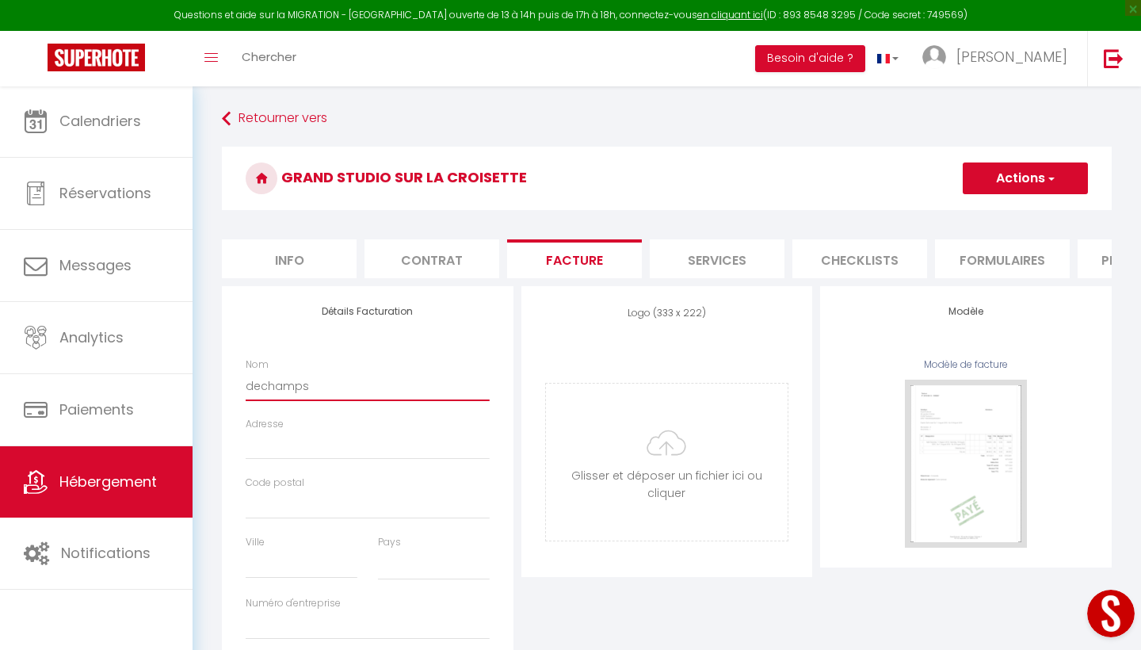
click at [342, 379] on input "dechamps" at bounding box center [368, 386] width 244 height 29
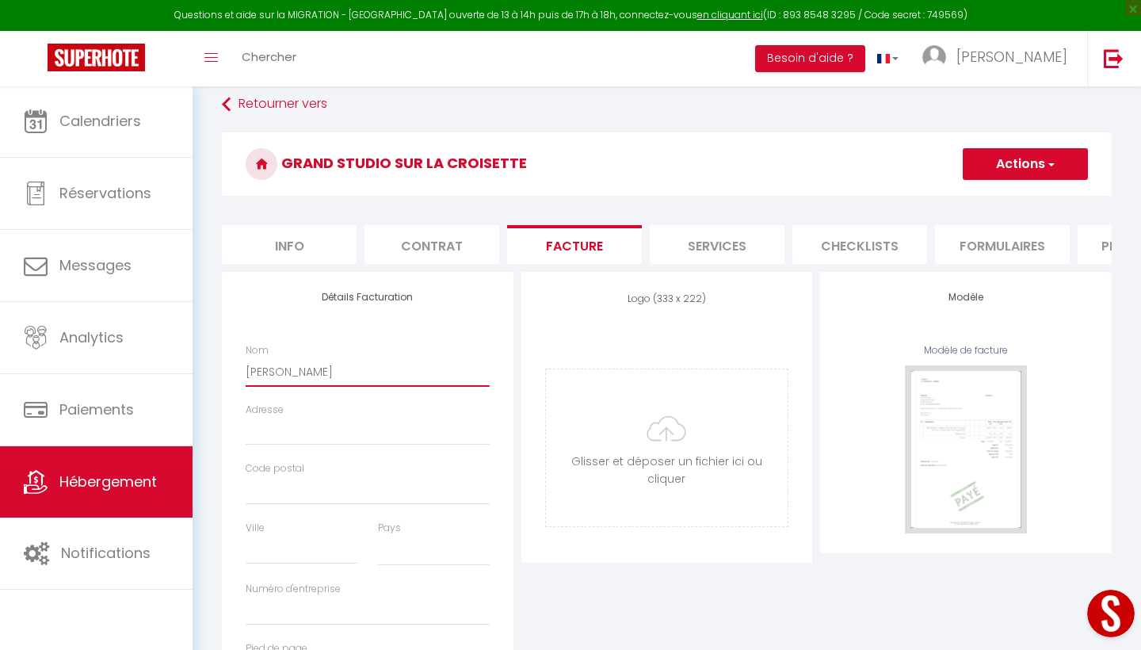
scroll to position [16, 0]
click at [314, 370] on input "dechamps christophe" at bounding box center [368, 370] width 244 height 29
click at [252, 368] on input "dechamps Christophe" at bounding box center [368, 370] width 244 height 29
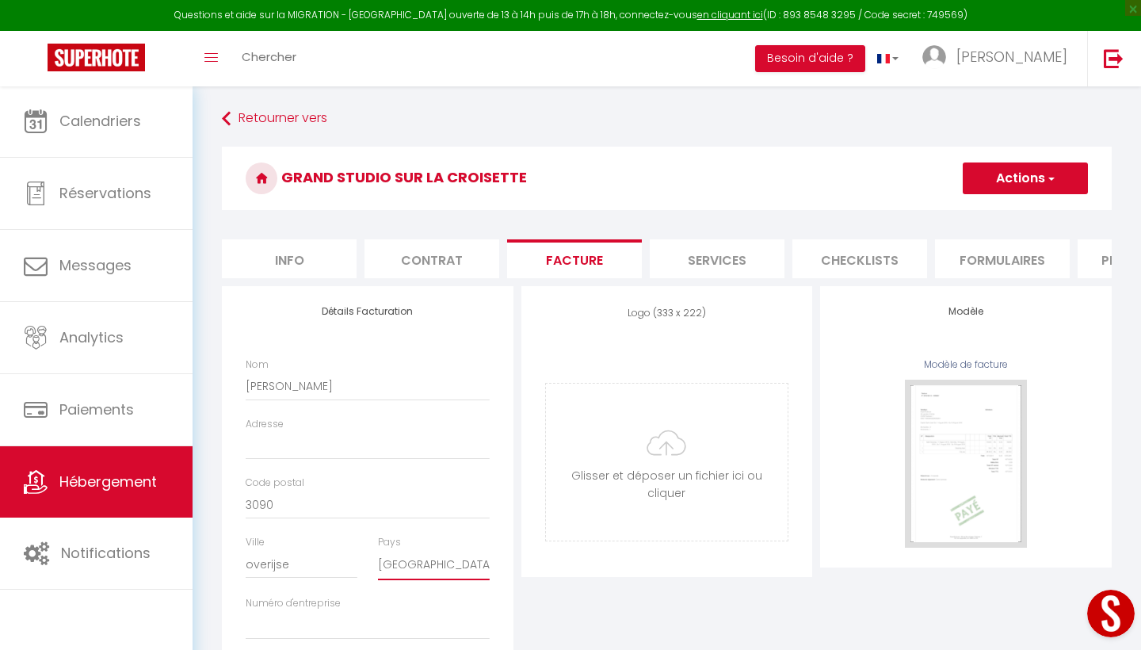
scroll to position [0, 0]
click at [1032, 177] on button "Actions" at bounding box center [1025, 178] width 125 height 32
click at [1011, 208] on link "Enregistrer" at bounding box center [1024, 213] width 125 height 21
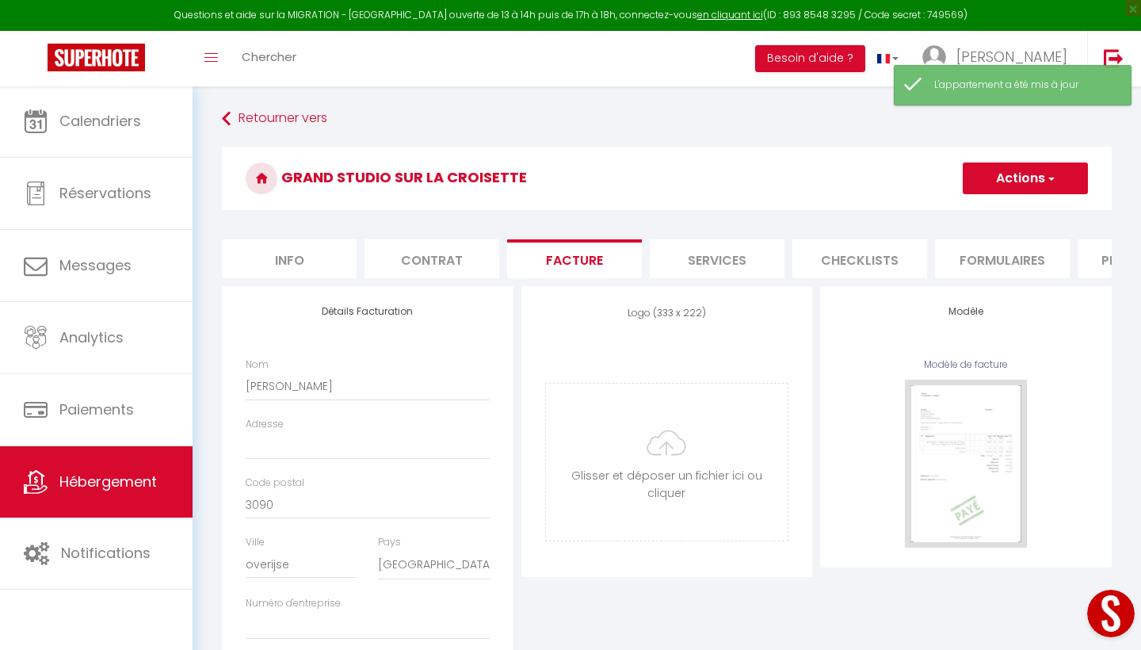
click at [304, 260] on li "Info" at bounding box center [289, 258] width 135 height 39
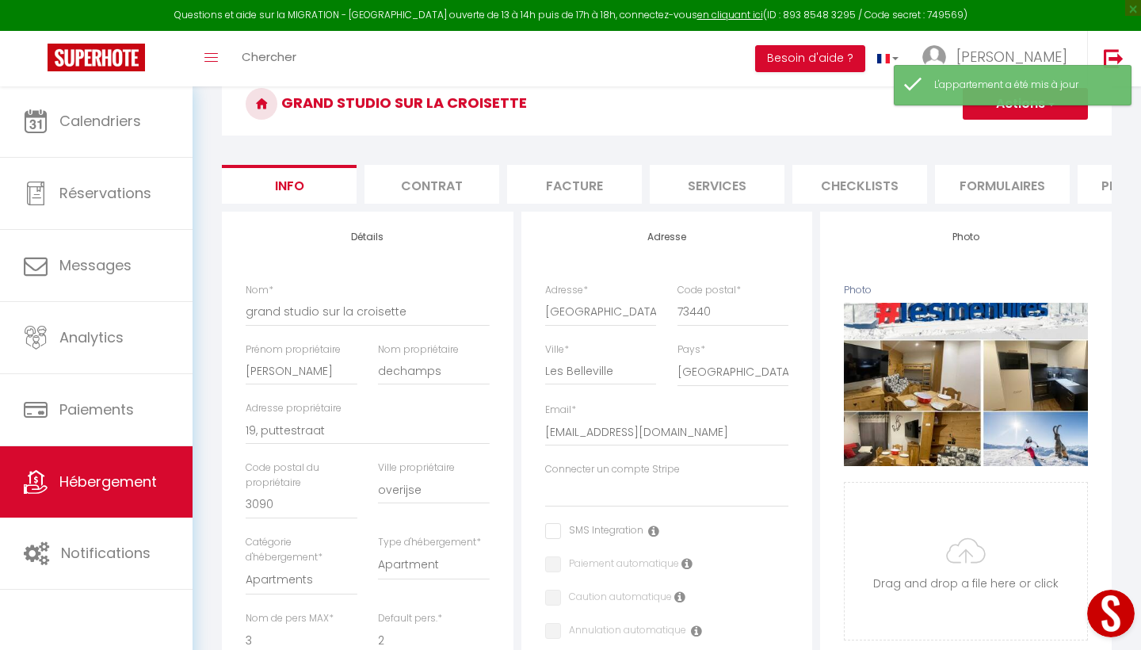
scroll to position [108, 0]
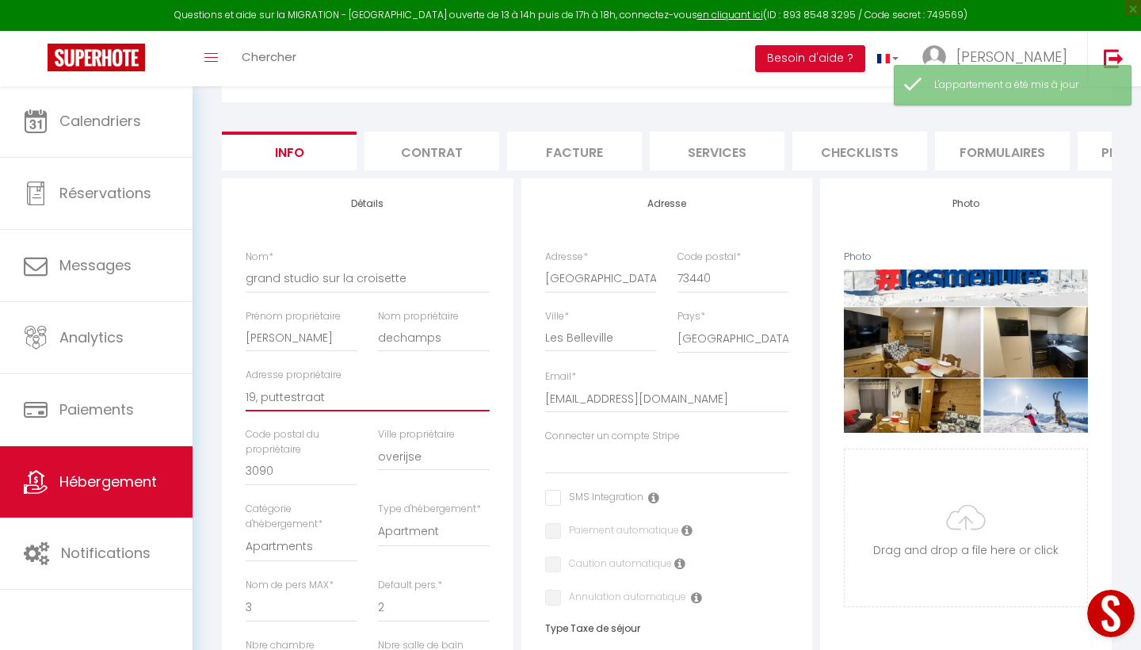
drag, startPoint x: 329, startPoint y: 390, endPoint x: 239, endPoint y: 390, distance: 89.5
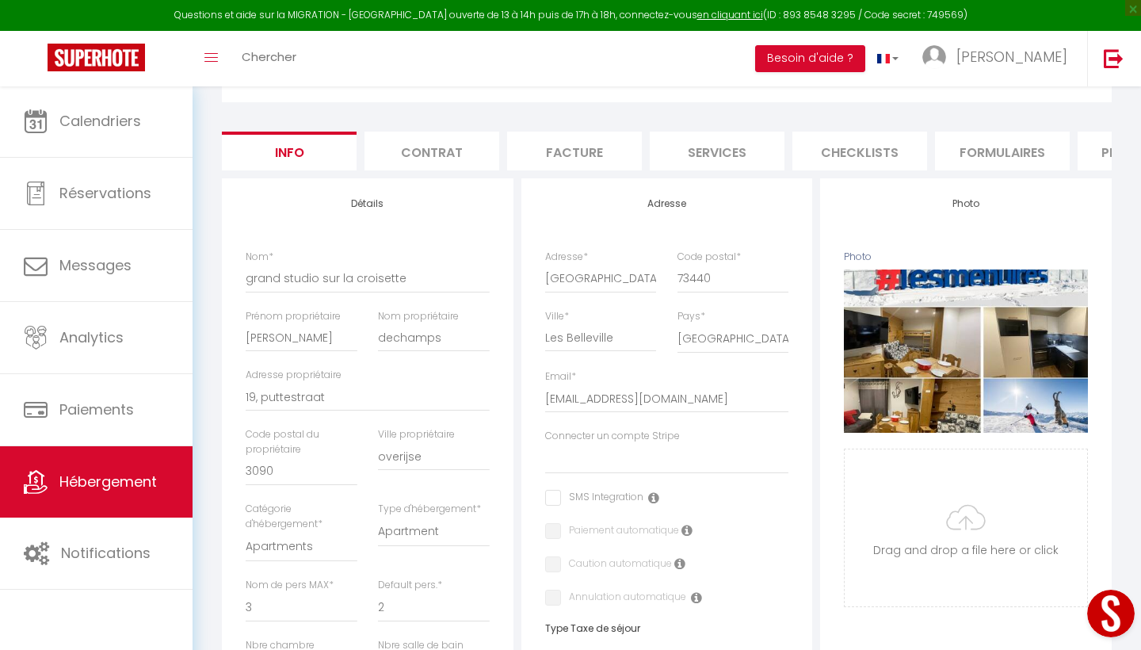
click at [589, 152] on li "Facture" at bounding box center [574, 151] width 135 height 39
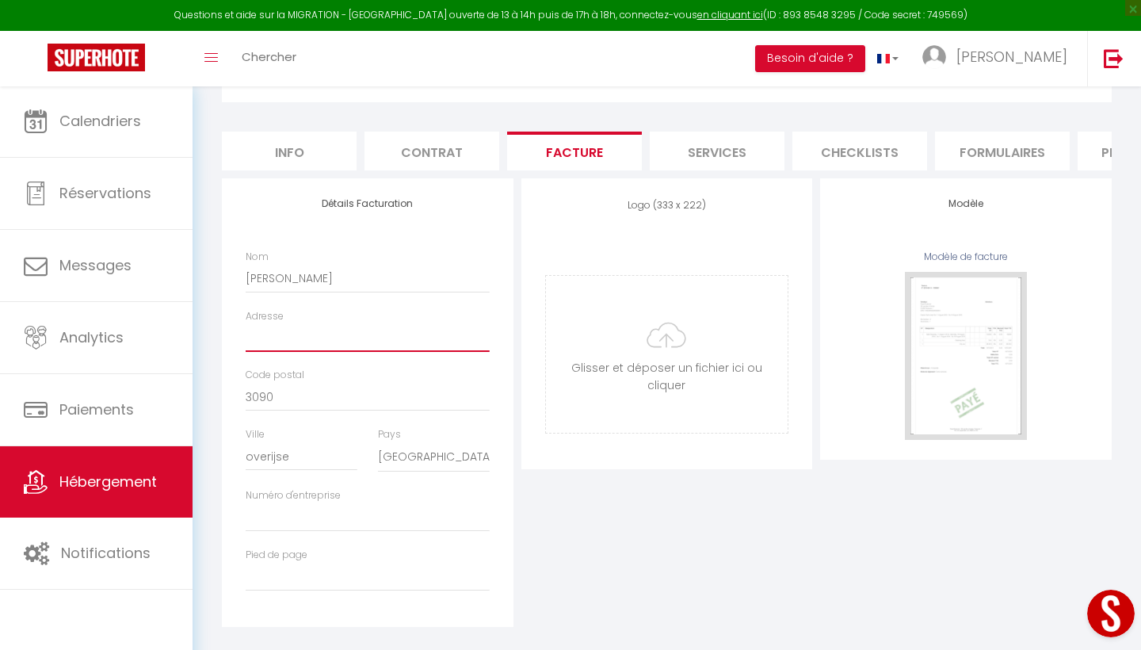
click at [289, 337] on input "Adresse" at bounding box center [368, 337] width 244 height 29
click at [721, 147] on li "Services" at bounding box center [717, 151] width 135 height 39
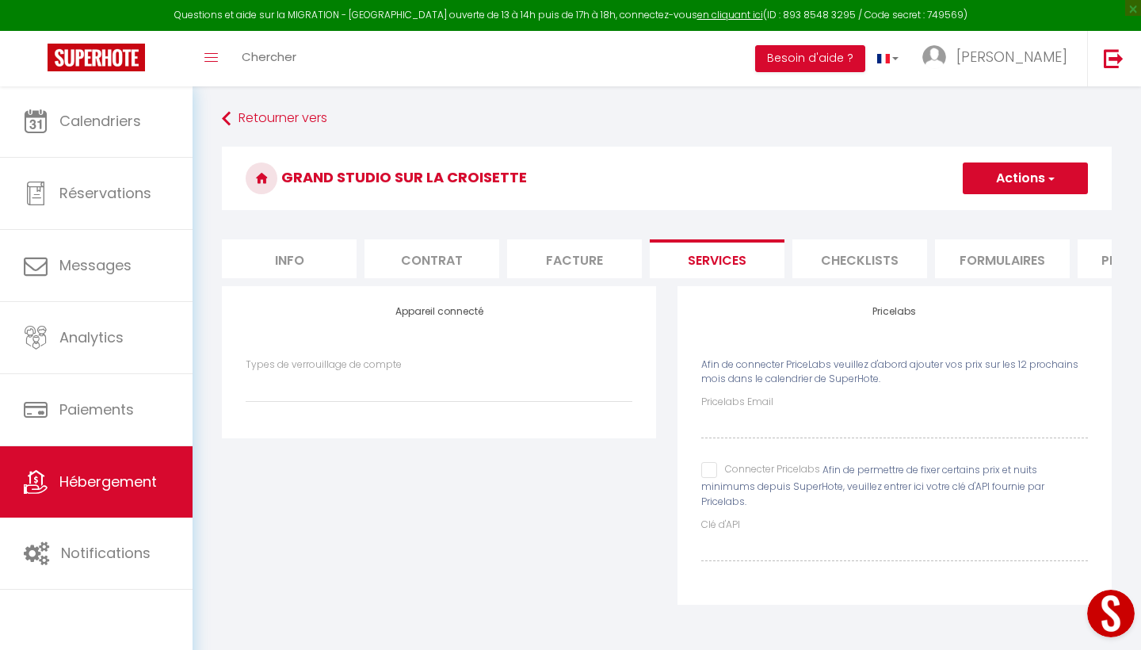
click at [841, 260] on li "Checklists" at bounding box center [859, 258] width 135 height 39
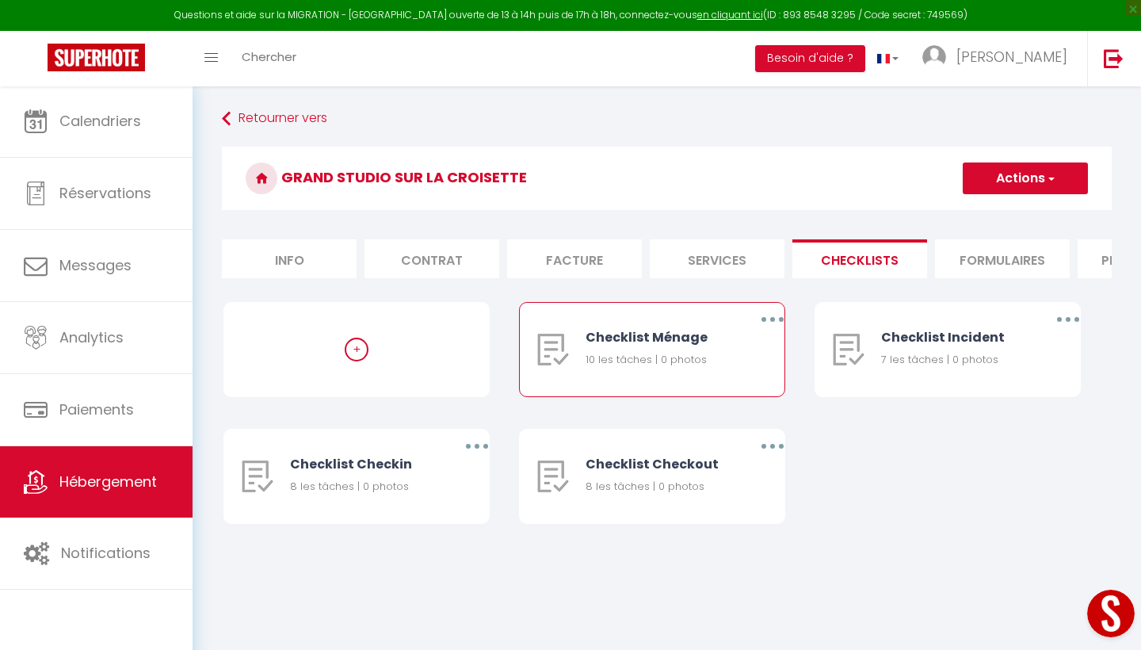
click at [771, 322] on icon "button" at bounding box center [772, 319] width 5 height 5
click at [692, 355] on link "Editer" at bounding box center [731, 355] width 117 height 27
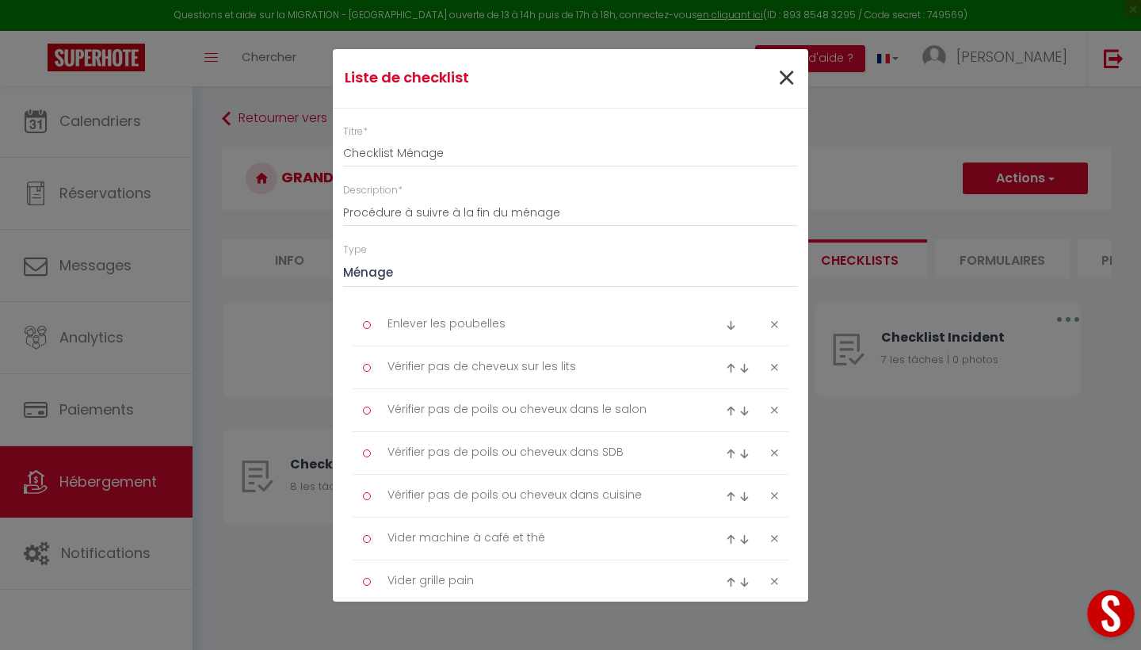
click at [784, 76] on span "×" at bounding box center [787, 79] width 20 height 48
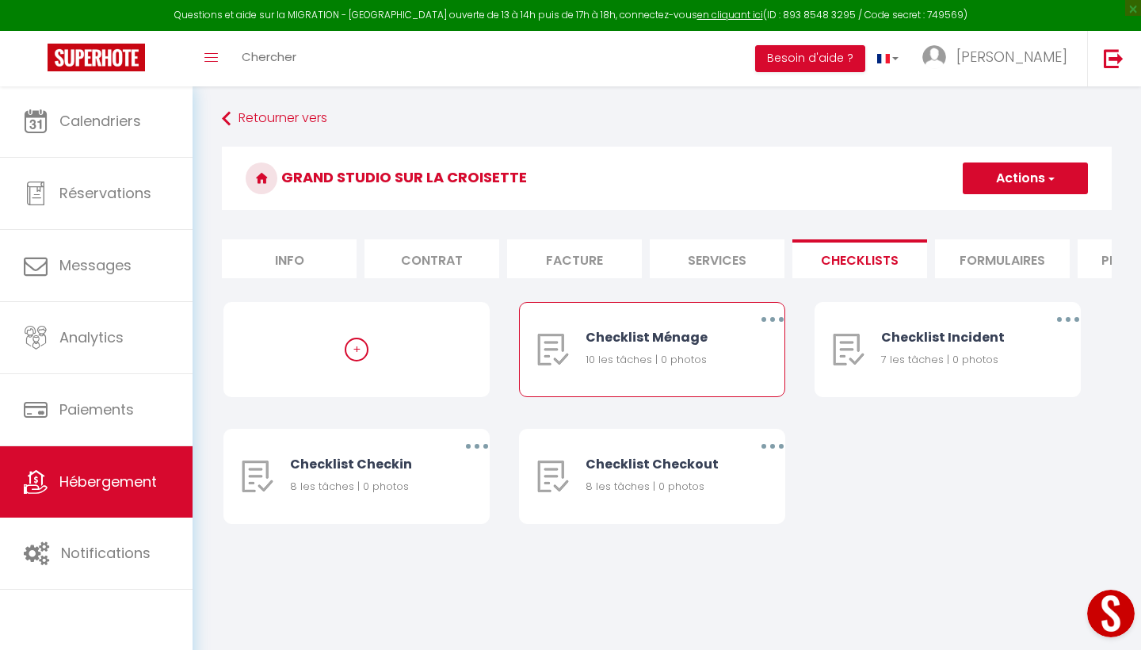
click at [772, 319] on icon "button" at bounding box center [772, 319] width 5 height 5
click at [710, 353] on link "Editer" at bounding box center [731, 355] width 117 height 27
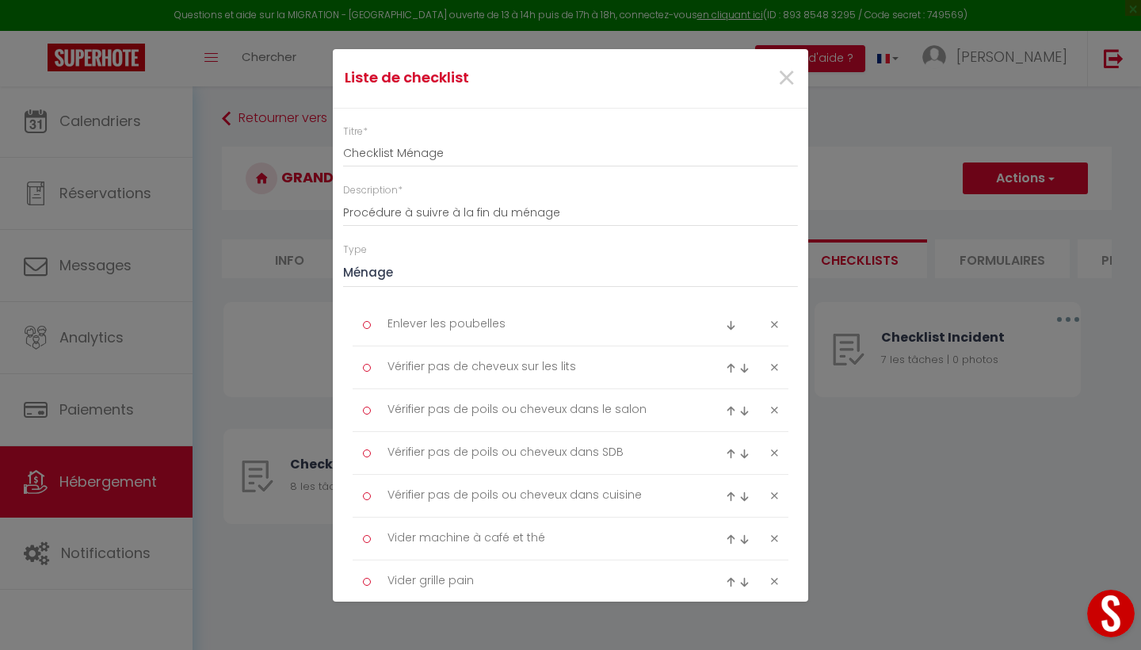
click at [367, 323] on div at bounding box center [367, 325] width 8 height 8
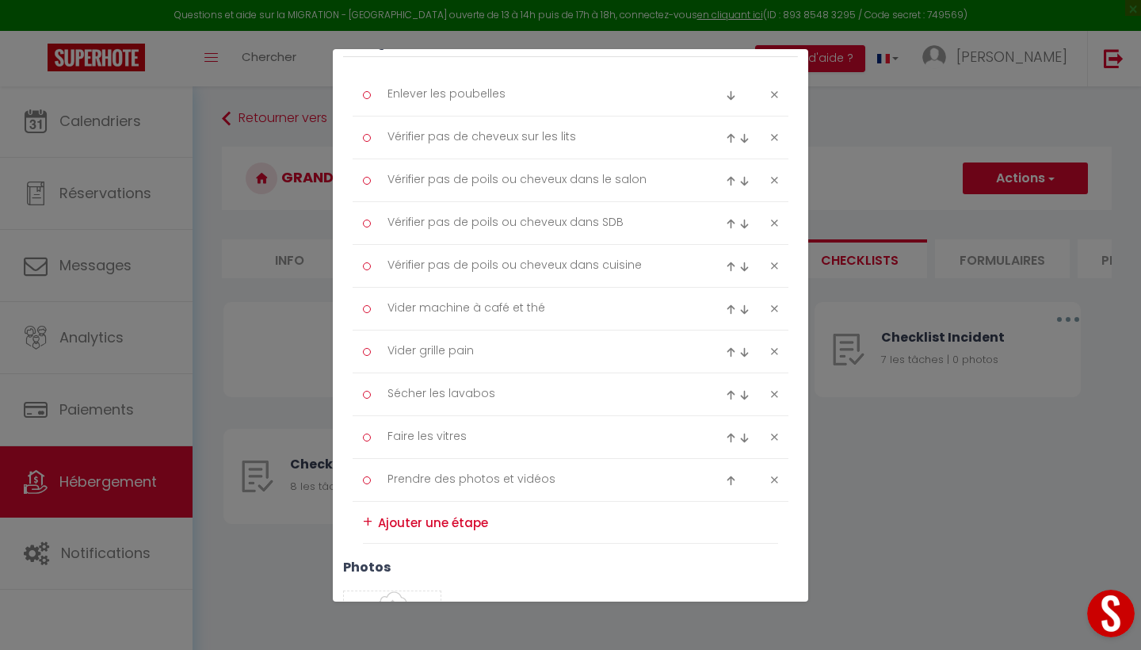
scroll to position [231, 0]
click at [640, 220] on textarea "Vérifier pas de poils ou cheveux dans SDB" at bounding box center [538, 222] width 325 height 26
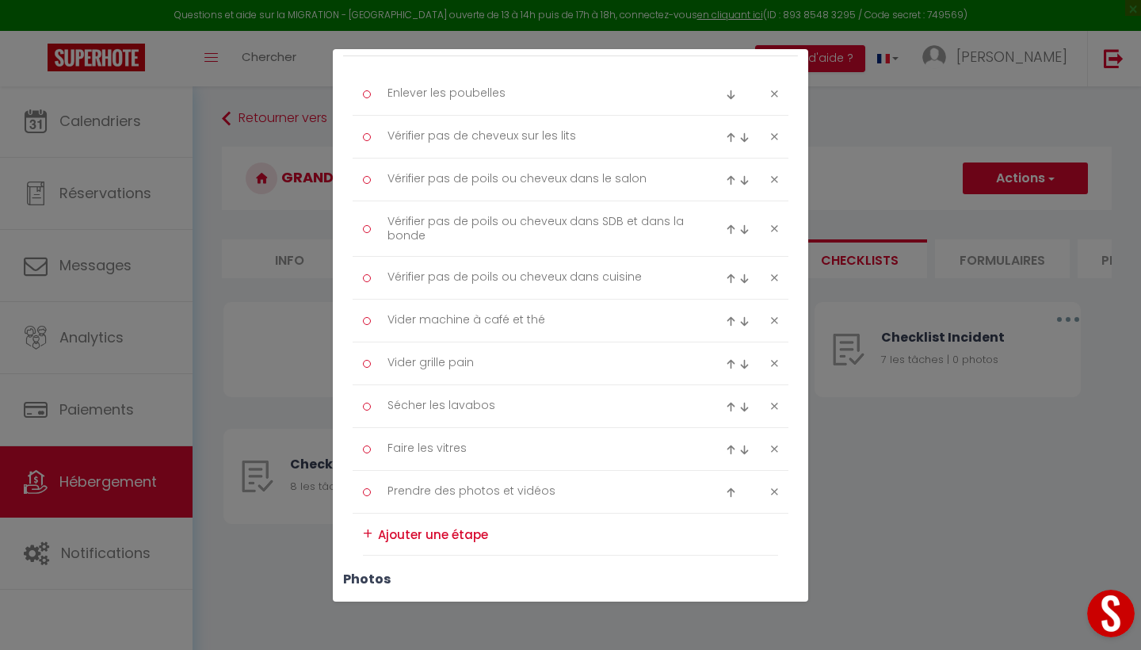
click at [577, 343] on li "Vider grille pain" at bounding box center [571, 363] width 436 height 43
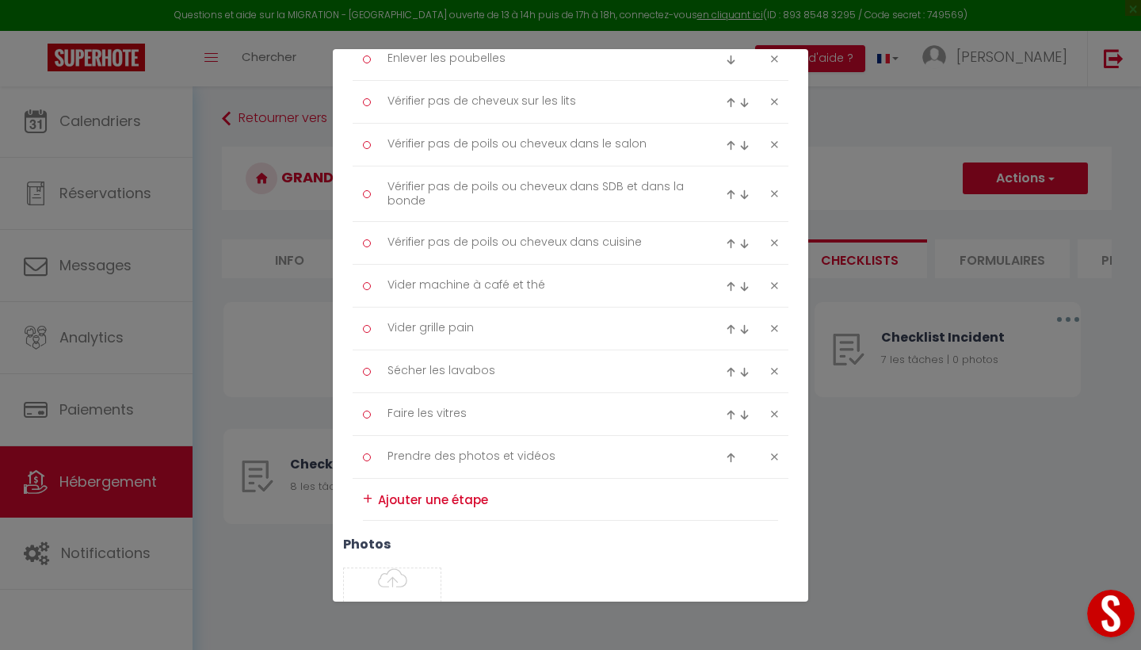
scroll to position [276, 0]
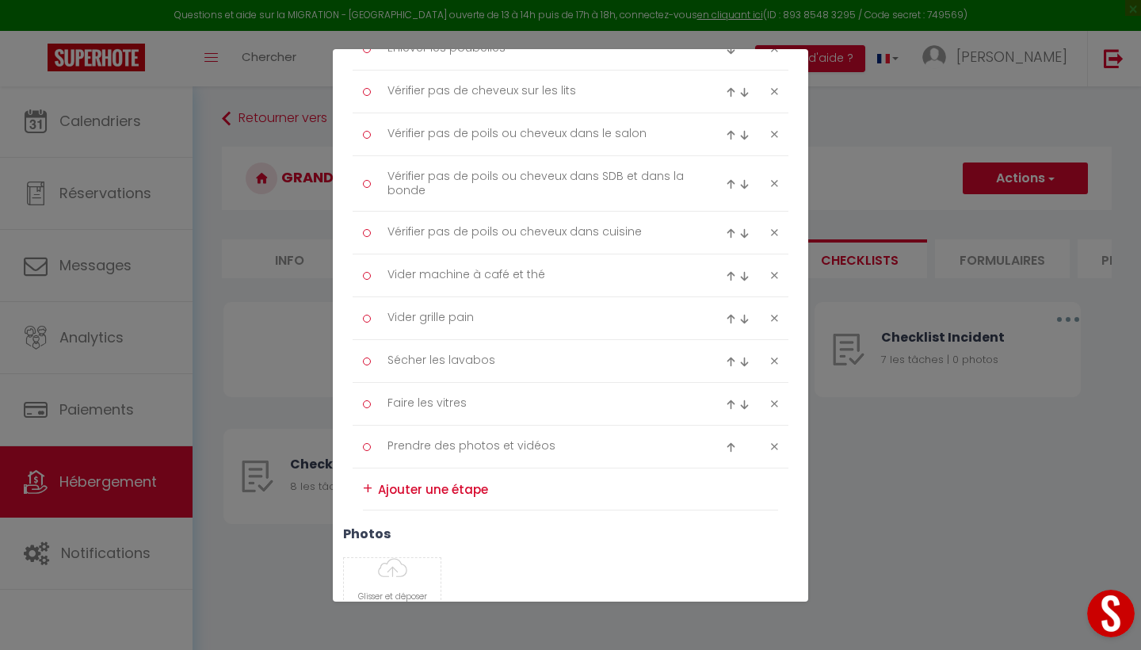
click at [774, 403] on icon at bounding box center [774, 404] width 7 height 12
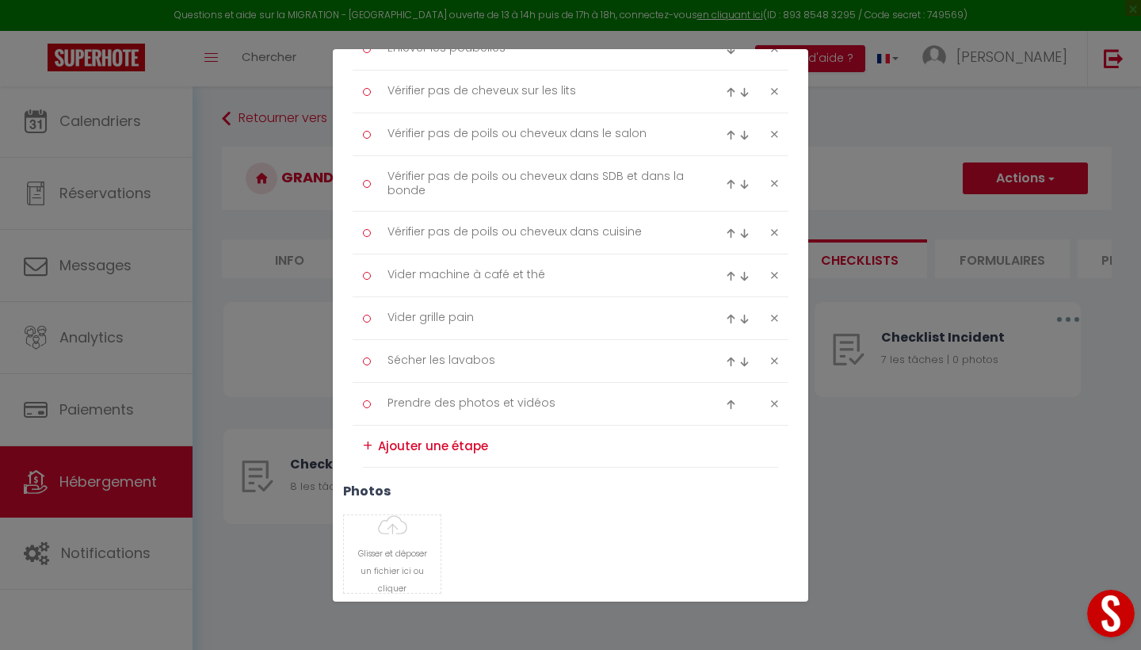
click at [397, 449] on textarea at bounding box center [578, 445] width 400 height 25
click at [368, 447] on div "+" at bounding box center [368, 445] width 10 height 25
click at [474, 453] on textarea at bounding box center [578, 445] width 400 height 25
click at [369, 453] on div "+" at bounding box center [368, 452] width 10 height 25
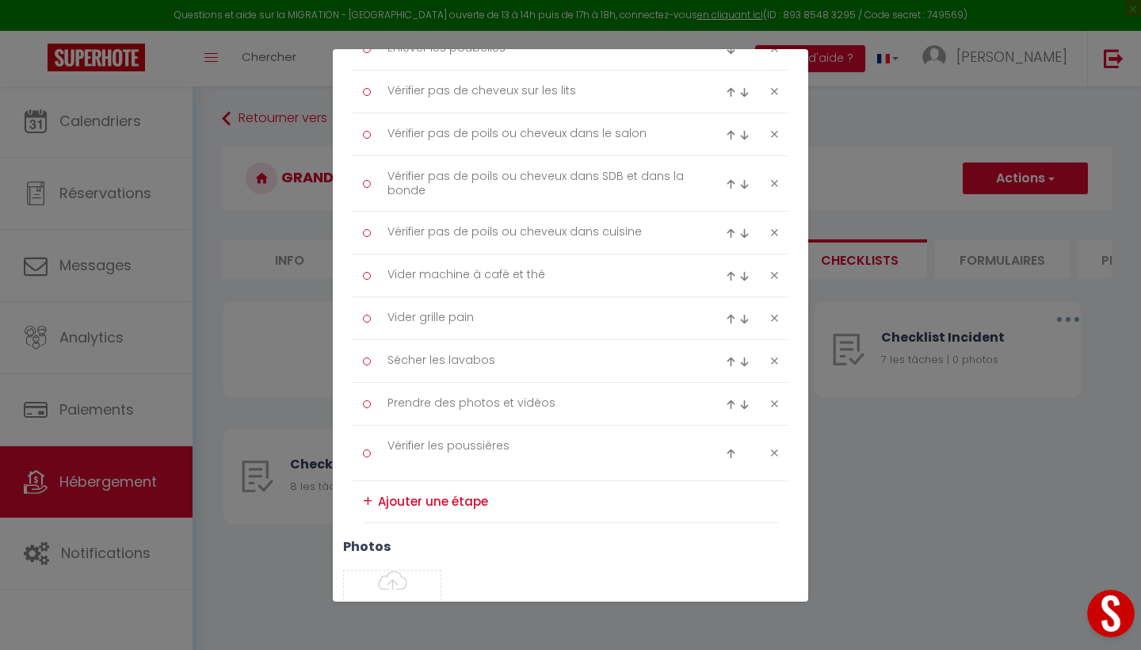
click at [521, 497] on textarea at bounding box center [578, 501] width 400 height 25
click at [555, 506] on textarea "Vérifier le dessous de lit" at bounding box center [578, 515] width 400 height 52
click at [388, 525] on textarea "Vérifier le dessous de lit" at bounding box center [578, 515] width 400 height 52
click at [369, 499] on div "+" at bounding box center [368, 501] width 10 height 25
click at [400, 464] on textarea "Vérifier les poussières" at bounding box center [538, 452] width 325 height 39
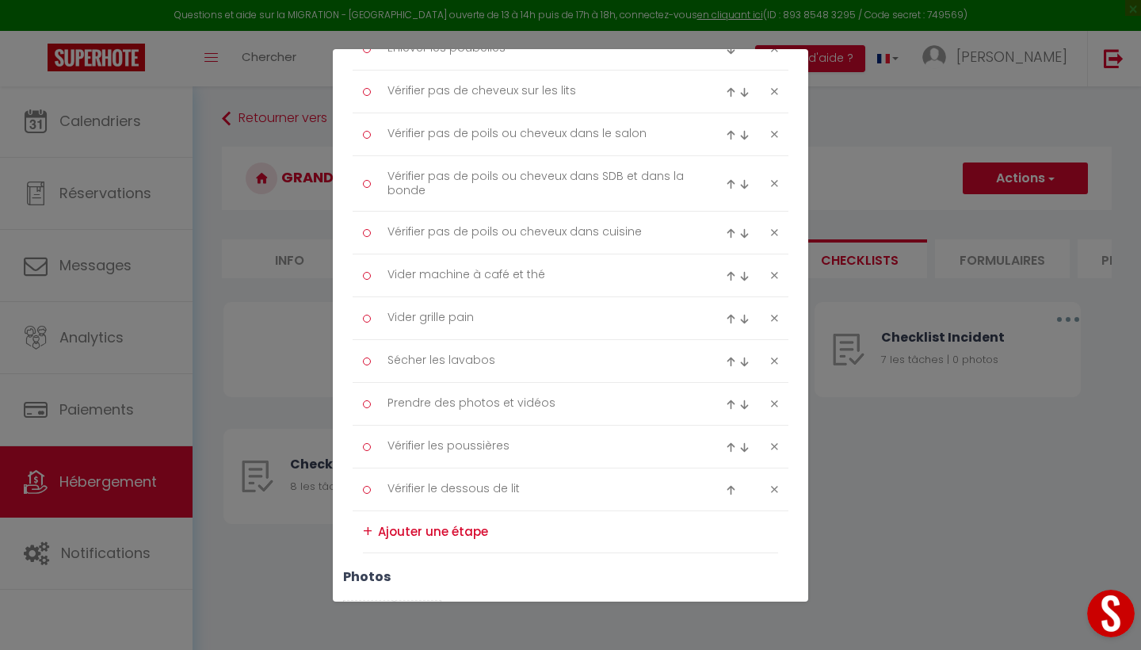
click at [498, 532] on textarea at bounding box center [578, 531] width 400 height 25
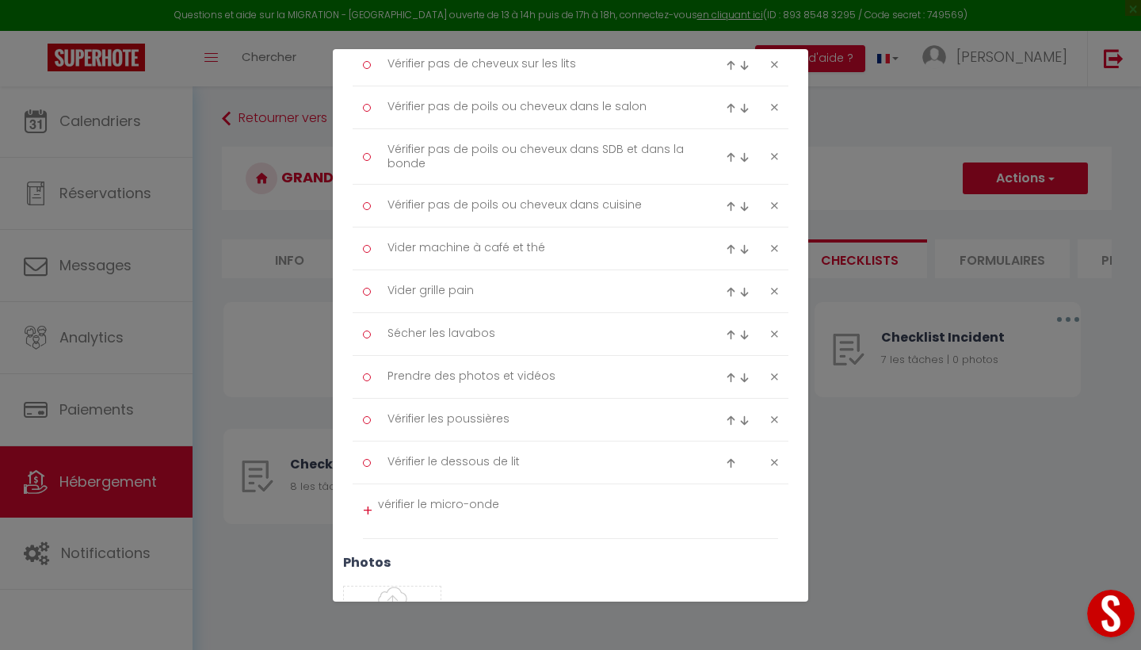
scroll to position [308, 0]
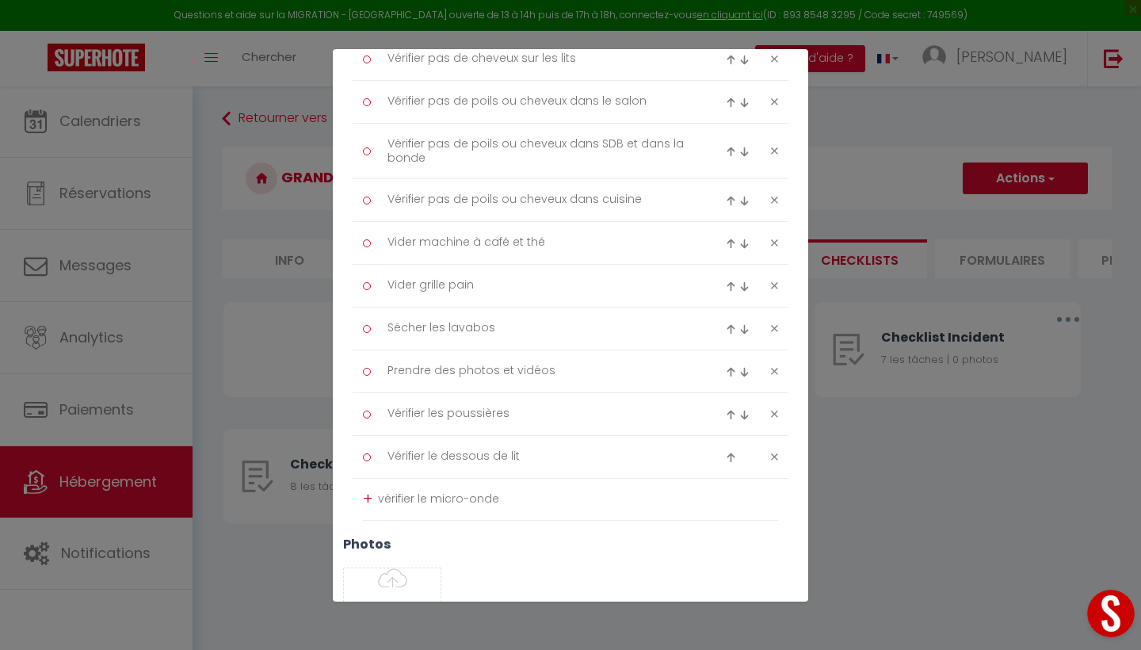
click at [368, 494] on div "+" at bounding box center [368, 499] width 10 height 25
click at [926, 540] on div "Liste de checklist × Titre * Checklist Ménage Description * Procédure à suivre …" at bounding box center [570, 325] width 1141 height 650
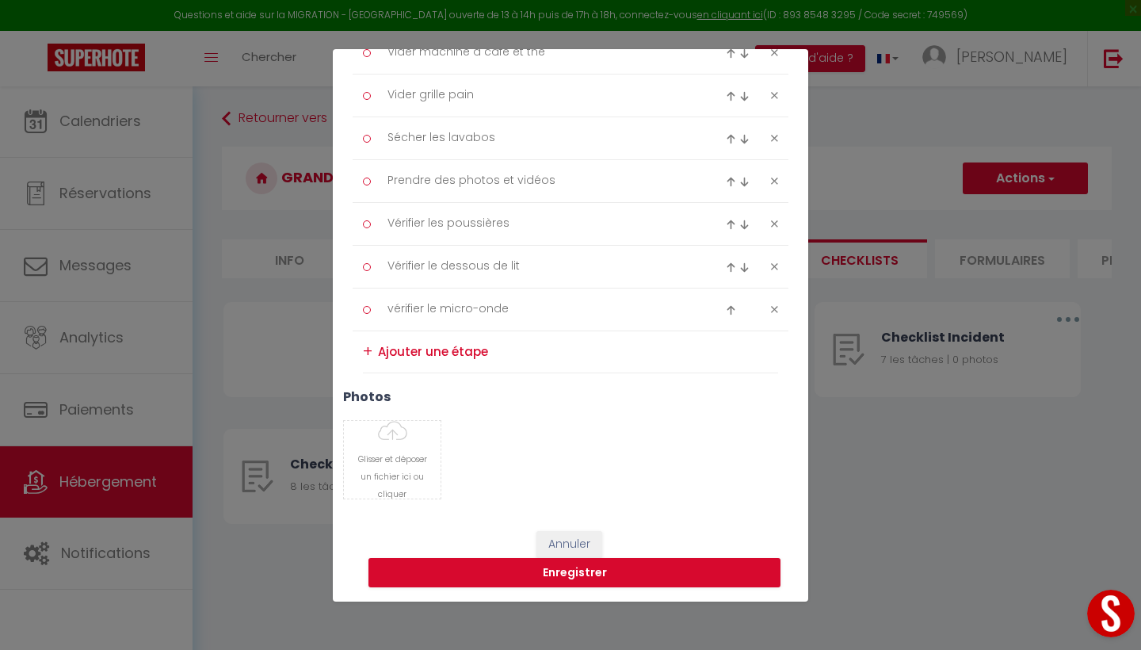
scroll to position [498, 0]
click at [907, 502] on div "Liste de checklist × Titre * Checklist Ménage Description * Procédure à suivre …" at bounding box center [570, 325] width 1141 height 650
click at [602, 563] on button "Enregistrer" at bounding box center [574, 574] width 412 height 30
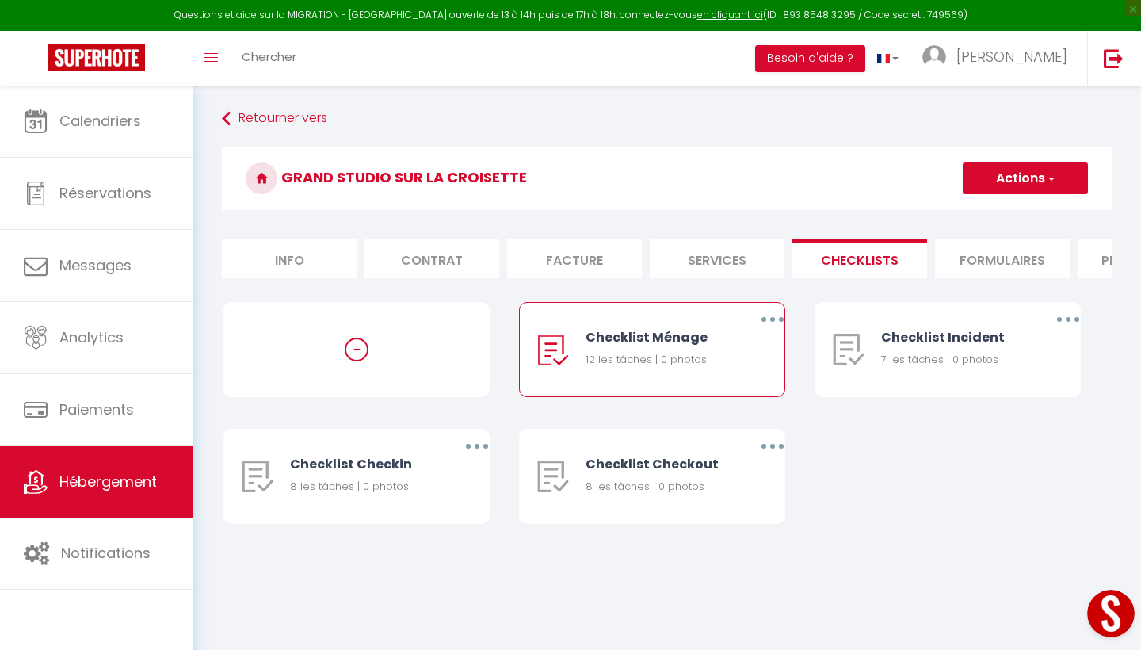
click at [980, 259] on li "Formulaires" at bounding box center [1002, 258] width 135 height 39
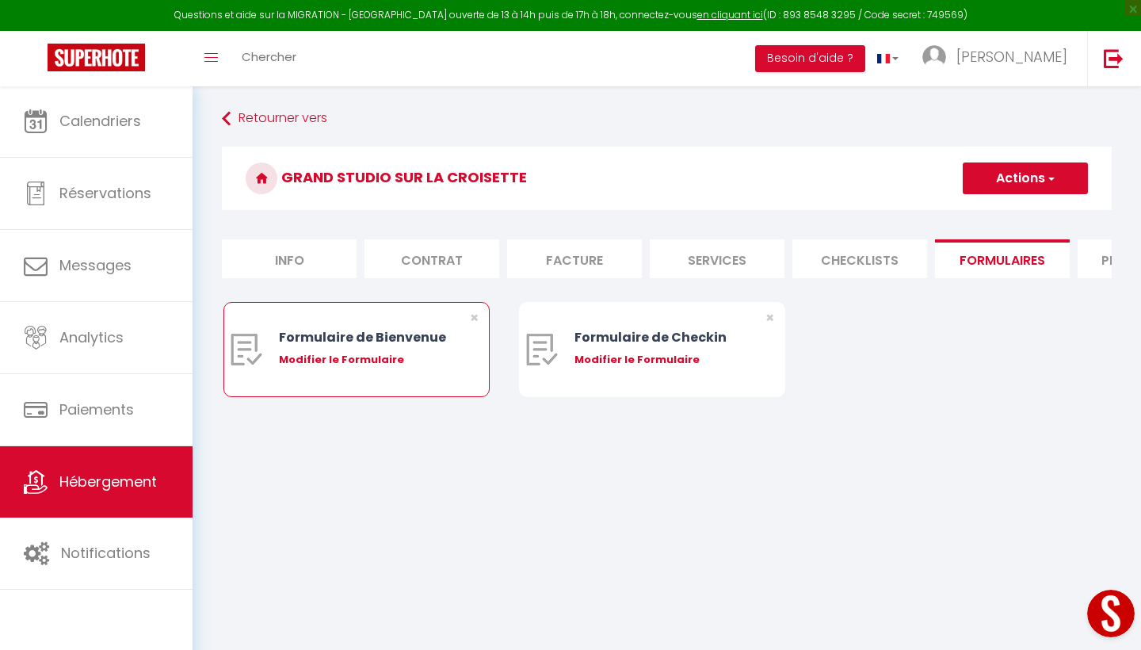
click at [362, 361] on div "Modifier le Formulaire" at bounding box center [368, 360] width 178 height 16
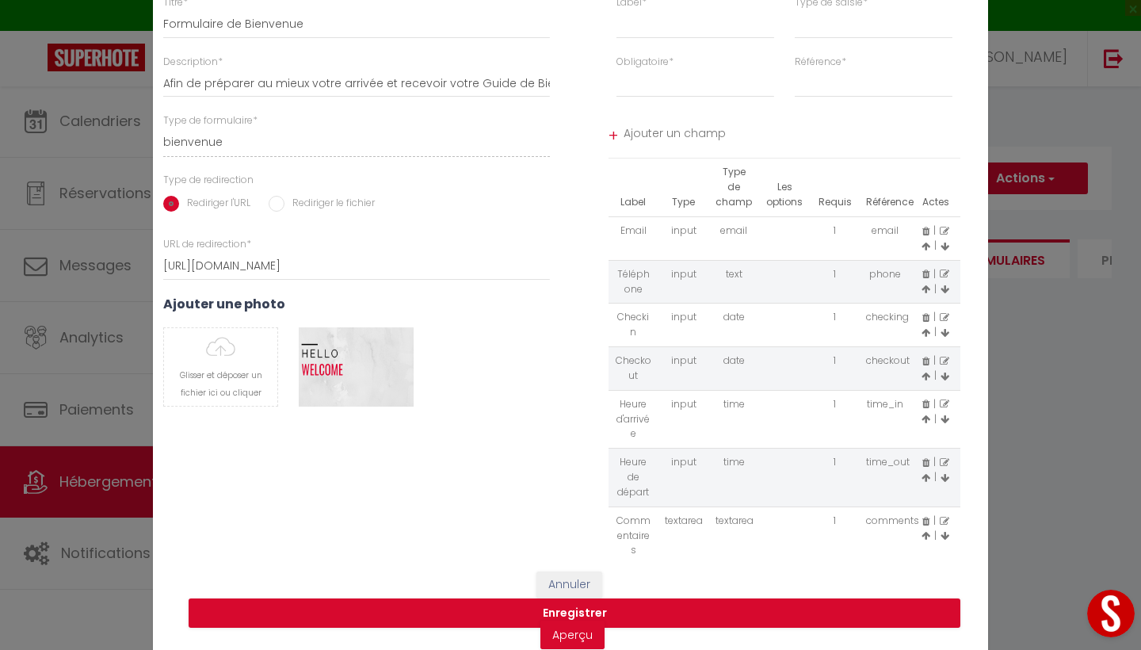
scroll to position [35, 0]
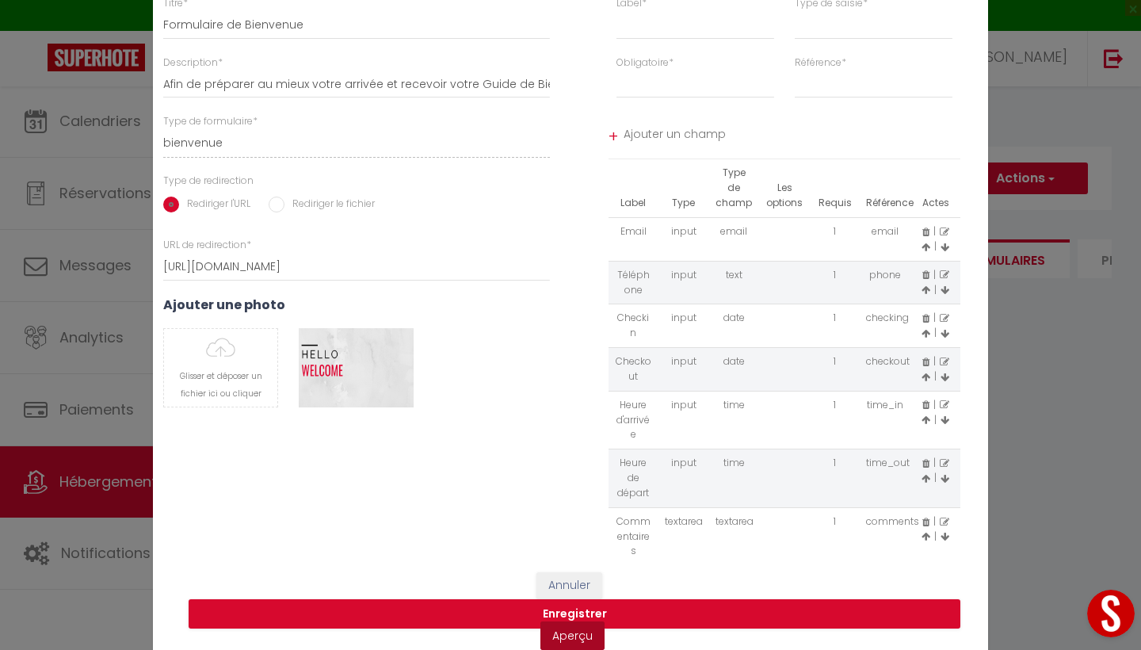
click at [566, 628] on link "Aperçu" at bounding box center [572, 635] width 64 height 29
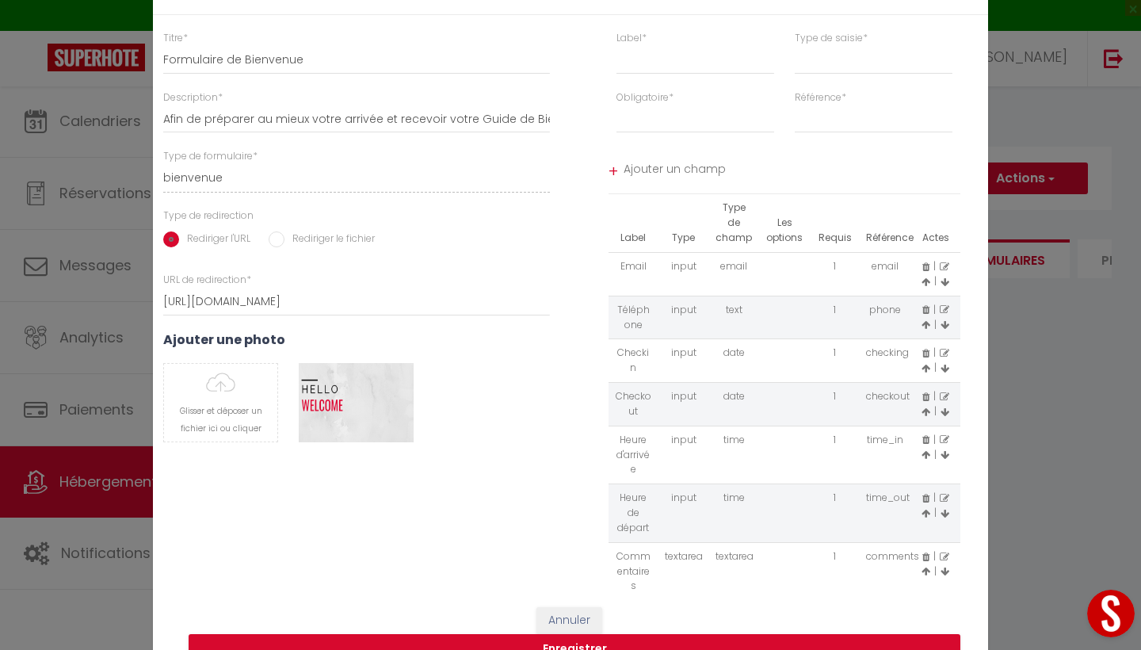
scroll to position [0, 0]
click at [1041, 396] on div "Modifier le Formulaire × Titre * Formulaire de Bienvenue Description * Afin de …" at bounding box center [570, 325] width 1141 height 650
click at [572, 643] on button "Enregistrer" at bounding box center [575, 649] width 772 height 30
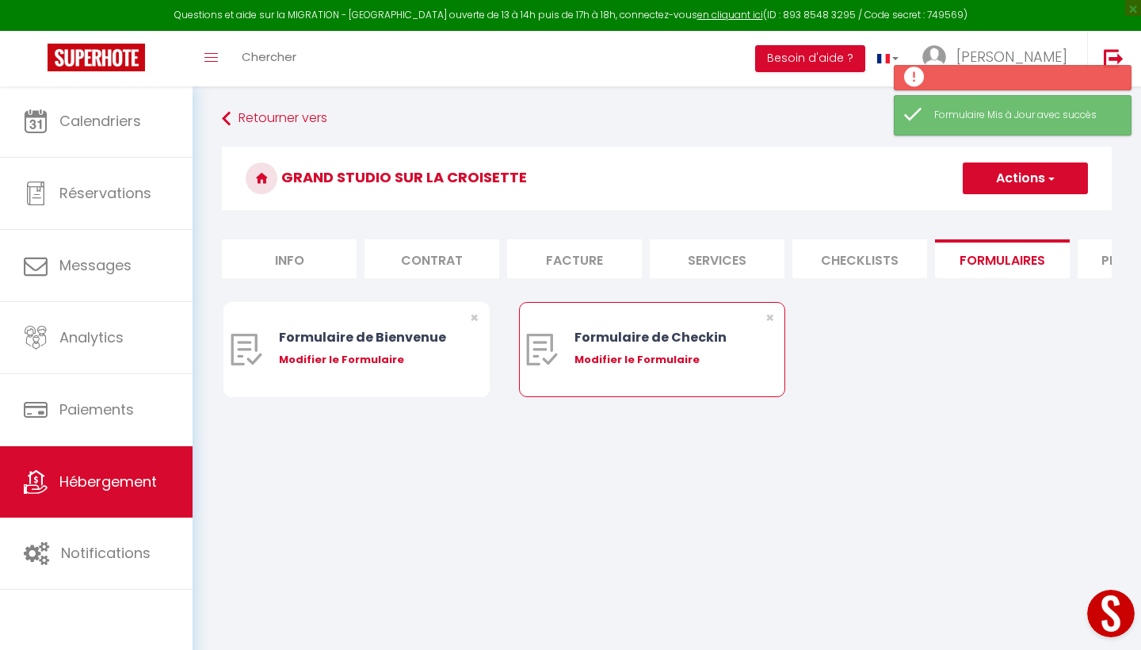
click at [661, 333] on div "Formulaire de Checkin" at bounding box center [664, 337] width 178 height 20
click at [652, 357] on div "Modifier le Formulaire" at bounding box center [664, 360] width 178 height 16
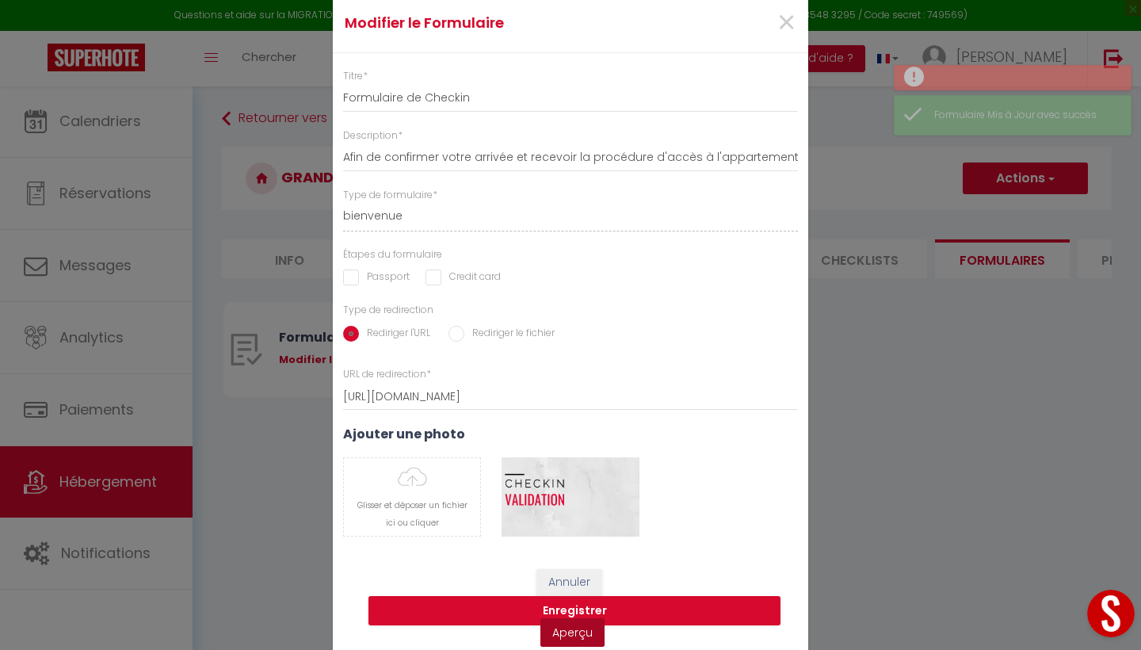
click at [557, 635] on link "Aperçu" at bounding box center [572, 632] width 64 height 29
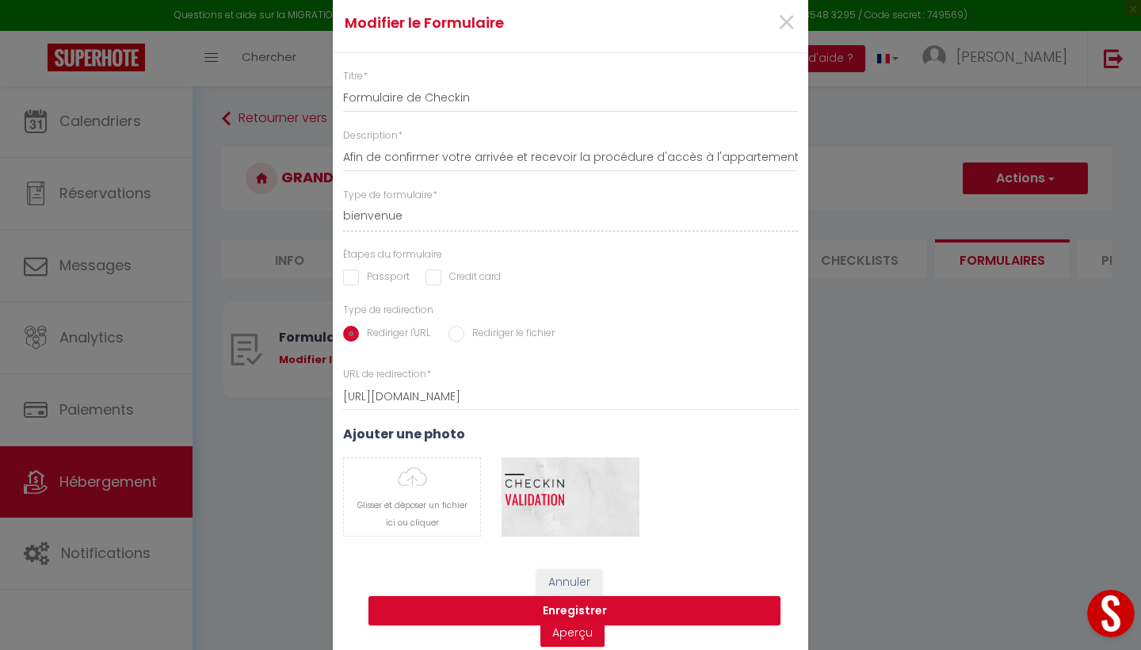
click at [976, 444] on div "Modifier le Formulaire × Titre * Formulaire de Checkin Description * Afin de co…" at bounding box center [570, 325] width 1141 height 650
click at [996, 389] on div "Modifier le Formulaire × Titre * Formulaire de Checkin Description * Afin de co…" at bounding box center [570, 325] width 1141 height 650
click at [791, 25] on span "×" at bounding box center [787, 23] width 20 height 48
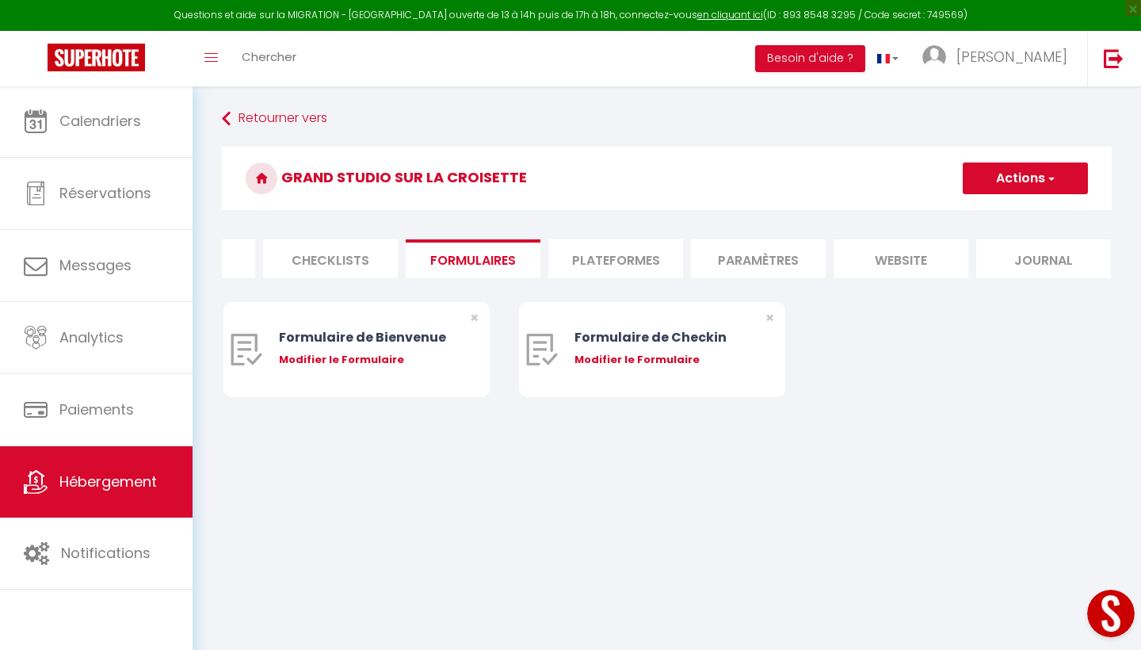
scroll to position [0, 529]
click at [632, 257] on li "Plateformes" at bounding box center [616, 258] width 135 height 39
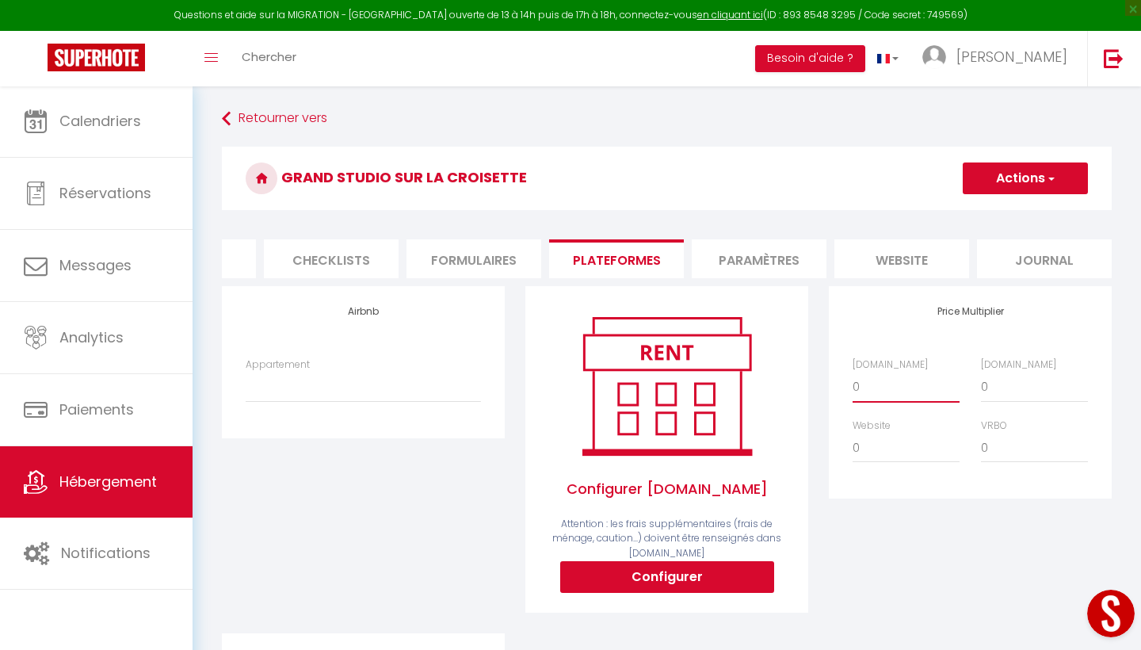
click at [865, 383] on select "0 + 1 % + 2 % + 3 % + 4 % + 5 % + 6 % + 7 % + 8 % + 9 %" at bounding box center [906, 387] width 107 height 30
click at [751, 263] on li "Paramètres" at bounding box center [759, 258] width 135 height 39
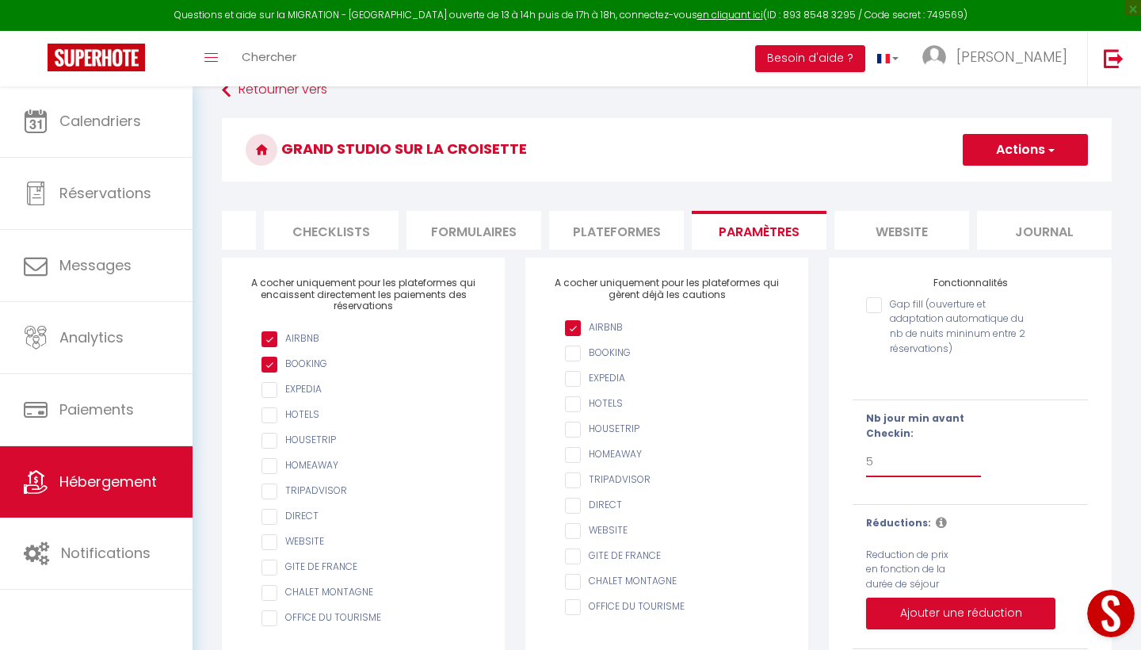
scroll to position [27, 0]
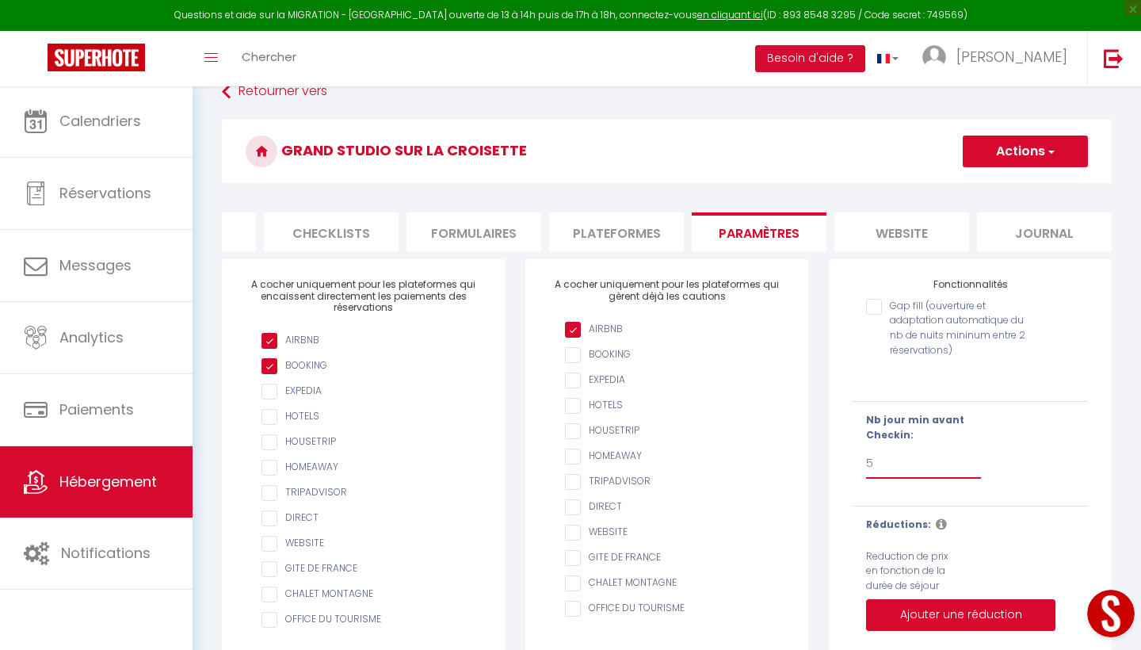
click at [888, 231] on li "website" at bounding box center [901, 231] width 135 height 39
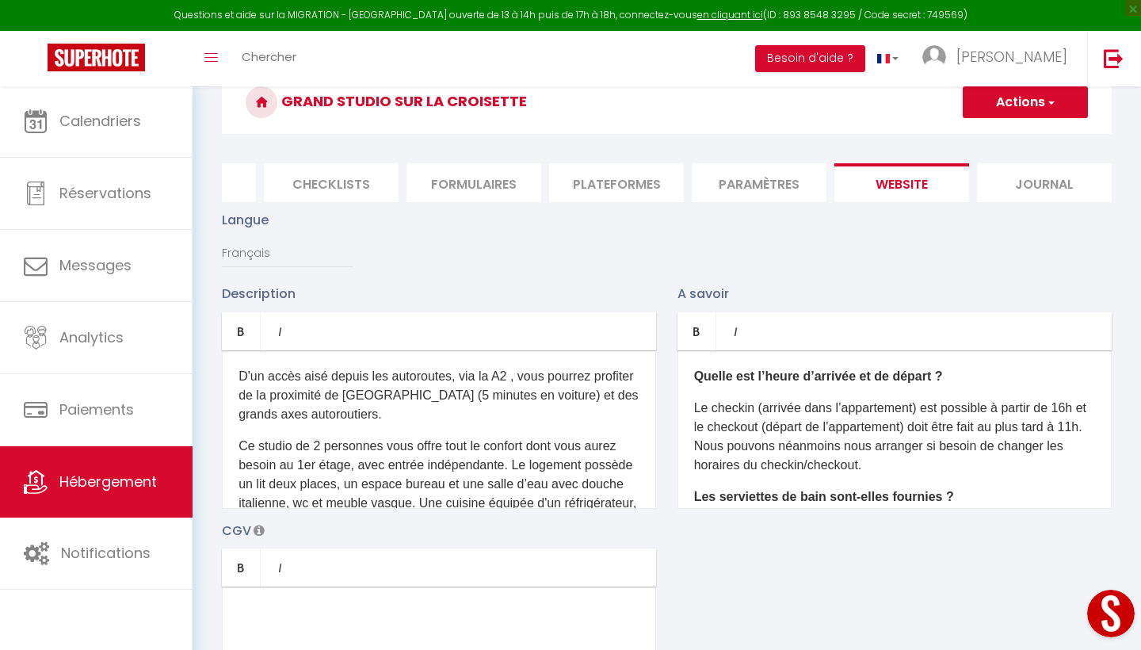
click at [506, 377] on p "D'un accès aisé depuis les autoroutes, via la A2 , vous pourrez profiter de la …" at bounding box center [439, 395] width 401 height 57
click at [449, 376] on p "D'un accès aisé depuis les autoroutes, via la A2 , vous pourrez profiter de la …" at bounding box center [439, 395] width 401 height 57
drag, startPoint x: 453, startPoint y: 418, endPoint x: 447, endPoint y: 378, distance: 40.1
click at [447, 378] on p "D'un accès aisé depuis les autoroutes de la tarentaise, via la A2 , vous pourre…" at bounding box center [439, 395] width 401 height 57
click at [550, 376] on p "D'un accès aisé depuis la RN de la Tarentaise, via la A2 , vous pourrez profite…" at bounding box center [439, 395] width 401 height 57
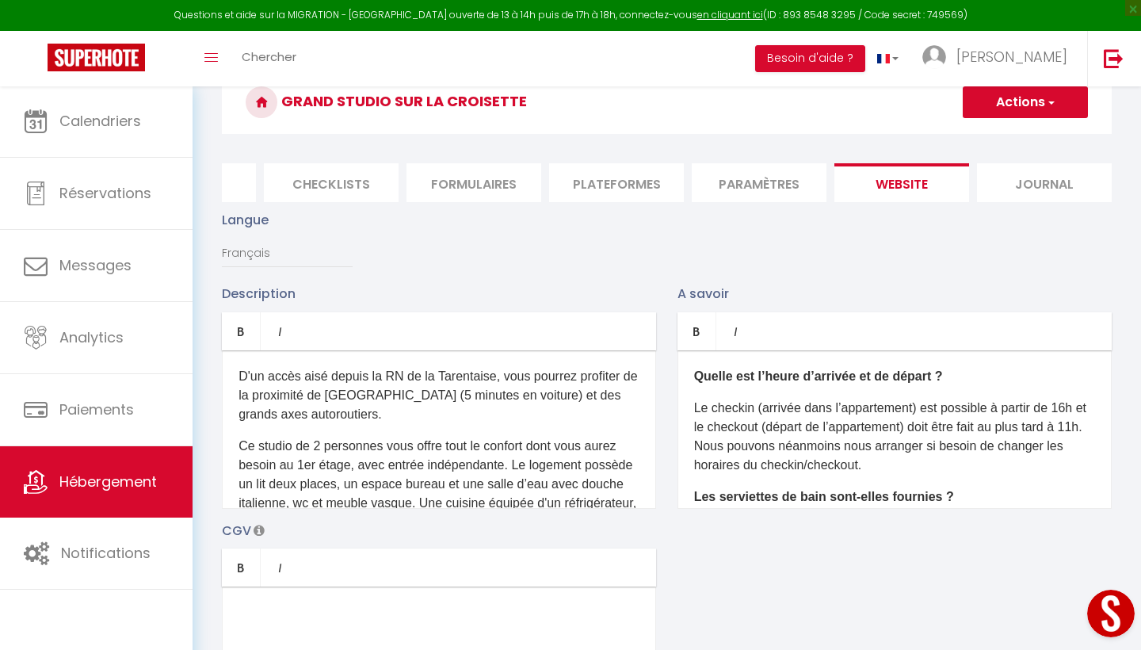
drag, startPoint x: 426, startPoint y: 403, endPoint x: 546, endPoint y: 425, distance: 121.6
click at [546, 425] on div "D'un accès aisé depuis la RN de la Tarentaise, vous pourrez profiter de la prox…" at bounding box center [439, 429] width 434 height 158
drag, startPoint x: 343, startPoint y: 412, endPoint x: 265, endPoint y: 395, distance: 79.6
click at [265, 395] on p "D'un accès aisé depuis la RN de la Tarentaise, vous pourrez profiter de la prox…" at bounding box center [439, 395] width 401 height 57
drag, startPoint x: 239, startPoint y: 397, endPoint x: 333, endPoint y: 416, distance: 96.2
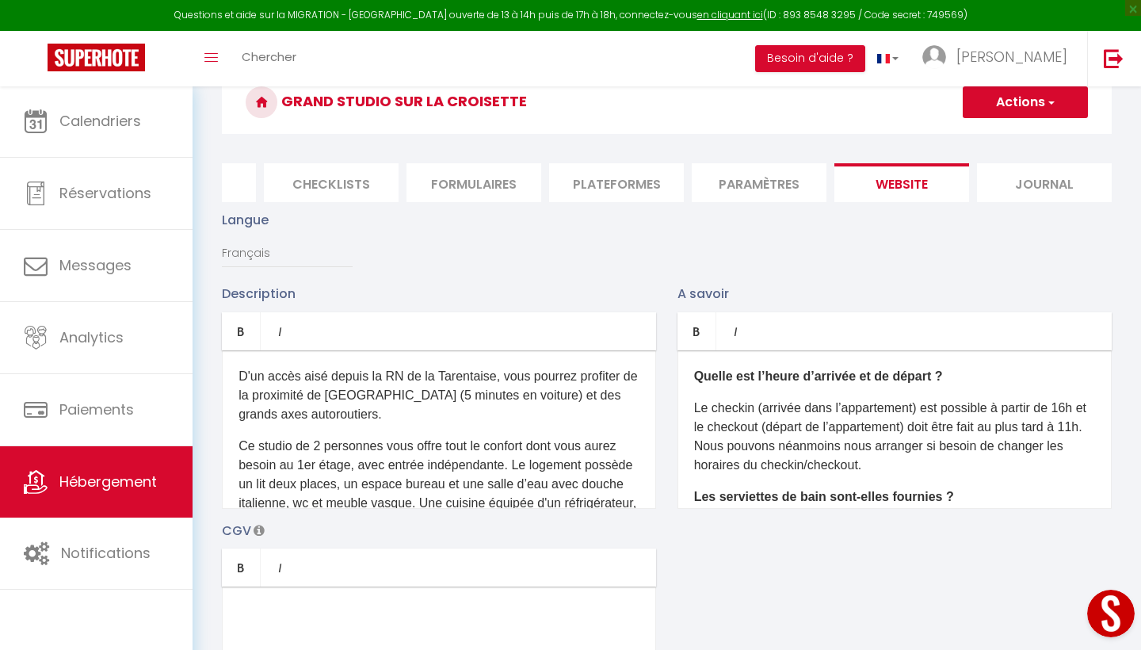
click at [333, 416] on p "D'un accès aisé depuis la RN de la Tarentaise, vous pourrez profiter de la prox…" at bounding box center [439, 395] width 401 height 57
drag, startPoint x: 340, startPoint y: 415, endPoint x: 244, endPoint y: 390, distance: 99.2
click at [244, 390] on p "D'un accès aisé depuis la RN de la Tarentaise, vous pourrez profiter de la prox…" at bounding box center [439, 395] width 401 height 57
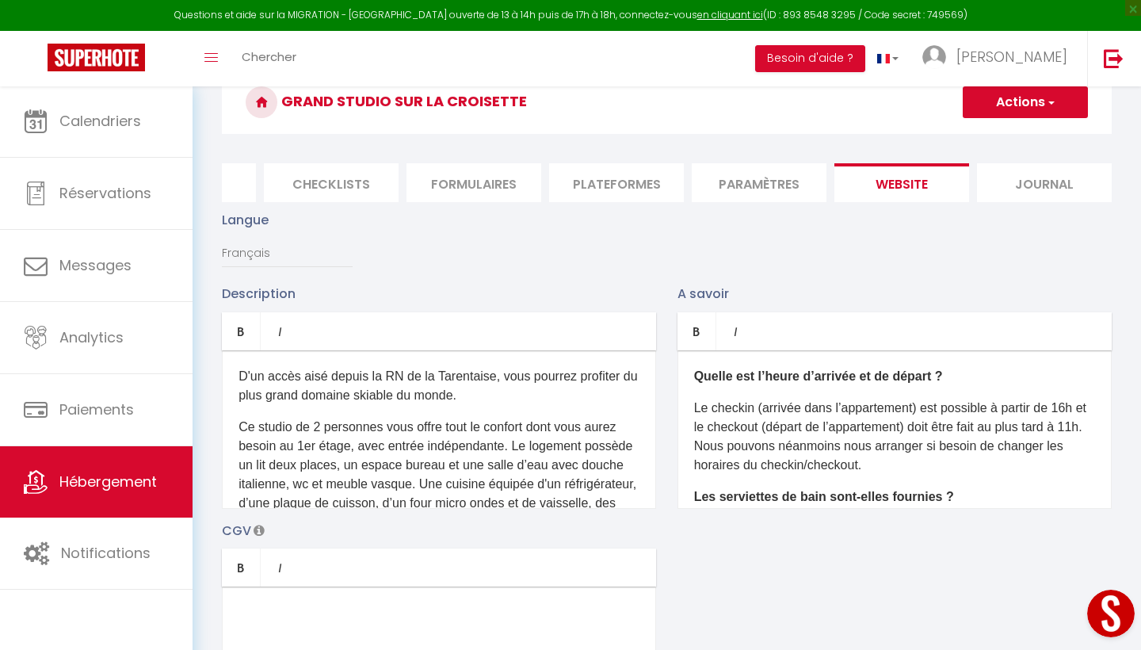
click at [319, 430] on p "Ce studio de 2 personnes vous offre tout le confort dont vous aurez besoin au 1…" at bounding box center [439, 503] width 401 height 171
drag, startPoint x: 510, startPoint y: 445, endPoint x: 346, endPoint y: 441, distance: 164.1
click at [346, 441] on p "Ce studio de 4 personnes vous offre tout le confort dont vous aurez besoin au 1…" at bounding box center [439, 503] width 401 height 171
click at [293, 425] on p "Ce studio de 4 personnes vous offre tout le confort dont vous aurez besoin (cui…" at bounding box center [439, 503] width 401 height 171
click at [461, 449] on p "Ce studio refait à neuf de 4 personnes vous offre tout le confort dont vous aur…" at bounding box center [439, 503] width 401 height 171
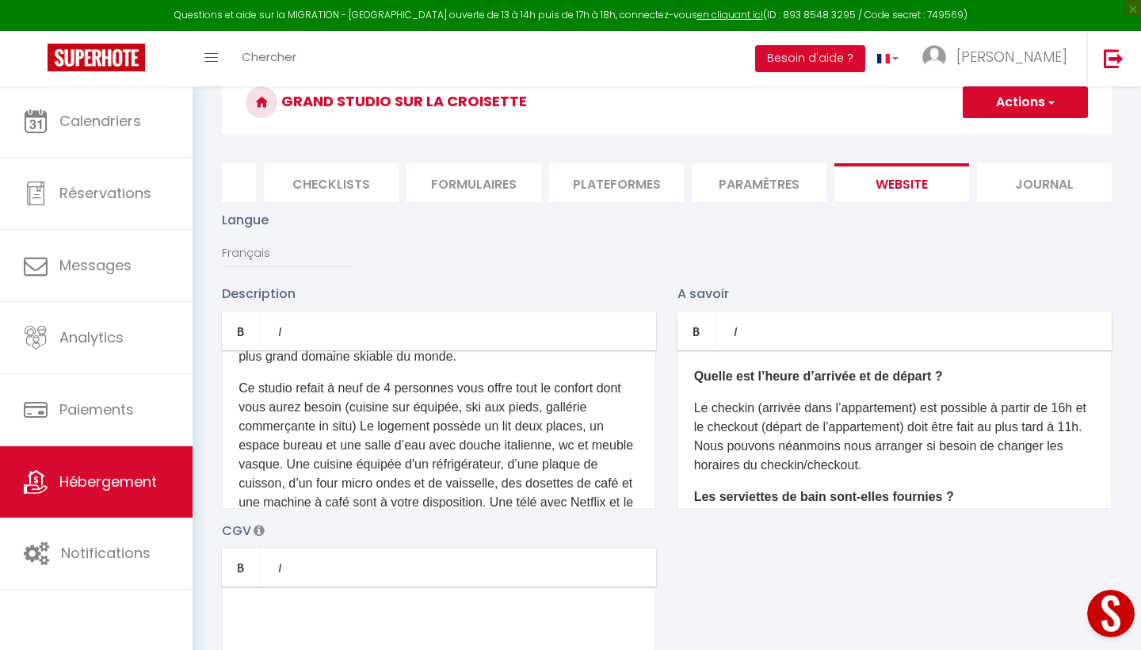
scroll to position [40, 0]
click at [587, 426] on p "Ce studio refait à neuf de 4 personnes vous offre tout le confort dont vous aur…" at bounding box center [439, 473] width 401 height 190
drag, startPoint x: 580, startPoint y: 446, endPoint x: 497, endPoint y: 439, distance: 83.5
click at [496, 439] on p "Ce studio refait à neuf de 4 personnes vous offre tout le confort dont vous aur…" at bounding box center [439, 482] width 401 height 209
click at [419, 465] on p "Ce studio refait à neuf de 4 personnes vous offre tout le confort dont vous aur…" at bounding box center [439, 473] width 401 height 190
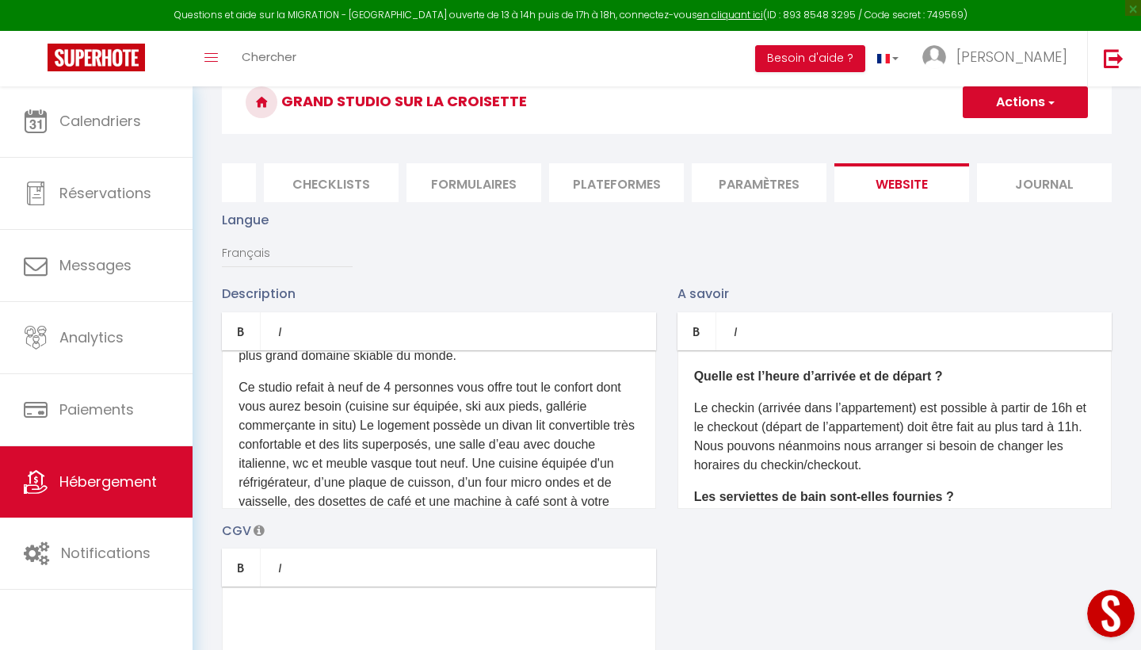
click at [458, 407] on p "Ce studio refait à neuf de 4 personnes vous offre tout le confort dont vous aur…" at bounding box center [439, 482] width 401 height 209
click at [403, 426] on p "Ce studio refait à neuf de 4 personnes vous offre tout le confort dont vous aur…" at bounding box center [439, 482] width 401 height 209
click at [444, 426] on p "Ce studio refait à neuf de 4 personnes vous offre tout le confort dont vous aur…" at bounding box center [439, 482] width 401 height 209
click at [495, 422] on p "Ce studio refait à neuf de 4 personnes vous offre tout le confort dont vous aur…" at bounding box center [439, 482] width 401 height 209
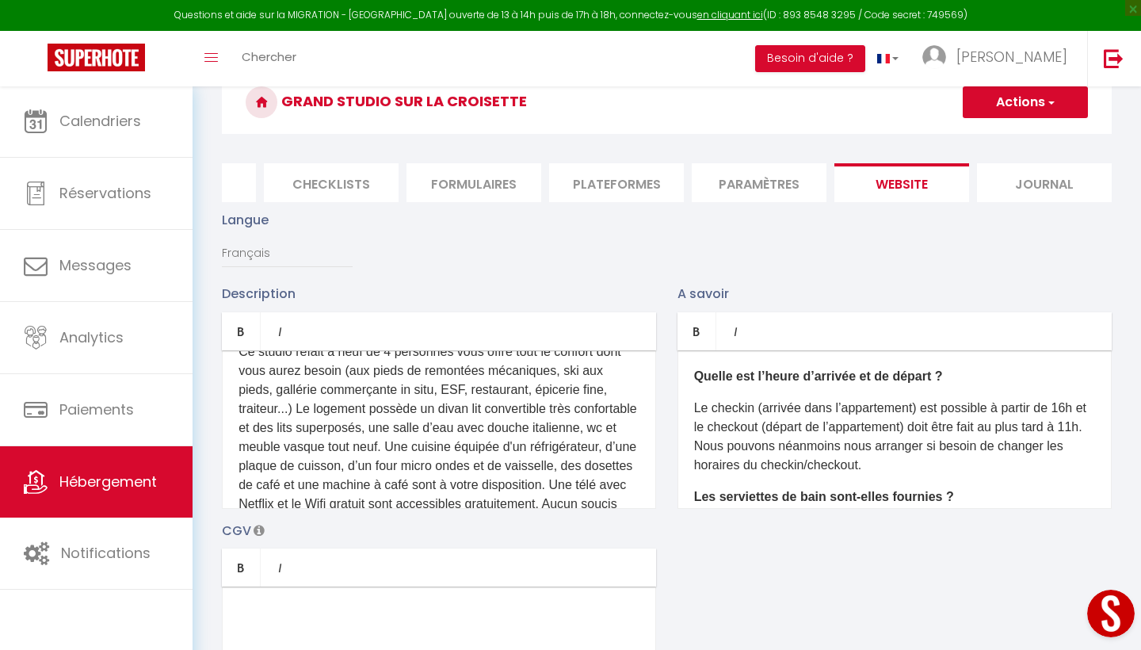
scroll to position [79, 0]
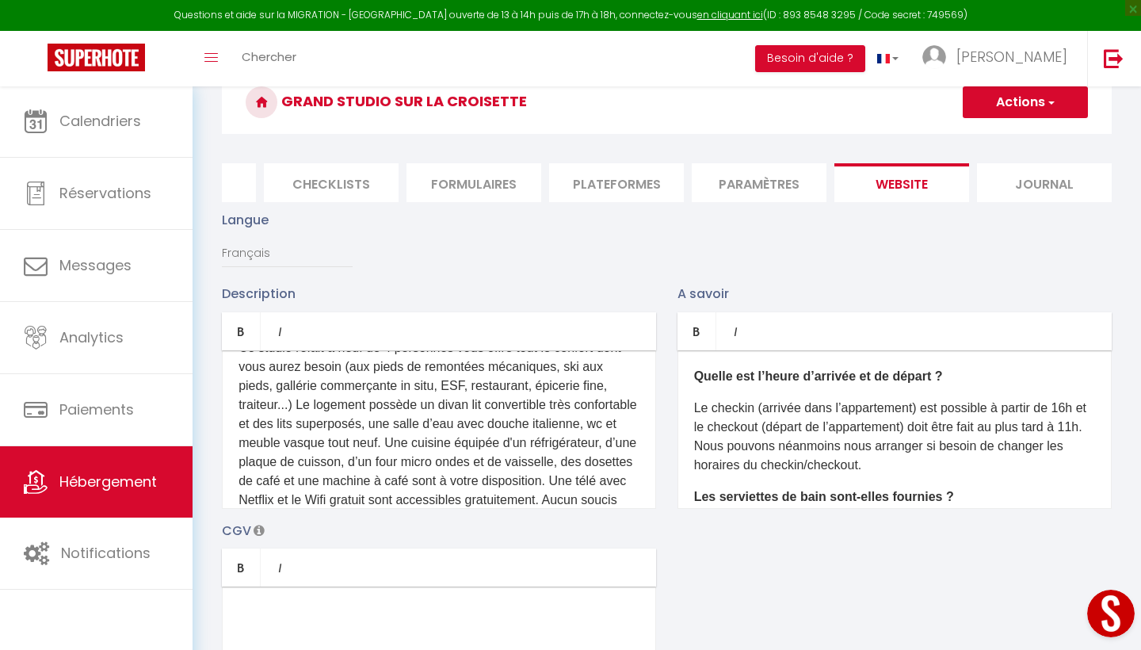
click at [457, 464] on p "Ce studio refait à neuf de 4 personnes vous offre tout le confort dont vous aur…" at bounding box center [439, 442] width 401 height 209
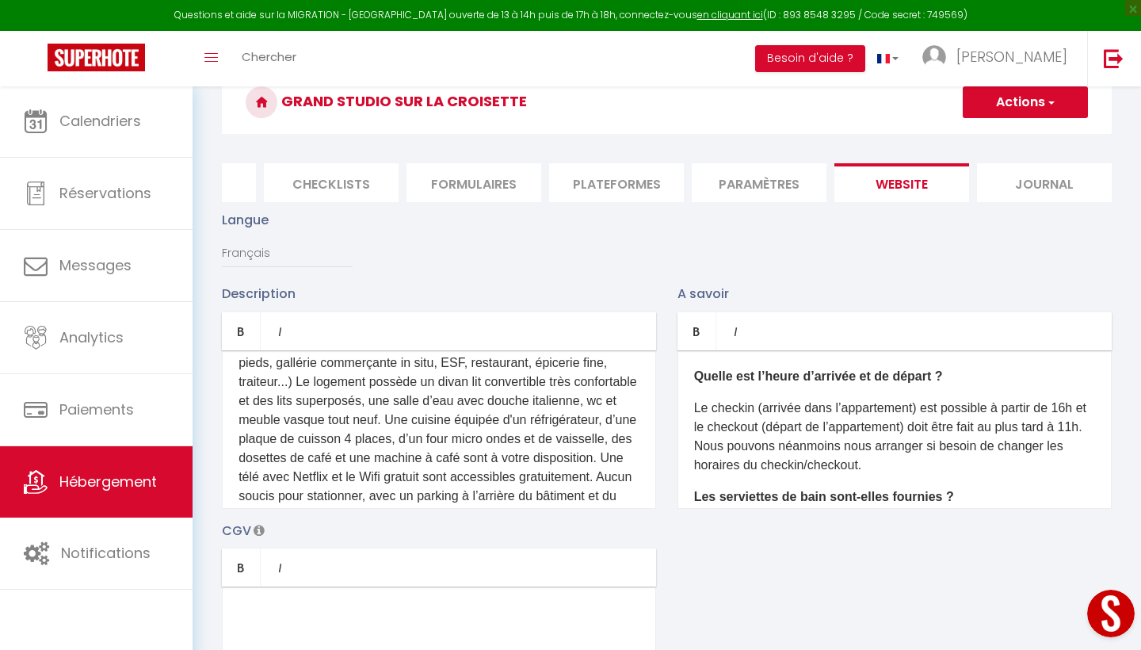
scroll to position [115, 0]
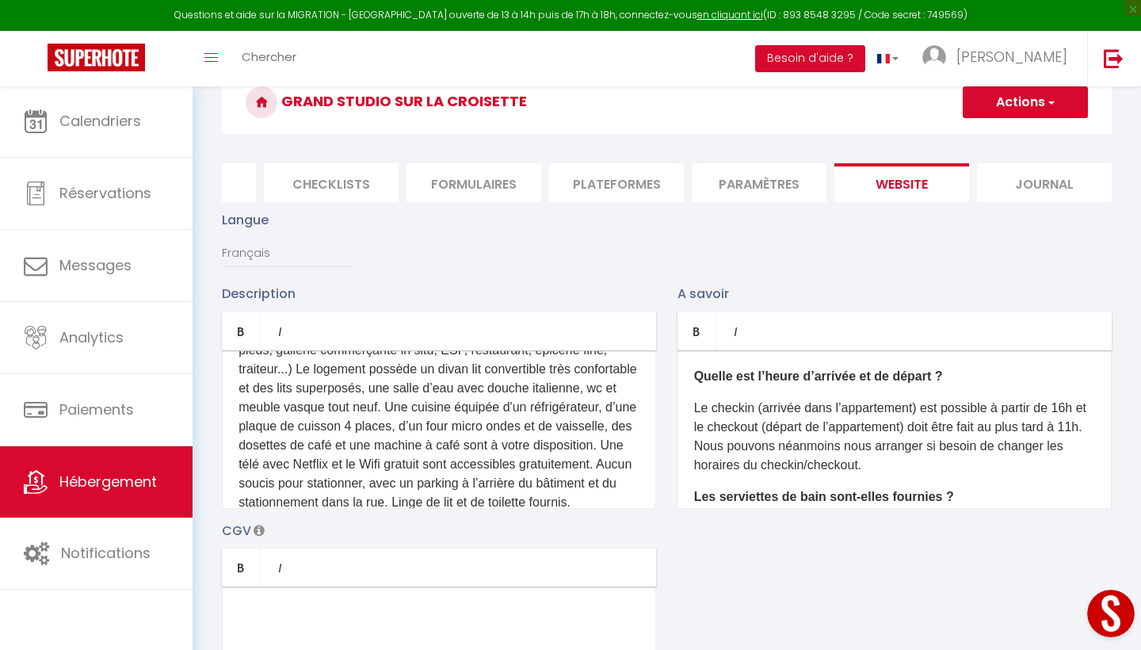
click at [498, 449] on p "Ce studio refait à neuf de 4 personnes vous offre tout le confort dont vous aur…" at bounding box center [439, 407] width 401 height 209
click at [504, 445] on p "Ce studio refait à neuf de 4 personnes vous offre tout le confort dont vous aur…" at bounding box center [439, 407] width 401 height 209
click at [334, 463] on p "Ce studio refait à neuf de 4 personnes vous offre tout le confort dont vous aur…" at bounding box center [439, 407] width 401 height 209
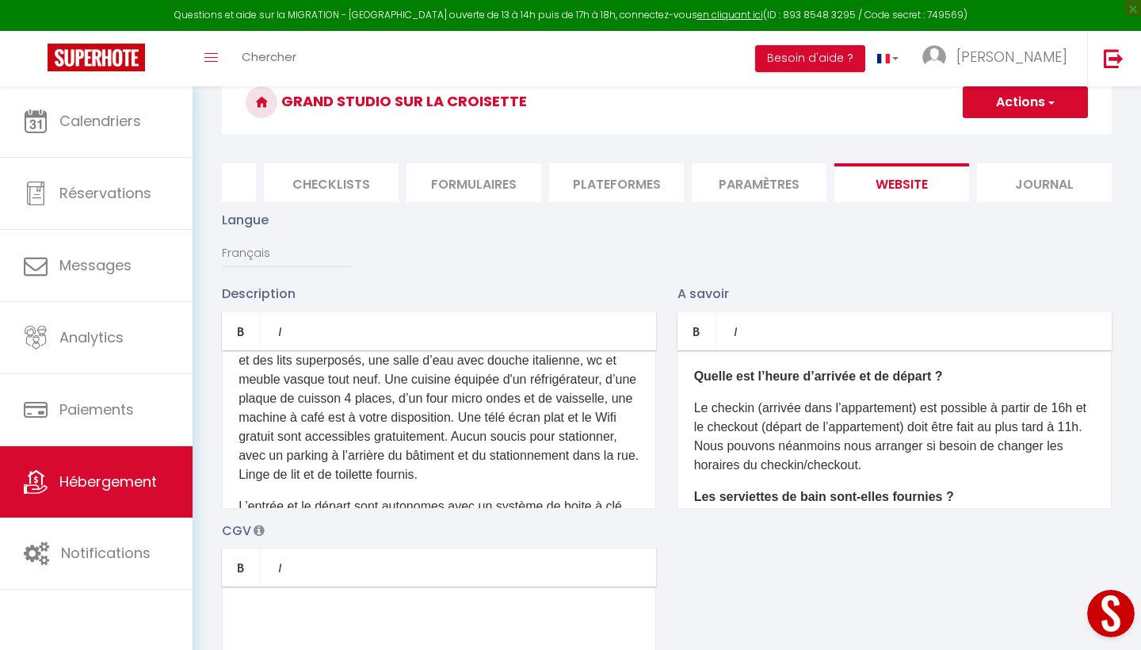
scroll to position [151, 0]
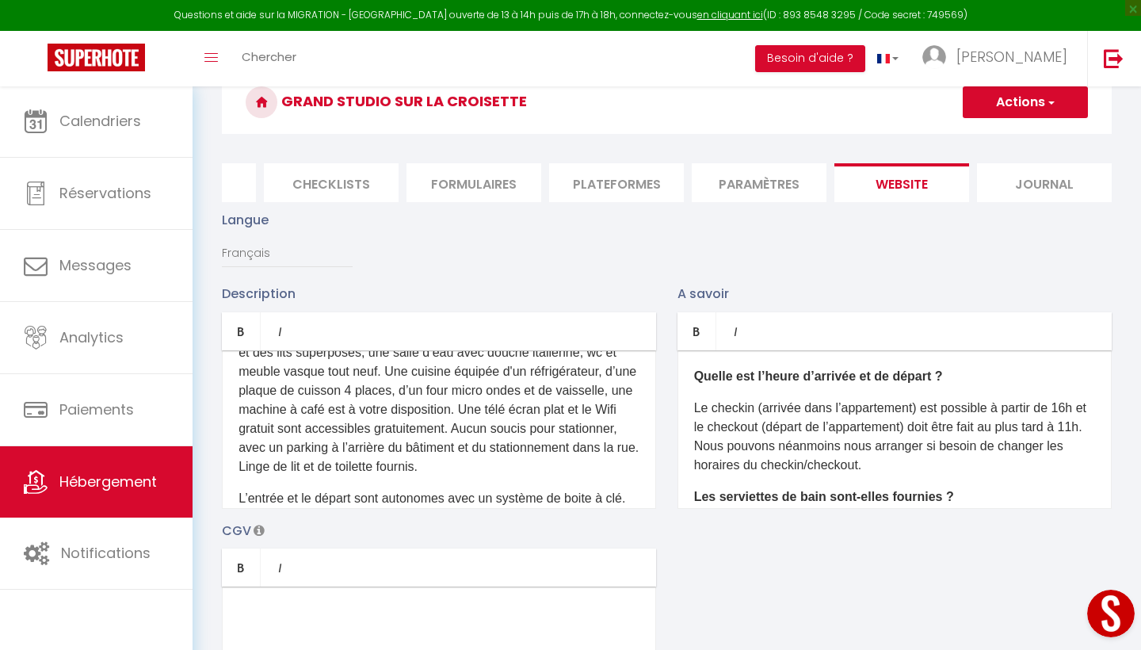
click at [522, 447] on p "Ce studio refait à neuf de 4 personnes vous offre tout le confort dont vous aur…" at bounding box center [439, 371] width 401 height 209
click at [489, 466] on p "Ce studio refait à neuf de 4 personnes vous offre tout le confort dont vous aur…" at bounding box center [439, 371] width 401 height 209
click at [286, 476] on p "Ce studio refait à neuf de 4 personnes vous offre tout le confort dont vous aur…" at bounding box center [439, 371] width 401 height 209
click at [402, 476] on p "Ce studio refait à neuf de 4 personnes vous offre tout le confort dont vous aur…" at bounding box center [439, 371] width 401 height 209
click at [334, 476] on p "Ce studio refait à neuf de 4 personnes vous offre tout le confort dont vous aur…" at bounding box center [439, 371] width 401 height 209
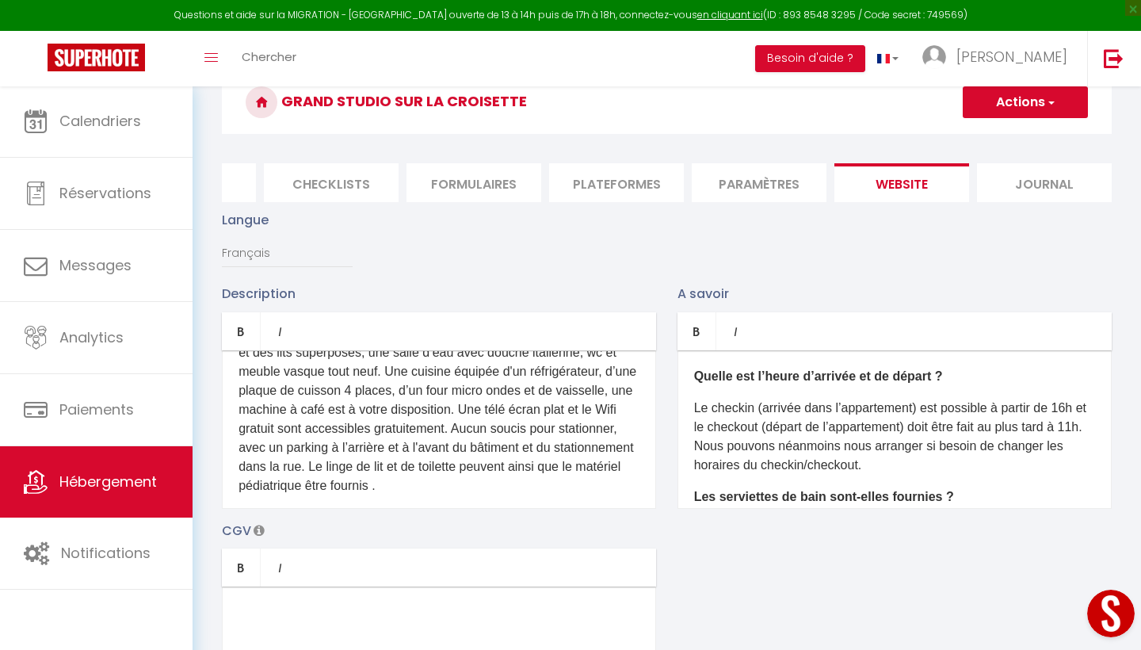
click at [332, 483] on p "Ce studio refait à neuf de 4 personnes vous offre tout le confort dont vous aur…" at bounding box center [439, 381] width 401 height 228
click at [525, 485] on p "Ce studio refait à neuf de 4 personnes vous offre tout le confort dont vous aur…" at bounding box center [439, 381] width 401 height 228
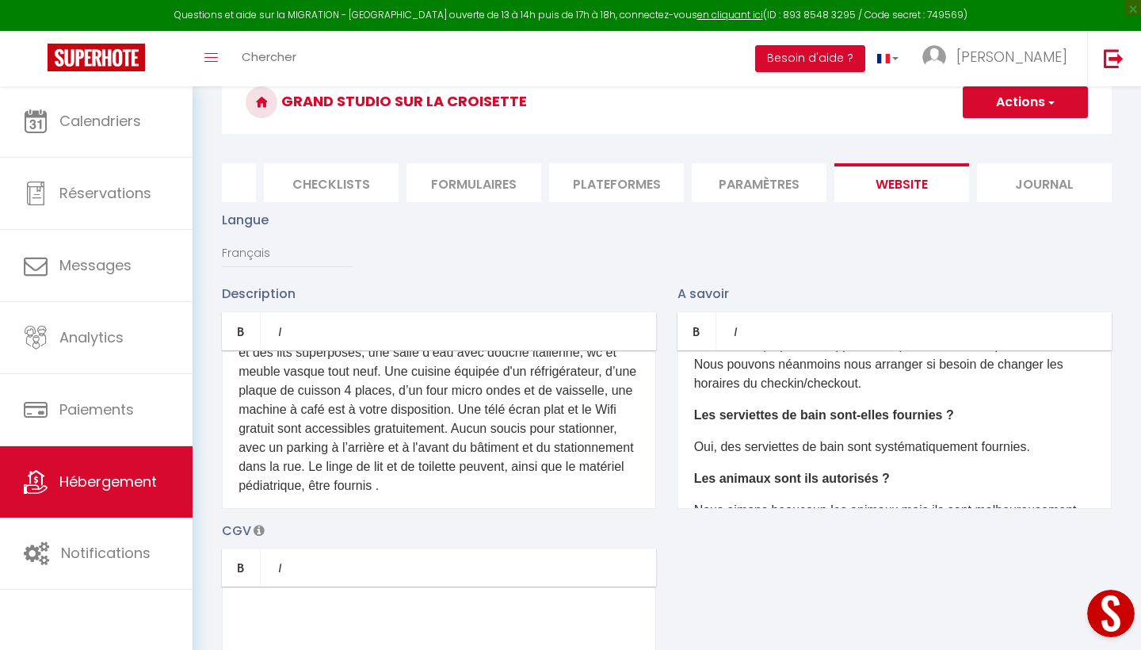
scroll to position [87, 0]
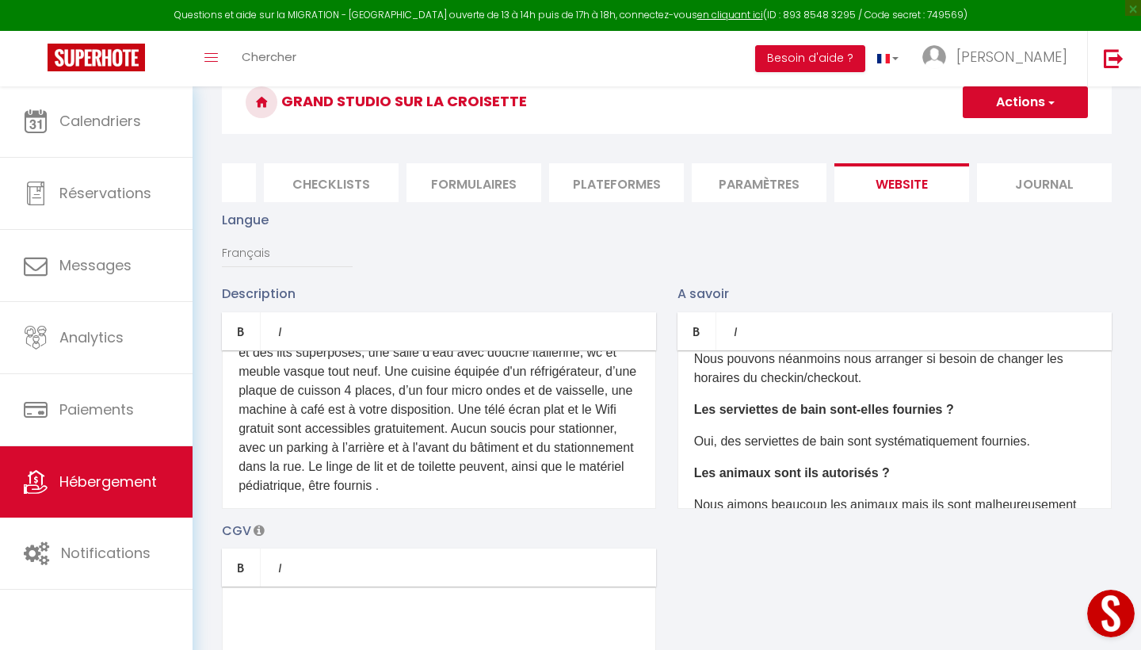
click at [851, 411] on b "Les serviettes de bain sont-elles fournies ?" at bounding box center [824, 409] width 260 height 13
click at [722, 441] on p "Oui, des serviettes de bain sont systématiquement fournies." at bounding box center [894, 441] width 401 height 19
click at [975, 441] on p "Oui, des serviettes de bain sont systématiquement fournies." at bounding box center [894, 441] width 401 height 19
click at [983, 441] on p "Oui, des serviettes de bain sont systématiquement fournies." at bounding box center [894, 441] width 401 height 19
click at [973, 443] on p "Oui, des serviettes de bain peuvent être fournies." at bounding box center [894, 441] width 401 height 19
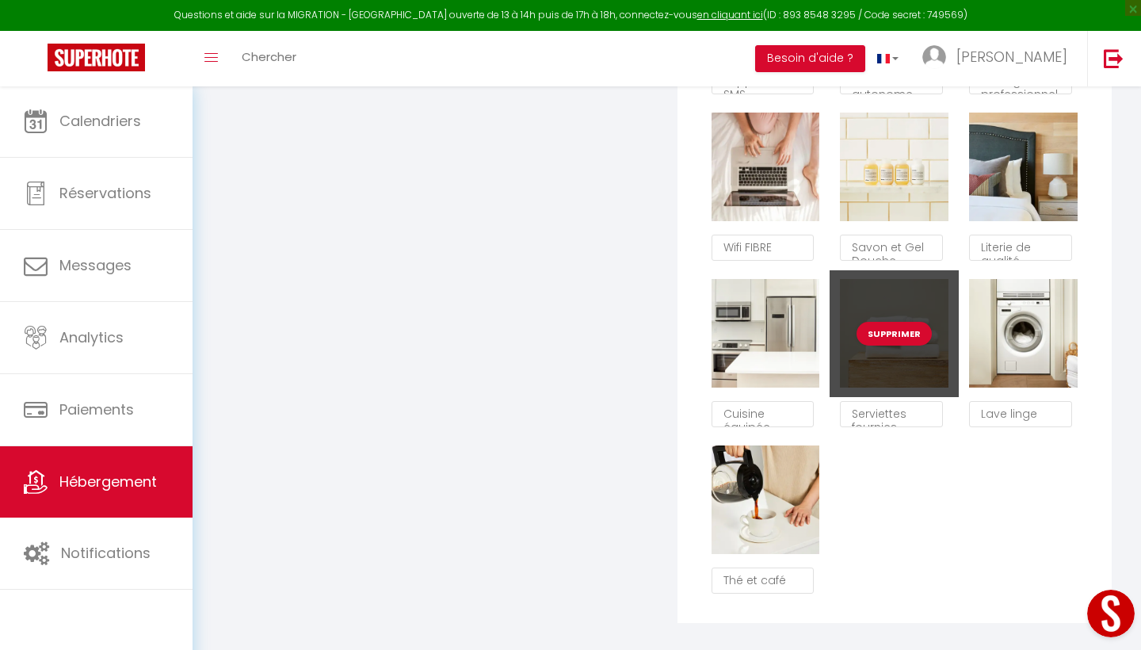
scroll to position [1107, 0]
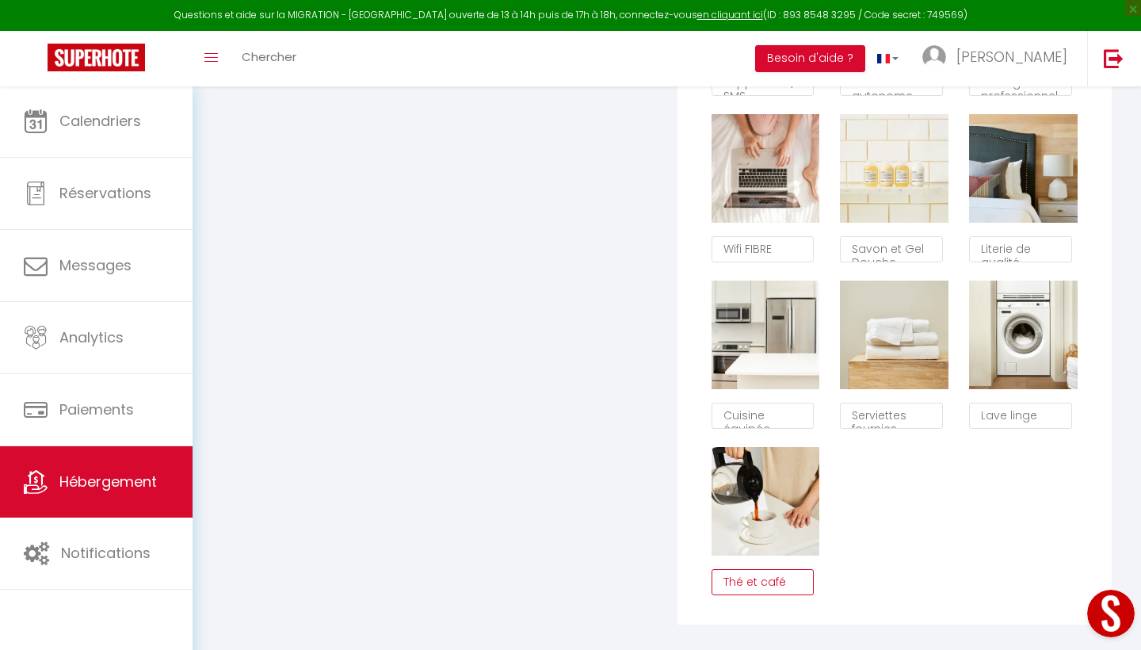
click at [752, 576] on textarea "Thé et café" at bounding box center [763, 582] width 103 height 27
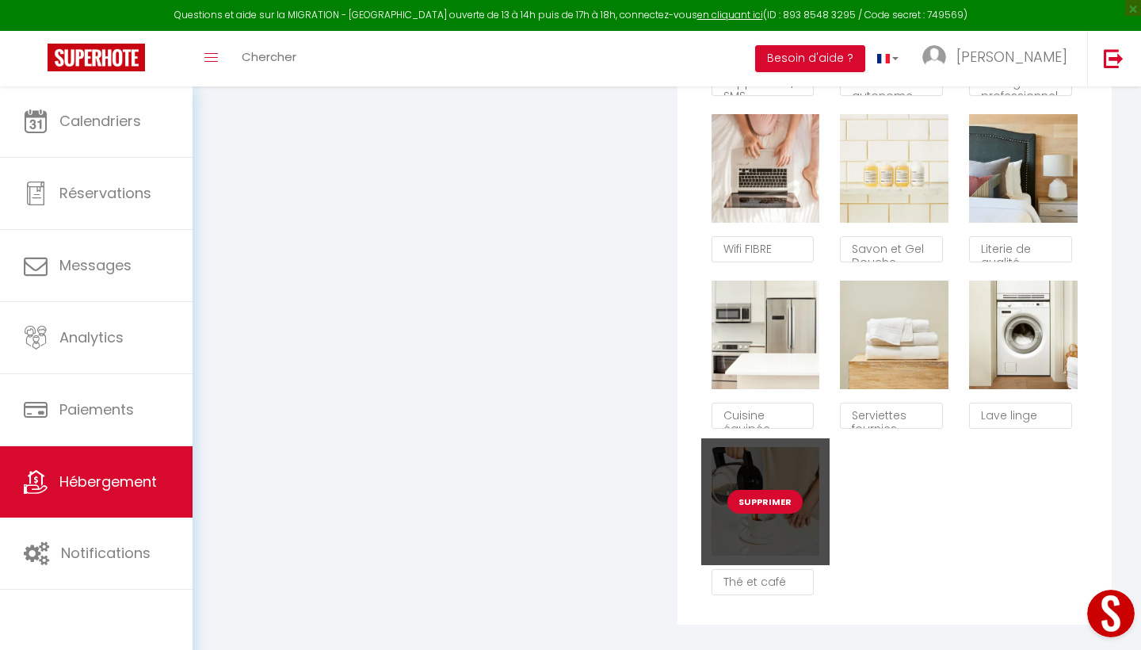
click at [765, 497] on button "Supprimer" at bounding box center [764, 502] width 75 height 24
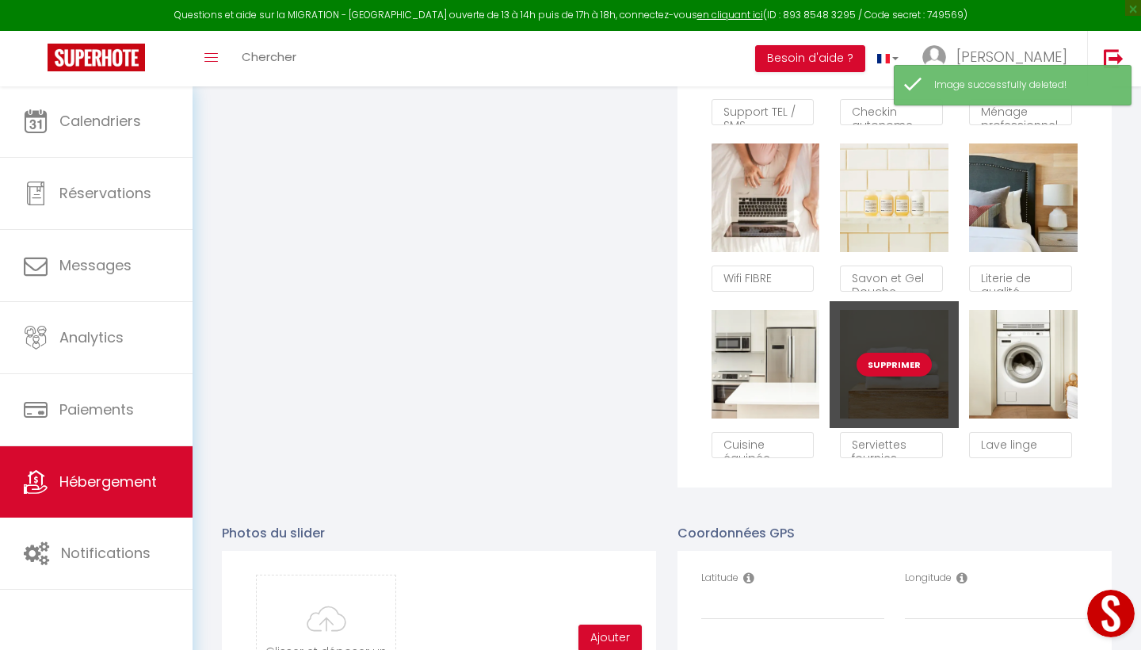
scroll to position [1079, 0]
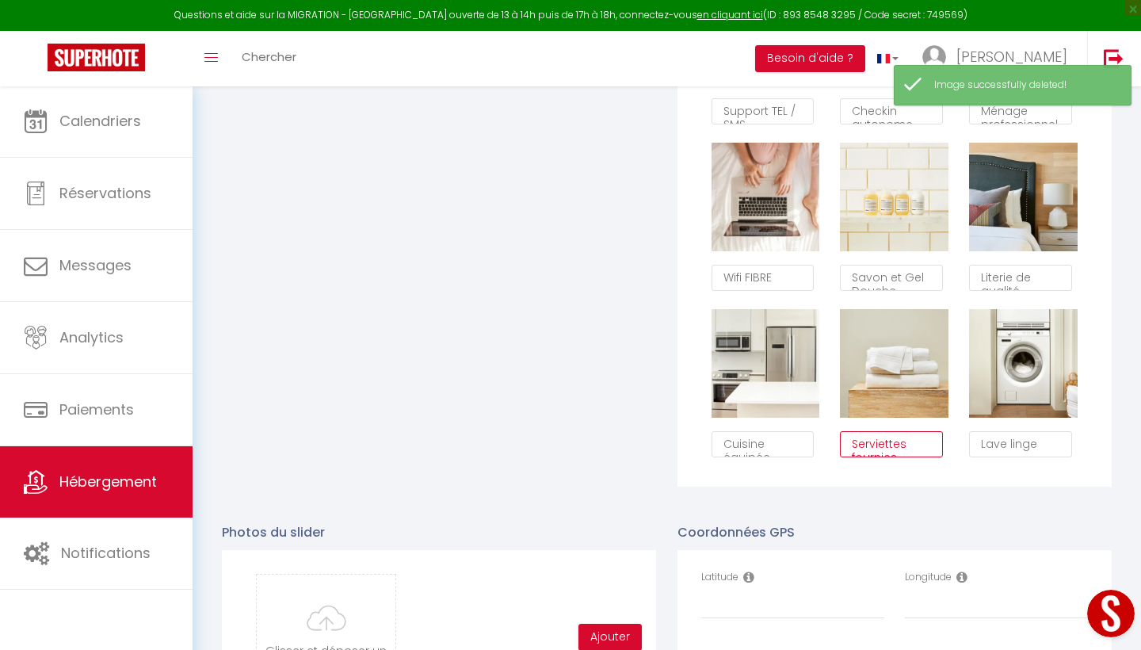
click at [909, 445] on textarea "Serviettes fournies" at bounding box center [891, 444] width 103 height 27
click at [911, 445] on textarea "Serviettes fournies" at bounding box center [891, 444] width 103 height 27
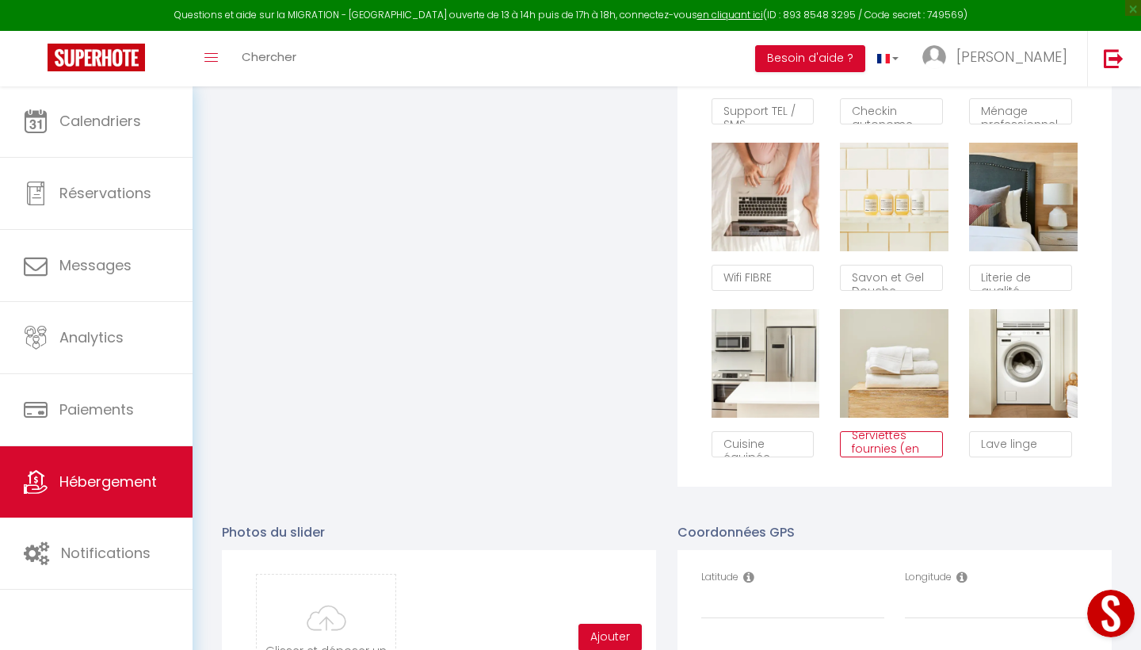
scroll to position [22, 0]
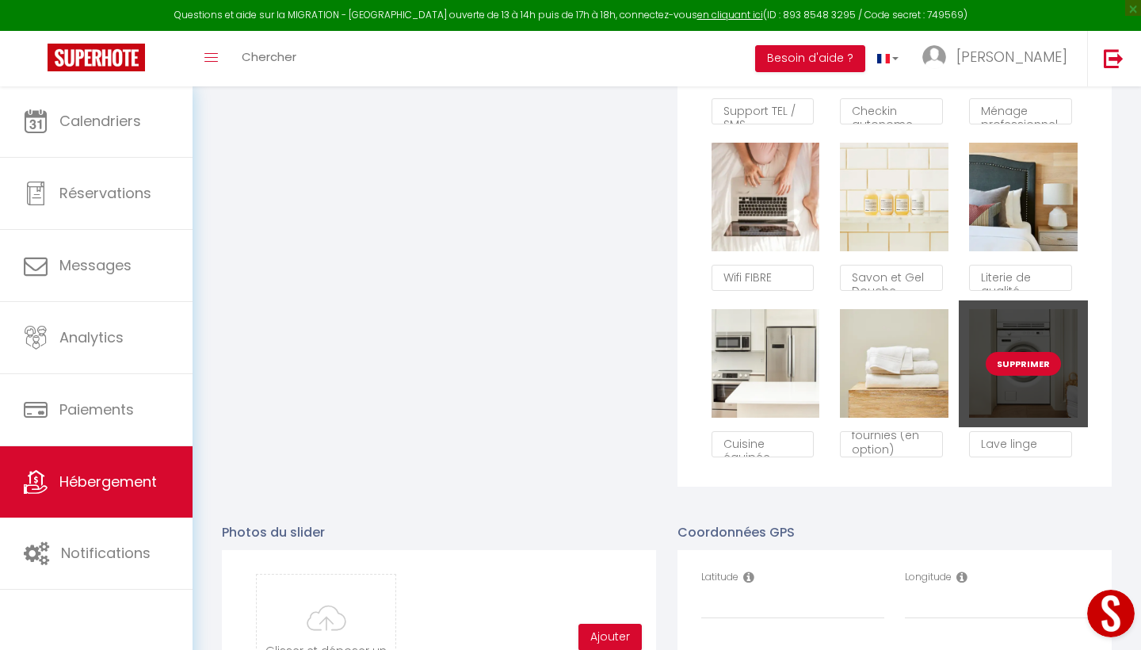
click at [1014, 364] on button "Supprimer" at bounding box center [1023, 364] width 75 height 24
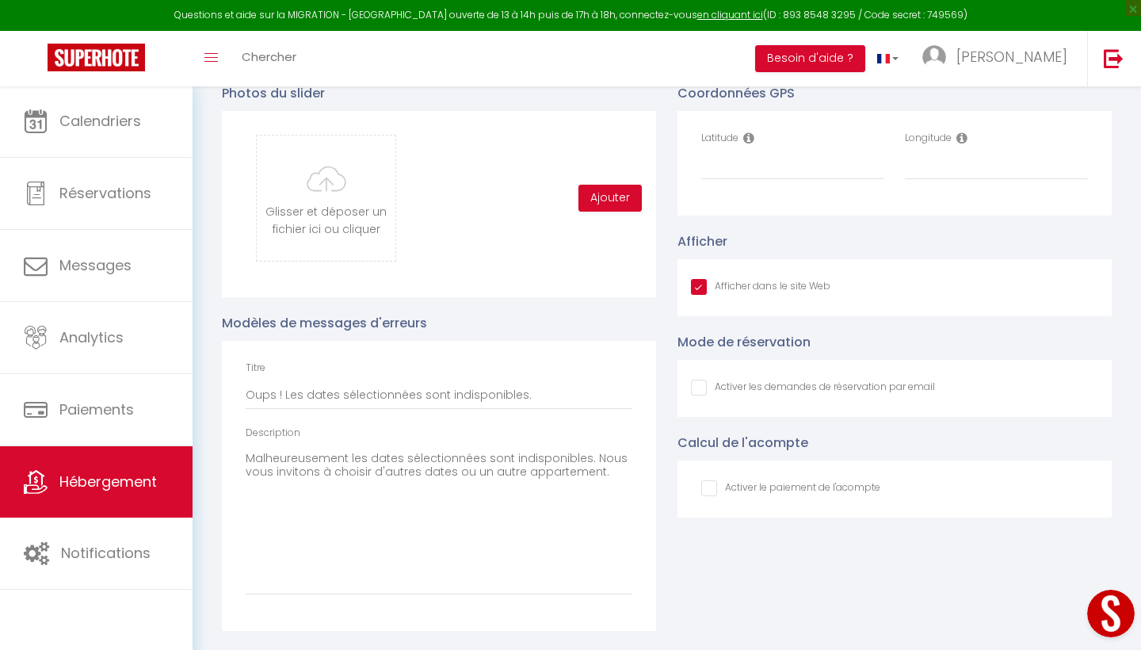
scroll to position [1039, 0]
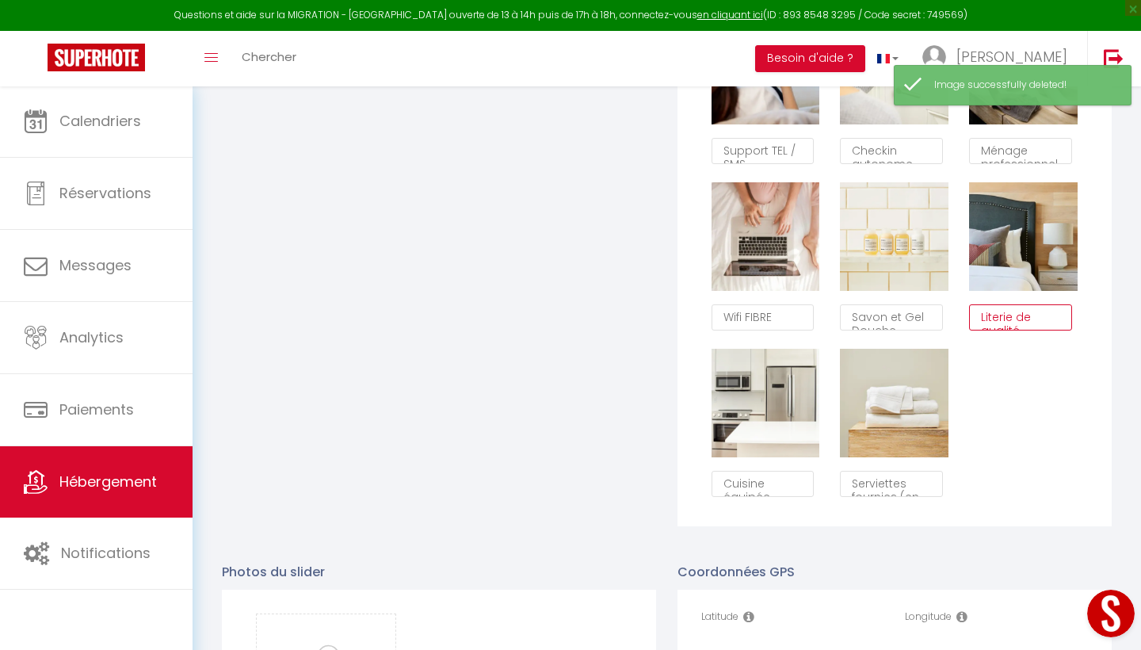
click at [1028, 326] on textarea "Literie de qualité" at bounding box center [1020, 317] width 103 height 27
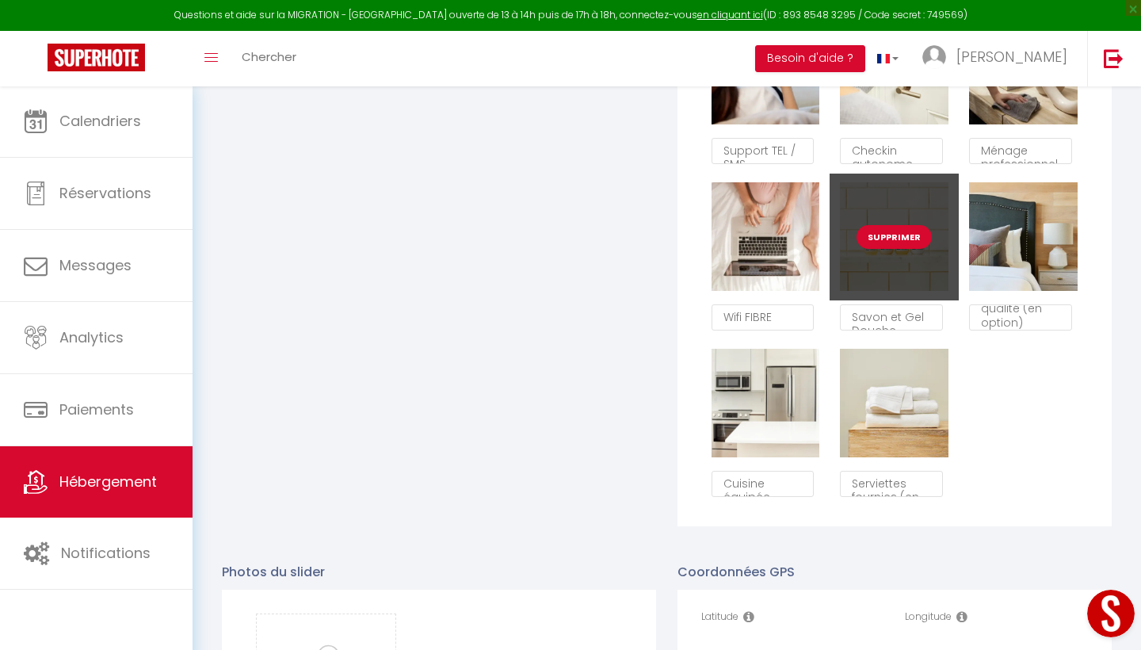
click at [886, 231] on button "Supprimer" at bounding box center [894, 237] width 75 height 24
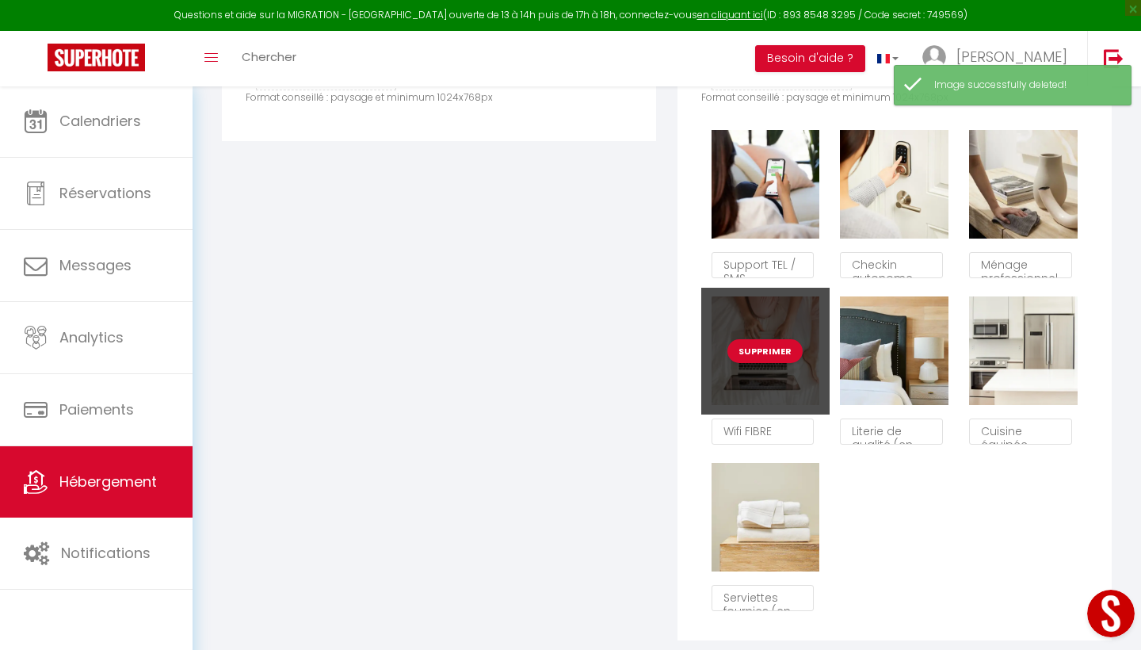
scroll to position [915, 0]
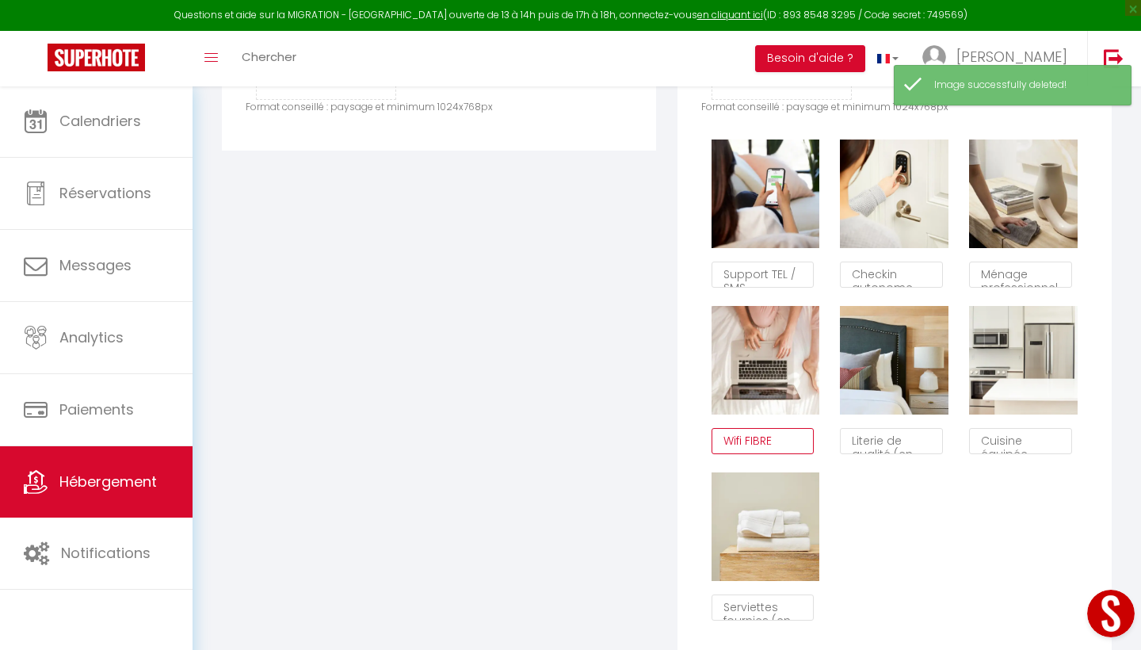
click at [781, 434] on textarea "Wifi FIBRE" at bounding box center [763, 441] width 103 height 27
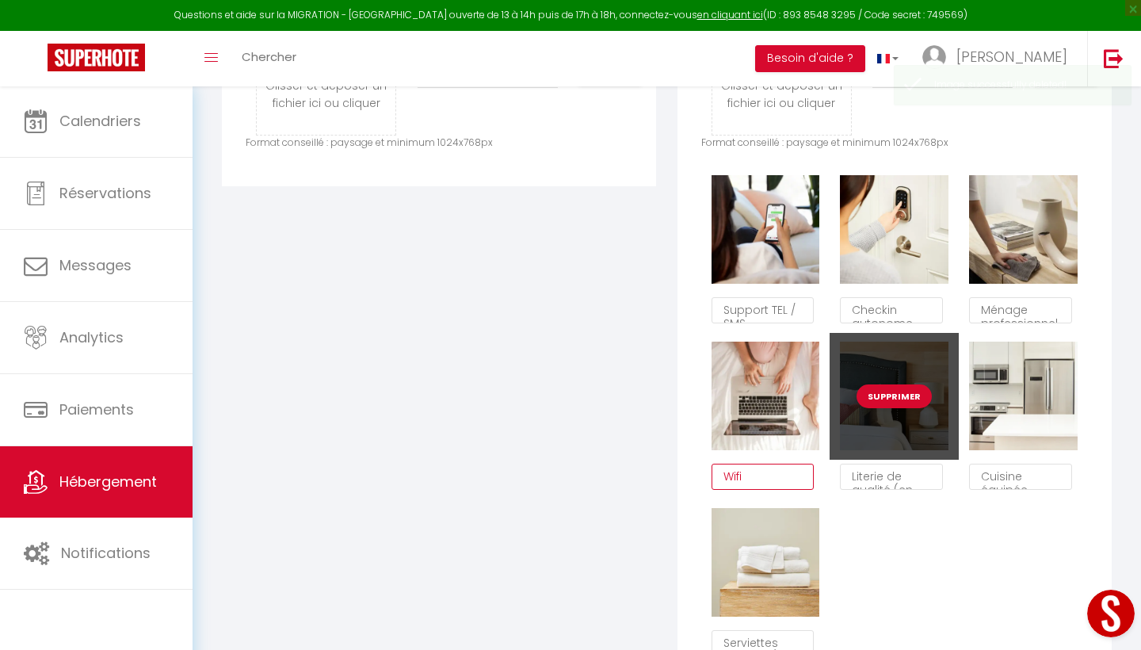
scroll to position [875, 0]
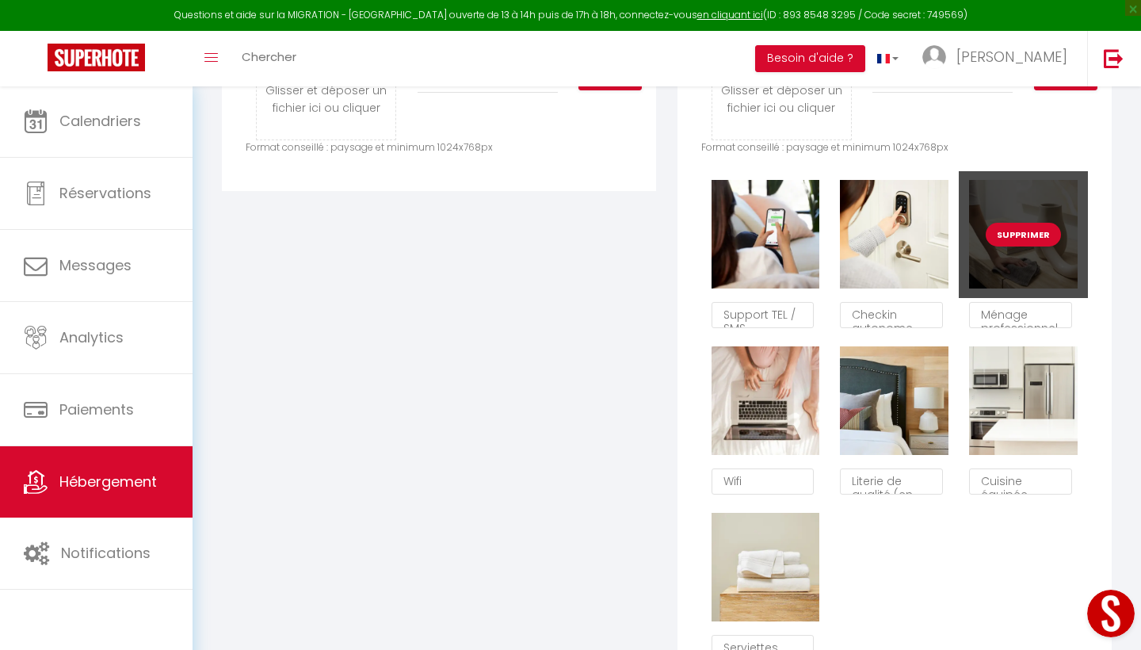
click at [990, 273] on div "Supprimer" at bounding box center [1023, 234] width 129 height 127
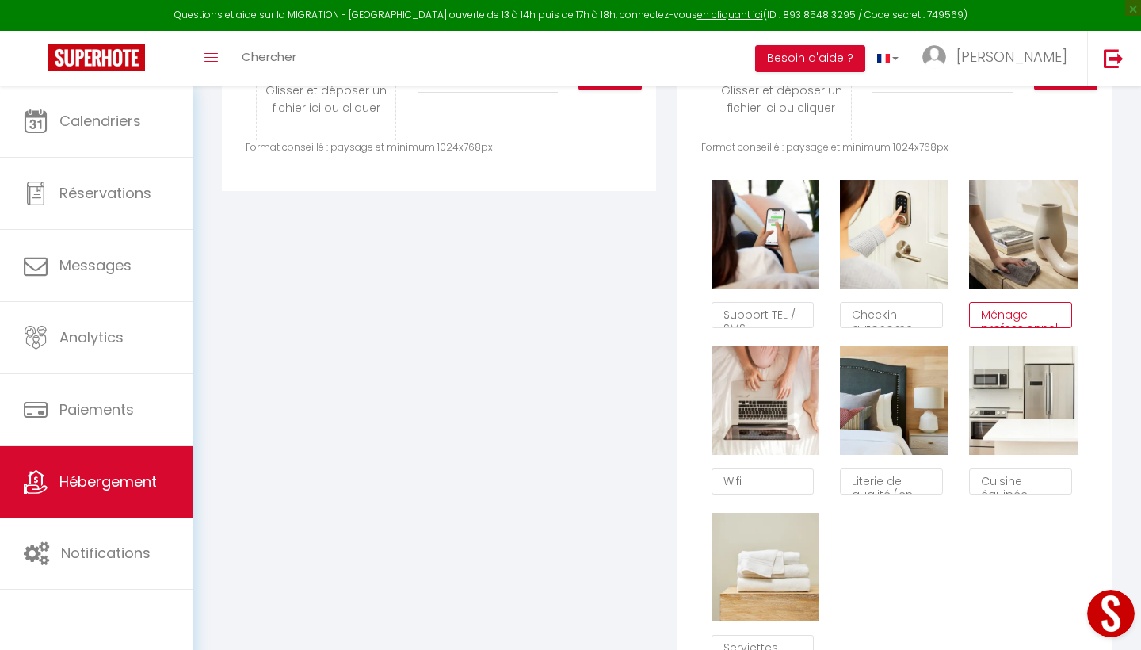
click at [1002, 316] on textarea "Ménage professionnel" at bounding box center [1020, 315] width 103 height 27
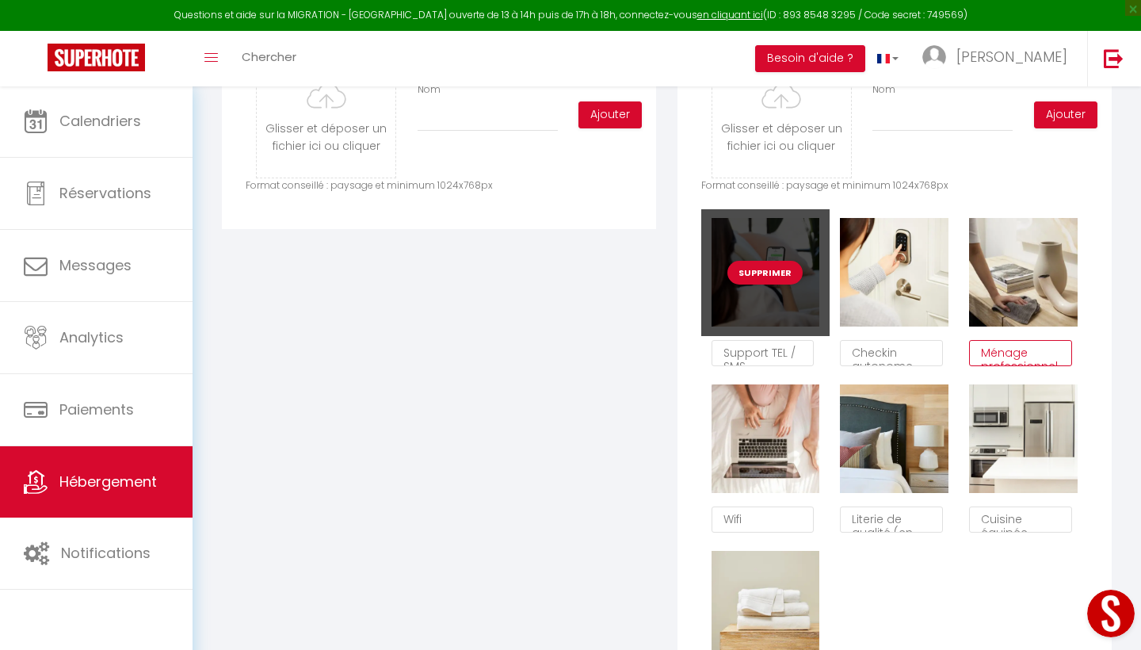
scroll to position [836, 0]
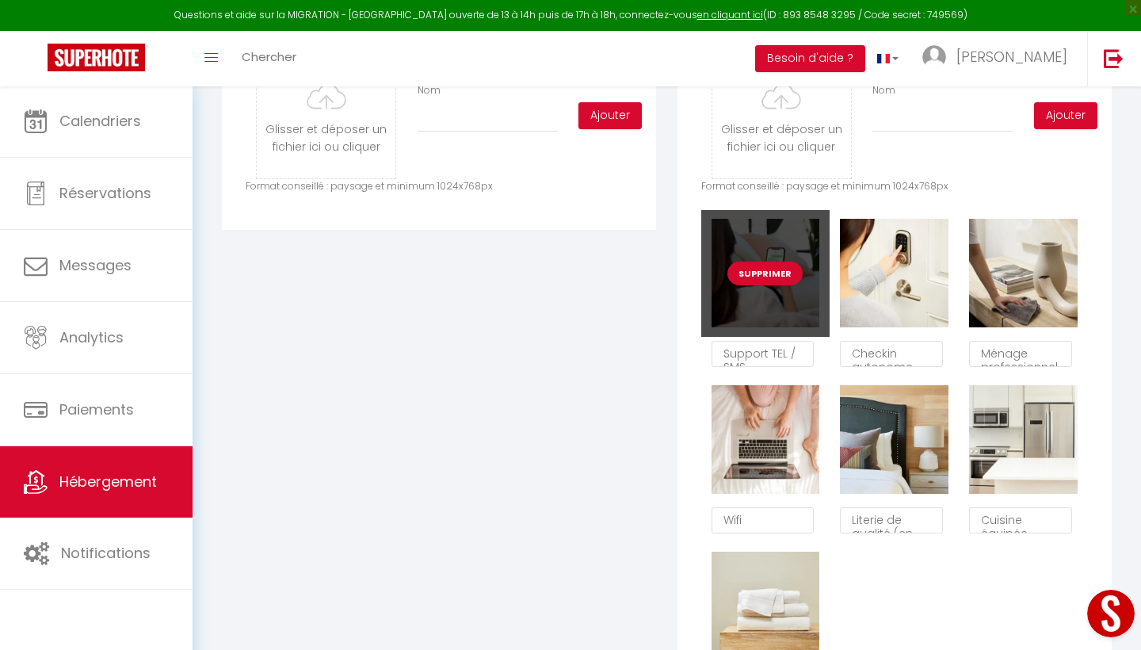
click at [776, 272] on button "Supprimer" at bounding box center [764, 274] width 75 height 24
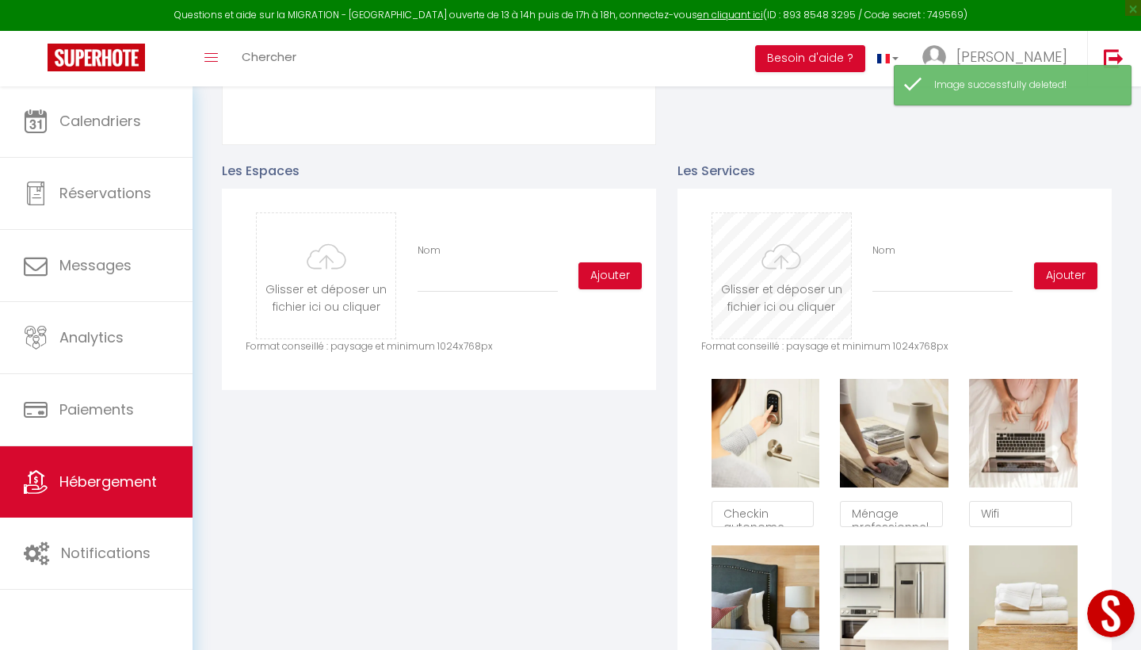
scroll to position [670, 0]
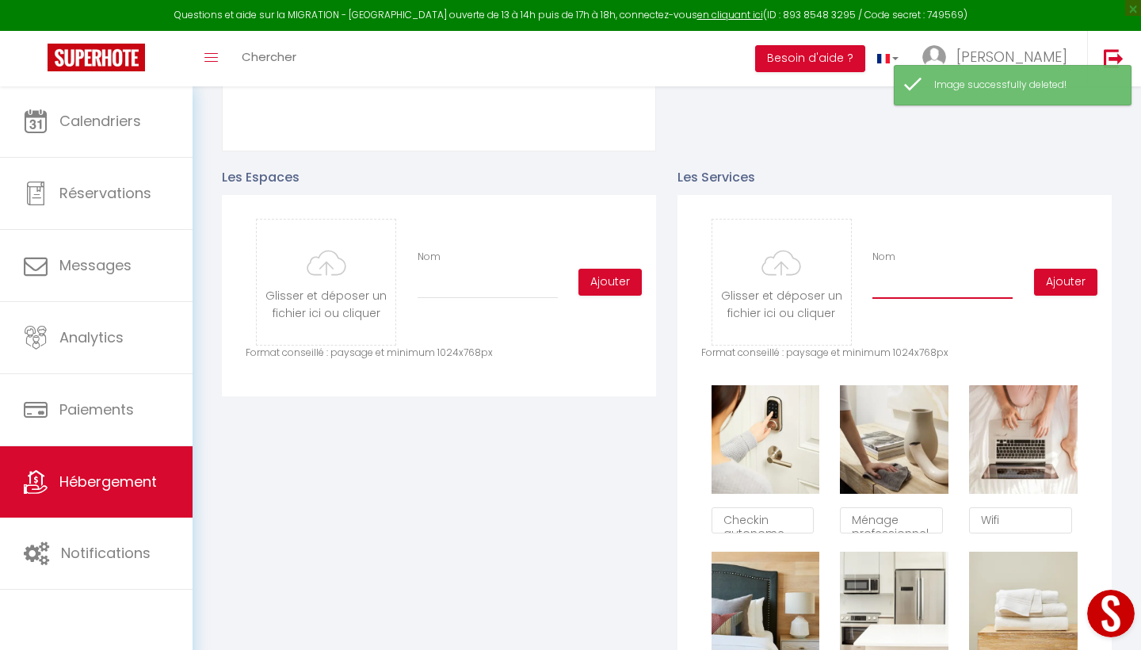
click at [895, 283] on input "Nom" at bounding box center [943, 284] width 140 height 29
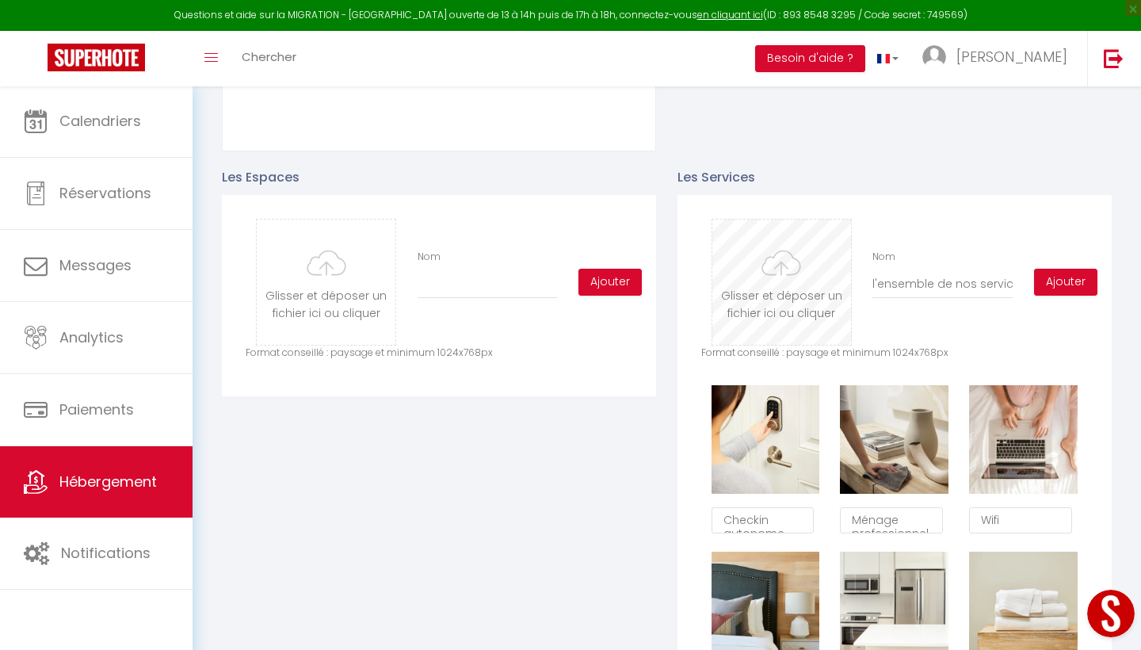
click at [785, 275] on input "file" at bounding box center [781, 282] width 139 height 125
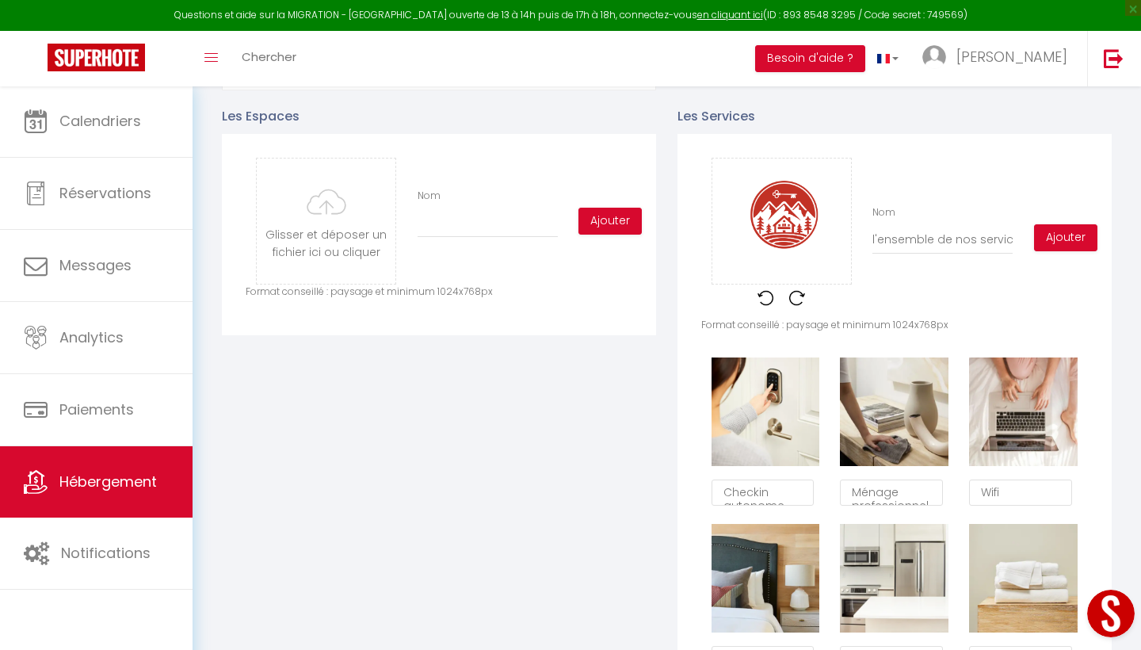
scroll to position [680, 0]
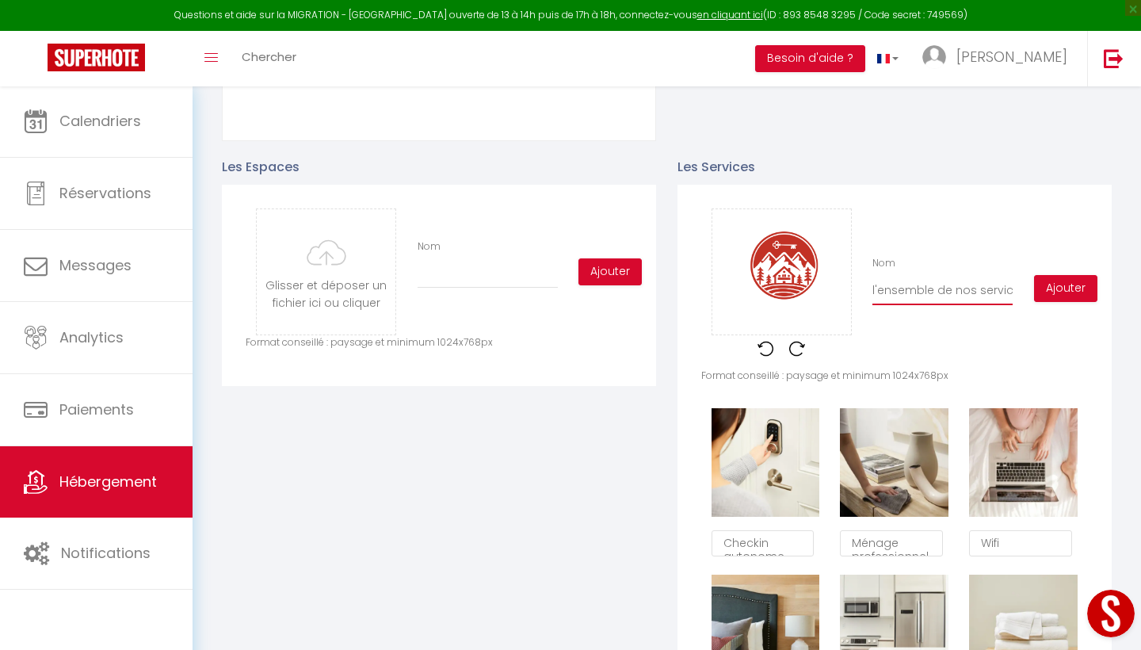
click at [1013, 289] on input "l'ensemble de nos services sont visible sur notre site appartsitting.com" at bounding box center [943, 291] width 140 height 29
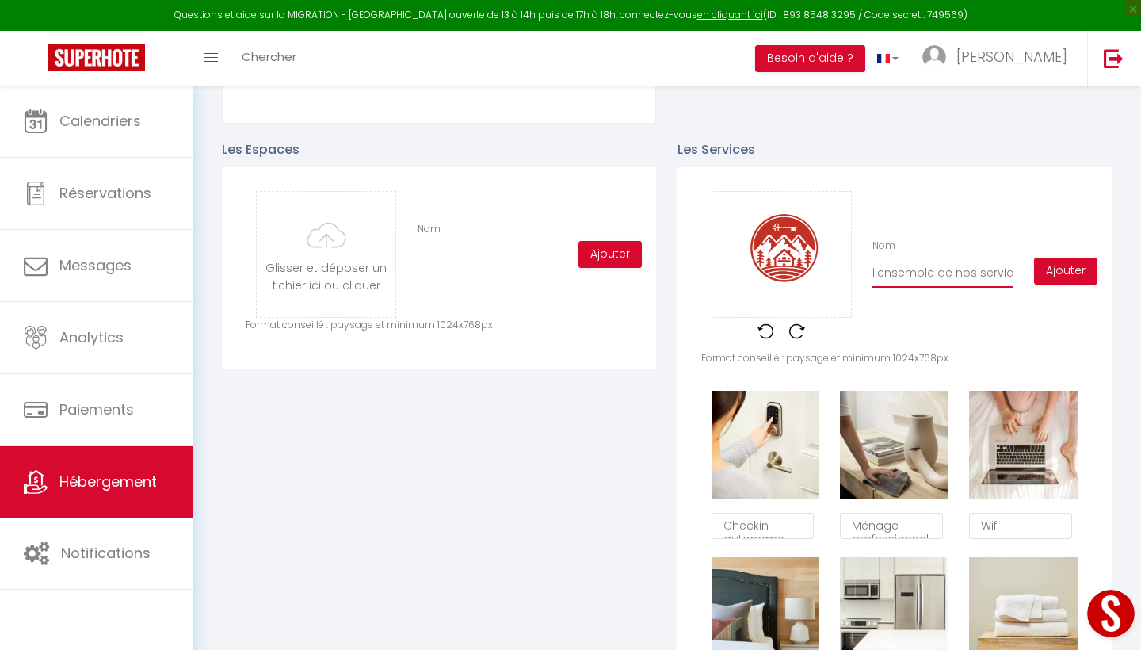
scroll to position [693, 0]
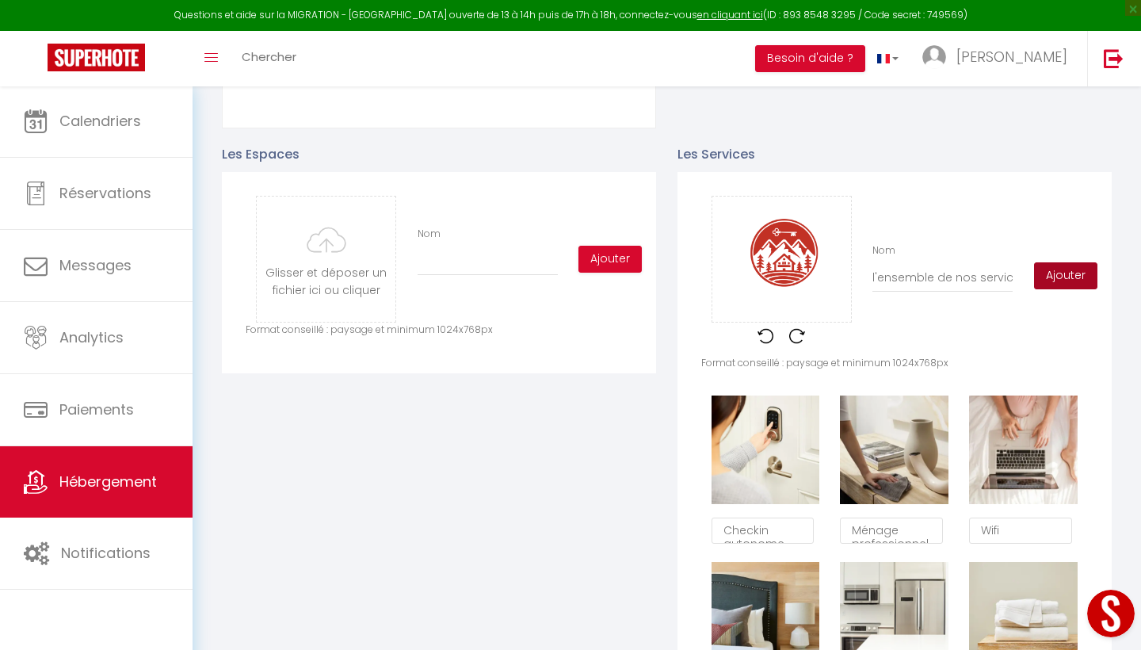
click at [1050, 269] on button "Ajouter" at bounding box center [1065, 275] width 63 height 27
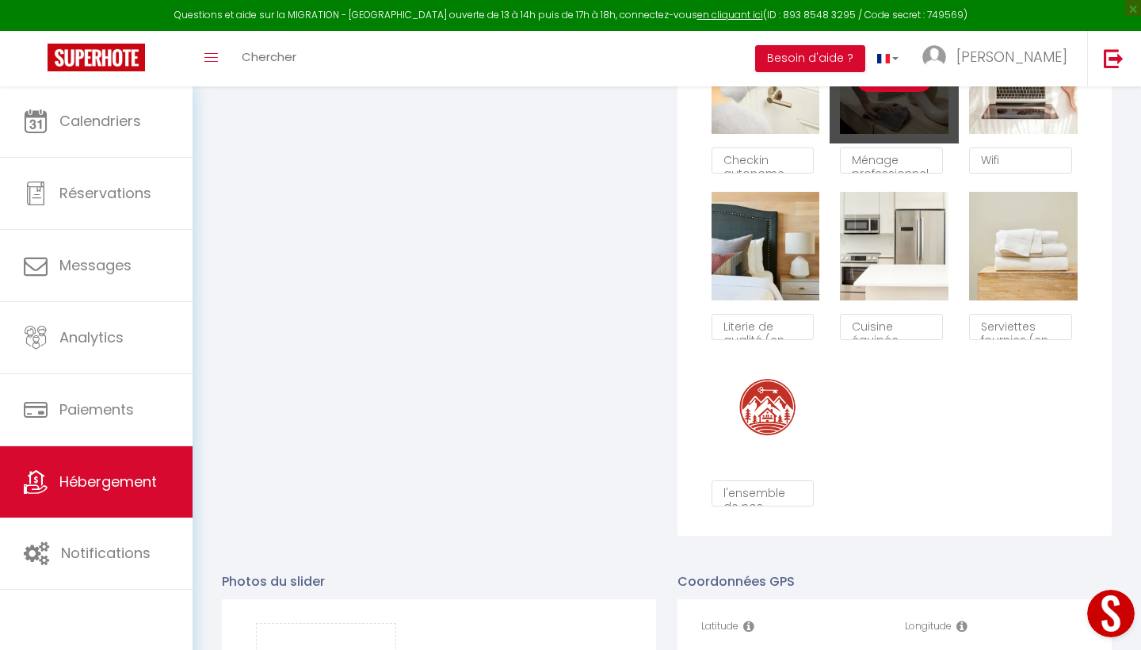
scroll to position [1005, 0]
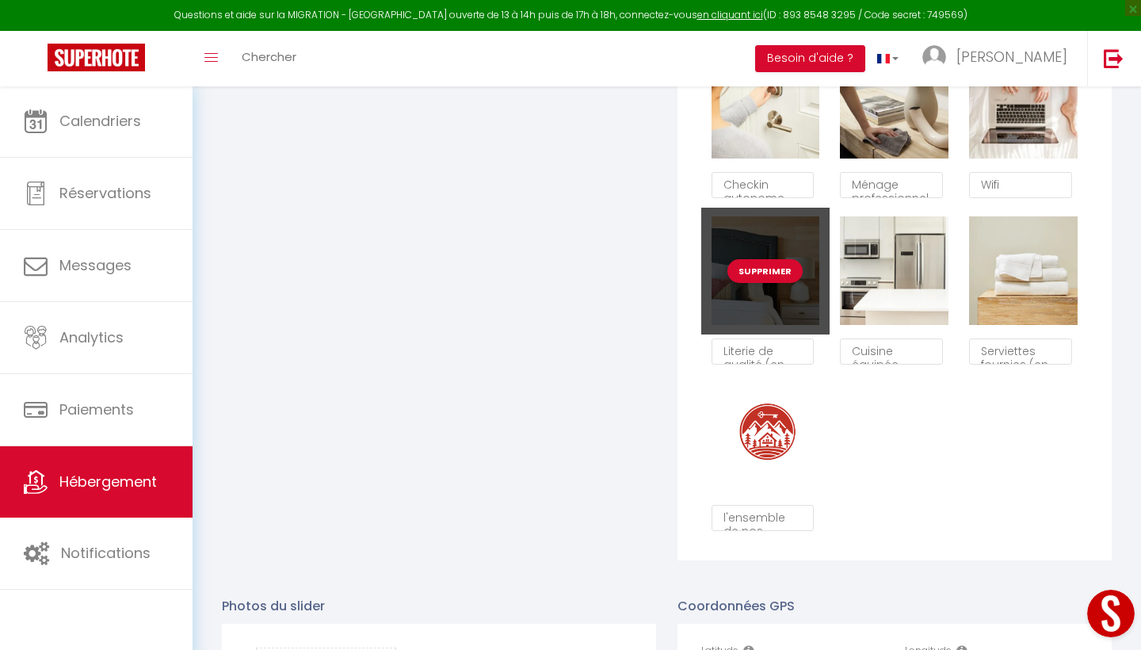
drag, startPoint x: 747, startPoint y: 479, endPoint x: 746, endPoint y: 300, distance: 179.1
click at [743, 298] on div "Supprimer Checkin autonome Supprimer Ménage professionnel Supprimer Wifi Suppri…" at bounding box center [894, 290] width 387 height 499
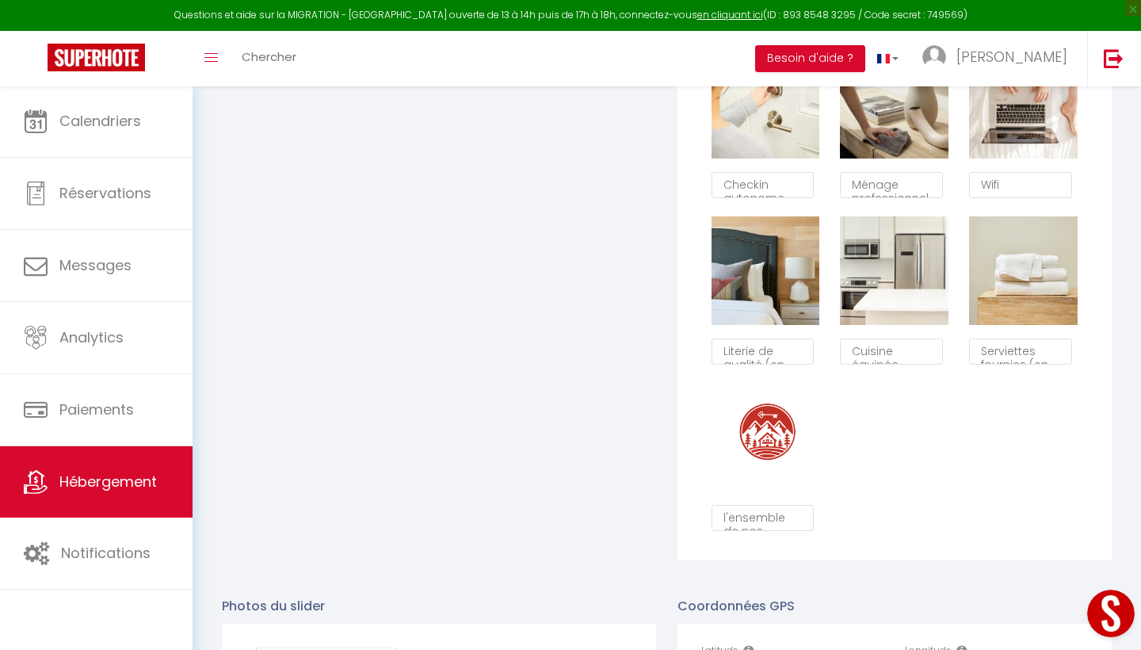
scroll to position [1011, 0]
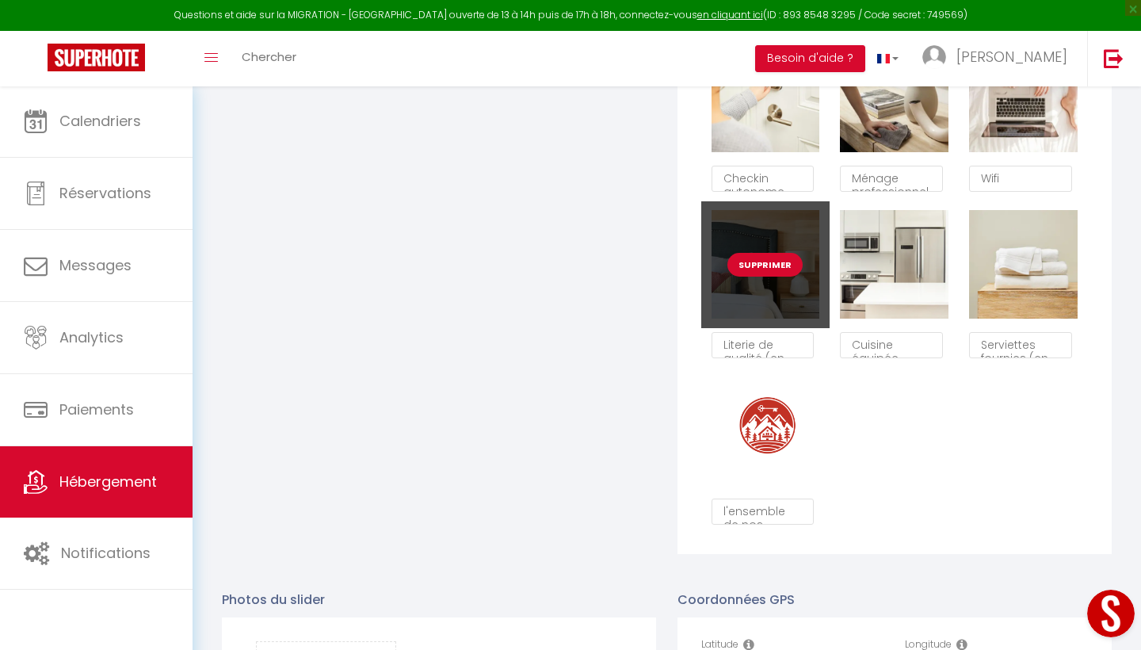
drag, startPoint x: 764, startPoint y: 468, endPoint x: 750, endPoint y: 266, distance: 201.8
click at [750, 264] on div "Supprimer Checkin autonome Supprimer Ménage professionnel Supprimer Wifi Suppri…" at bounding box center [894, 284] width 387 height 499
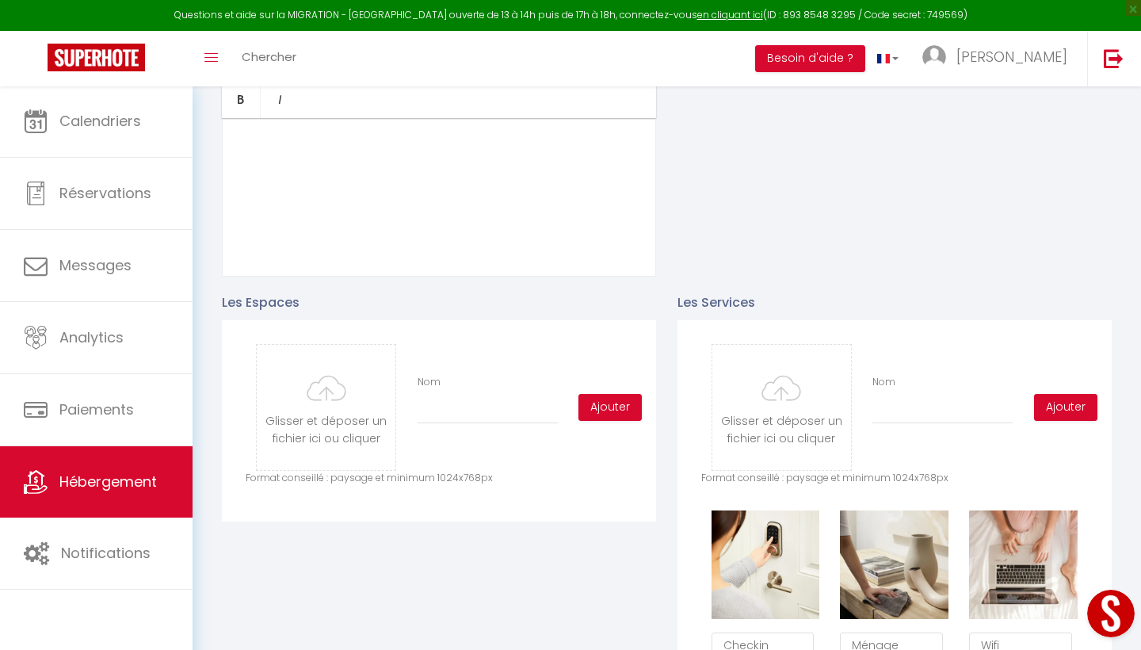
scroll to position [544, 0]
click at [344, 414] on input "file" at bounding box center [326, 408] width 139 height 125
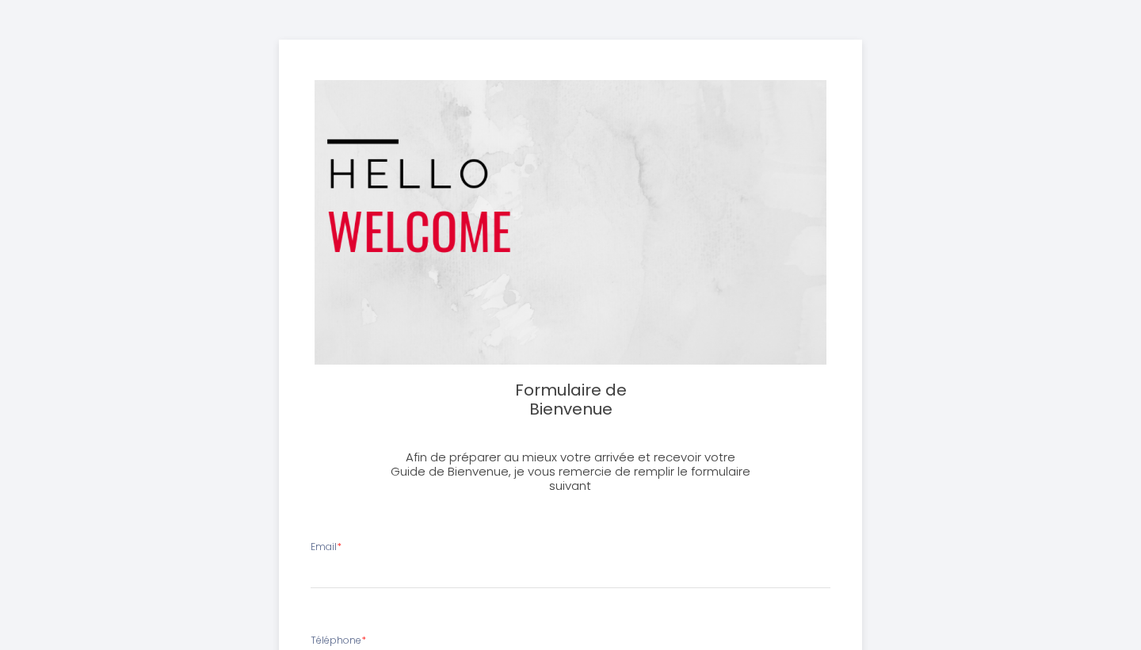
select select
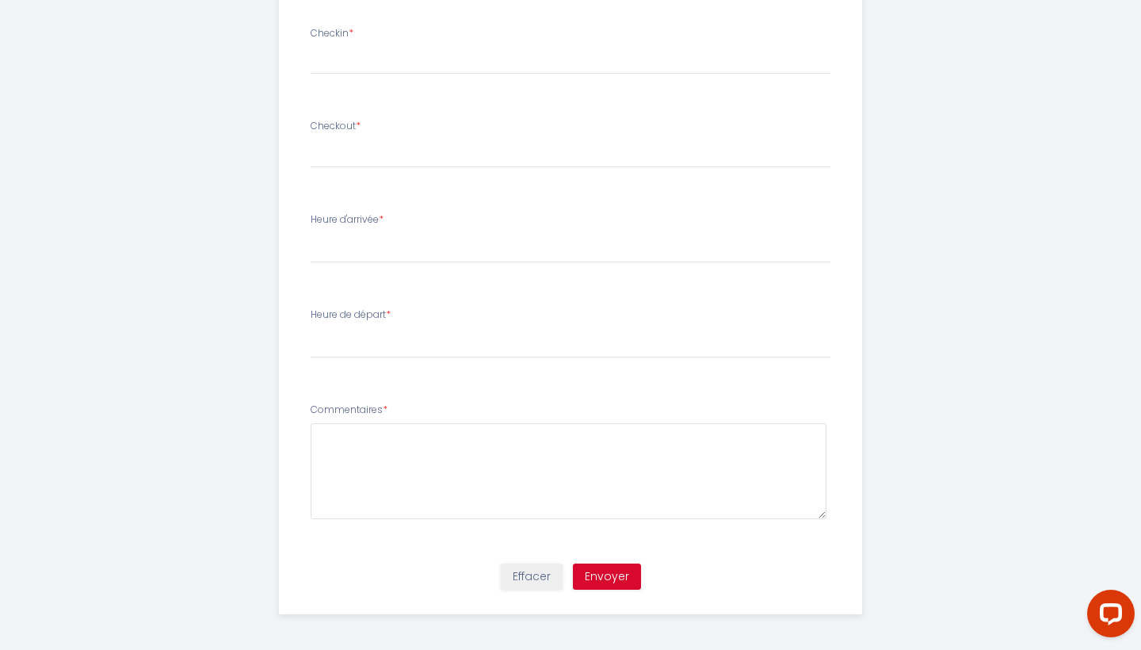
scroll to position [700, 0]
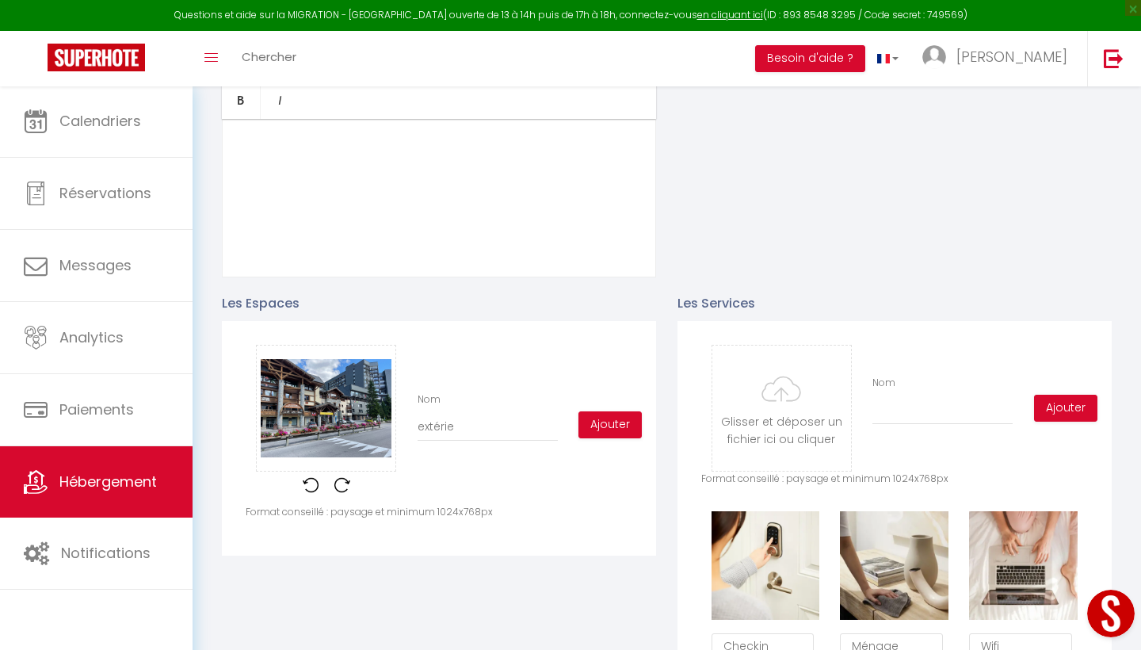
scroll to position [208, 0]
type input "extérieur"
click at [601, 426] on button "Ajouter" at bounding box center [610, 424] width 63 height 27
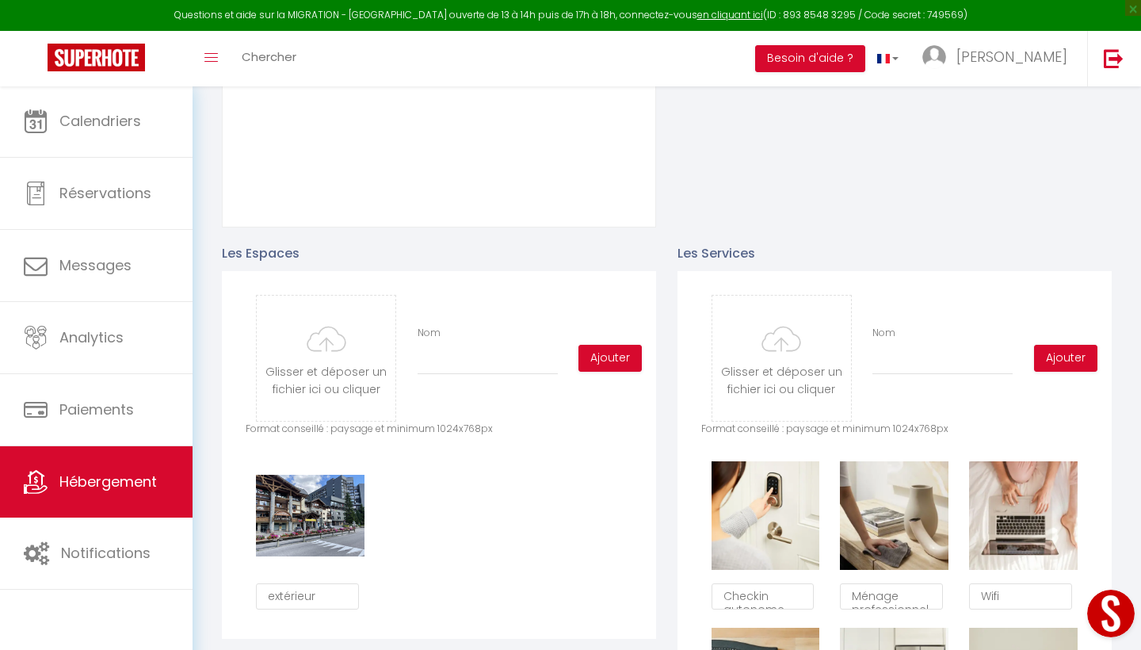
scroll to position [598, 0]
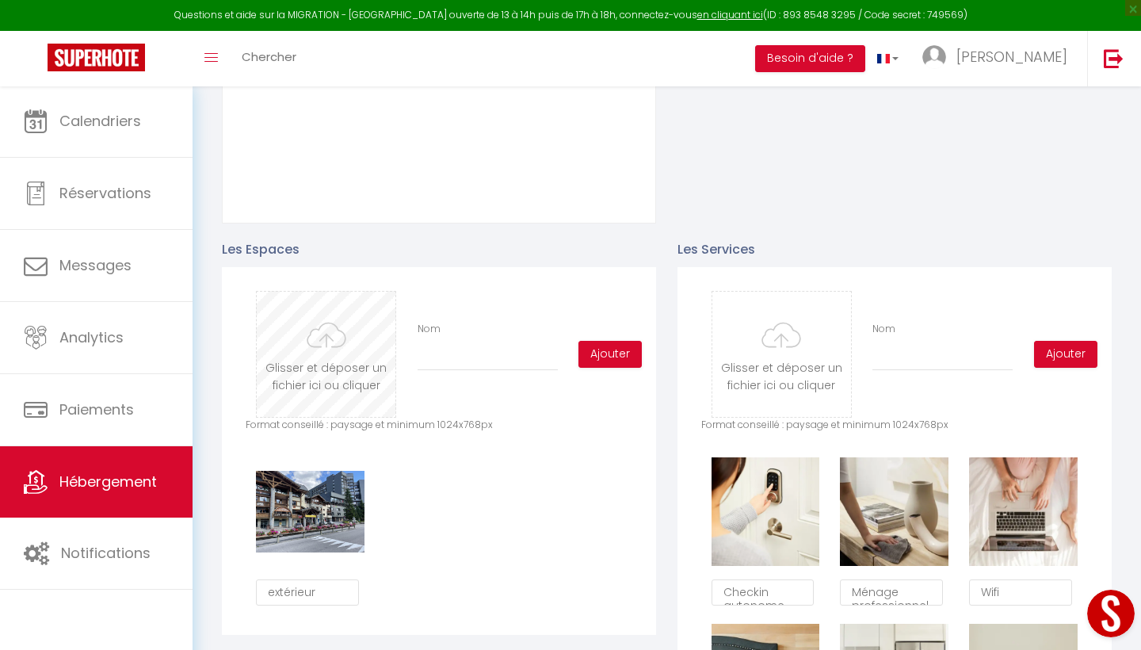
click at [348, 352] on input "file" at bounding box center [326, 354] width 139 height 125
type input "C:\fakepath\1BDB514C-9F3C-4E1D-B693-F6F2ECA3EAAA.jpeg"
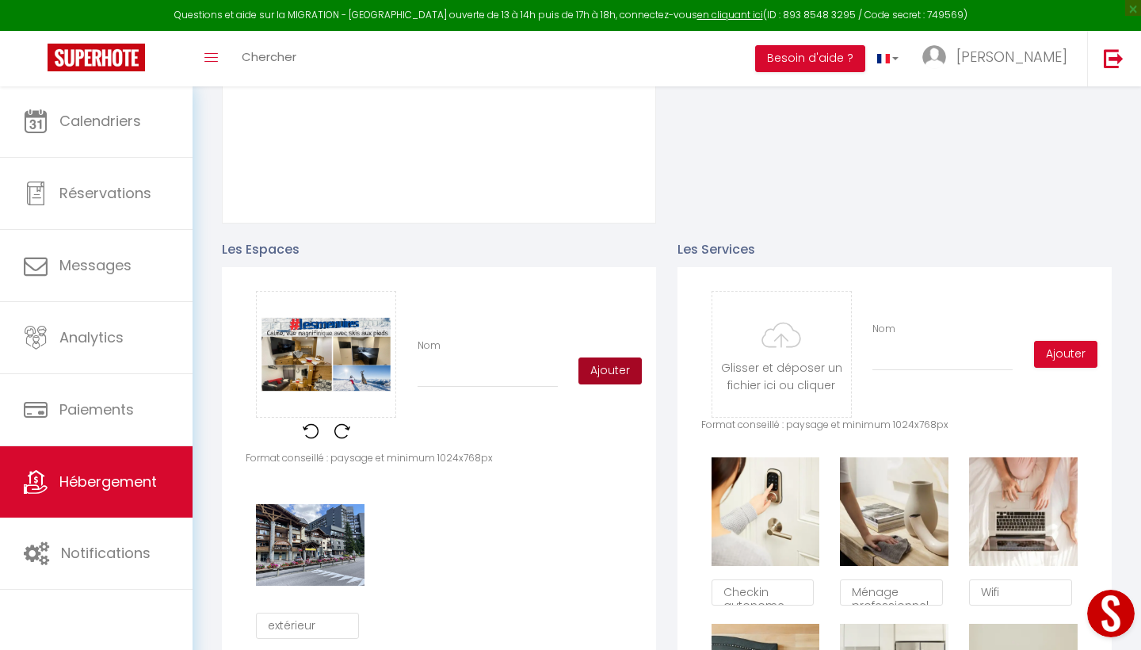
click at [621, 363] on button "Ajouter" at bounding box center [610, 370] width 63 height 27
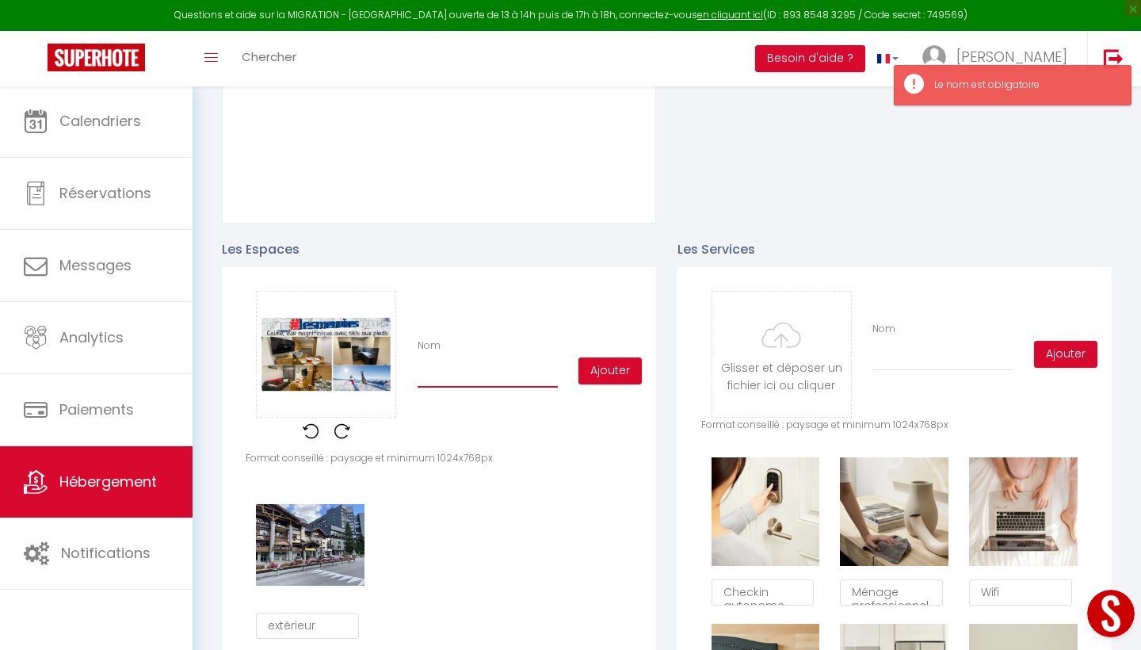
click at [438, 376] on input "Nom" at bounding box center [488, 373] width 140 height 29
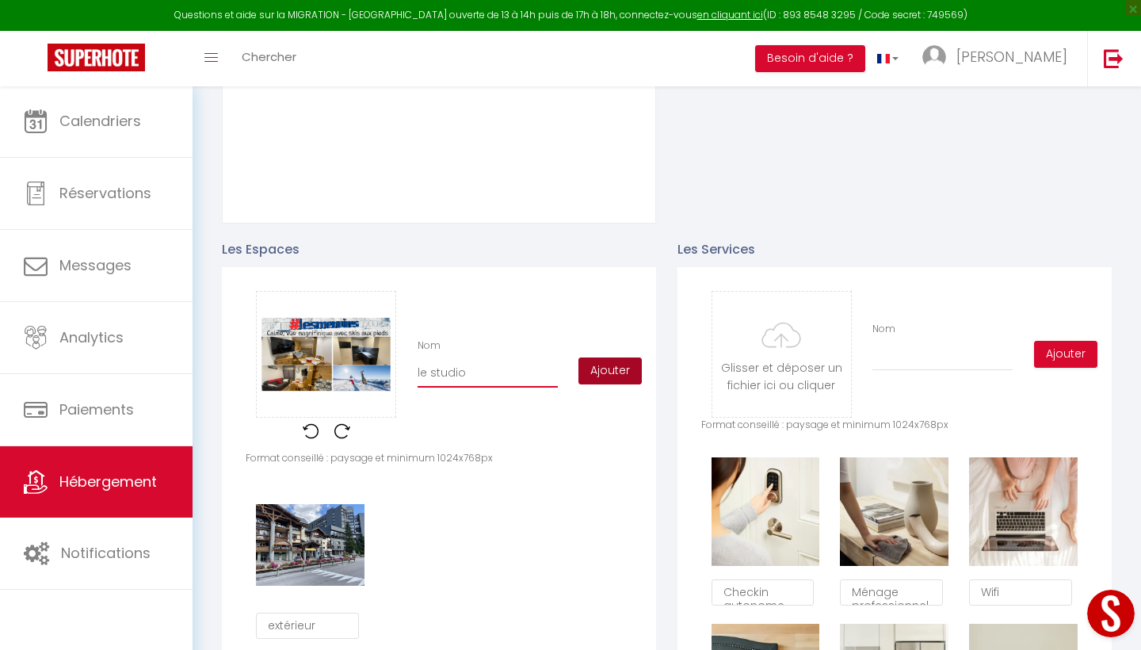
type input "le studio"
click at [596, 368] on button "Ajouter" at bounding box center [610, 370] width 63 height 27
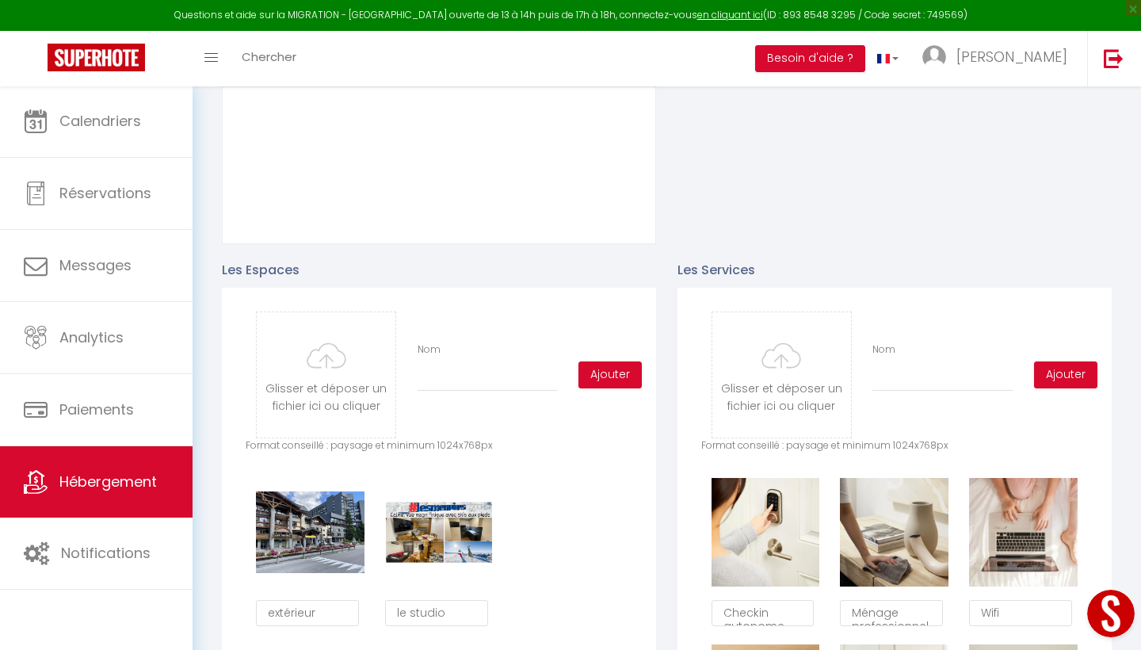
scroll to position [674, 0]
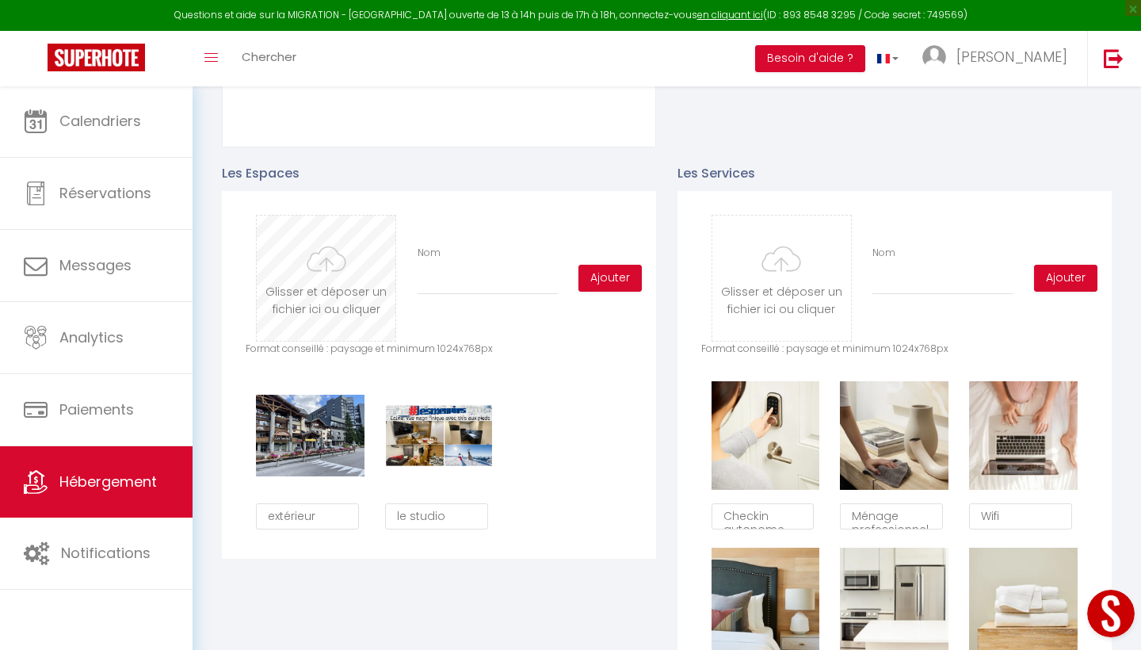
click at [332, 272] on input "file" at bounding box center [326, 278] width 139 height 125
type input "C:\fakepath\IMG_2894.jpeg"
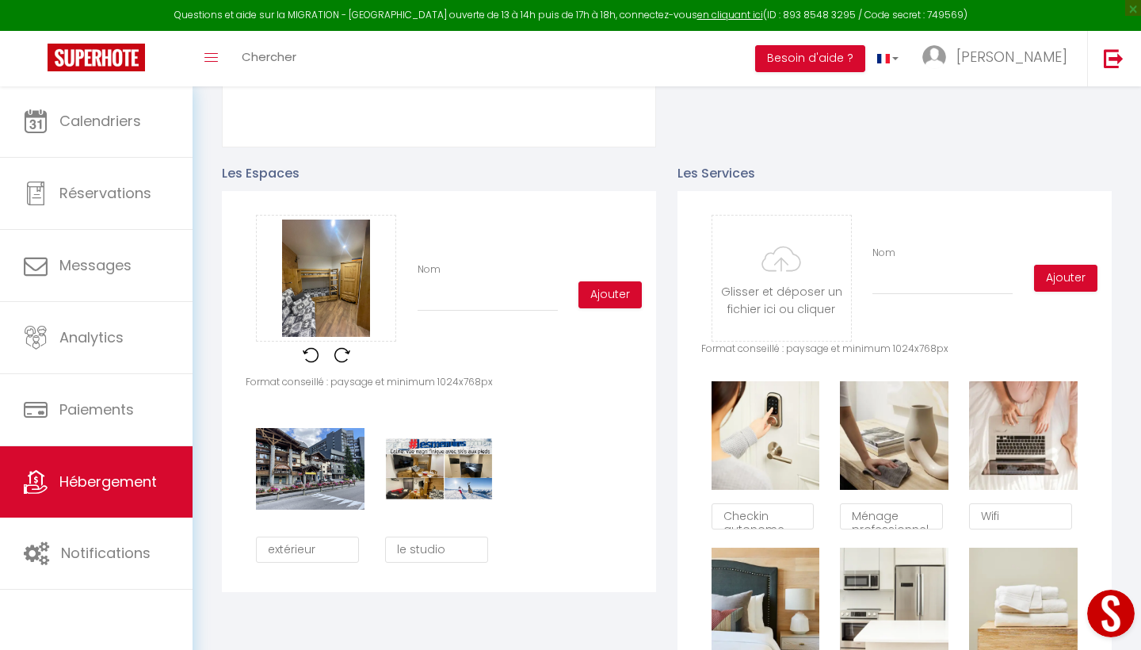
click at [342, 356] on img at bounding box center [342, 355] width 16 height 16
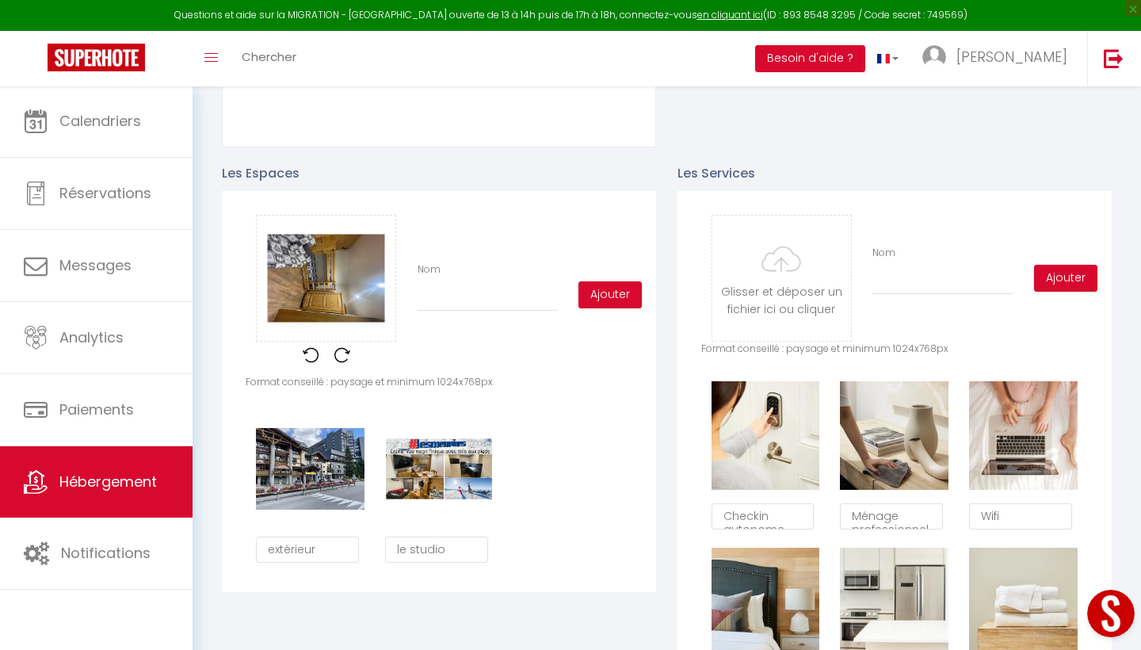
click at [313, 352] on img at bounding box center [311, 355] width 16 height 16
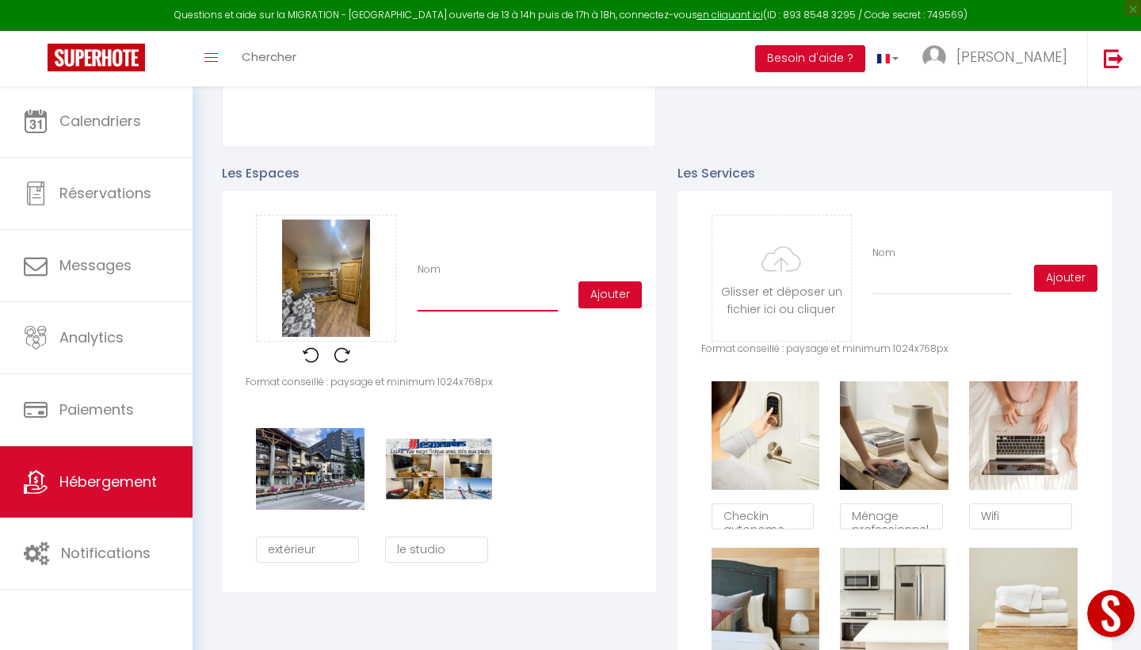
click at [496, 296] on input "Nom" at bounding box center [488, 297] width 140 height 29
type input "piece à vivre"
drag, startPoint x: 496, startPoint y: 296, endPoint x: 600, endPoint y: 297, distance: 103.8
click at [600, 297] on button "Ajouter" at bounding box center [610, 294] width 63 height 27
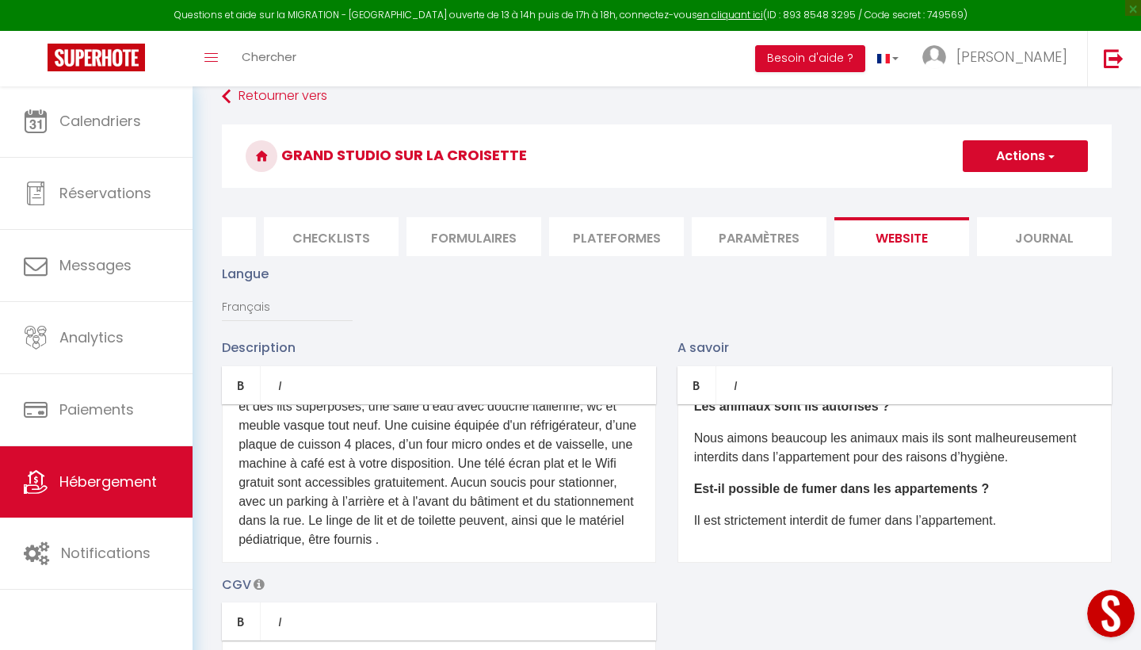
scroll to position [0, 0]
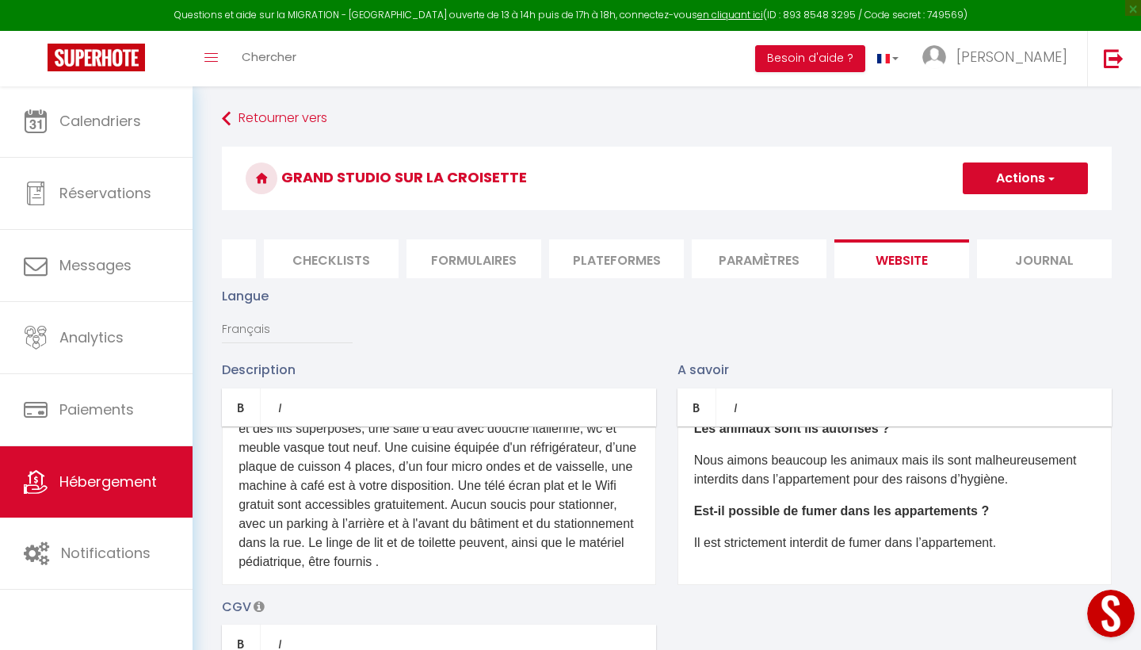
click at [1033, 177] on button "Actions" at bounding box center [1025, 178] width 125 height 32
click at [1025, 174] on button "Actions" at bounding box center [1025, 178] width 125 height 32
click at [1013, 212] on input "Enregistrer" at bounding box center [1007, 213] width 59 height 16
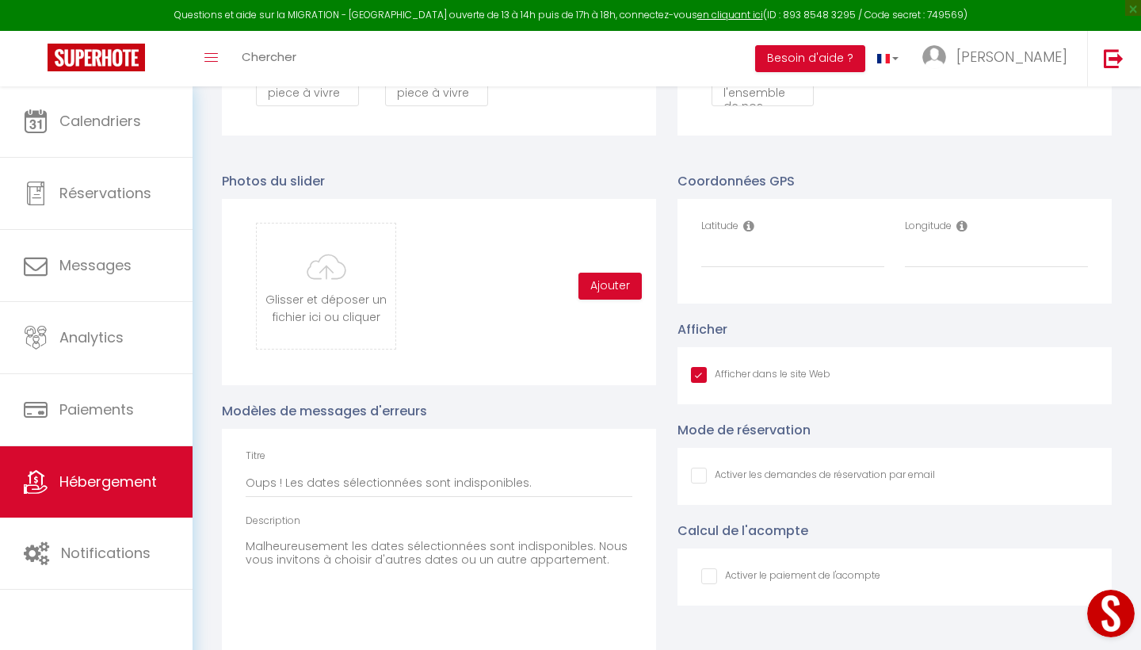
scroll to position [1430, 0]
click at [343, 303] on input "file" at bounding box center [326, 285] width 139 height 125
type input "C:\fakepath\Image 04-08-2025 à 09.26.jpeg"
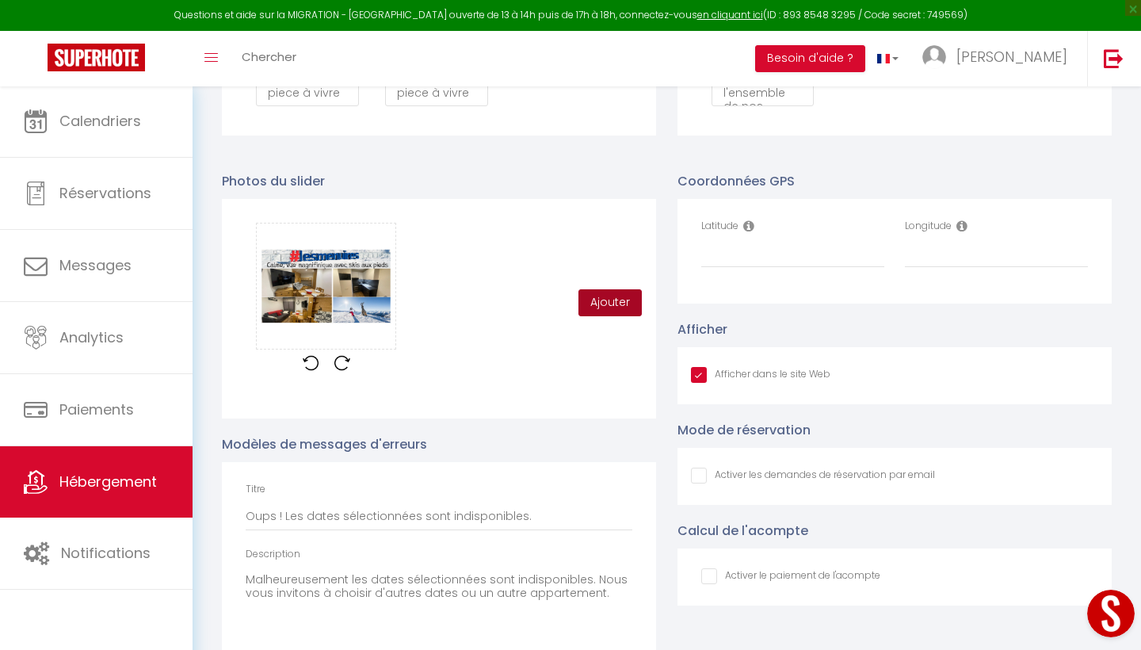
click at [618, 296] on button "Ajouter" at bounding box center [610, 302] width 63 height 27
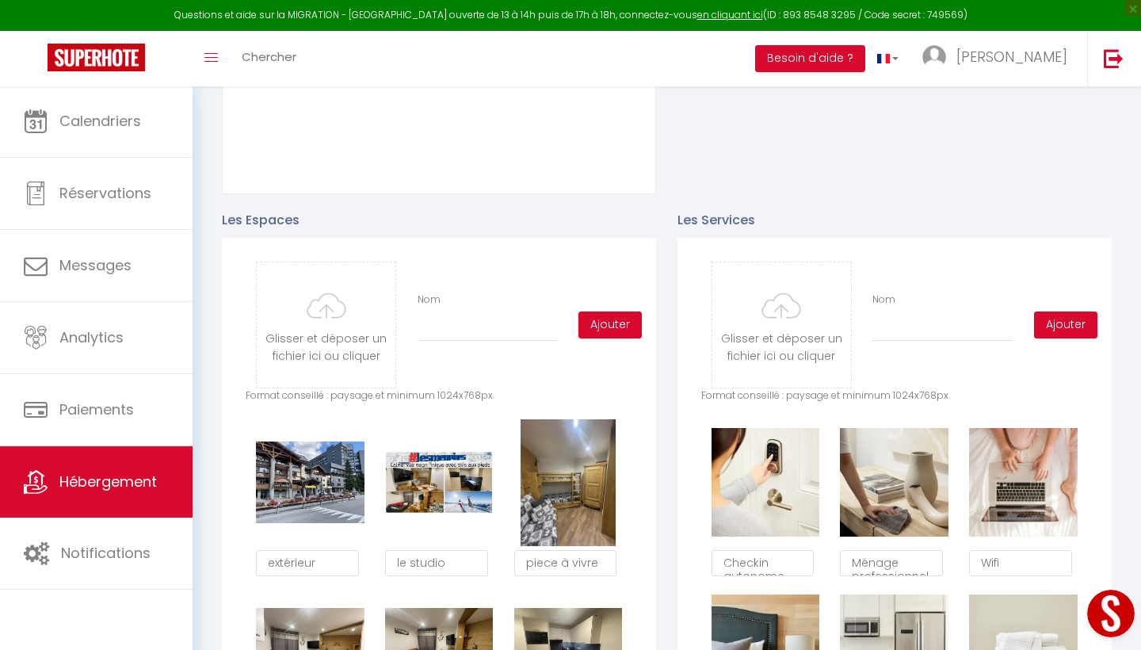
scroll to position [601, 0]
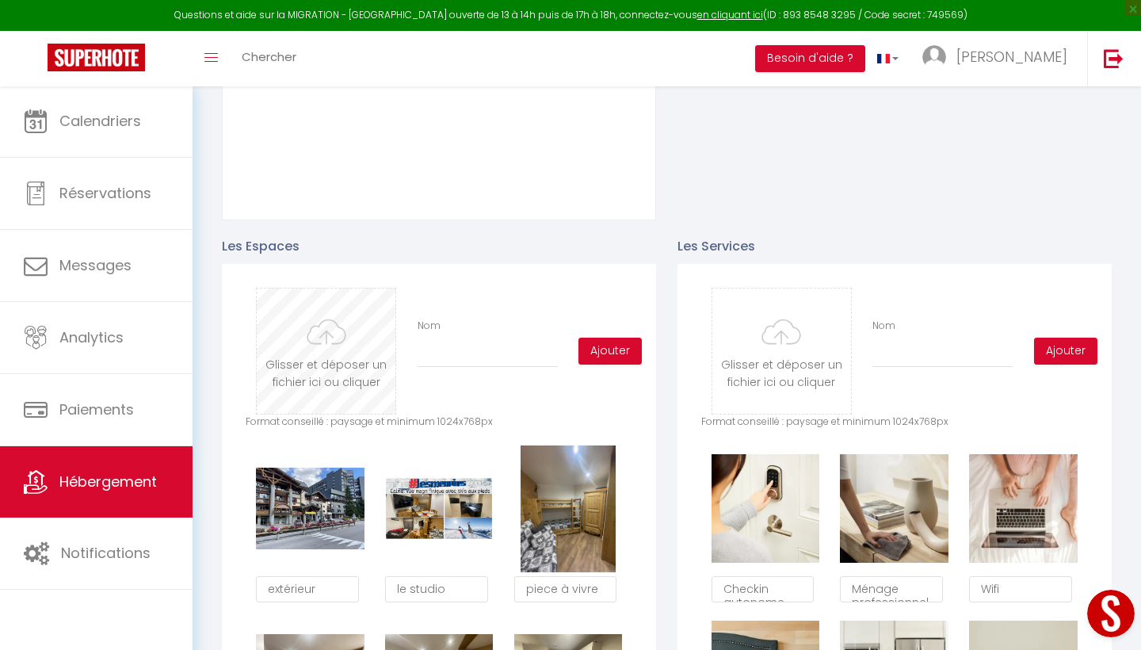
click at [334, 372] on input "file" at bounding box center [326, 350] width 139 height 125
type input "C:\fakepath\IMG_2896.jpeg"
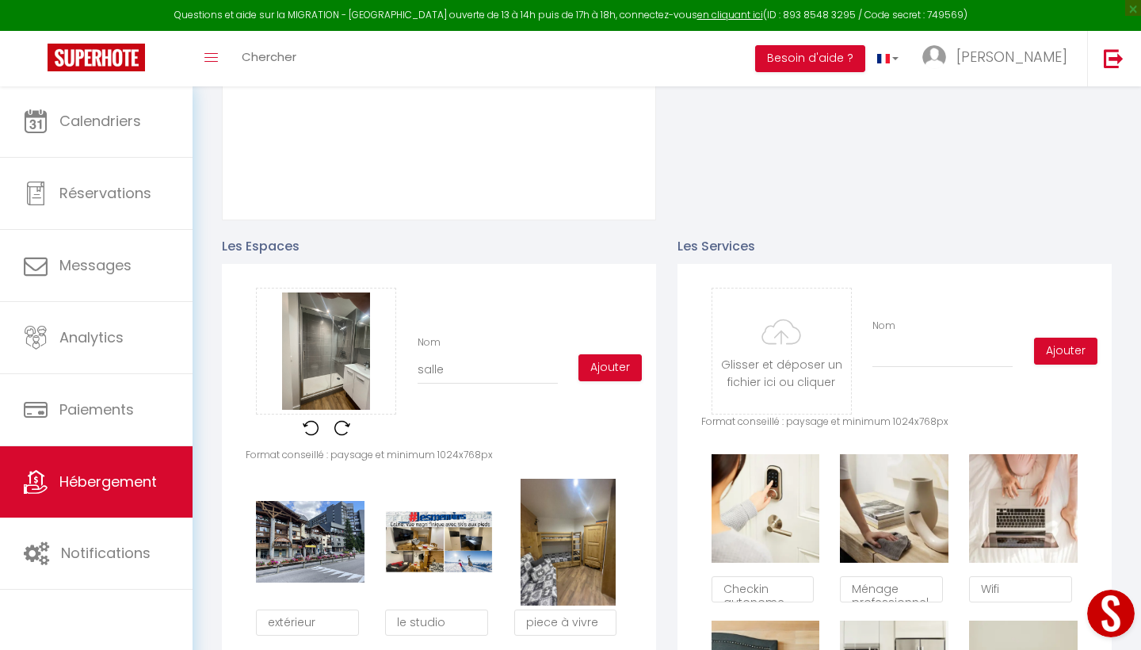
scroll to position [208, 0]
type input "salle de bain"
click at [612, 372] on button "Ajouter" at bounding box center [610, 367] width 63 height 27
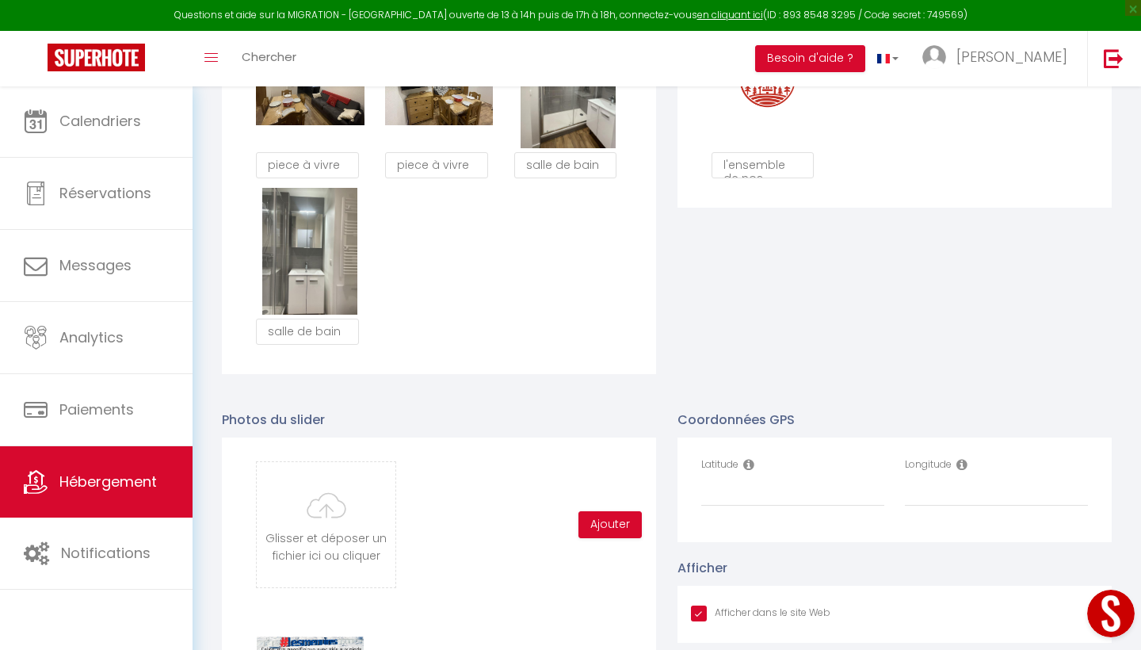
scroll to position [1483, 0]
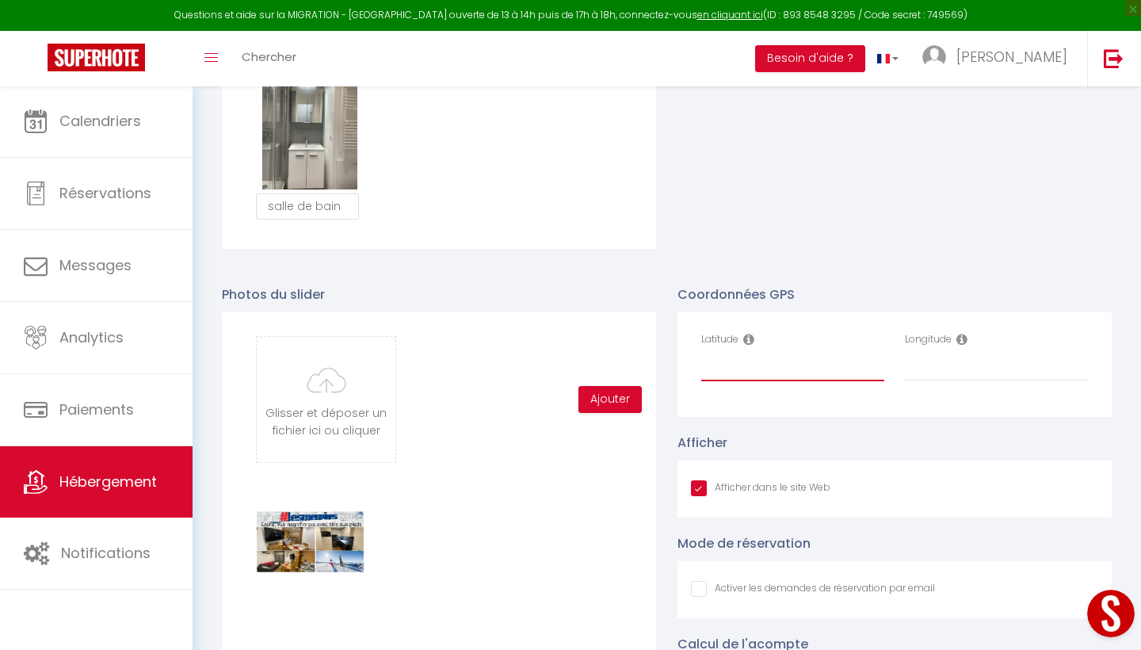
click at [712, 367] on input "Latitude" at bounding box center [792, 367] width 183 height 29
paste input "45.32548"
type input "45.32548"
click at [937, 365] on input "Longitude" at bounding box center [996, 367] width 183 height 29
paste input "45.32548,6.53816"
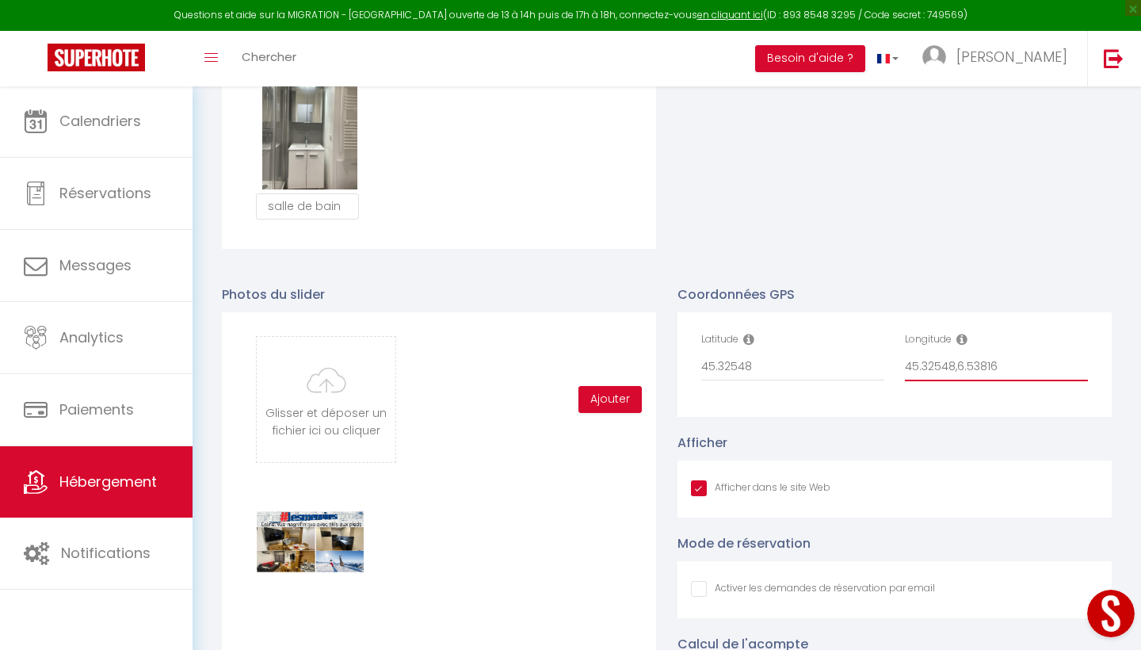
click at [963, 365] on input "45.32548,6.53816" at bounding box center [996, 367] width 183 height 29
type input ".53816"
click at [964, 339] on icon at bounding box center [962, 339] width 11 height 13
click at [751, 338] on icon at bounding box center [748, 339] width 11 height 13
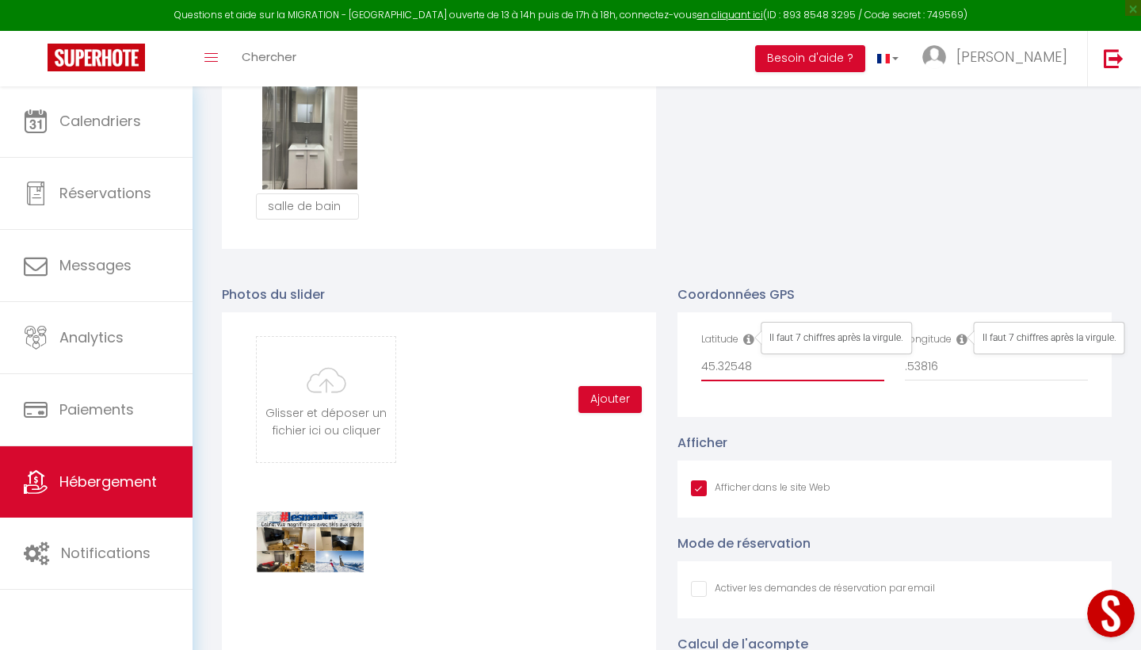
click at [758, 365] on input "45.32548" at bounding box center [792, 367] width 183 height 29
type input "45.32548000"
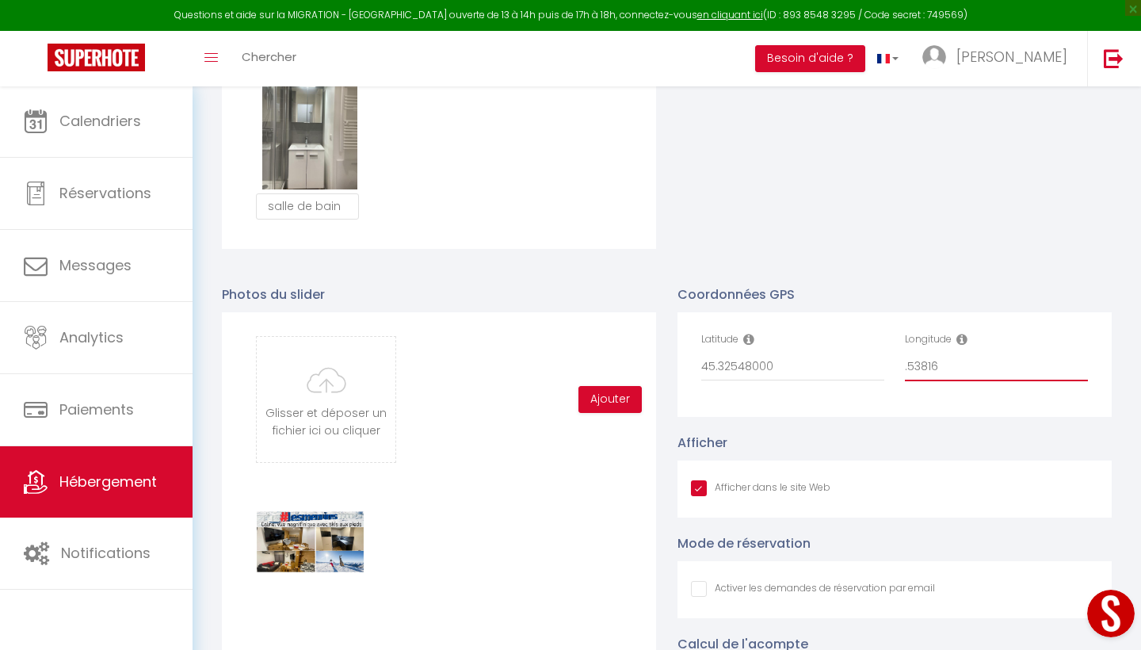
click at [946, 368] on input ".53816" at bounding box center [996, 367] width 183 height 29
click at [894, 286] on div "Coordonnées GPS Latitude 45.32548000 Longitude .53816000" at bounding box center [895, 350] width 434 height 132
click at [963, 338] on icon at bounding box center [962, 339] width 11 height 13
click at [905, 363] on input ".53816000" at bounding box center [996, 367] width 183 height 29
type input "6.53816000"
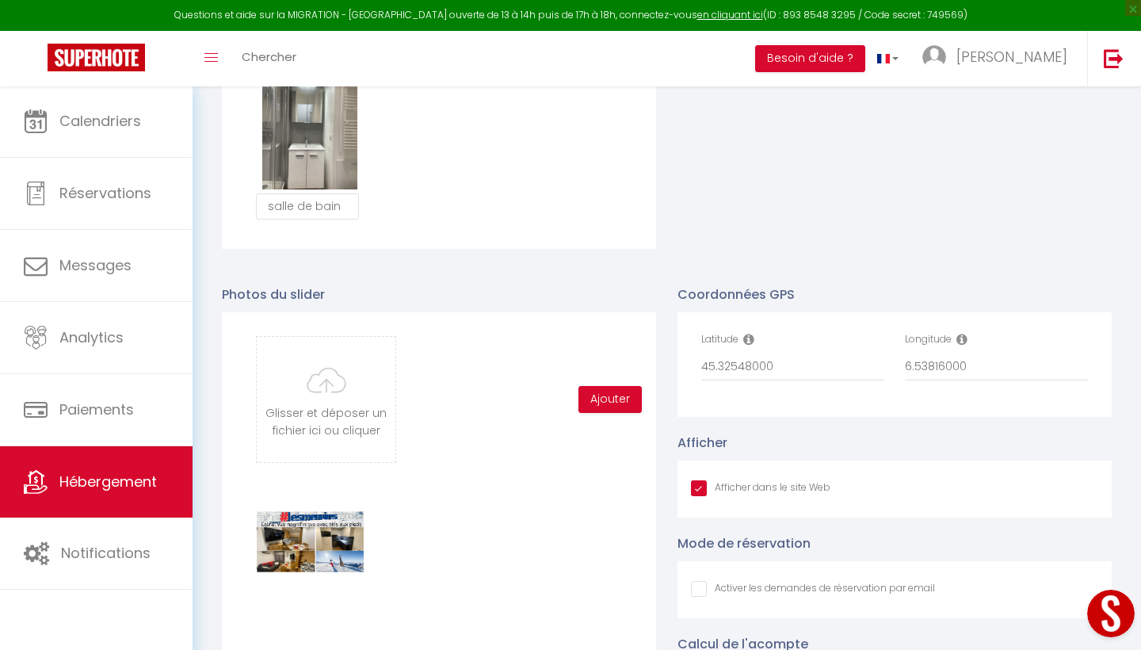
click at [874, 278] on div "Coordonnées GPS Latitude 45.32548000 Longitude 6.53816000 Afficher Afficher dan…" at bounding box center [895, 634] width 456 height 730
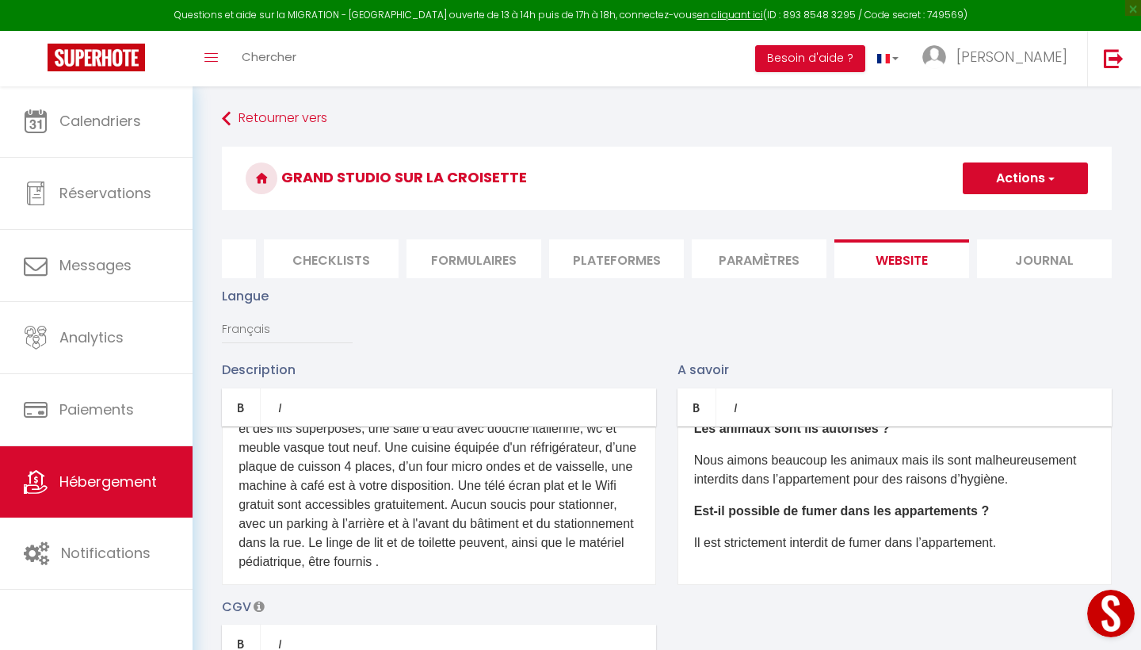
scroll to position [0, 0]
click at [1006, 177] on button "Actions" at bounding box center [1025, 178] width 125 height 32
click at [1005, 212] on input "Enregistrer" at bounding box center [1007, 213] width 59 height 16
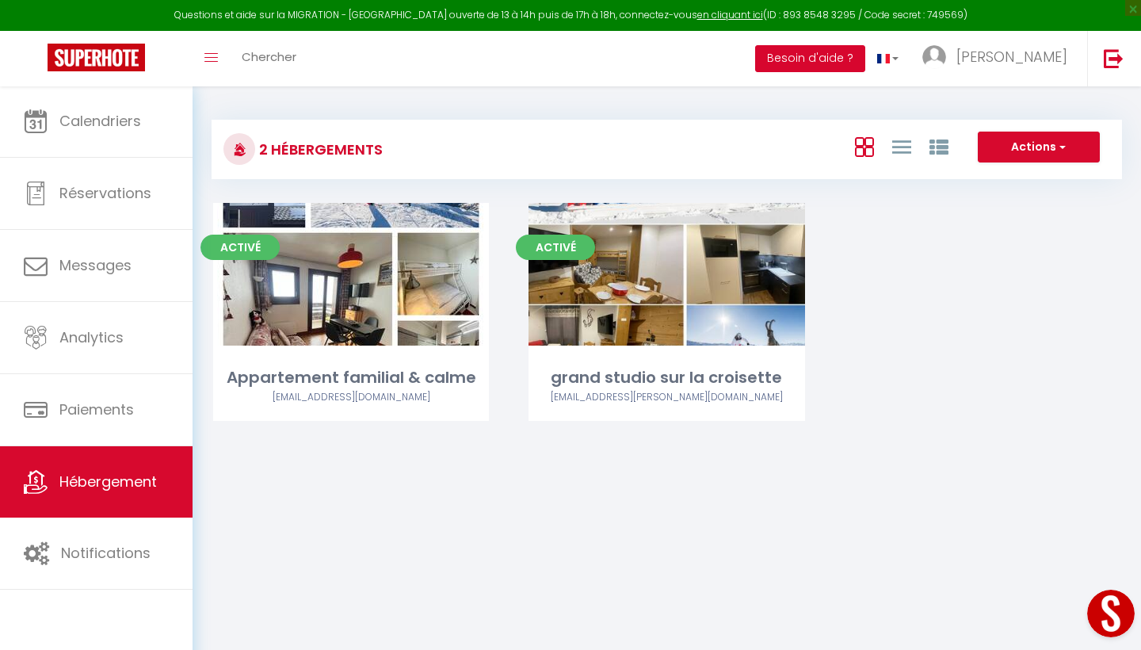
click at [862, 52] on button "Besoin d'aide ?" at bounding box center [810, 58] width 110 height 27
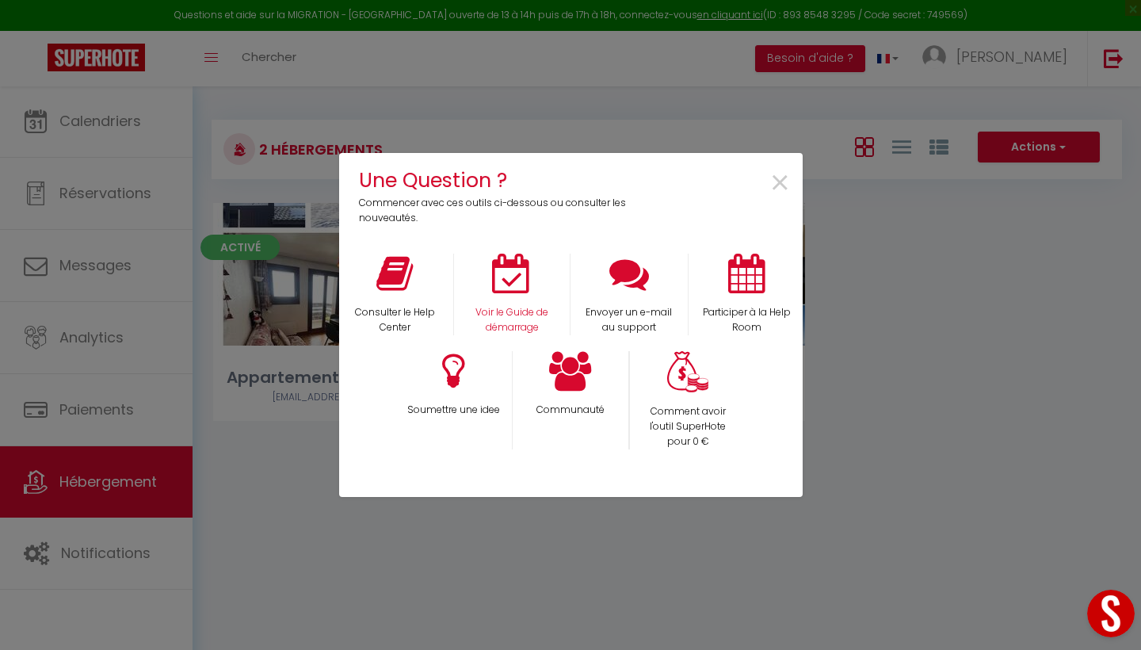
click at [506, 279] on icon at bounding box center [512, 274] width 40 height 40
